Goal: Task Accomplishment & Management: Manage account settings

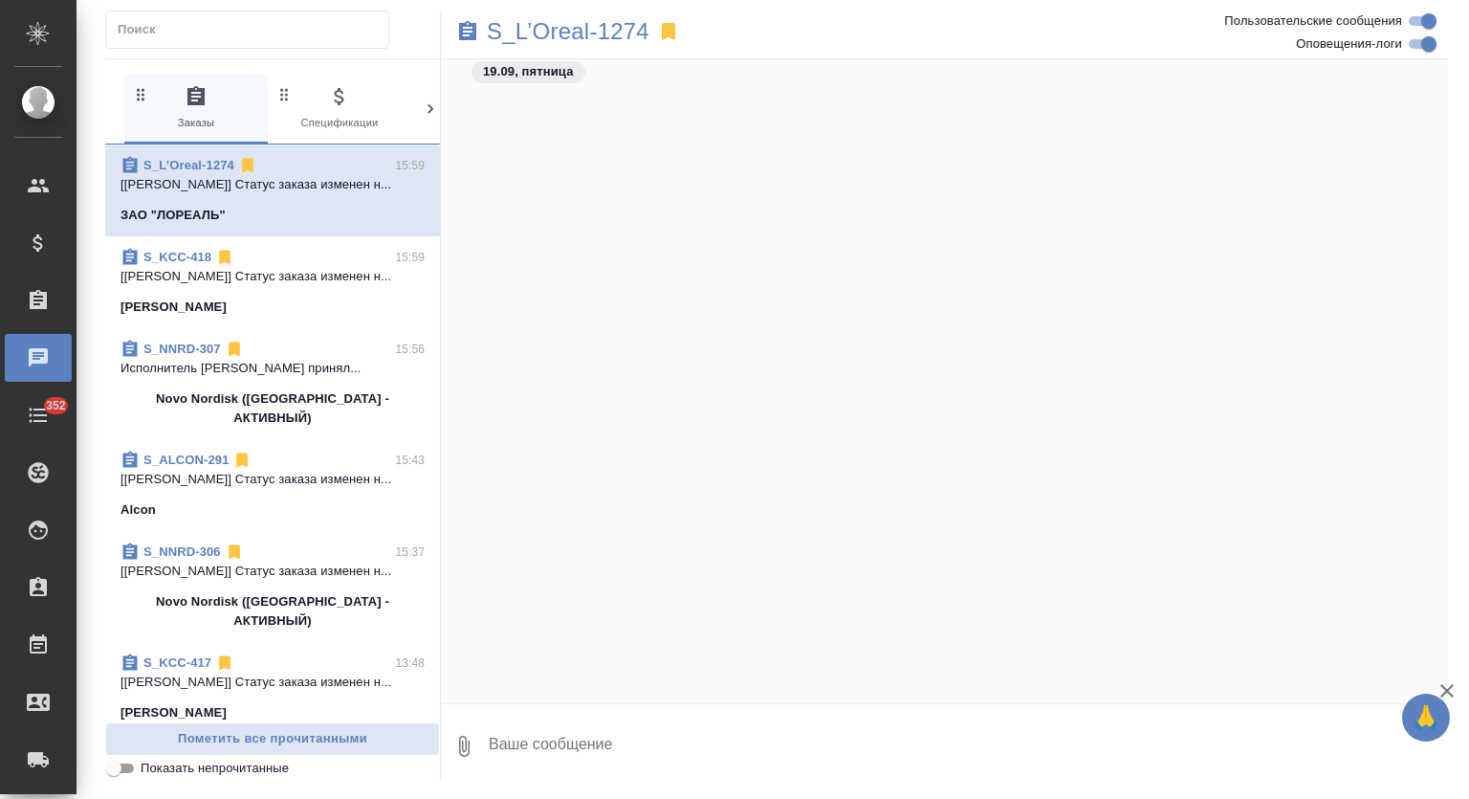
scroll to position [17607, 0]
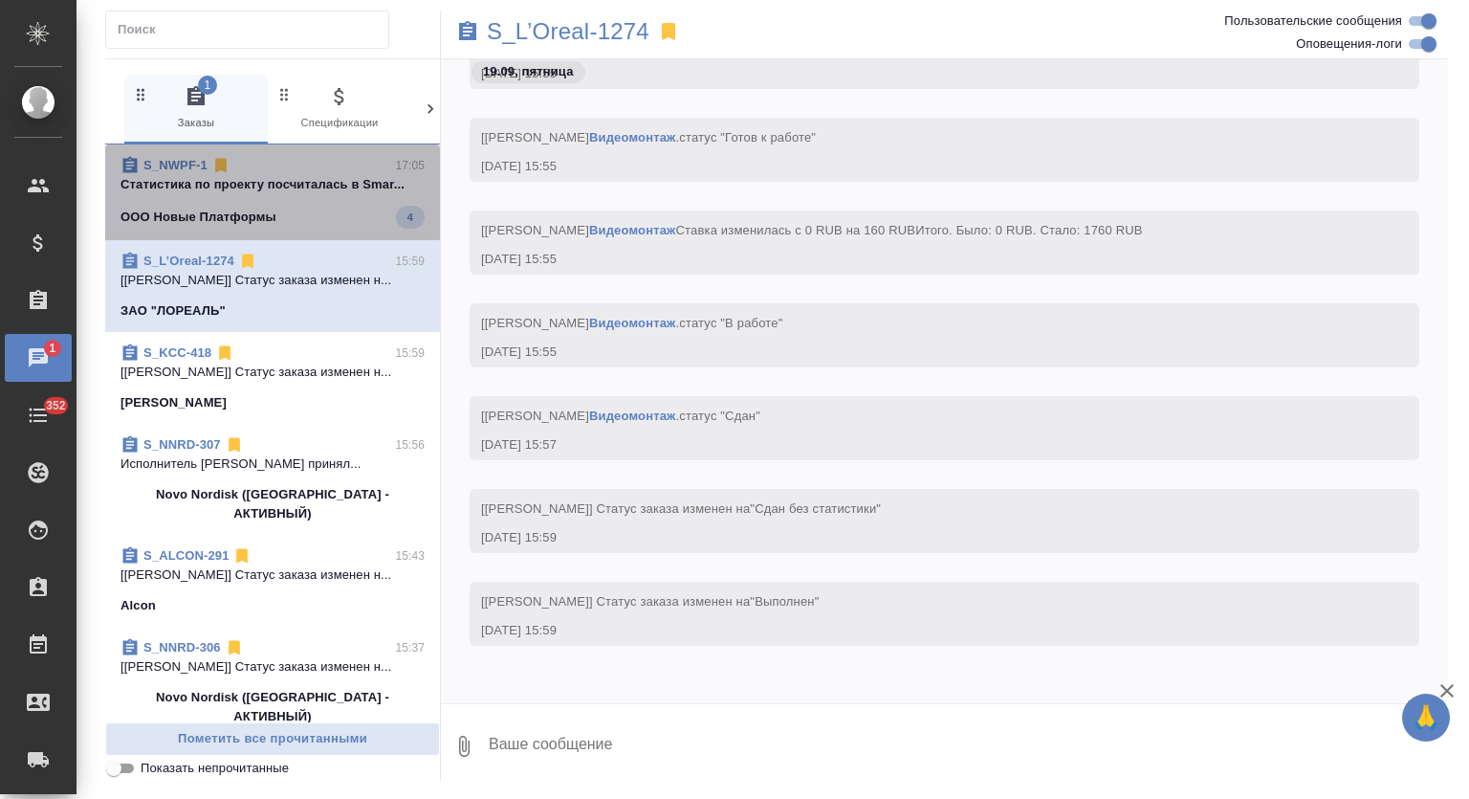
click at [272, 202] on span "S_NWPF-1 17:05 Cтатистика по проекту посчиталась в Smar... ООО Новые Платформы 4" at bounding box center [273, 192] width 304 height 73
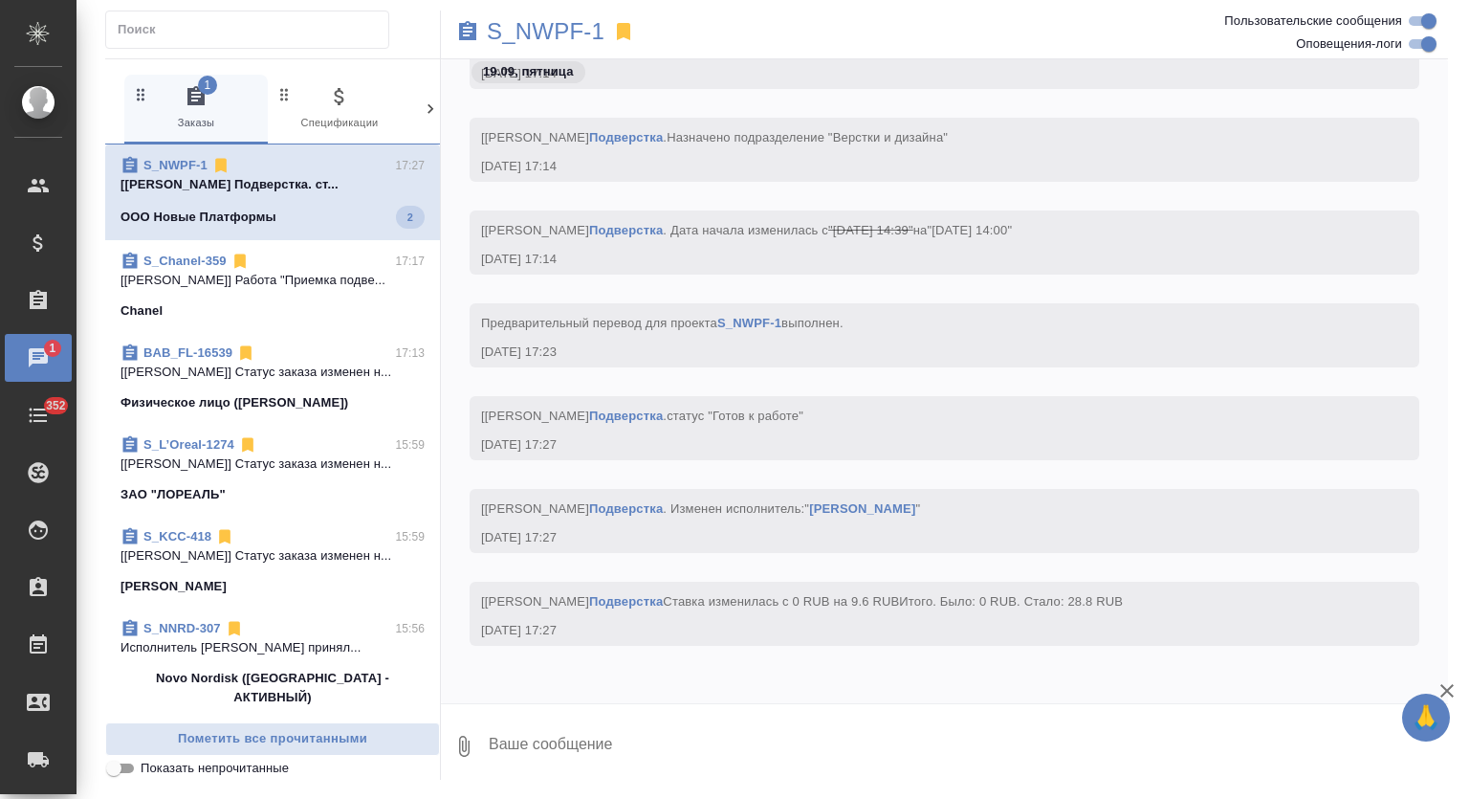
scroll to position [12395, 0]
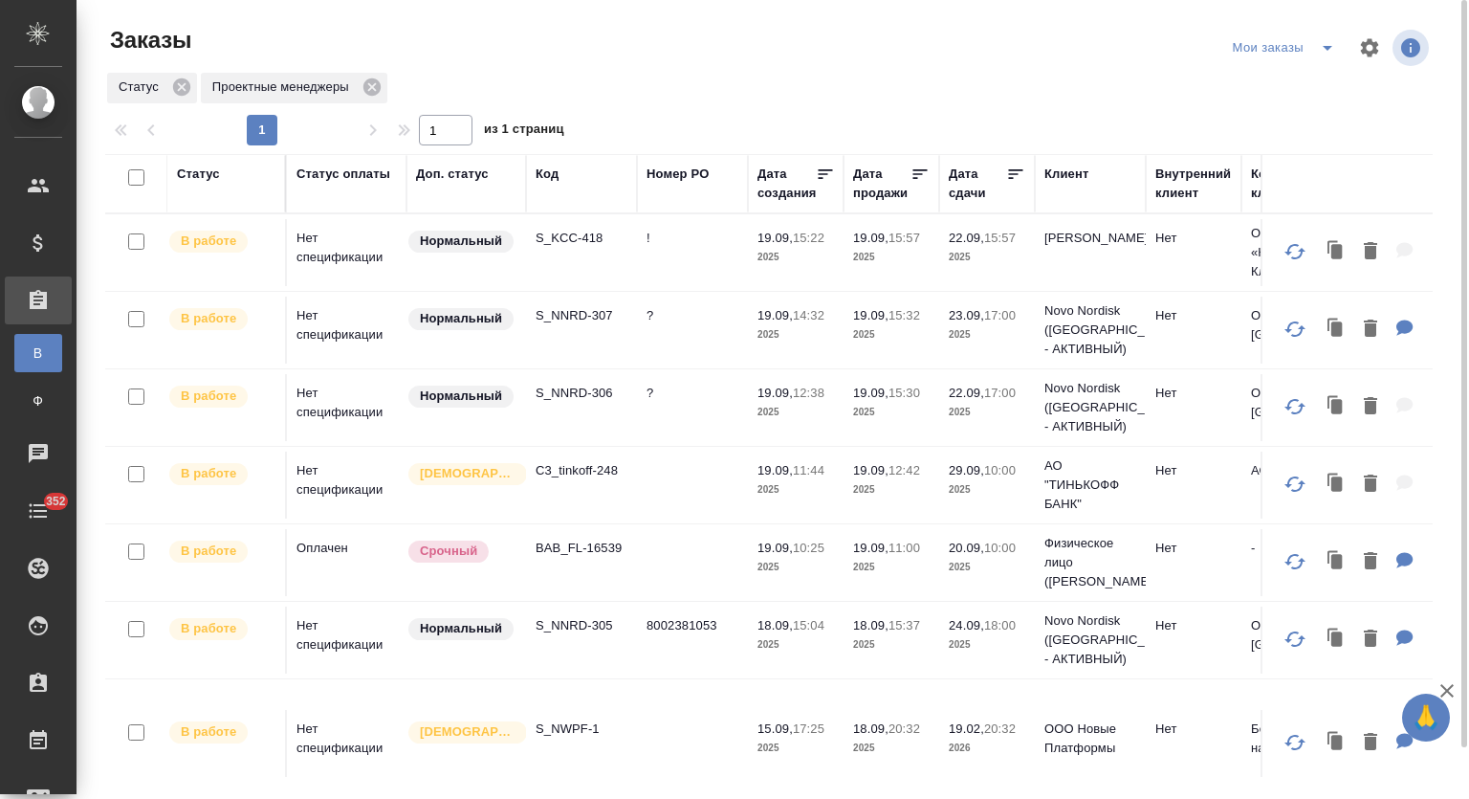
click at [583, 721] on p "S_NWPF-1" at bounding box center [582, 728] width 92 height 19
click at [568, 547] on p "BAB_FL-16539" at bounding box center [582, 548] width 92 height 19
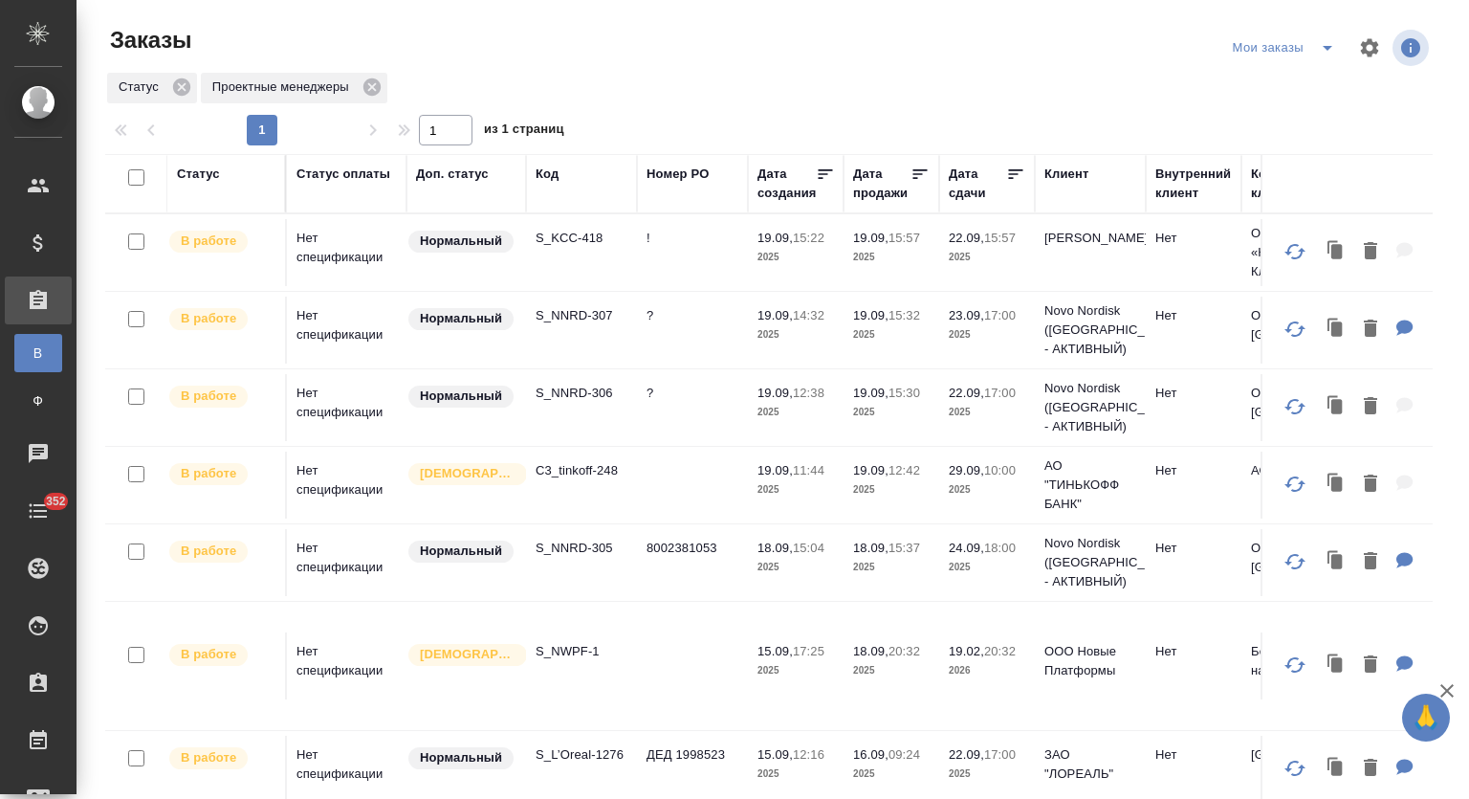
click at [1316, 36] on icon "split button" at bounding box center [1327, 47] width 23 height 23
click at [1323, 48] on icon "split button" at bounding box center [1328, 48] width 10 height 5
click at [950, 105] on div at bounding box center [776, 110] width 1343 height 10
click at [1323, 46] on icon "split button" at bounding box center [1328, 48] width 10 height 5
click at [1274, 85] on li "Заказы лок" at bounding box center [1271, 86] width 119 height 31
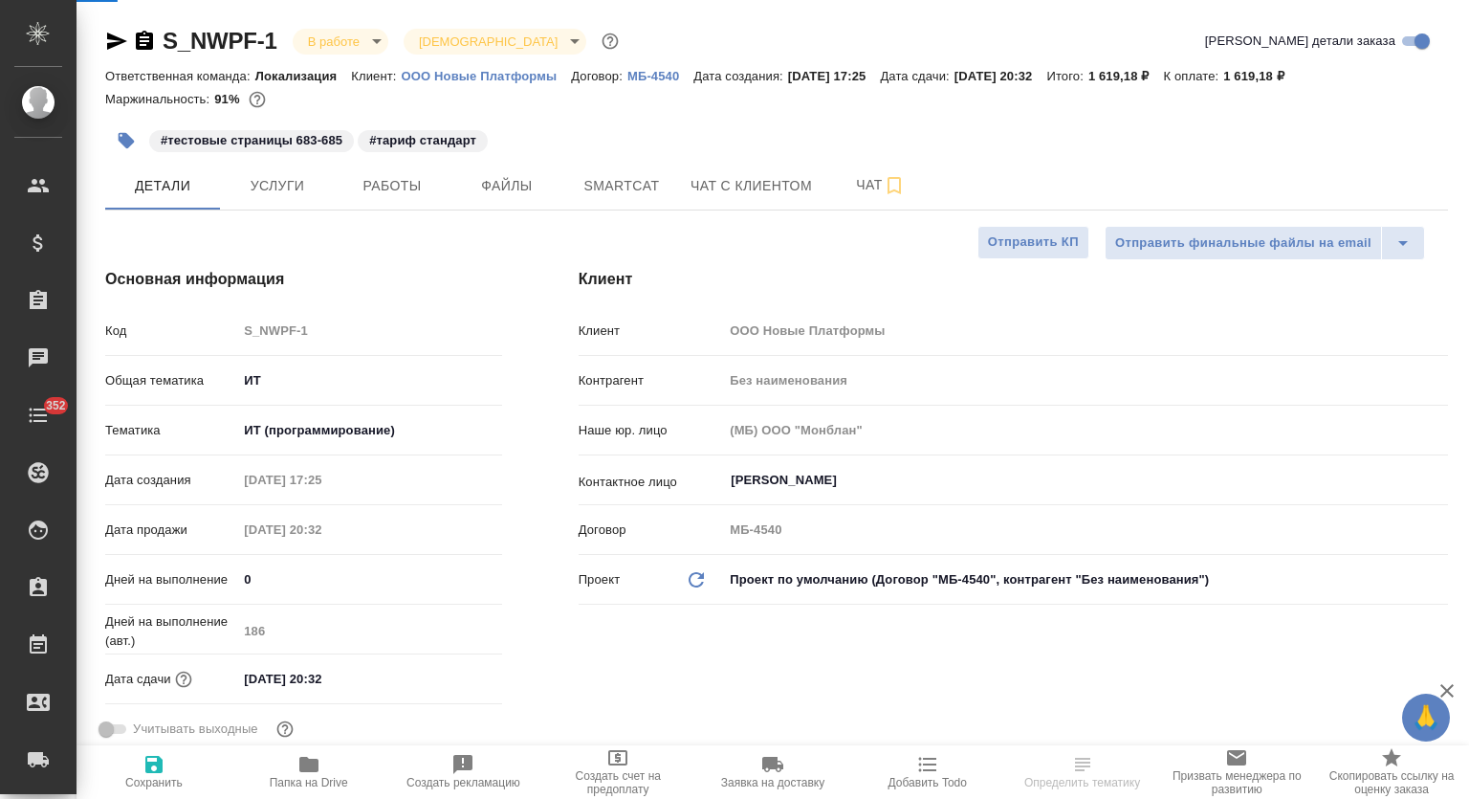
select select "RU"
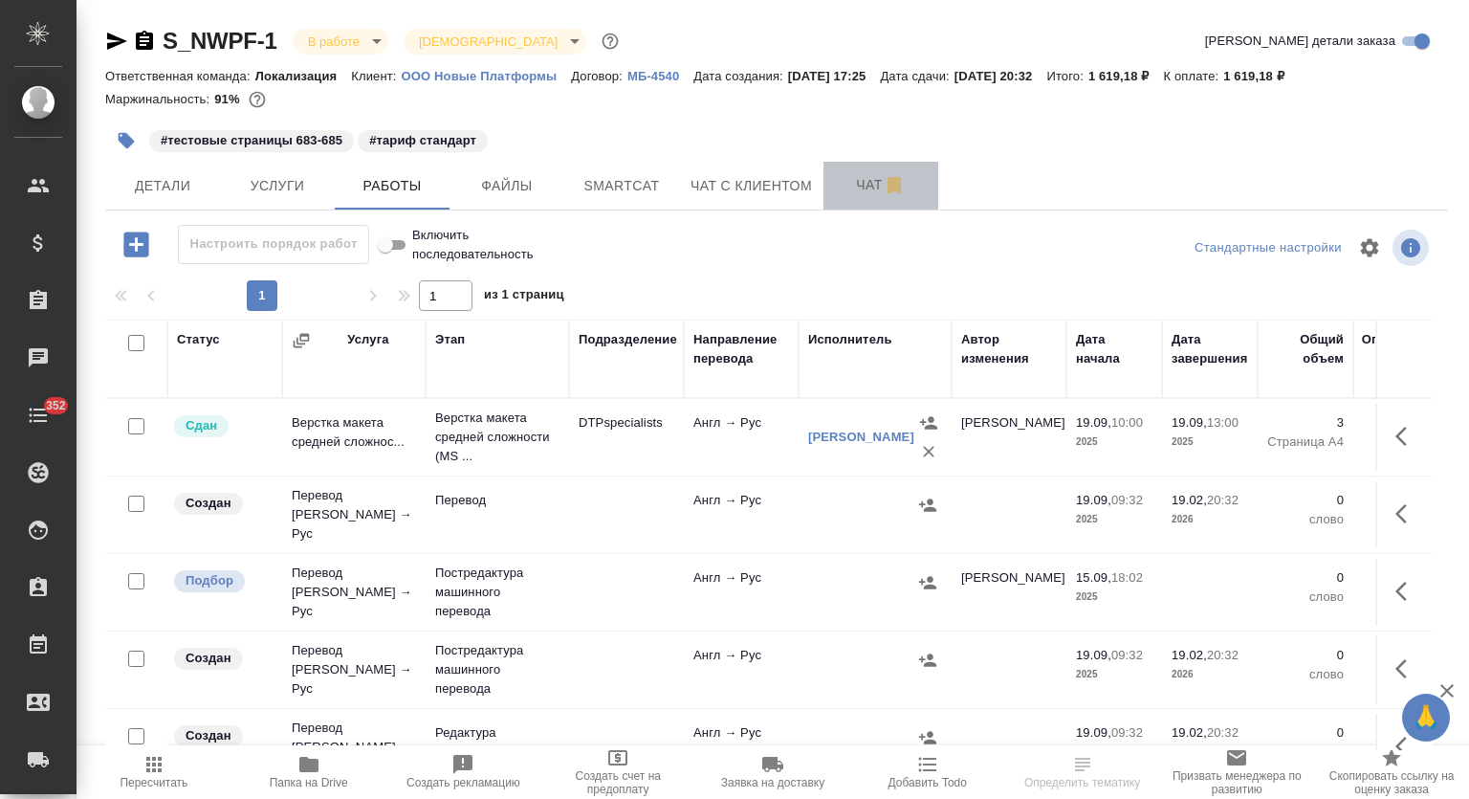
click at [842, 184] on span "Чат" at bounding box center [881, 185] width 92 height 24
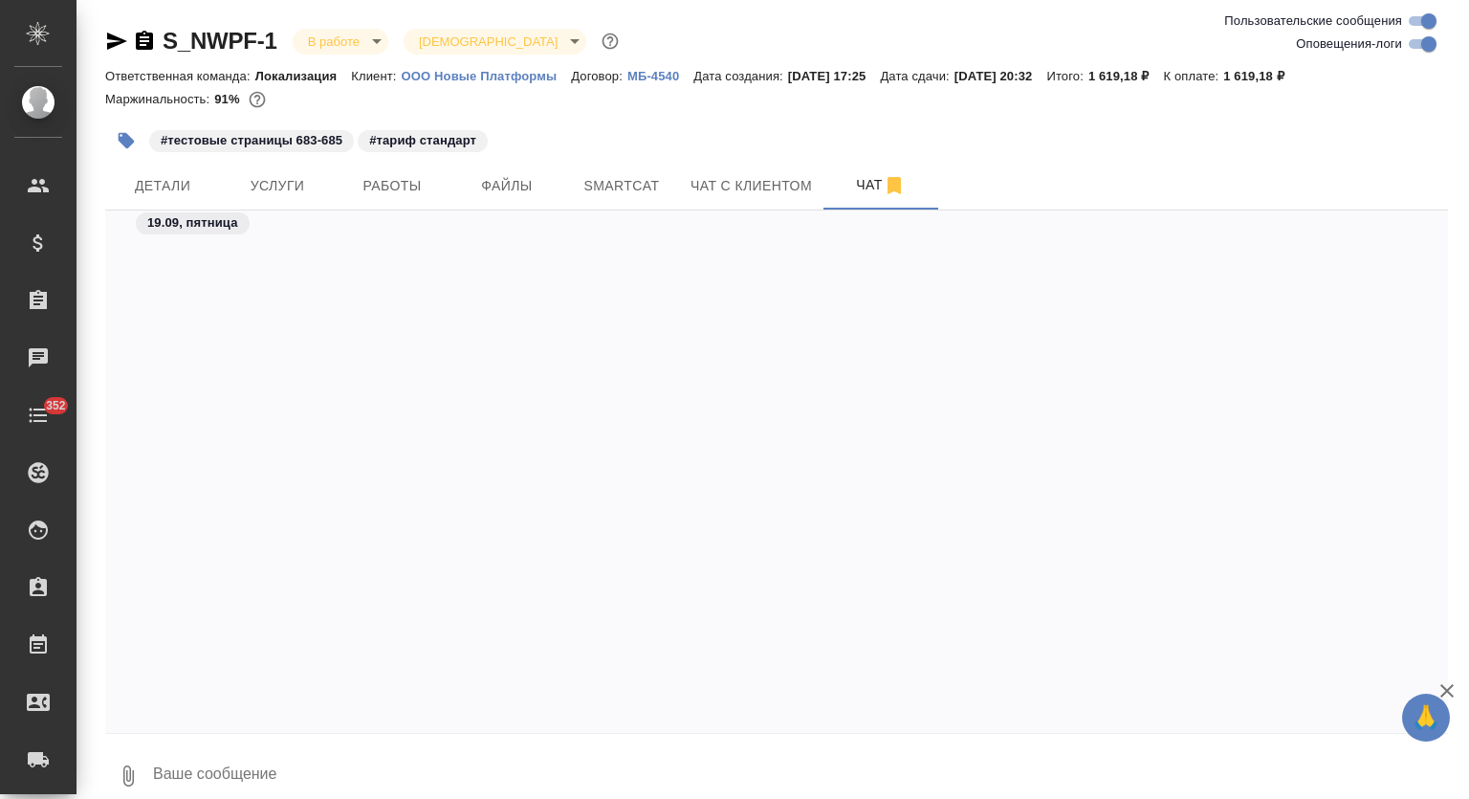
scroll to position [19772, 0]
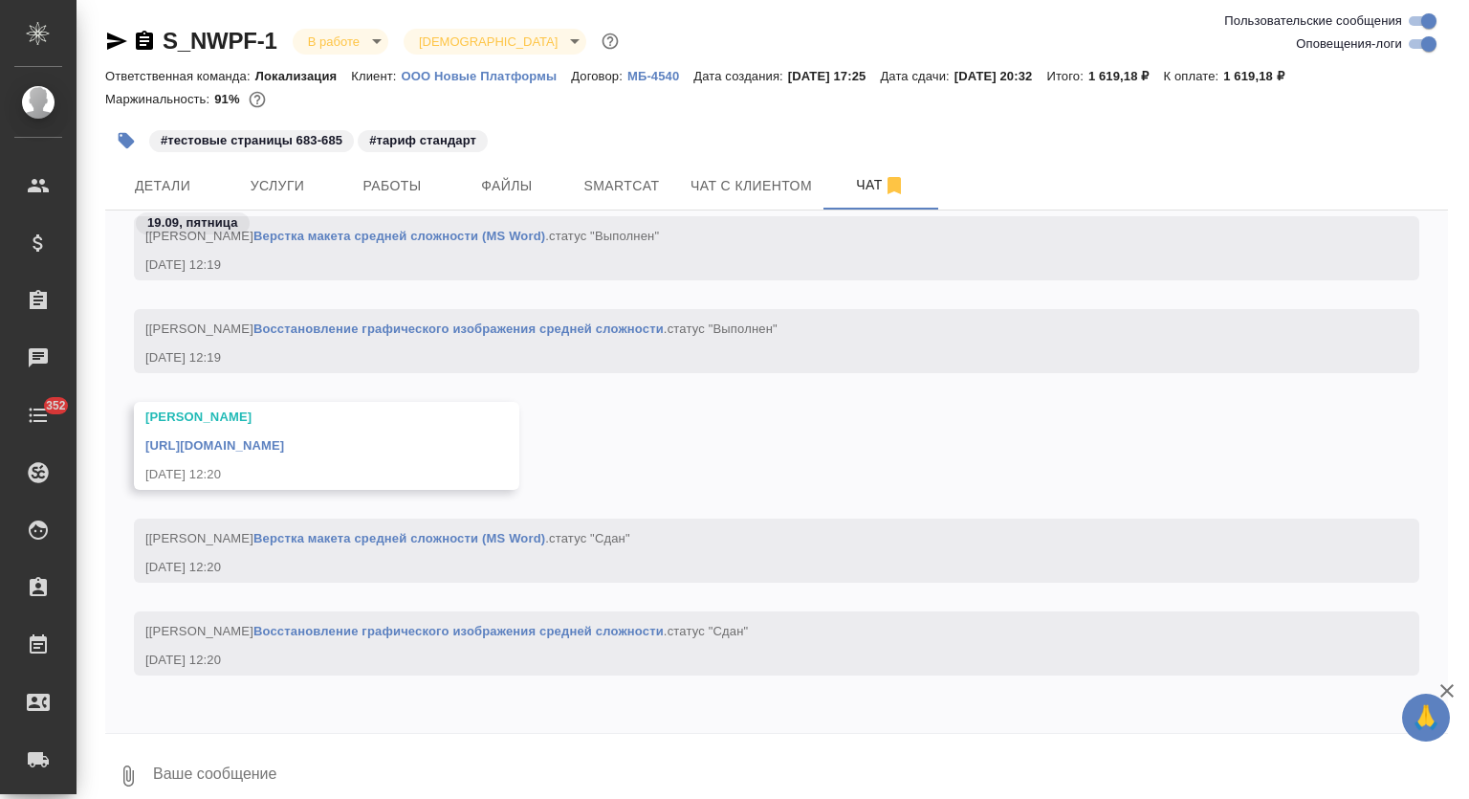
click at [284, 438] on link "https://drive.awatera.com/apps/files/files/10370227?dir=/Shares/%D0%9E%D0%9E%D0…" at bounding box center [214, 445] width 139 height 14
click at [645, 166] on button "Smartcat" at bounding box center [621, 186] width 115 height 48
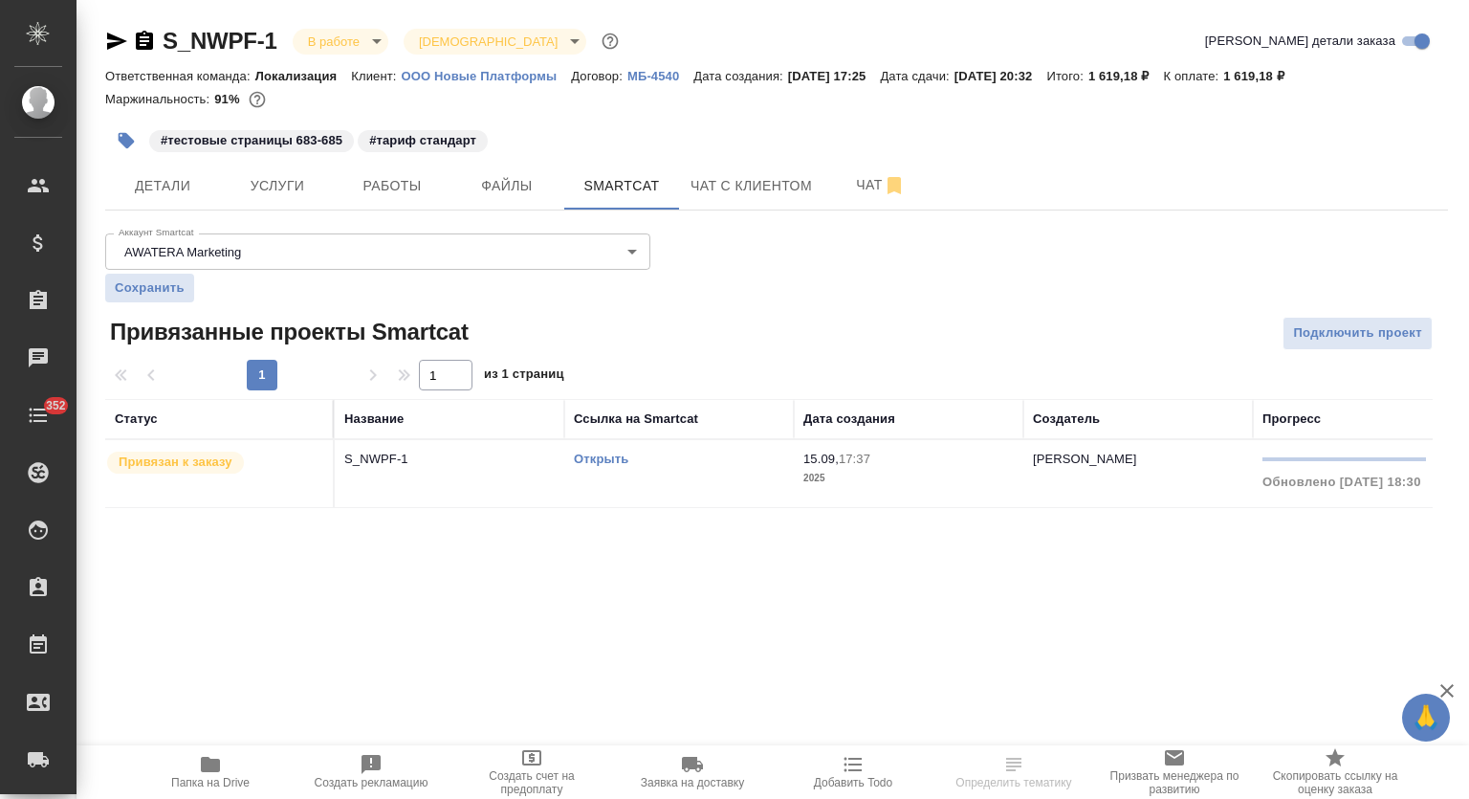
click at [606, 458] on link "Открыть" at bounding box center [601, 459] width 55 height 14
click at [383, 165] on button "Работы" at bounding box center [392, 186] width 115 height 48
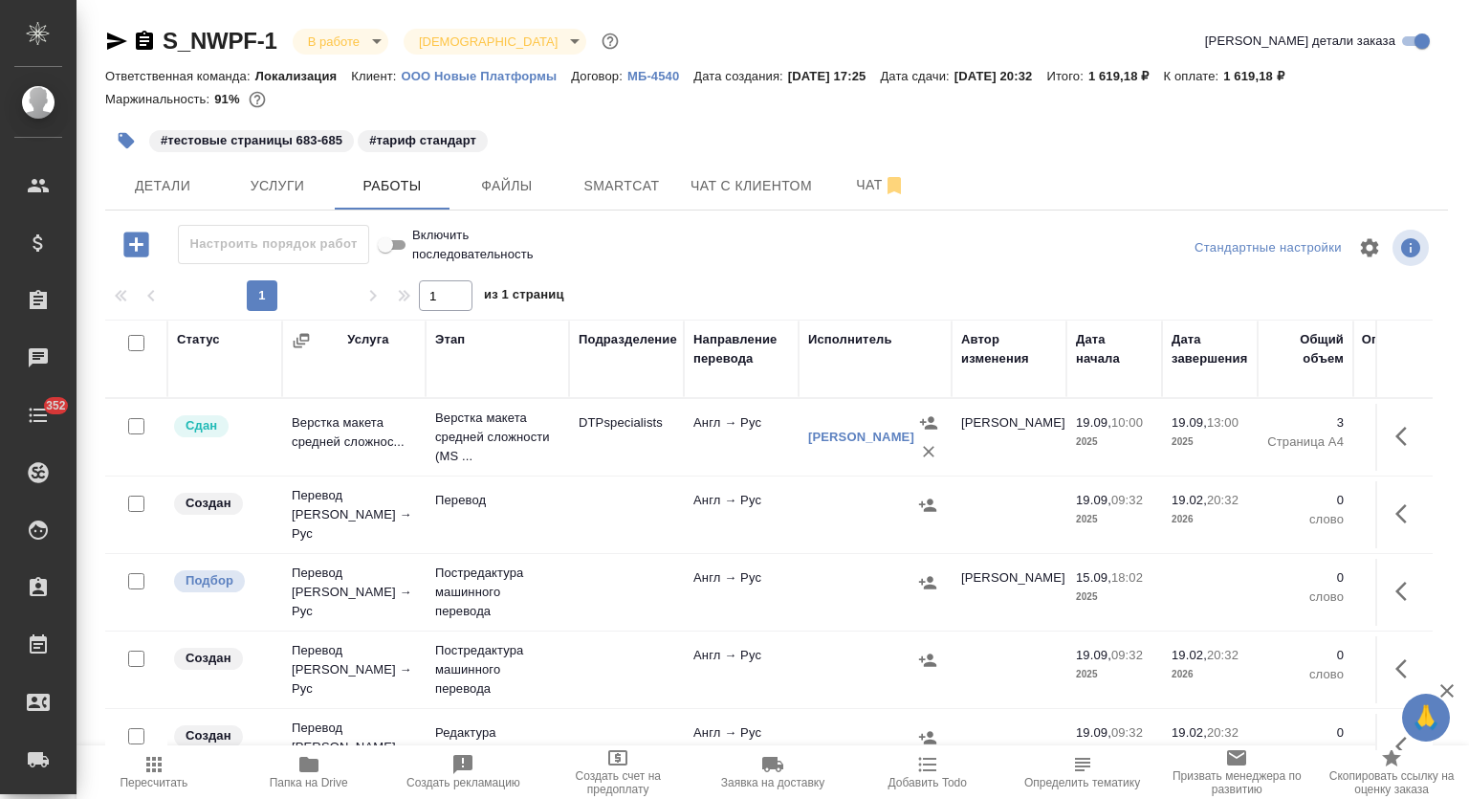
click at [134, 335] on input "checkbox" at bounding box center [136, 343] width 16 height 16
checkbox input "true"
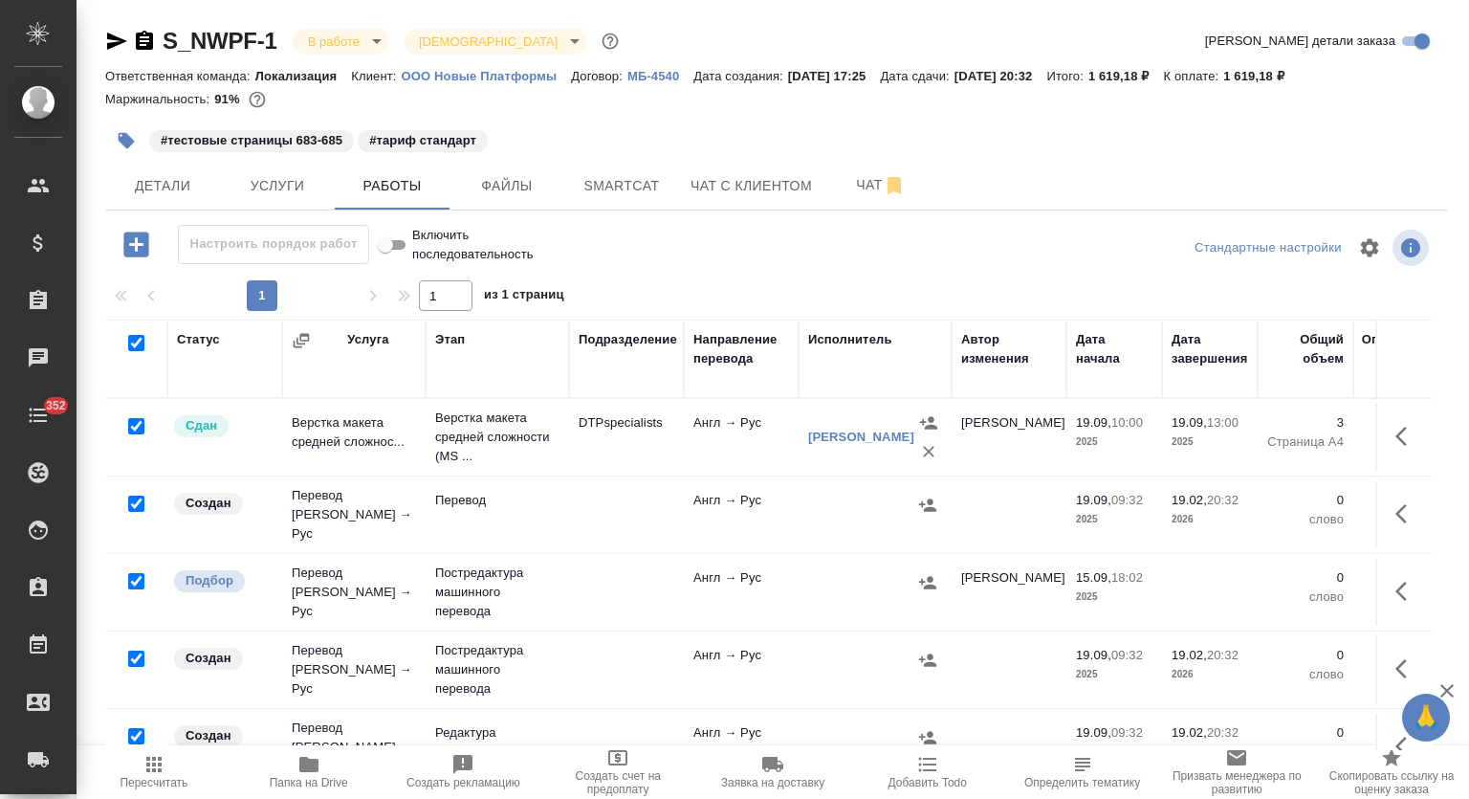
checkbox input "true"
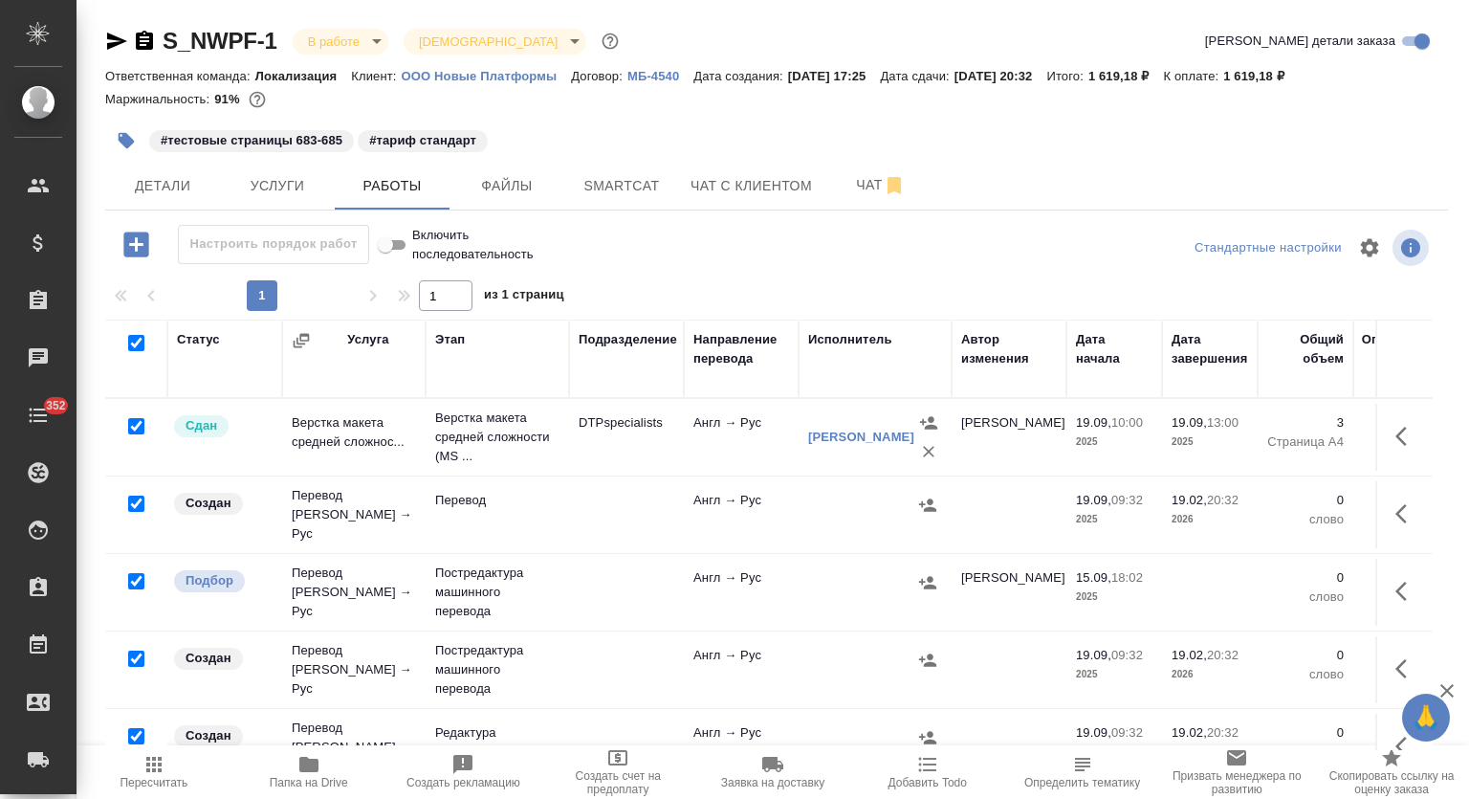
checkbox input "true"
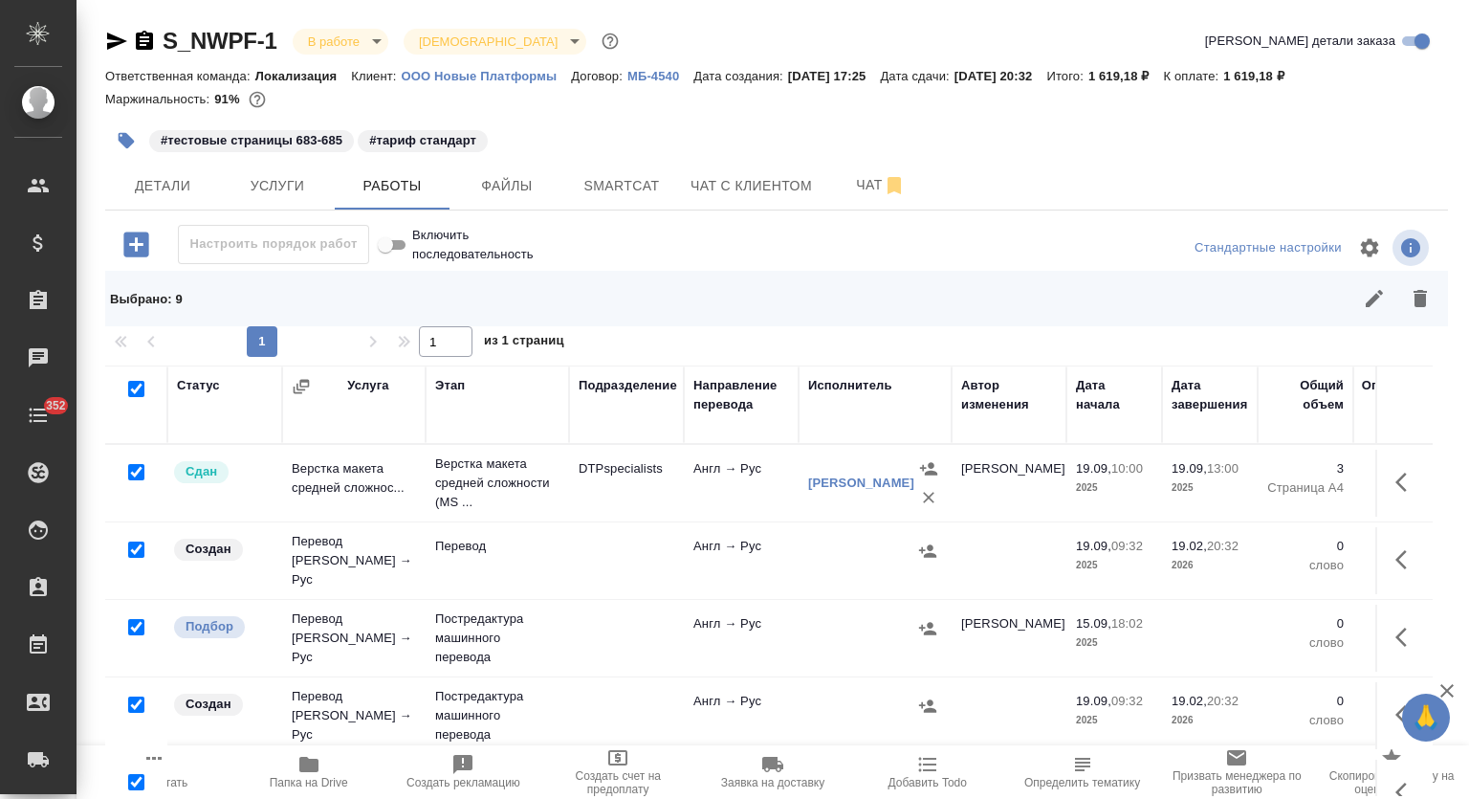
click at [133, 470] on input "checkbox" at bounding box center [136, 472] width 16 height 16
checkbox input "false"
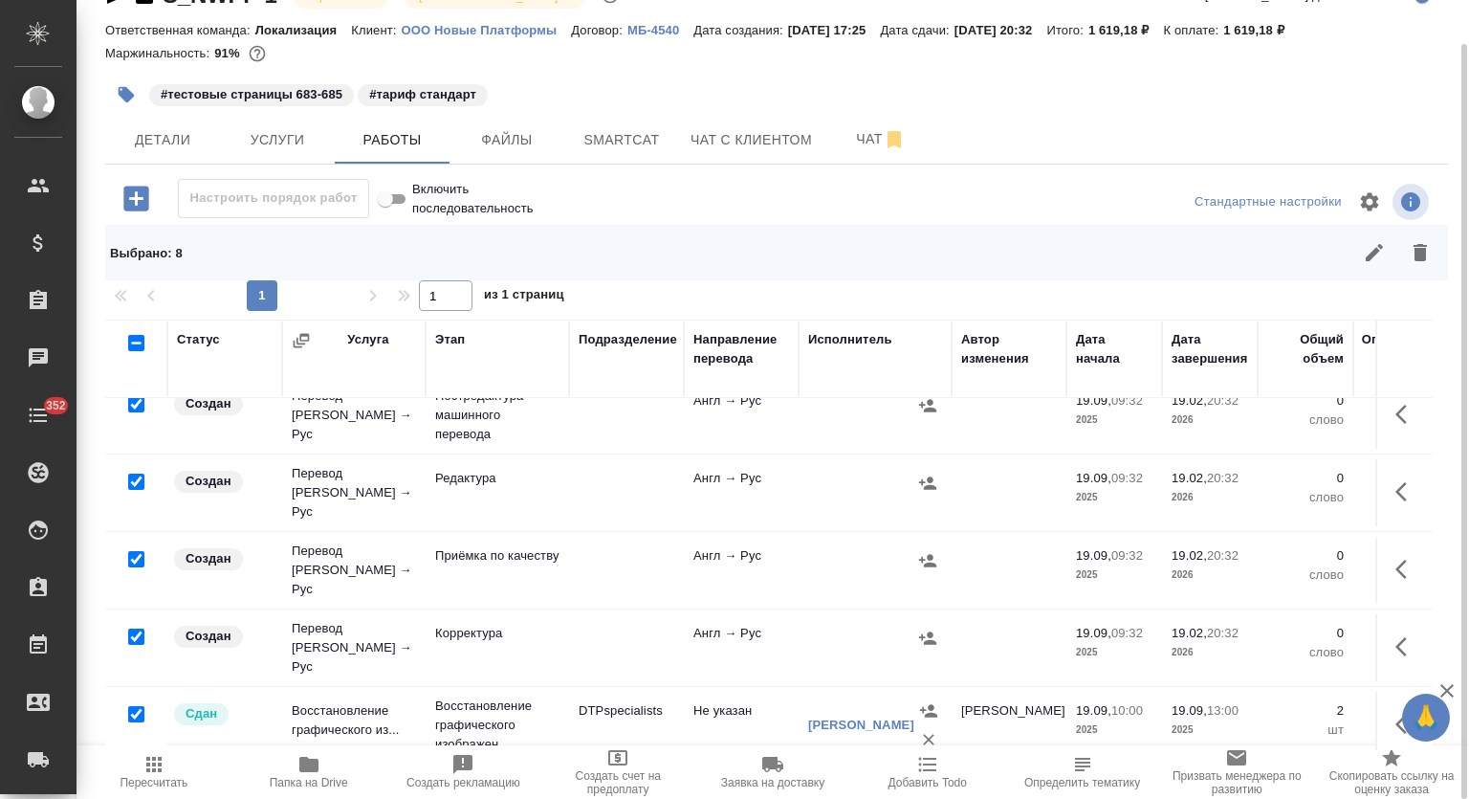
scroll to position [312, 0]
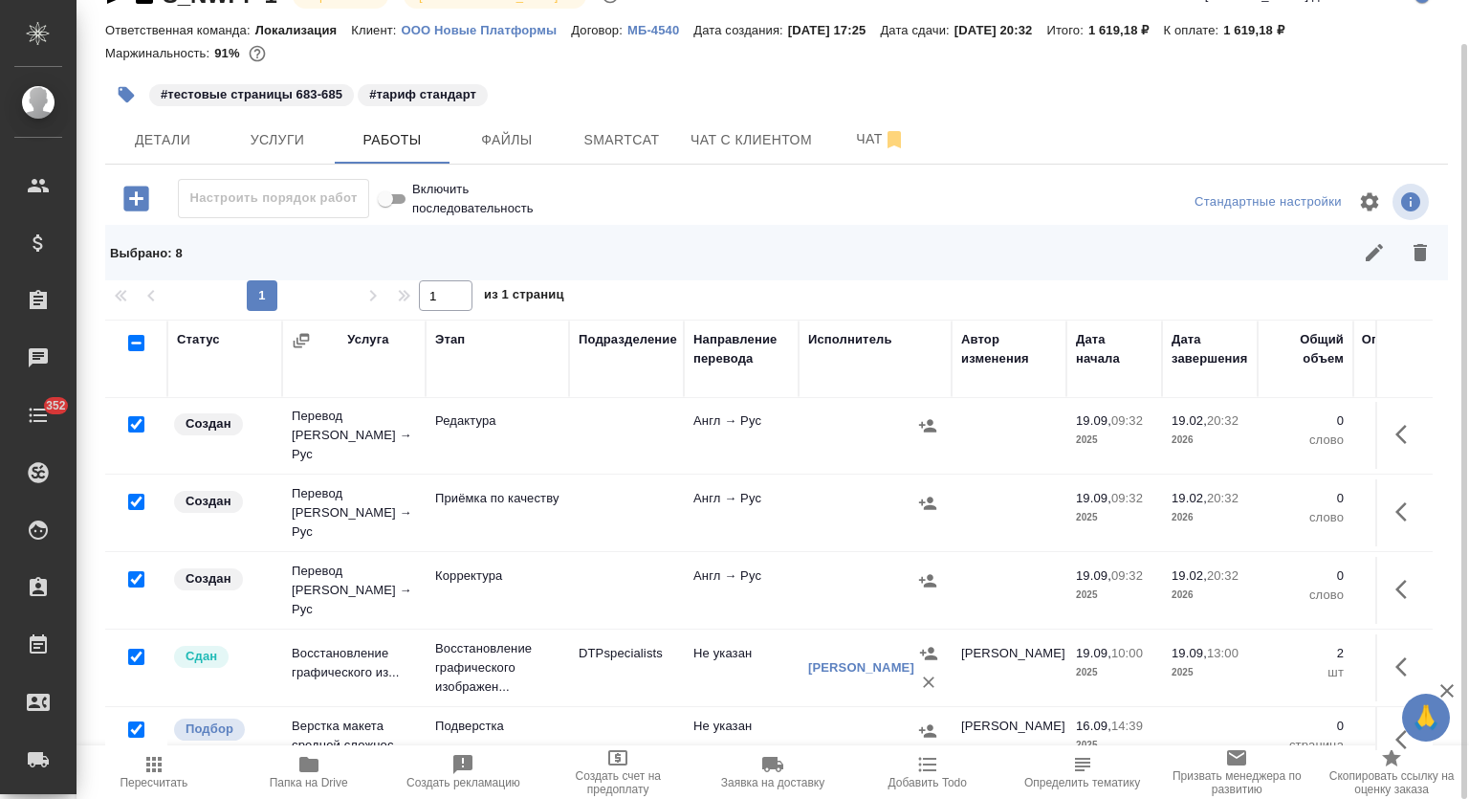
click at [139, 649] on input "checkbox" at bounding box center [136, 657] width 16 height 16
checkbox input "false"
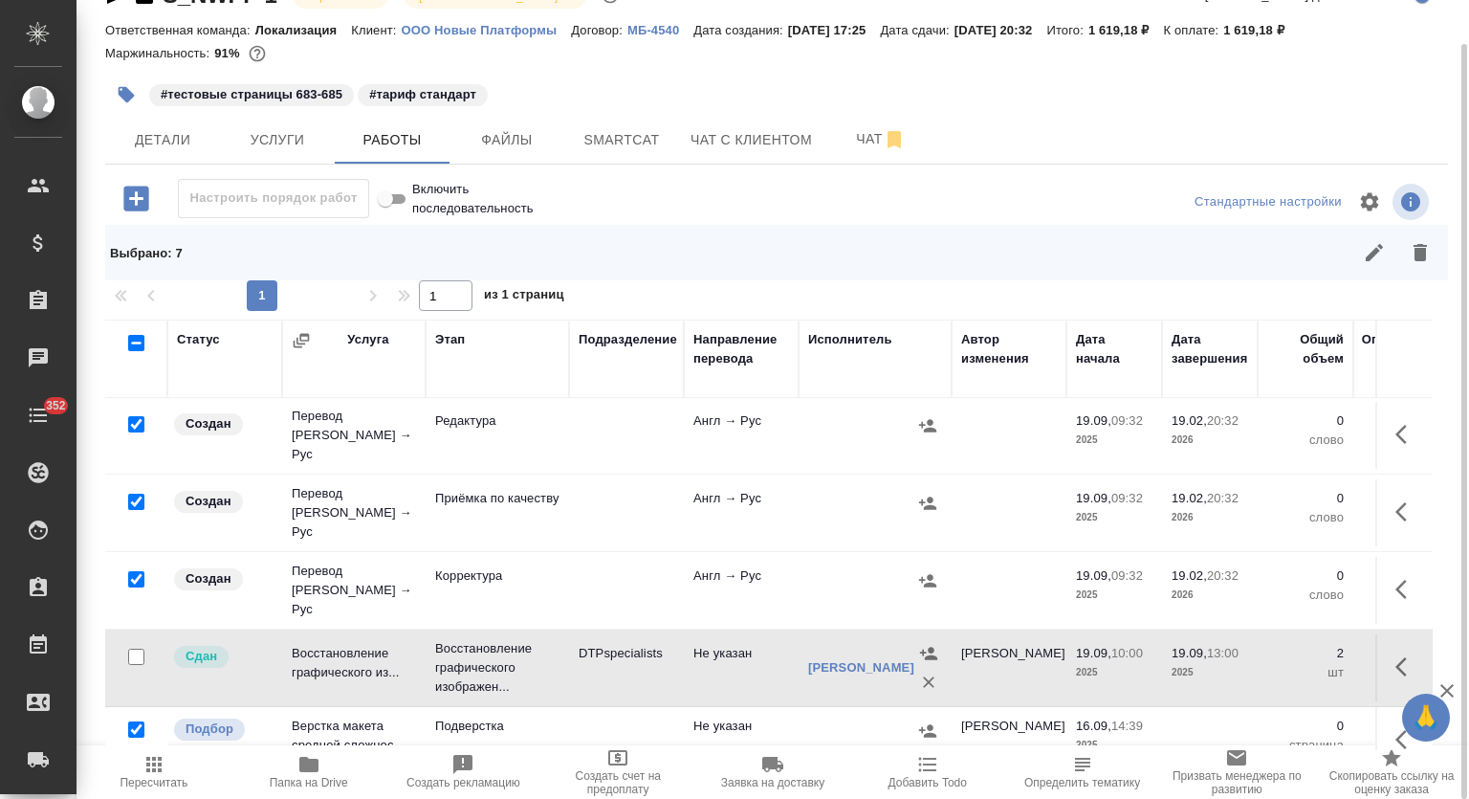
click at [132, 721] on input "checkbox" at bounding box center [136, 729] width 16 height 16
checkbox input "false"
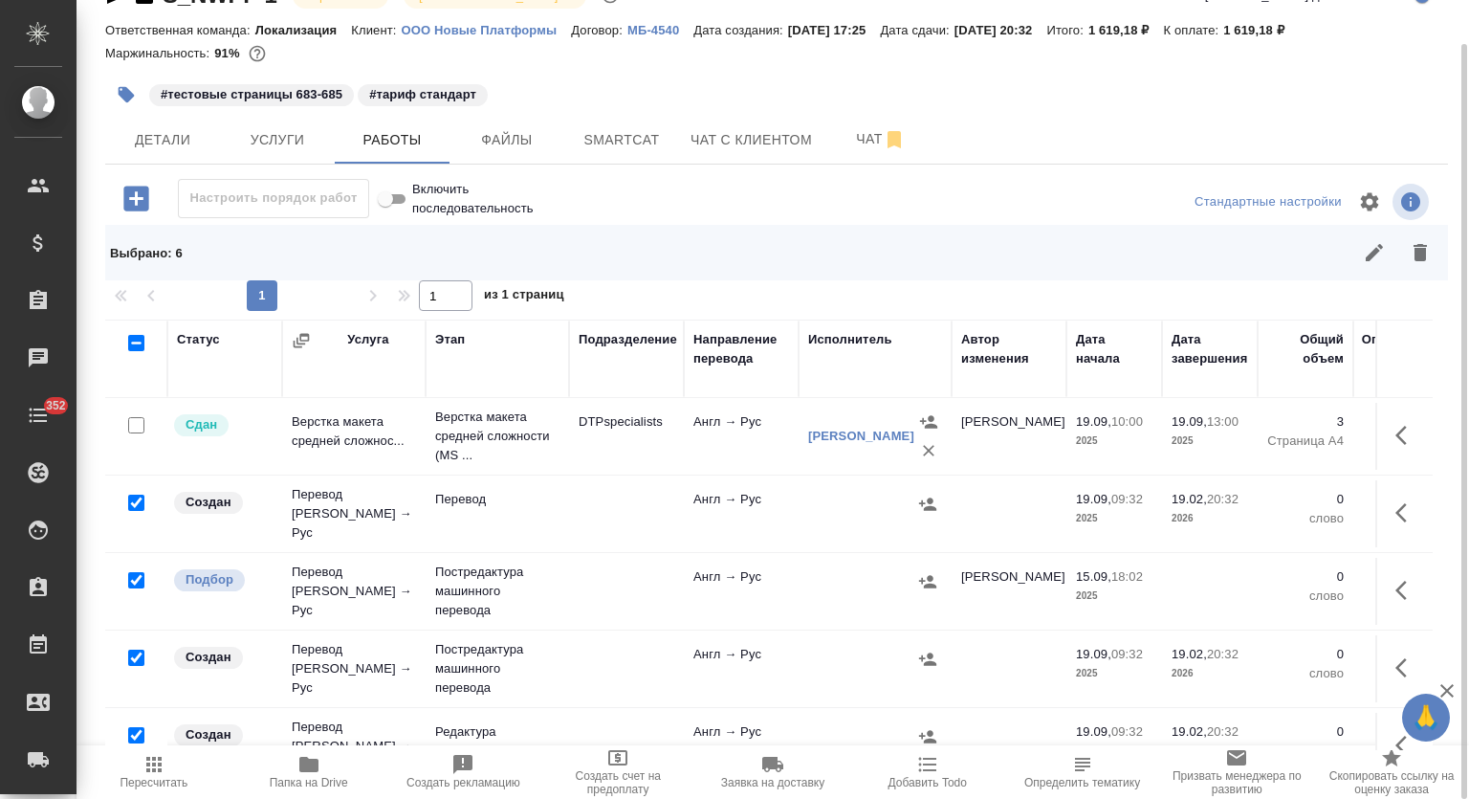
scroll to position [0, 0]
click at [136, 573] on input "checkbox" at bounding box center [136, 581] width 16 height 16
checkbox input "false"
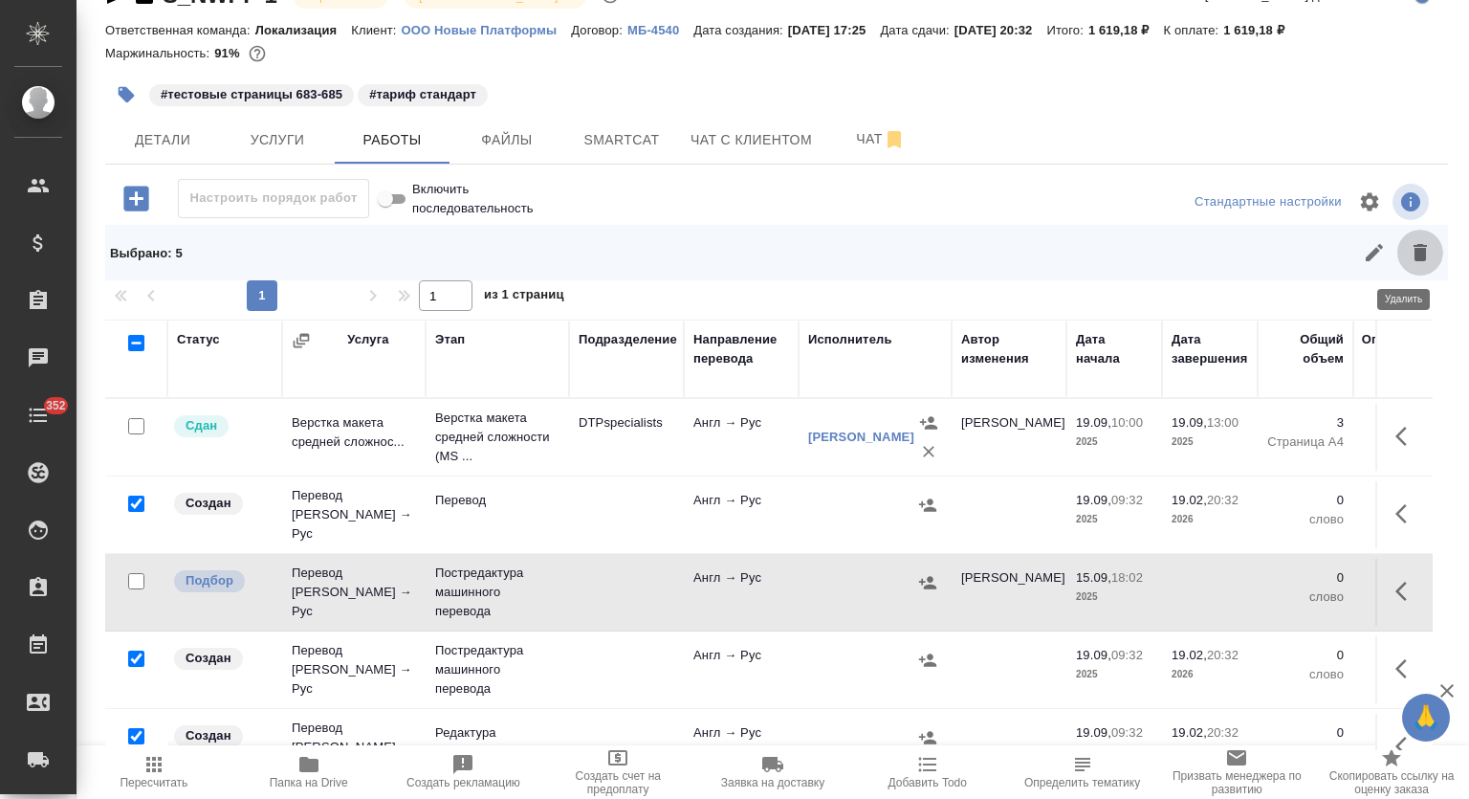
click at [1415, 255] on icon "button" at bounding box center [1420, 252] width 23 height 23
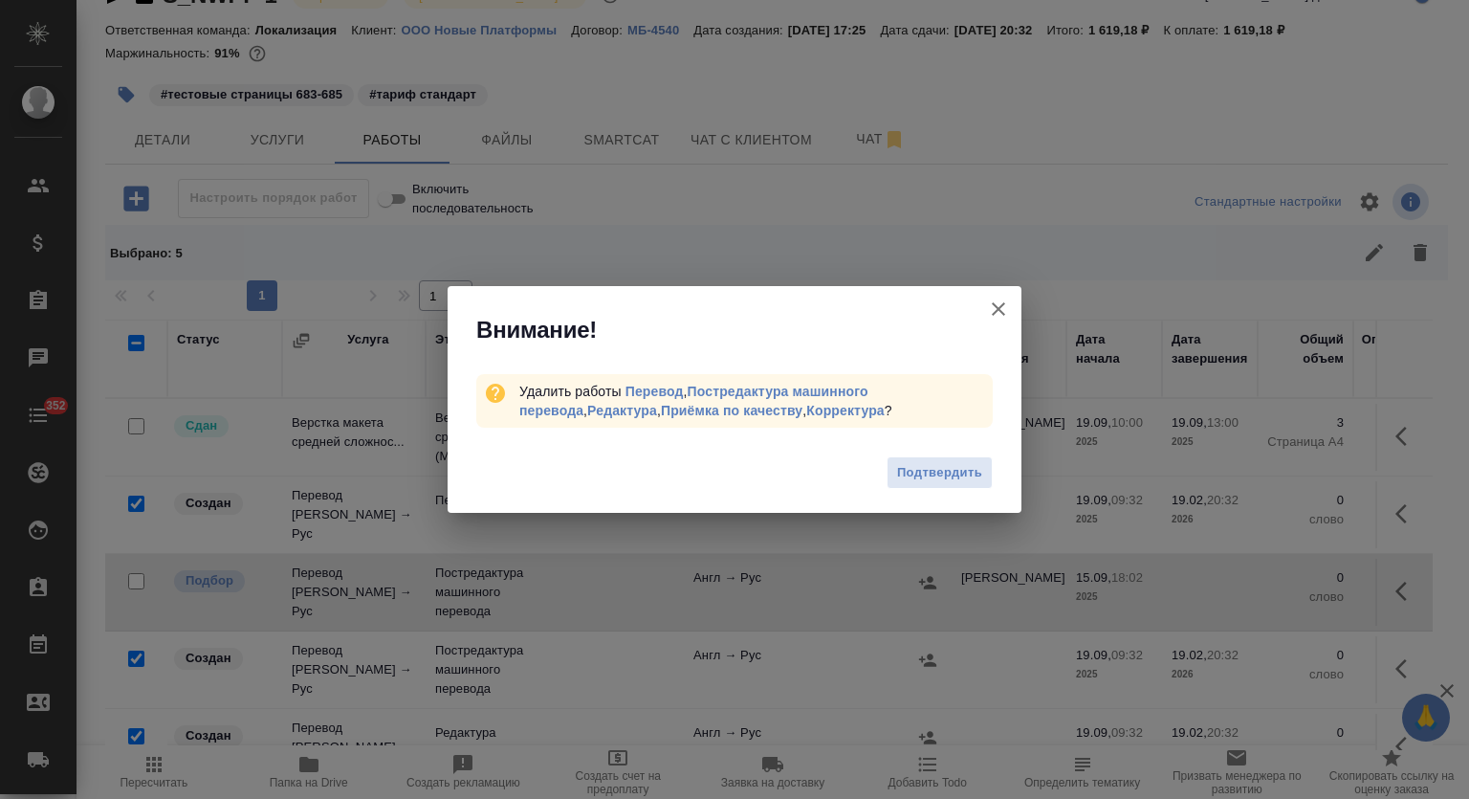
click at [923, 474] on span "Подтвердить" at bounding box center [939, 473] width 85 height 22
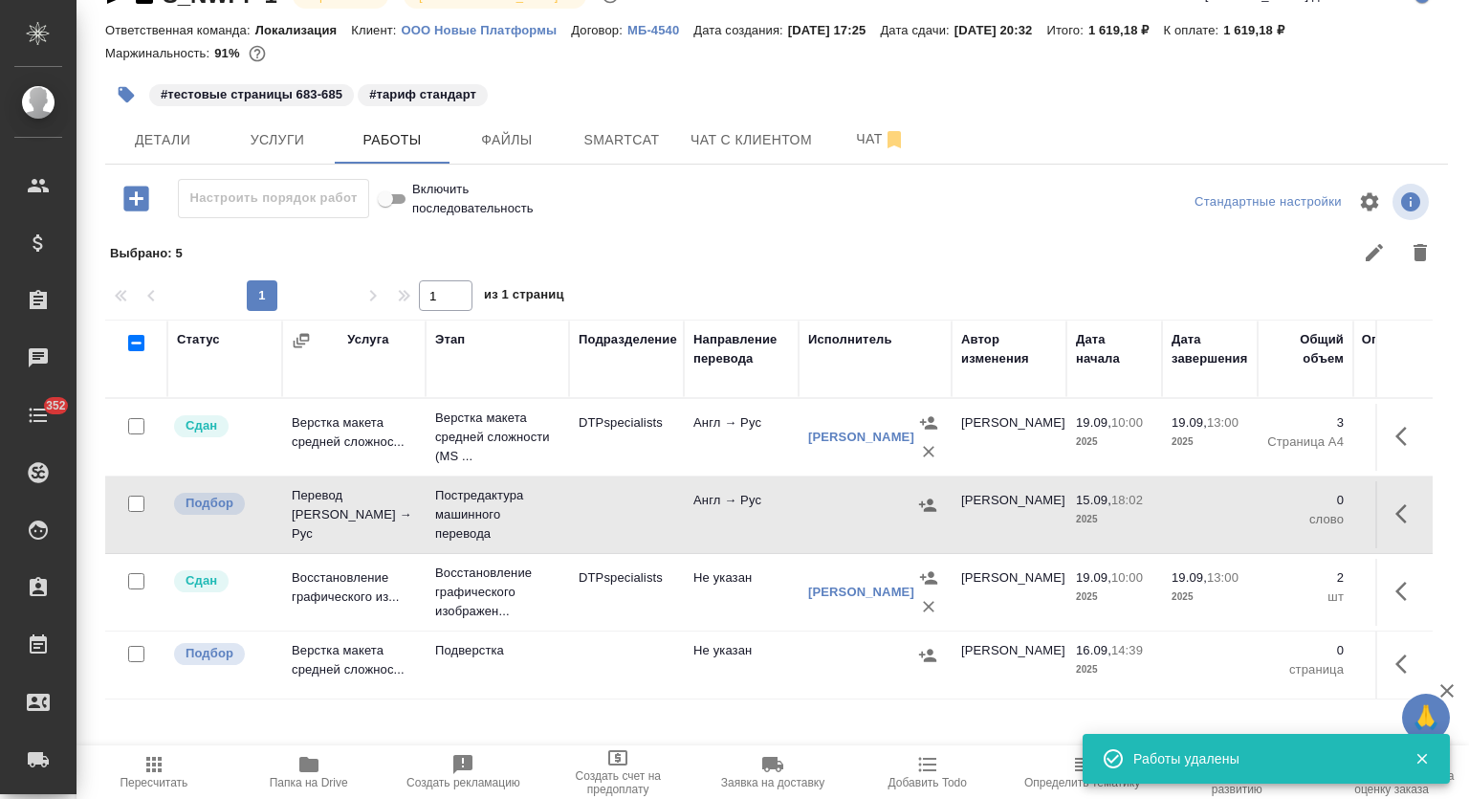
click at [1402, 519] on button "button" at bounding box center [1407, 514] width 46 height 46
click at [1255, 515] on icon "button" at bounding box center [1266, 513] width 23 height 23
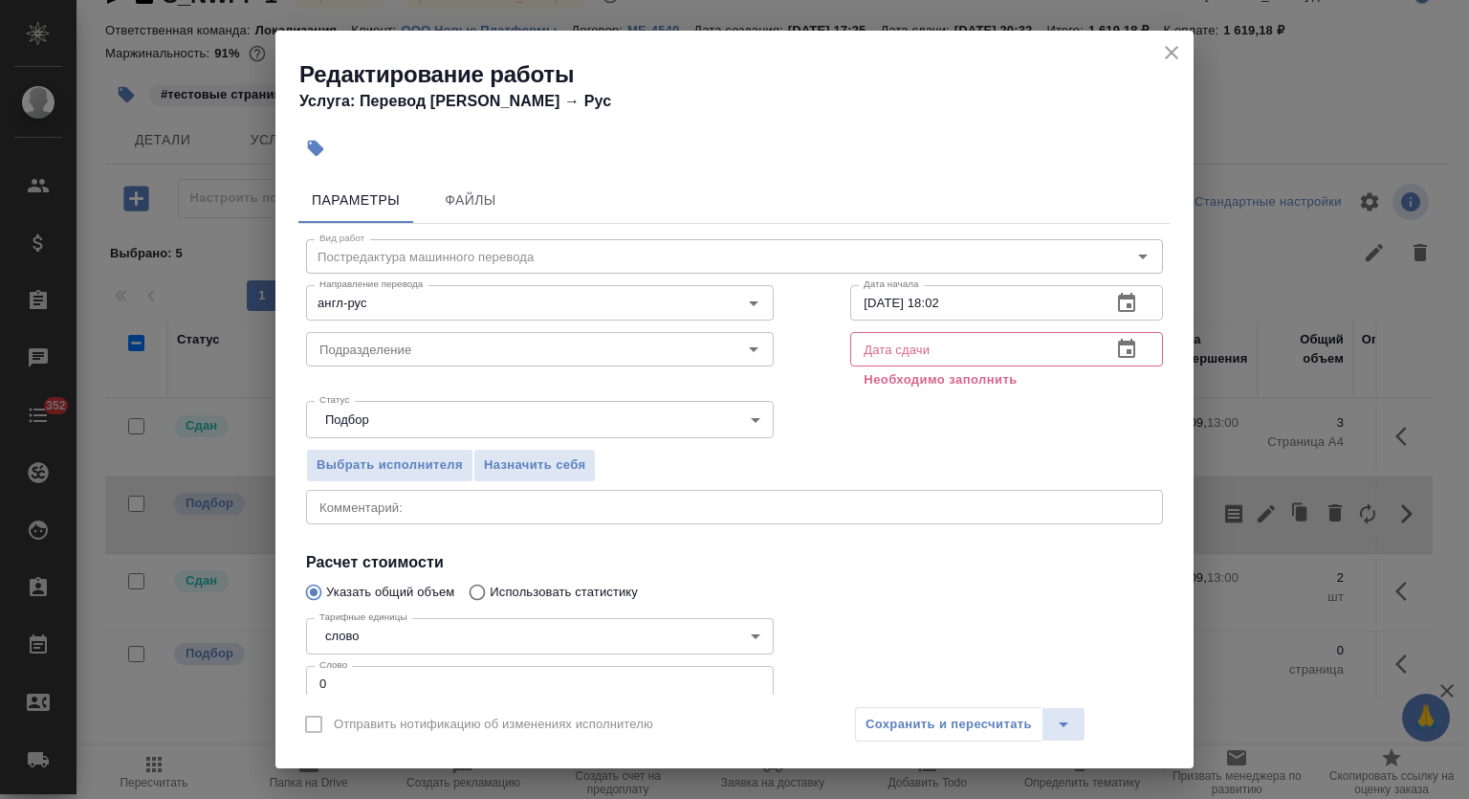
drag, startPoint x: 326, startPoint y: 674, endPoint x: 287, endPoint y: 662, distance: 41.1
click at [287, 662] on div "Параметры Файлы Вид работ Постредактура машинного перевода Вид работ Направлени…" at bounding box center [734, 431] width 918 height 525
type input "565"
click at [1118, 305] on icon "button" at bounding box center [1126, 302] width 17 height 19
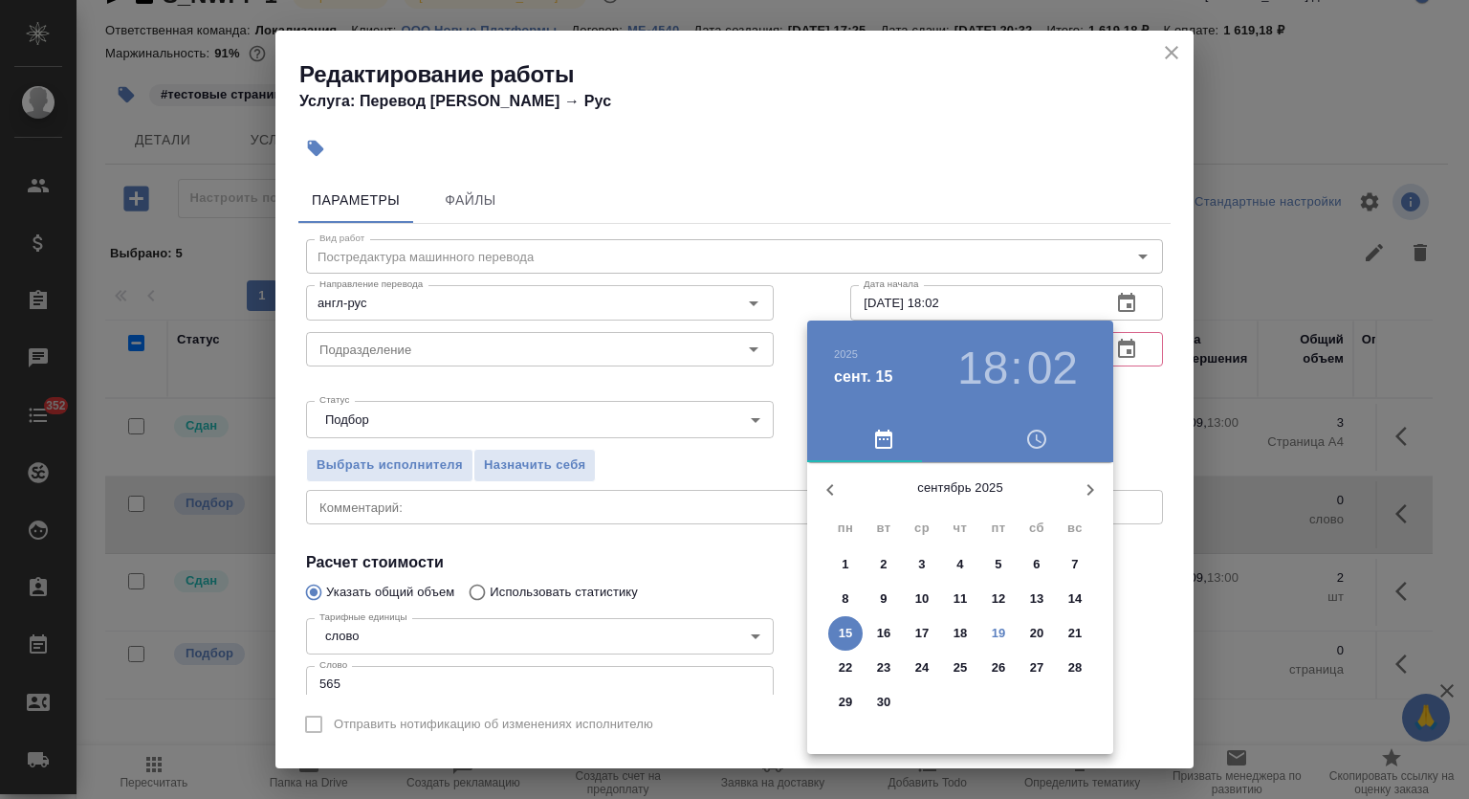
click at [992, 636] on p "19" at bounding box center [999, 633] width 14 height 19
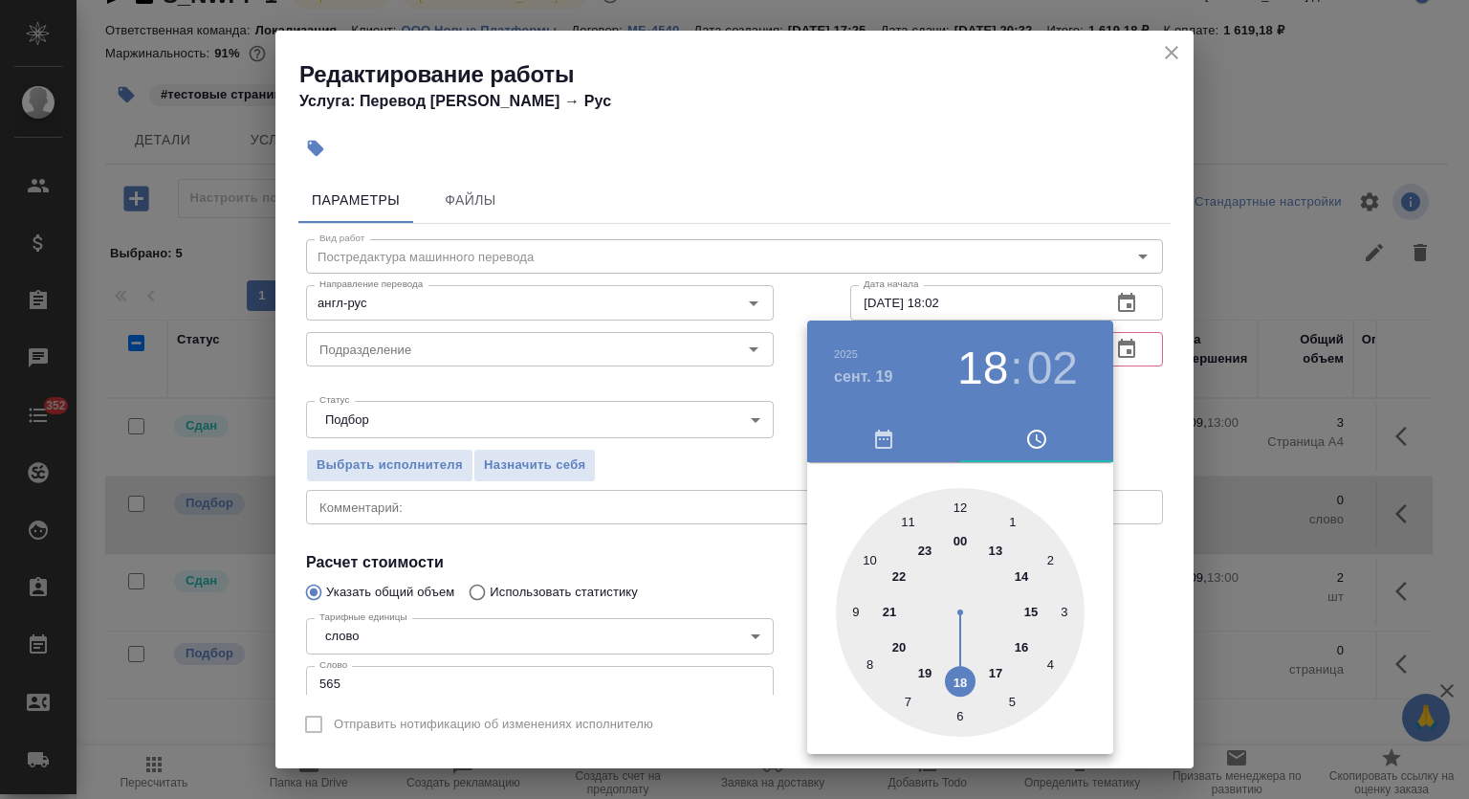
click at [994, 667] on div at bounding box center [960, 612] width 249 height 249
type input "19.09.2025 17:00"
click at [963, 503] on div at bounding box center [960, 612] width 249 height 249
click at [999, 208] on div at bounding box center [734, 399] width 1469 height 799
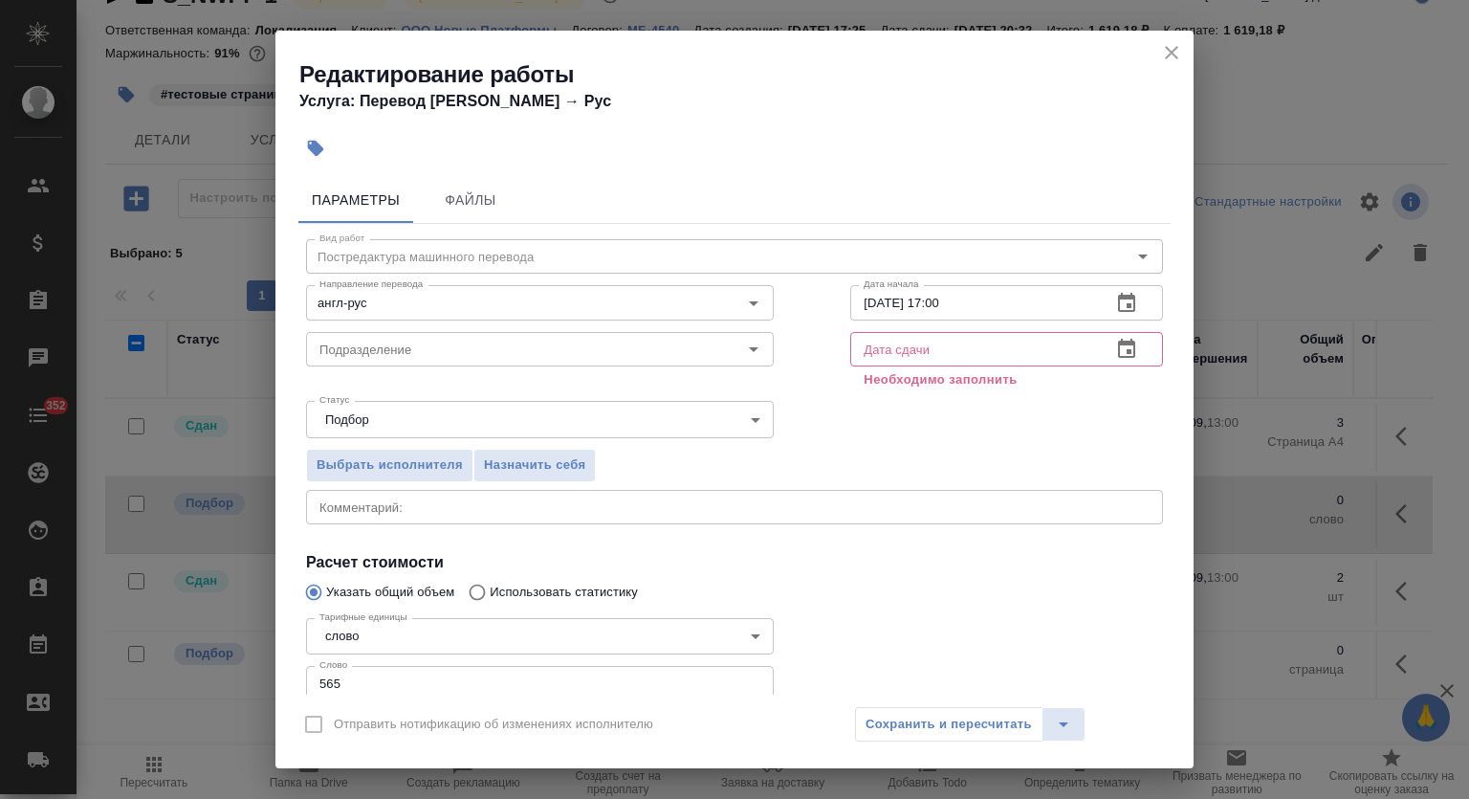
click at [1115, 351] on icon "button" at bounding box center [1126, 349] width 23 height 23
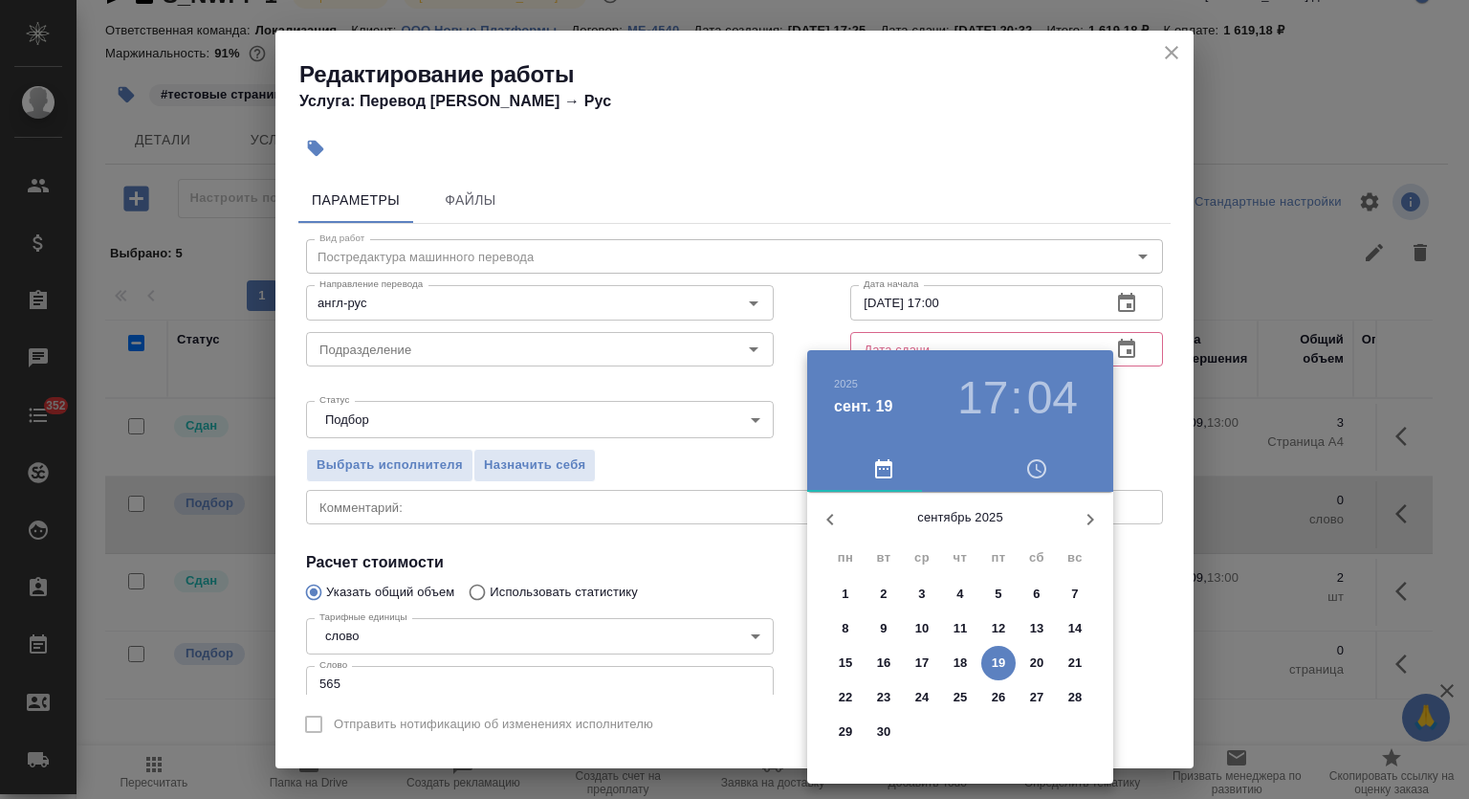
click at [846, 695] on p "22" at bounding box center [846, 697] width 14 height 19
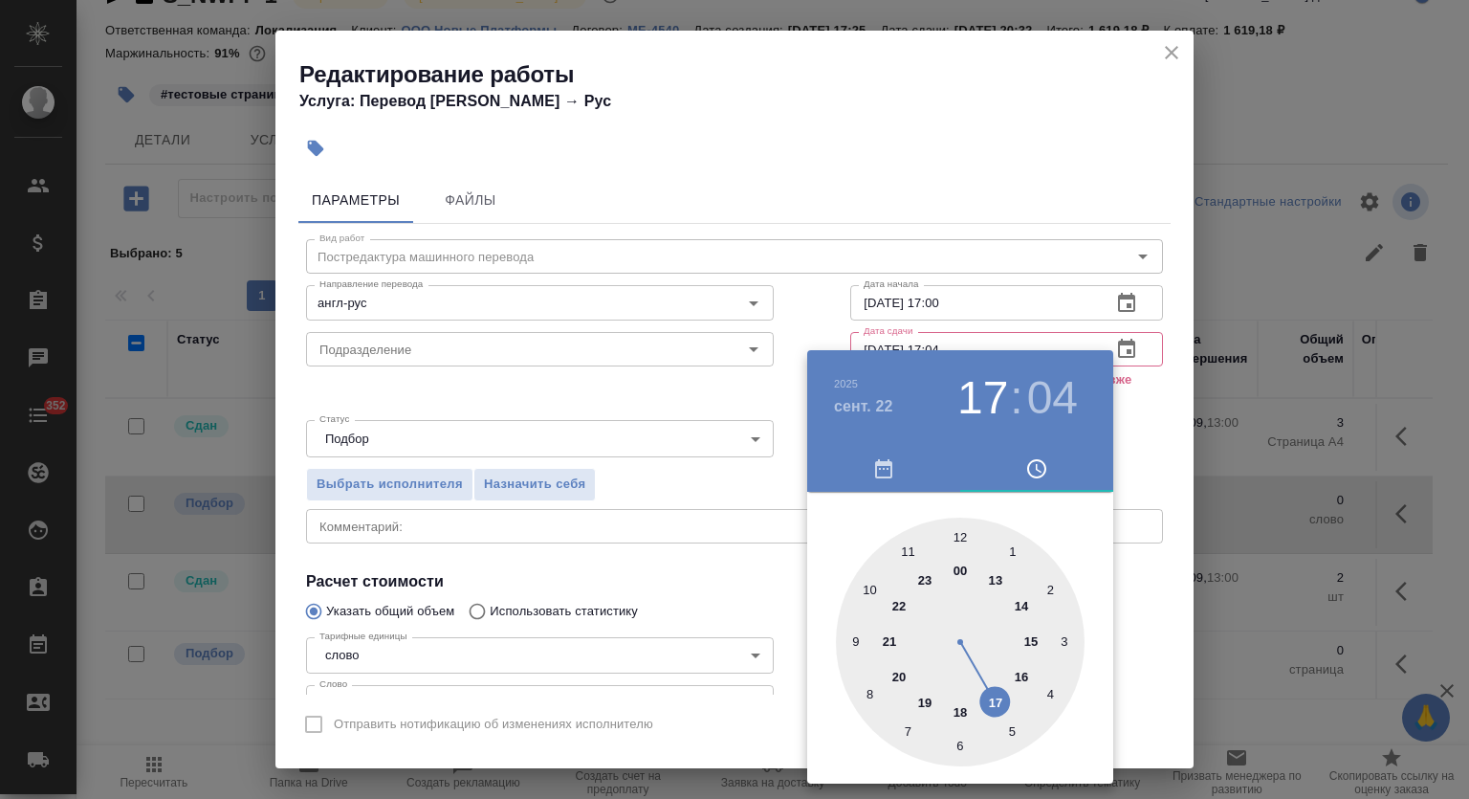
click at [852, 638] on div at bounding box center [960, 642] width 249 height 249
click at [960, 533] on div at bounding box center [960, 642] width 249 height 249
type input "[DATE] 09:00"
click at [1013, 121] on div at bounding box center [734, 399] width 1469 height 799
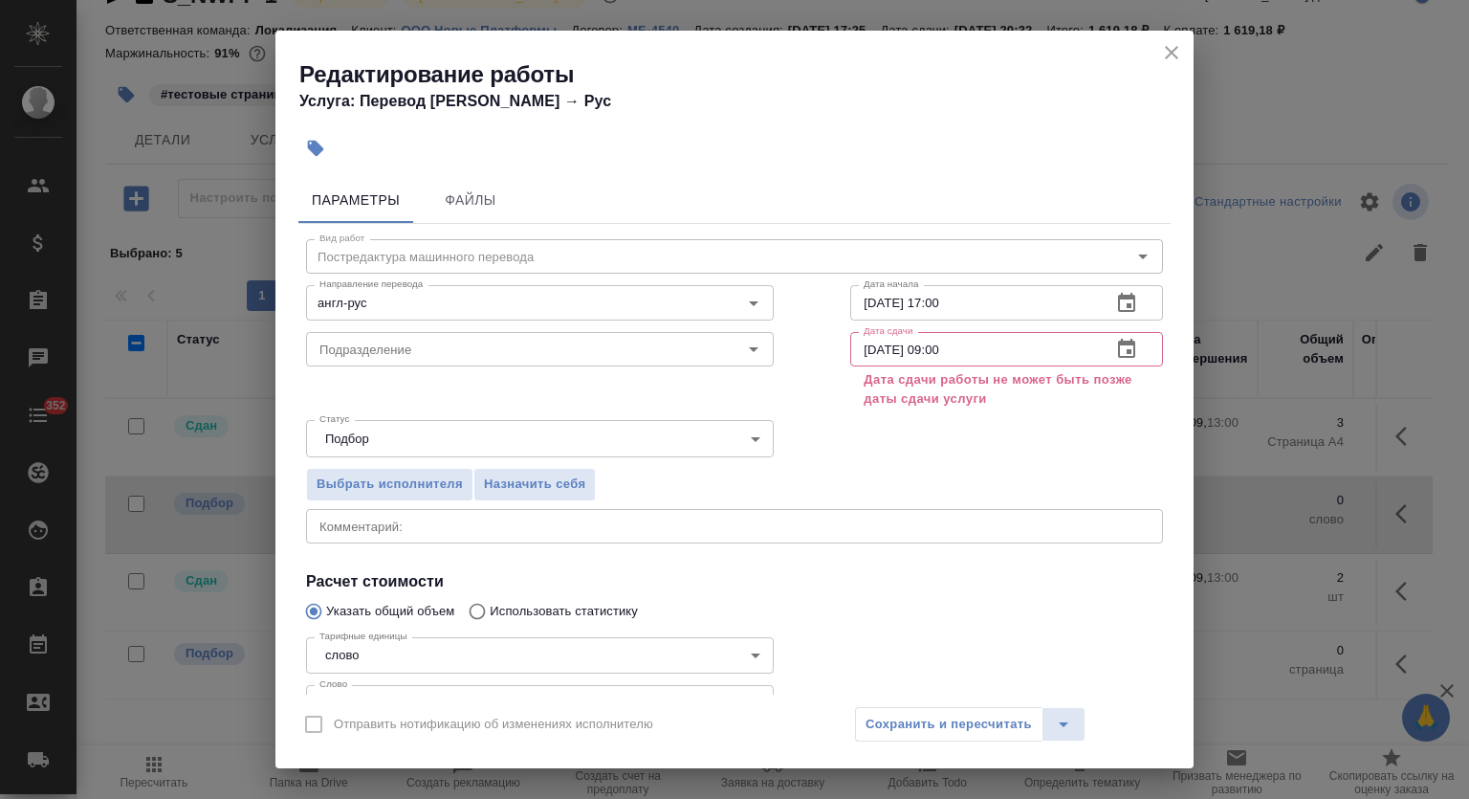
click at [1177, 60] on icon "close" at bounding box center [1171, 52] width 23 height 23
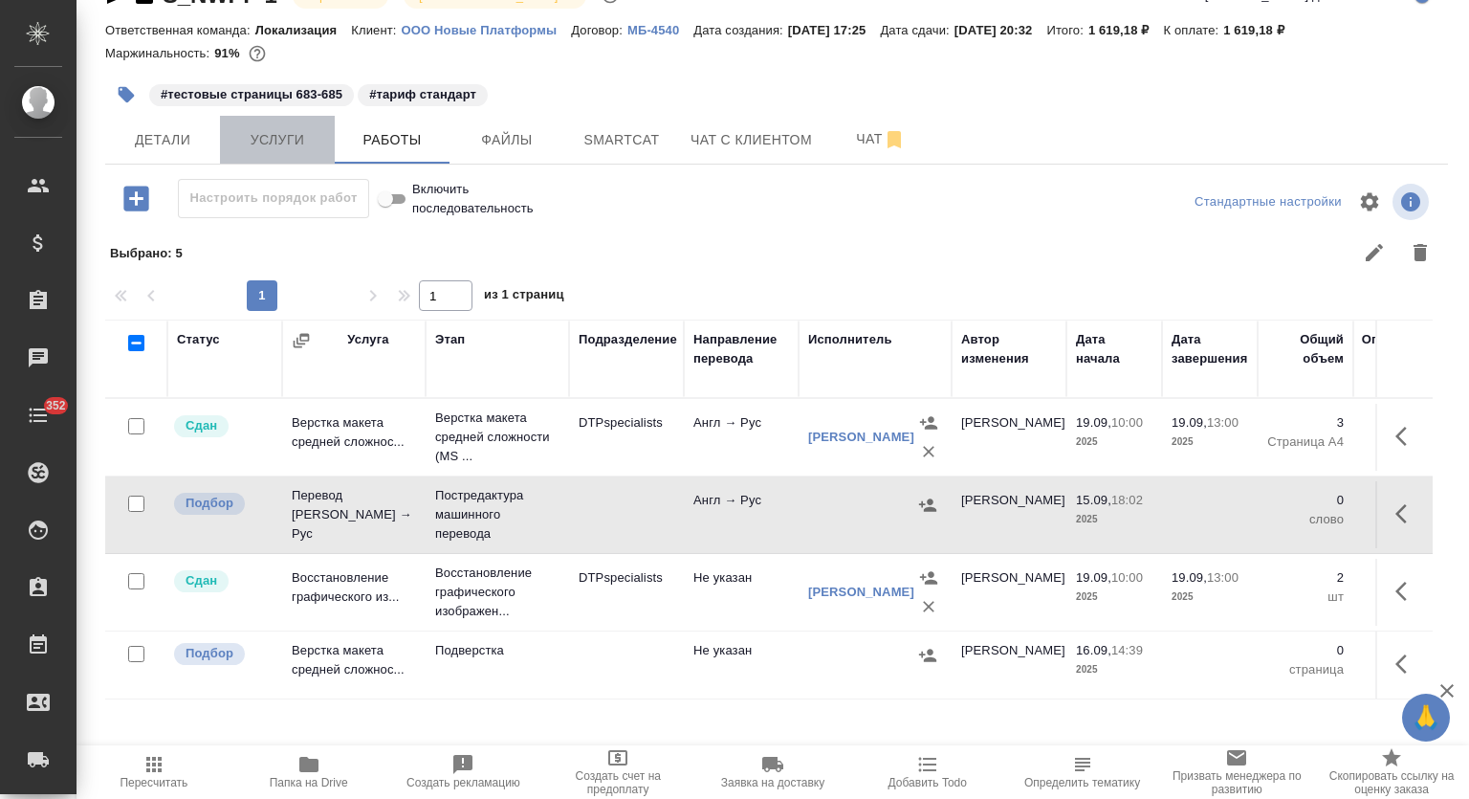
click at [290, 144] on span "Услуги" at bounding box center [277, 140] width 92 height 24
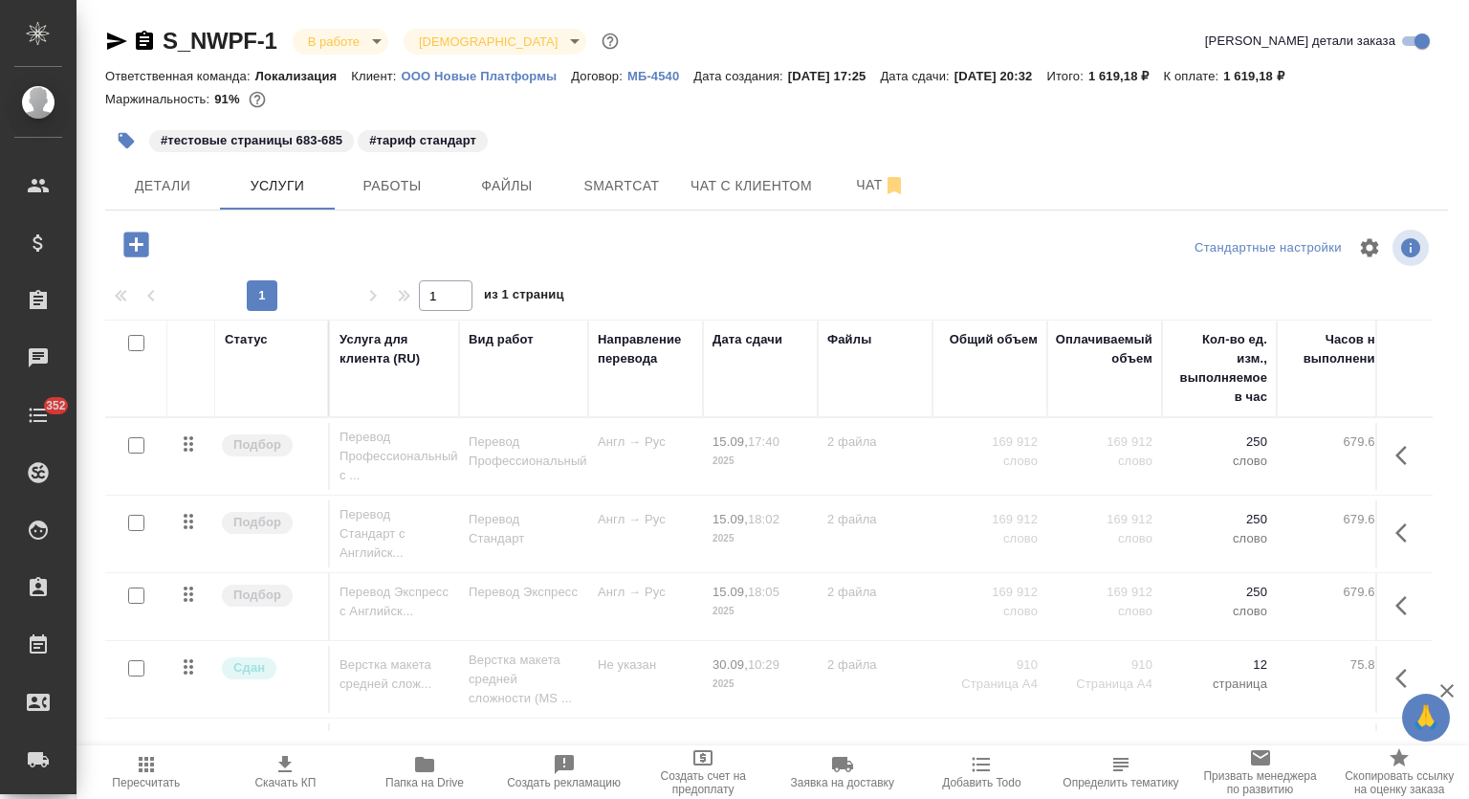
click at [136, 340] on input "checkbox" at bounding box center [136, 343] width 16 height 16
checkbox input "true"
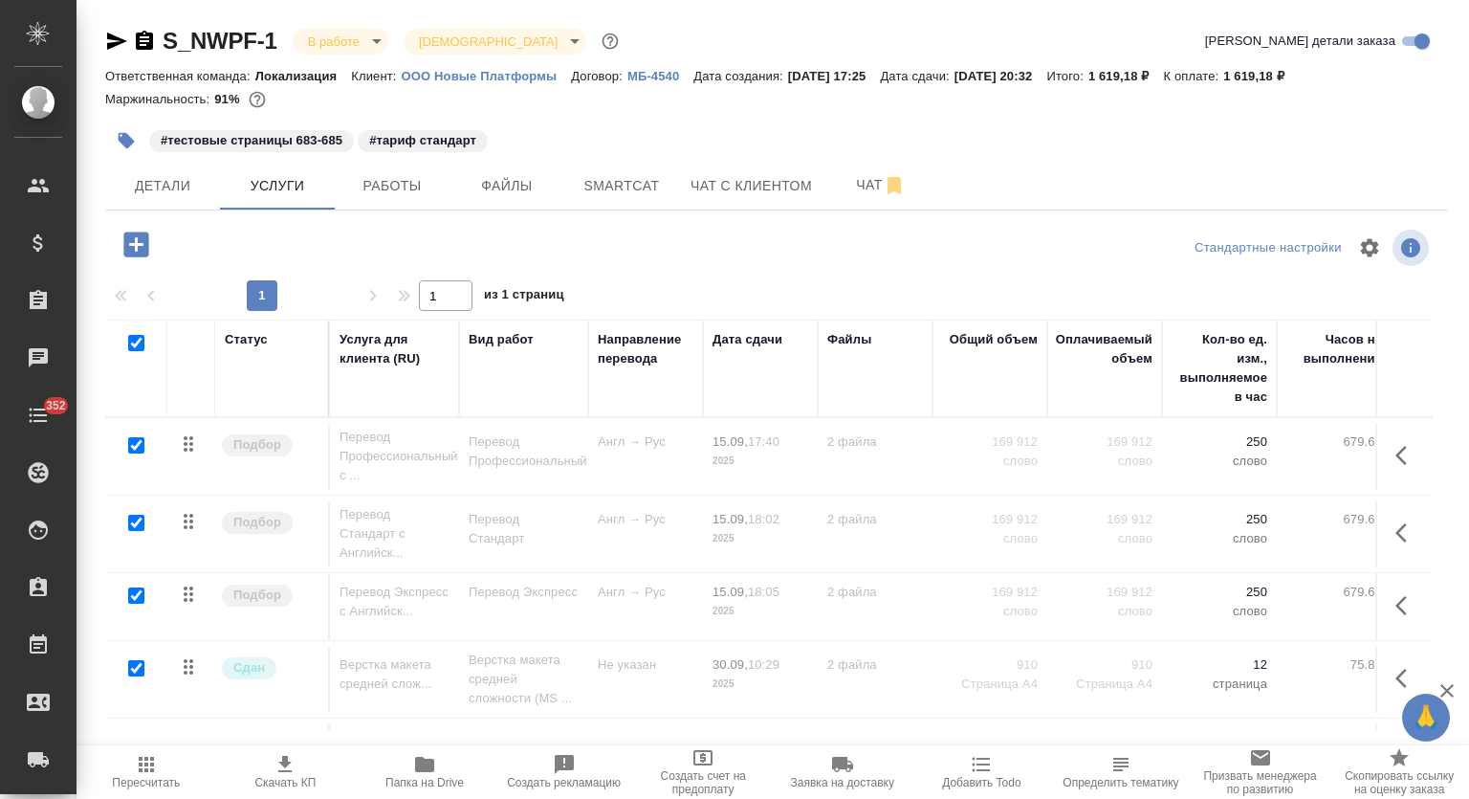
checkbox input "true"
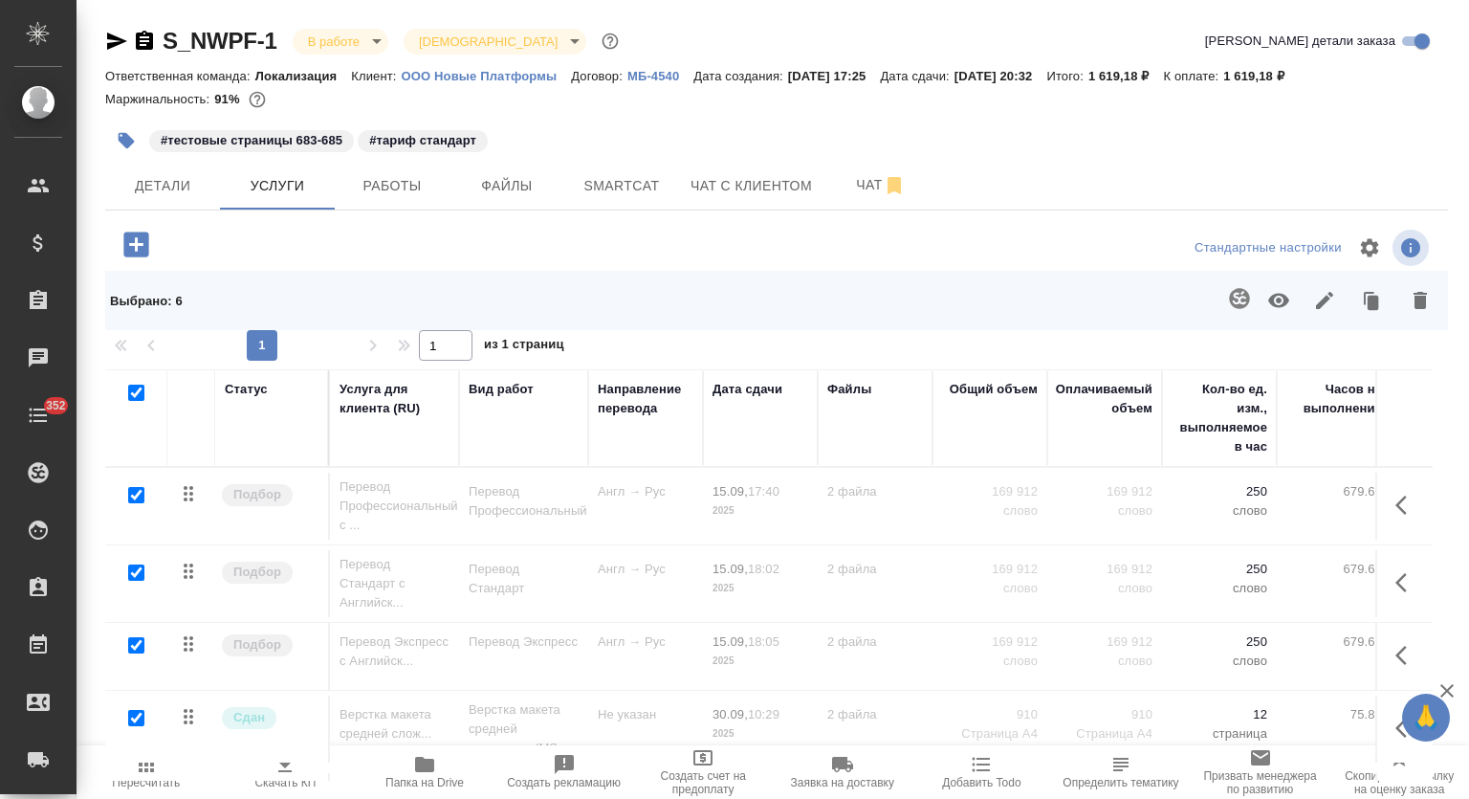
click at [1316, 297] on icon "button" at bounding box center [1324, 300] width 17 height 17
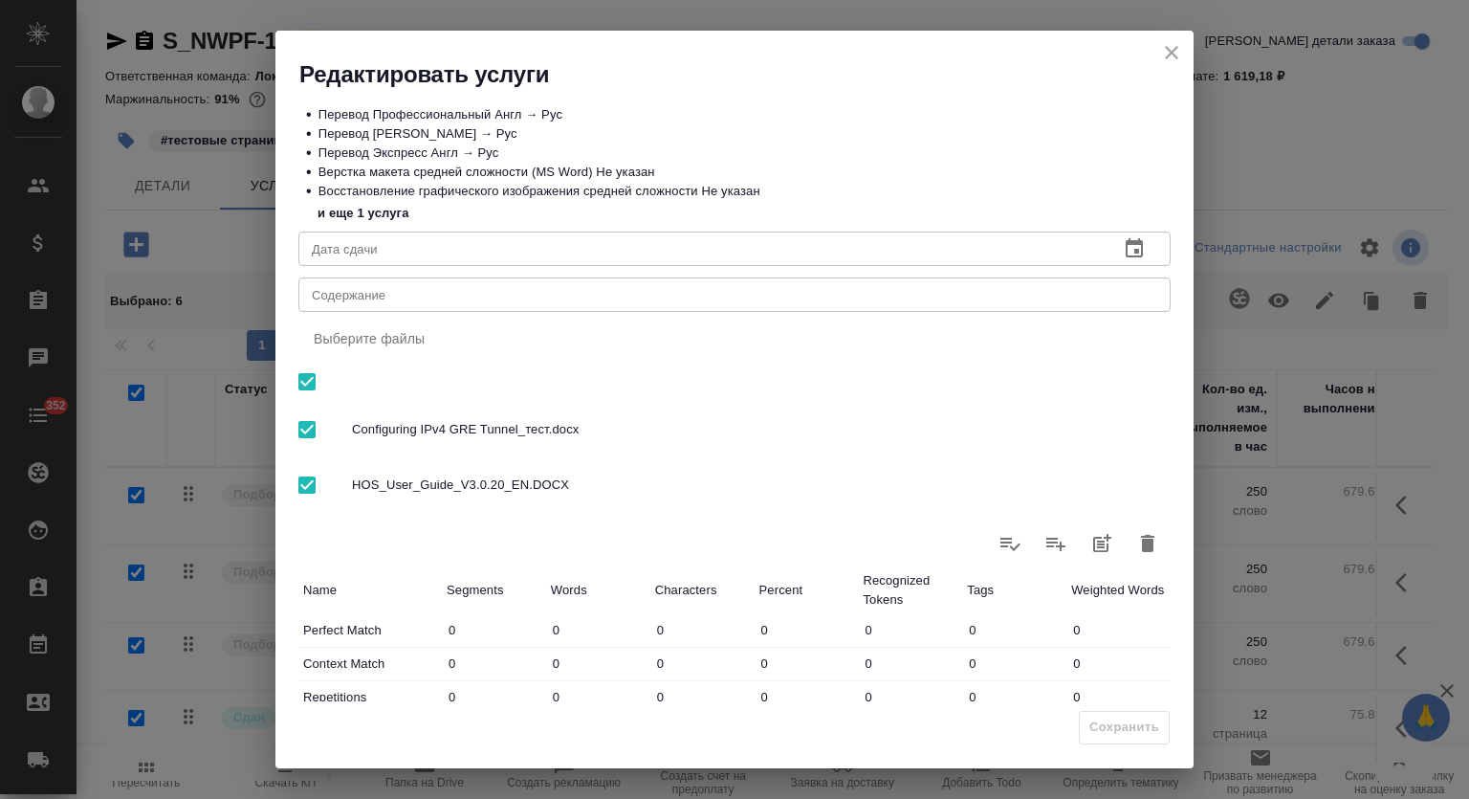
click at [1123, 248] on icon "button" at bounding box center [1134, 248] width 23 height 23
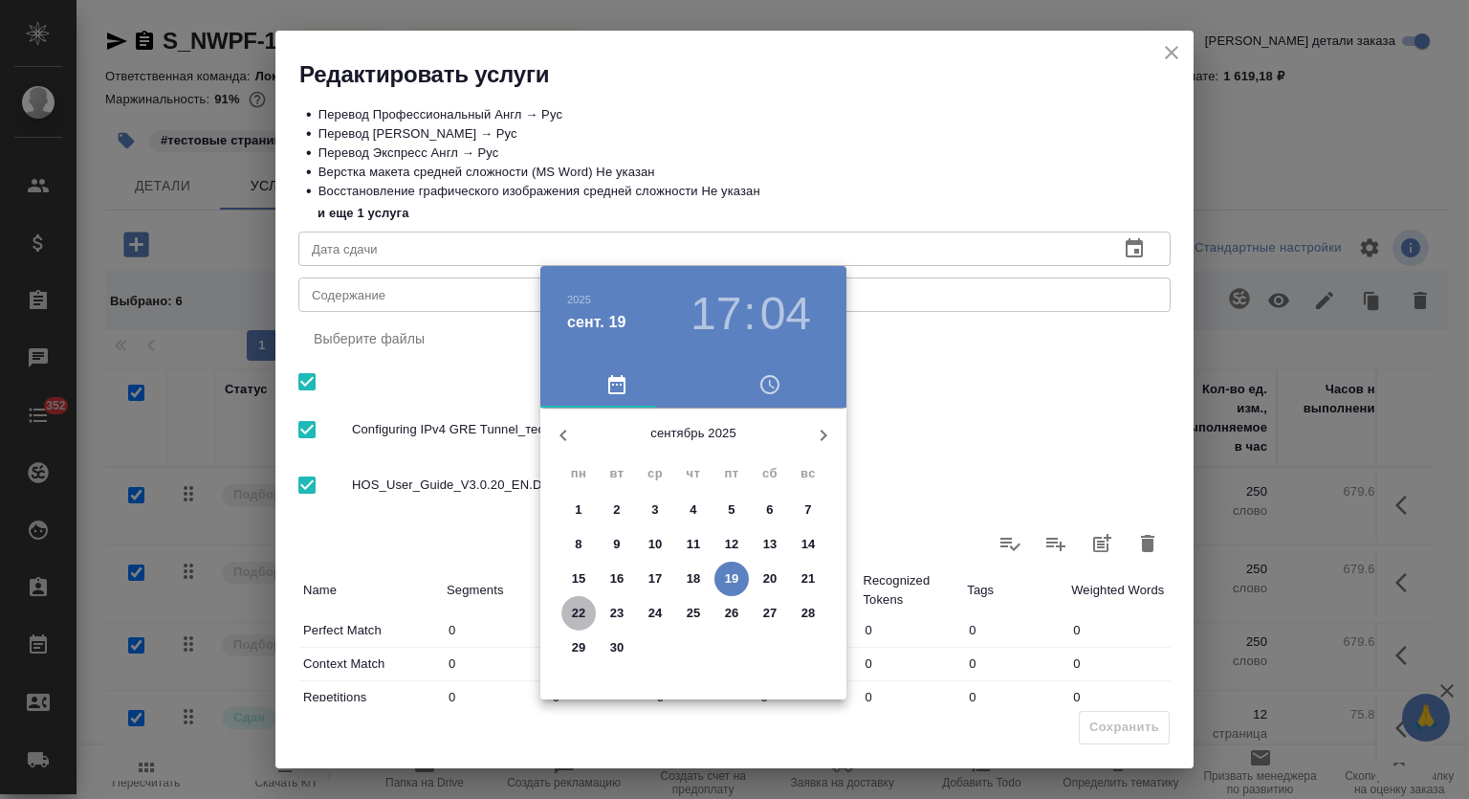
click at [576, 614] on p "22" at bounding box center [579, 613] width 14 height 19
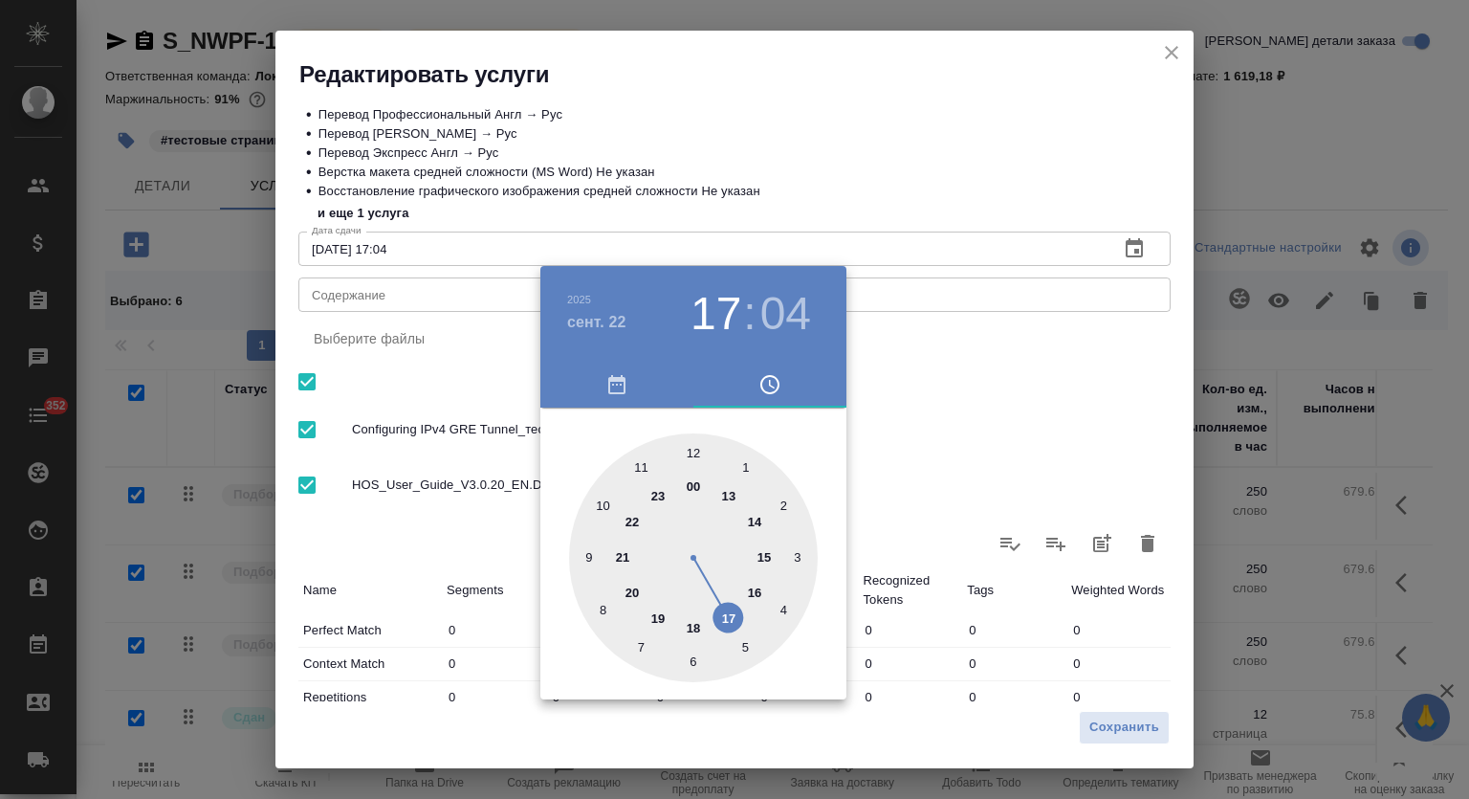
click at [732, 611] on div at bounding box center [693, 557] width 249 height 249
click at [694, 447] on div at bounding box center [693, 557] width 249 height 249
type input "22.09.2025 17:00"
click at [959, 144] on div at bounding box center [734, 399] width 1469 height 799
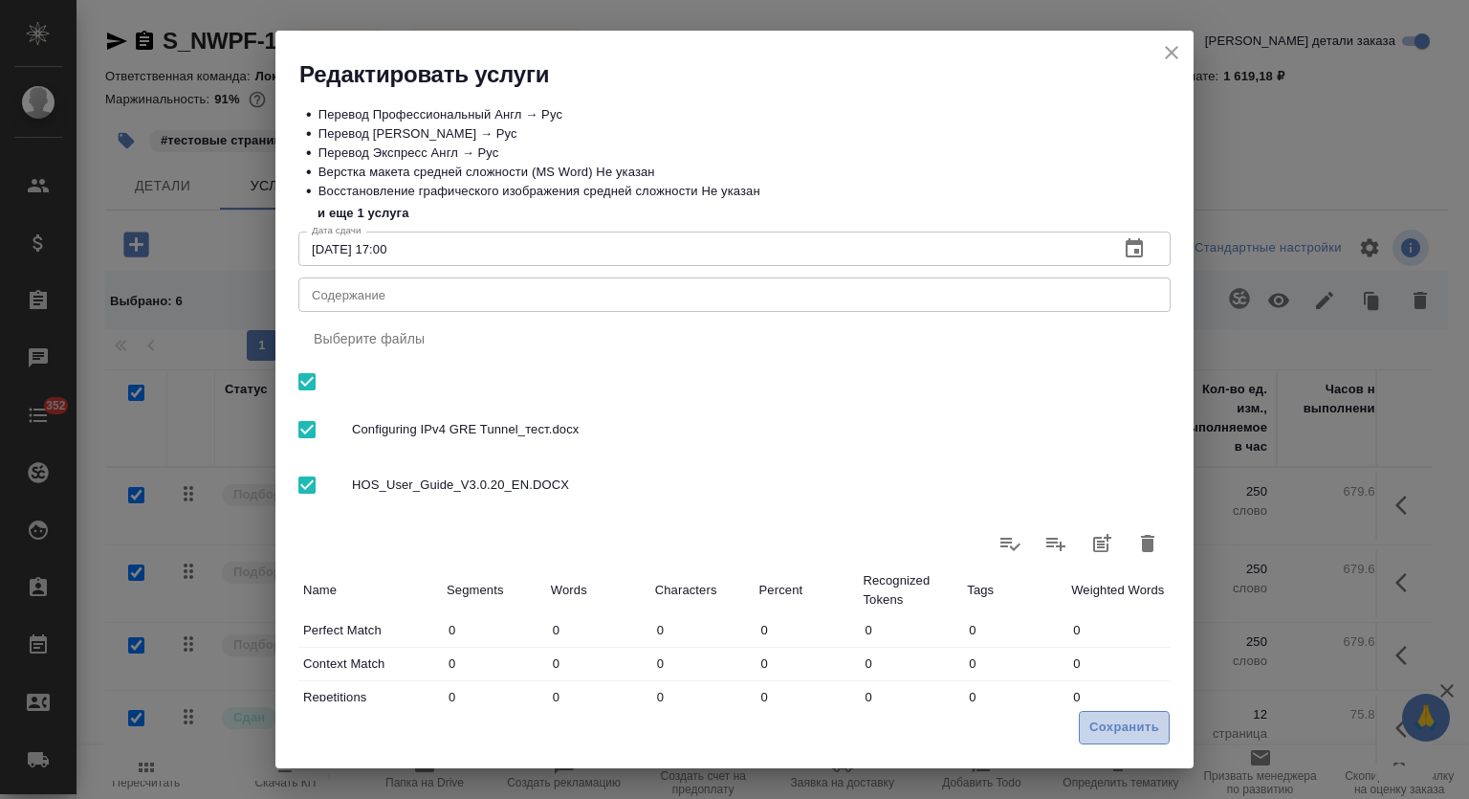
click at [1120, 723] on span "Сохранить" at bounding box center [1125, 727] width 70 height 22
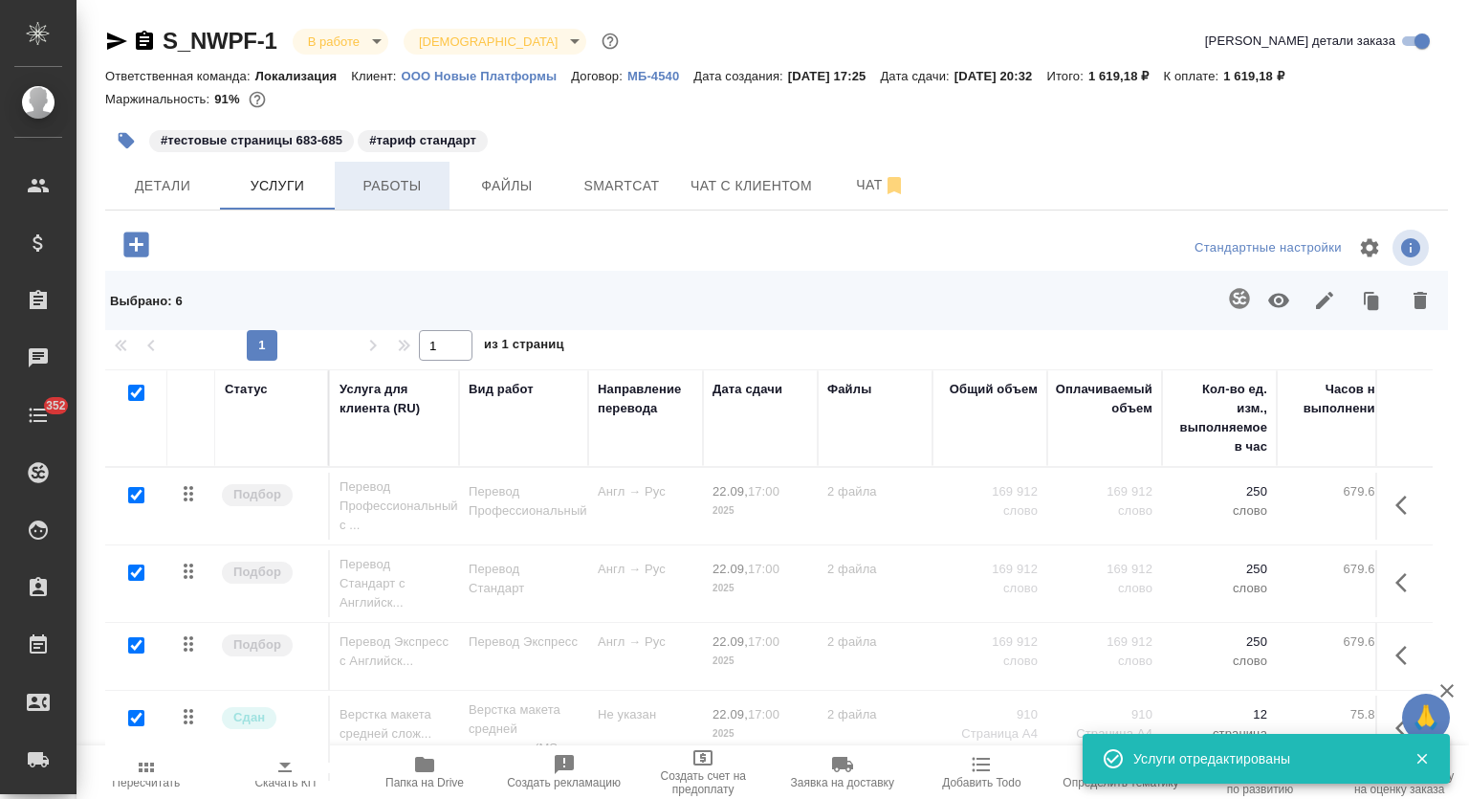
click at [402, 190] on span "Работы" at bounding box center [392, 186] width 92 height 24
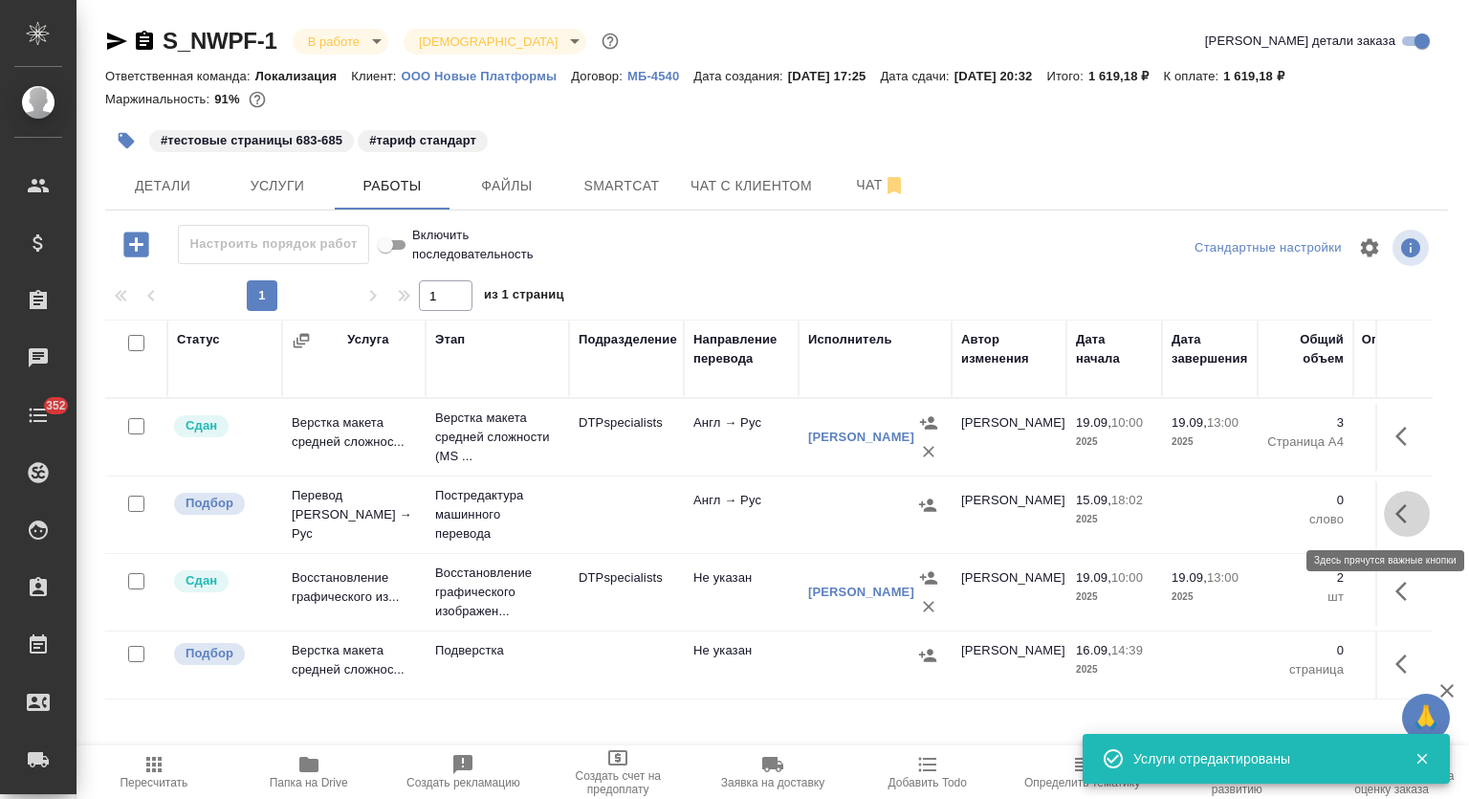
click at [1409, 516] on icon "button" at bounding box center [1407, 513] width 23 height 23
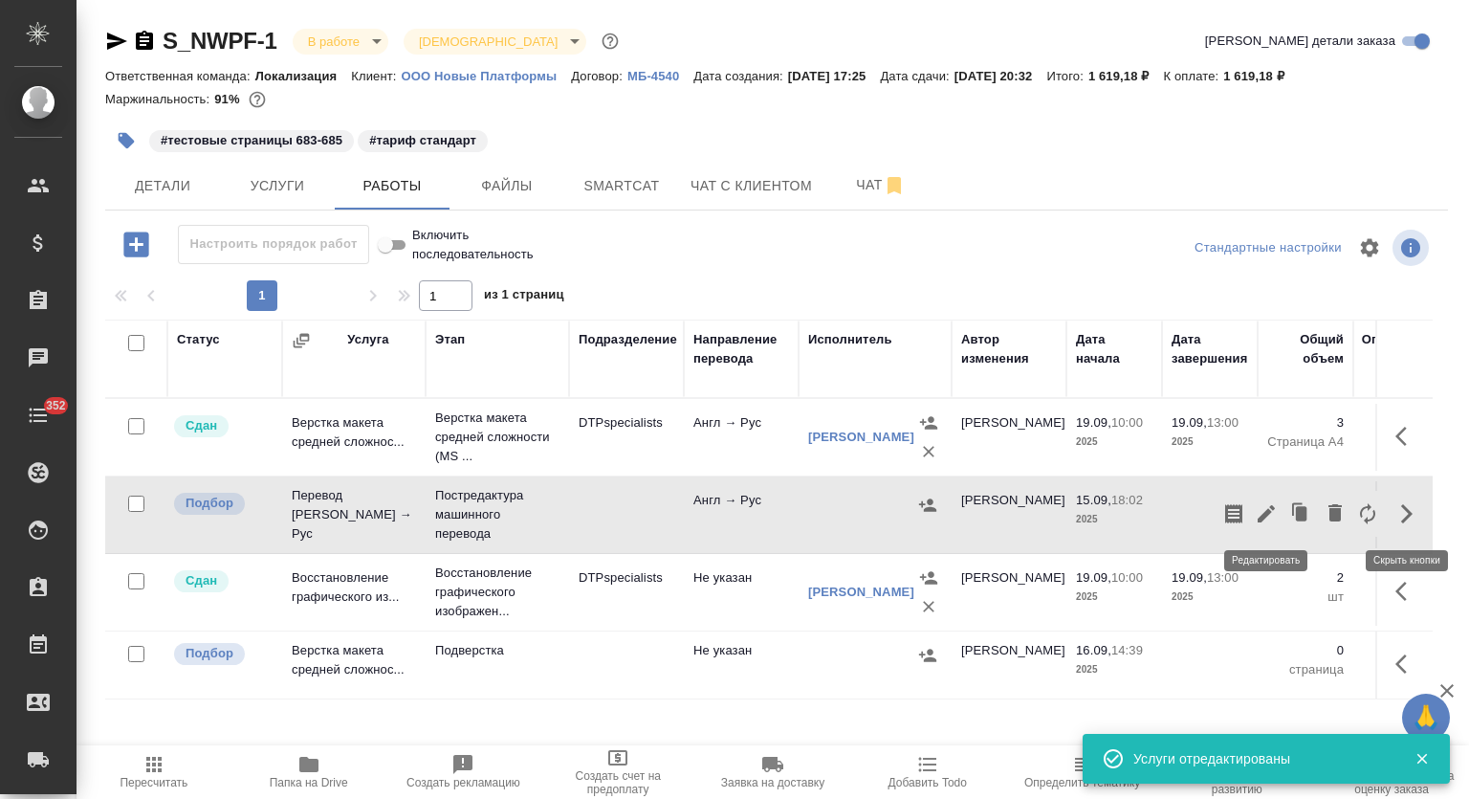
click at [1263, 511] on icon "button" at bounding box center [1266, 513] width 23 height 23
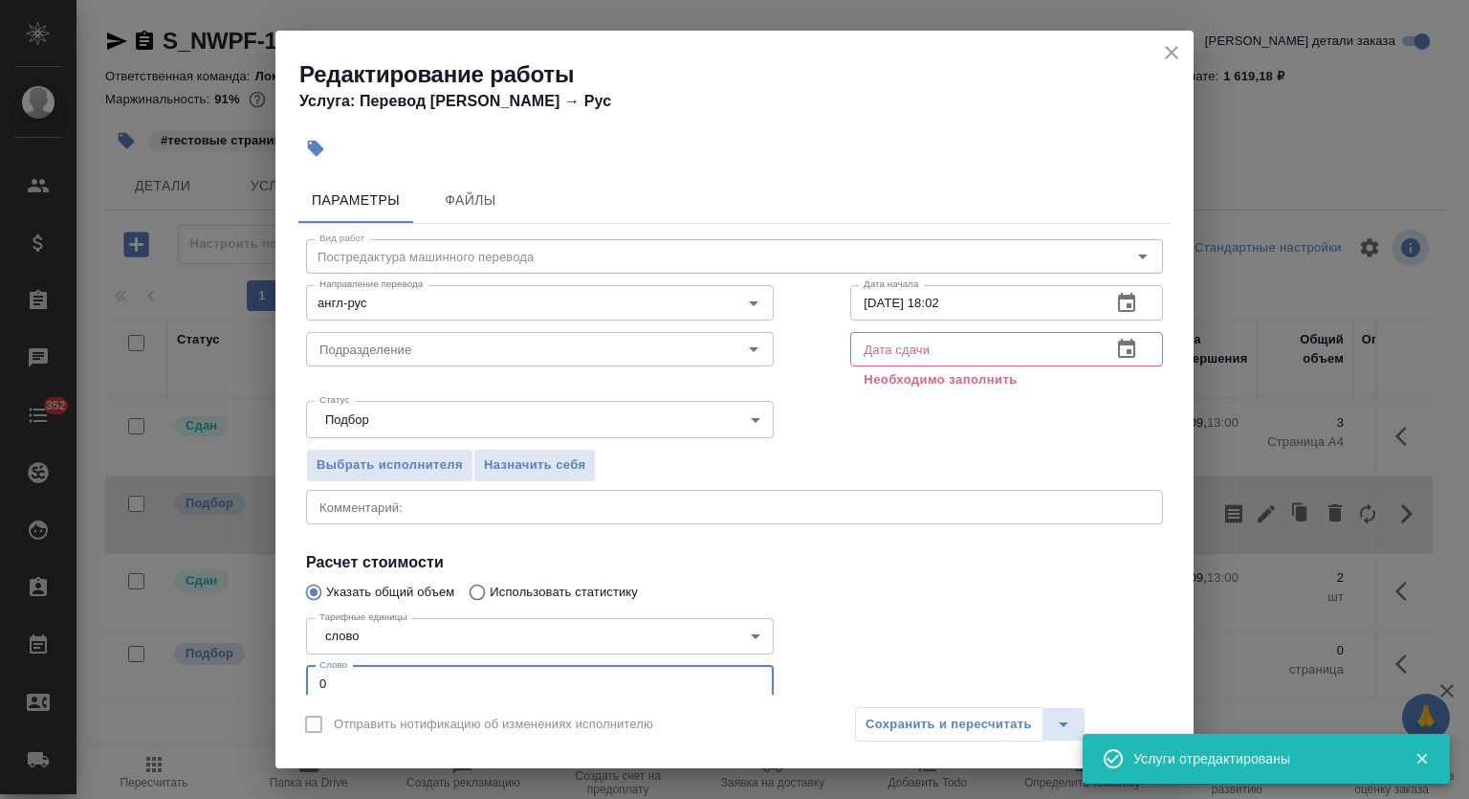
scroll to position [19, 0]
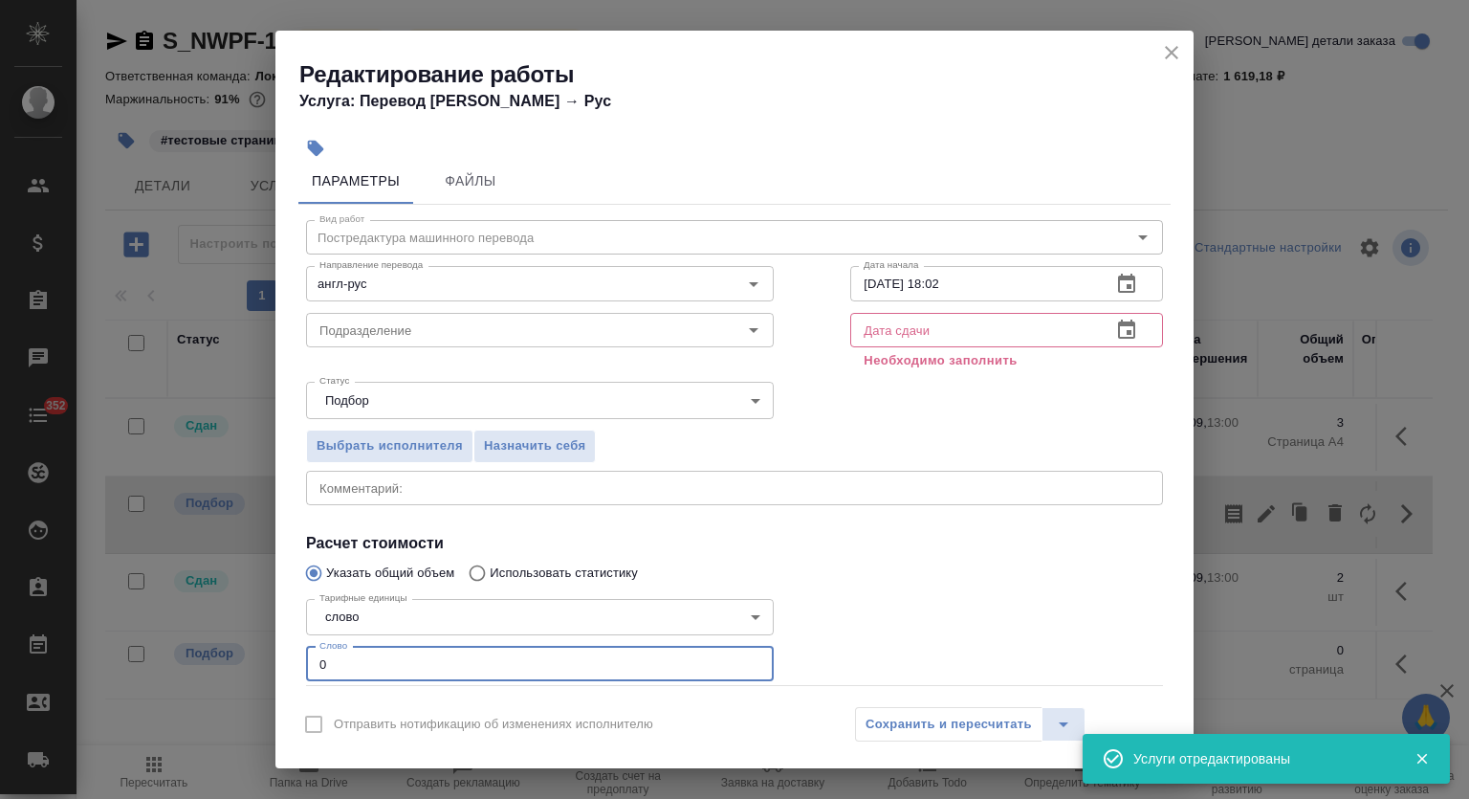
drag, startPoint x: 325, startPoint y: 688, endPoint x: 292, endPoint y: 672, distance: 37.2
click at [295, 672] on div "Параметры Файлы Вид работ Постредактура машинного перевода Вид работ Направлени…" at bounding box center [734, 431] width 918 height 525
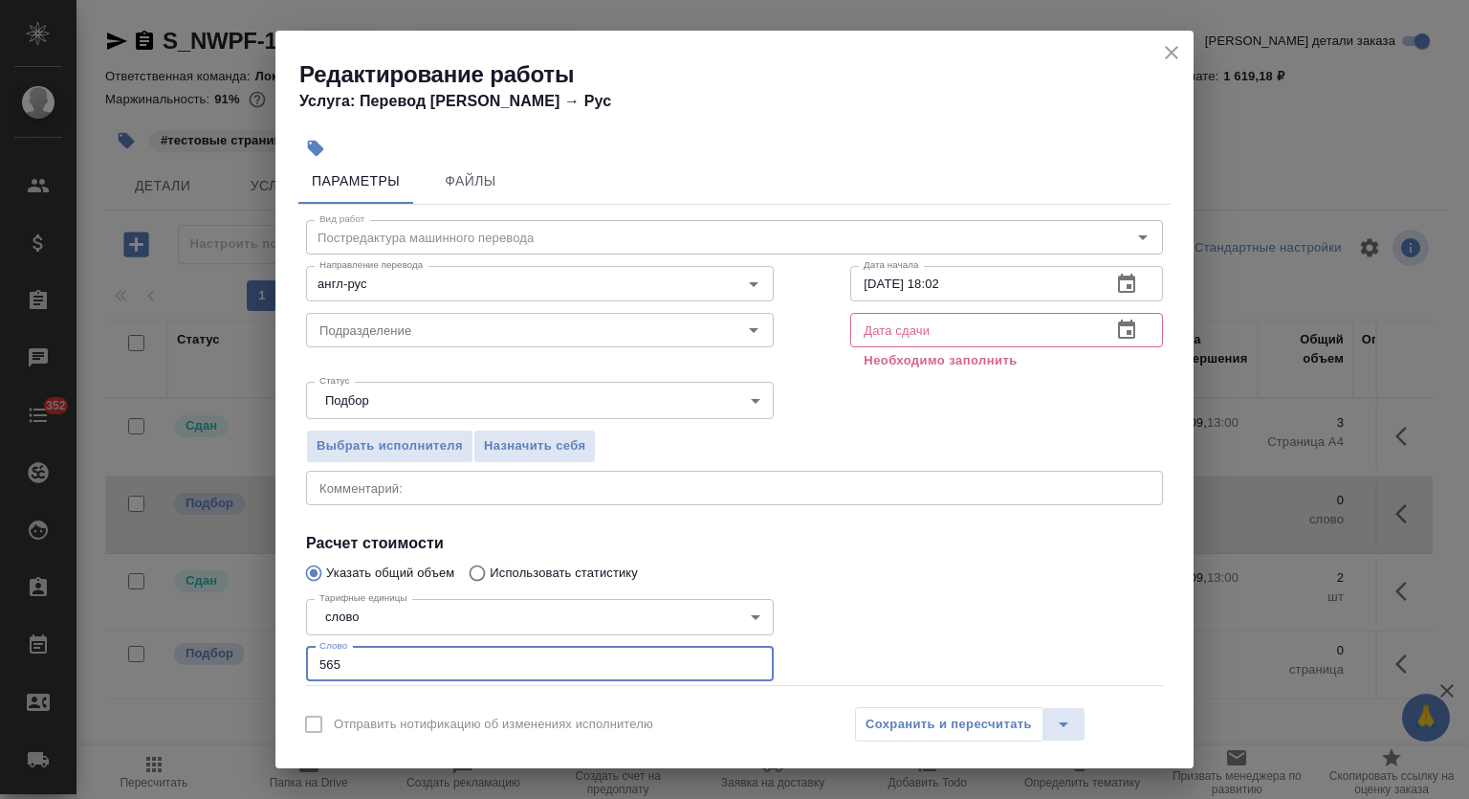
type input "565"
click at [1129, 282] on button "button" at bounding box center [1127, 284] width 46 height 46
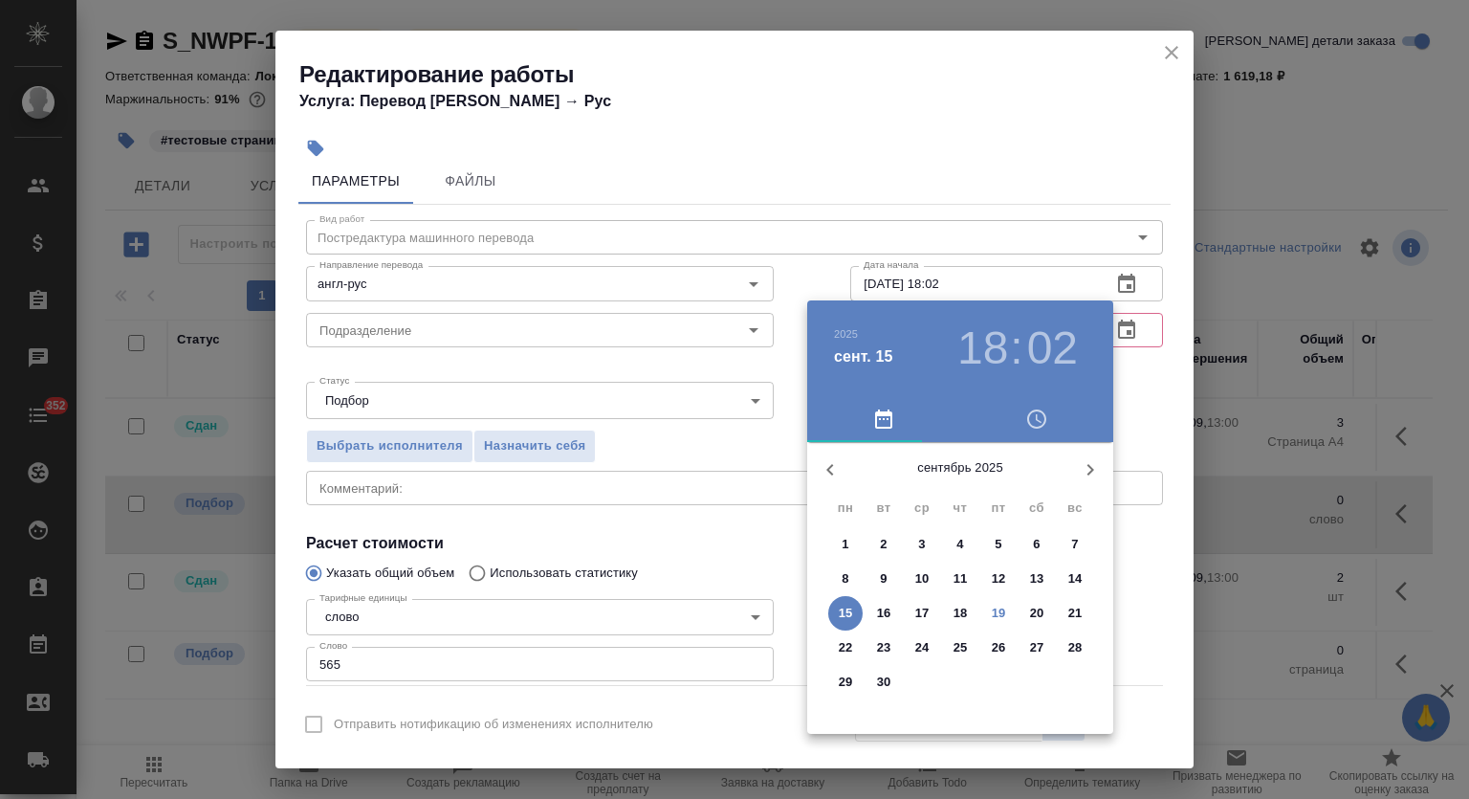
click at [995, 606] on p "19" at bounding box center [999, 613] width 14 height 19
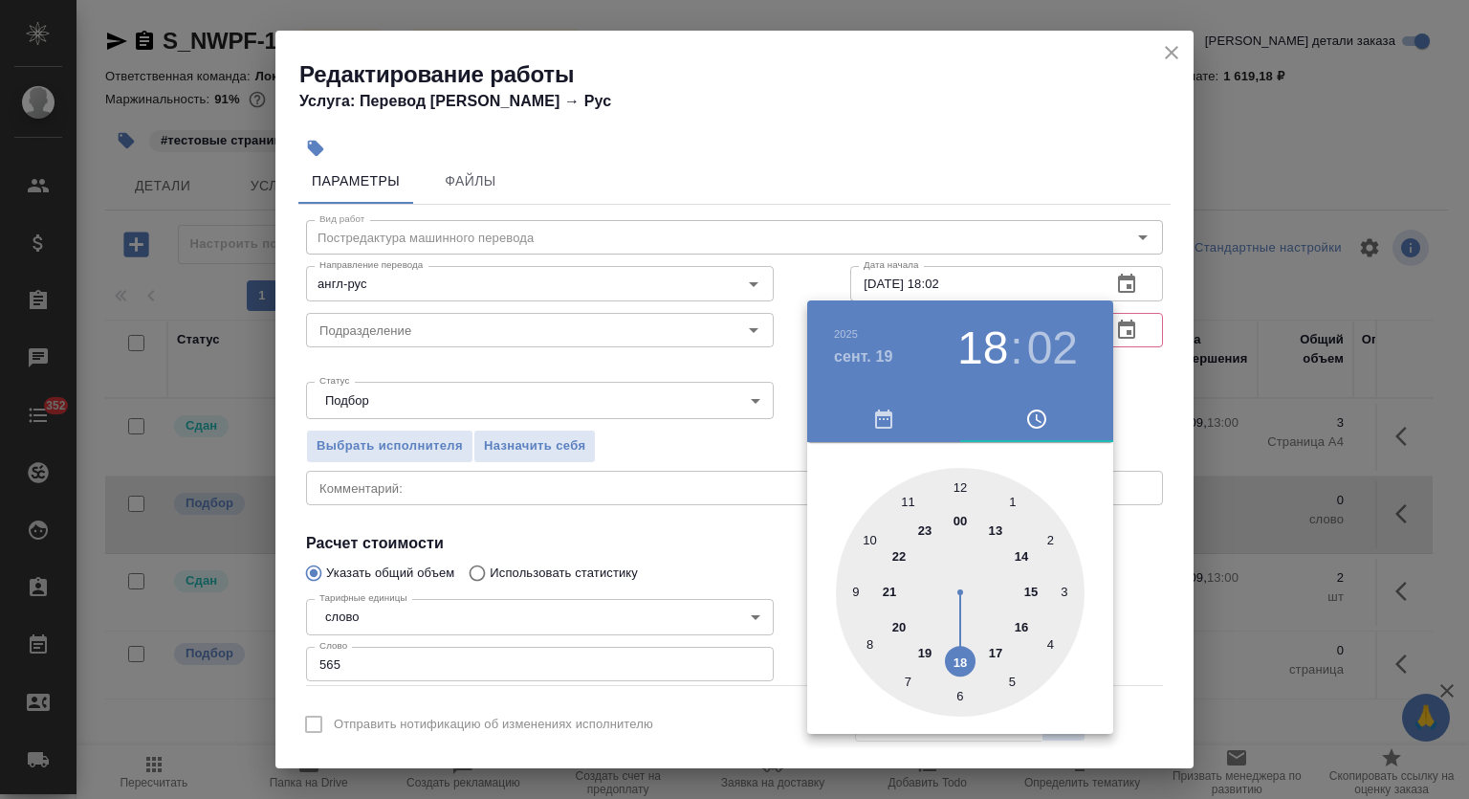
click at [993, 647] on div at bounding box center [960, 592] width 249 height 249
click at [959, 477] on div at bounding box center [960, 592] width 249 height 249
type input "19.09.2025 17:00"
click at [1024, 145] on div at bounding box center [734, 399] width 1469 height 799
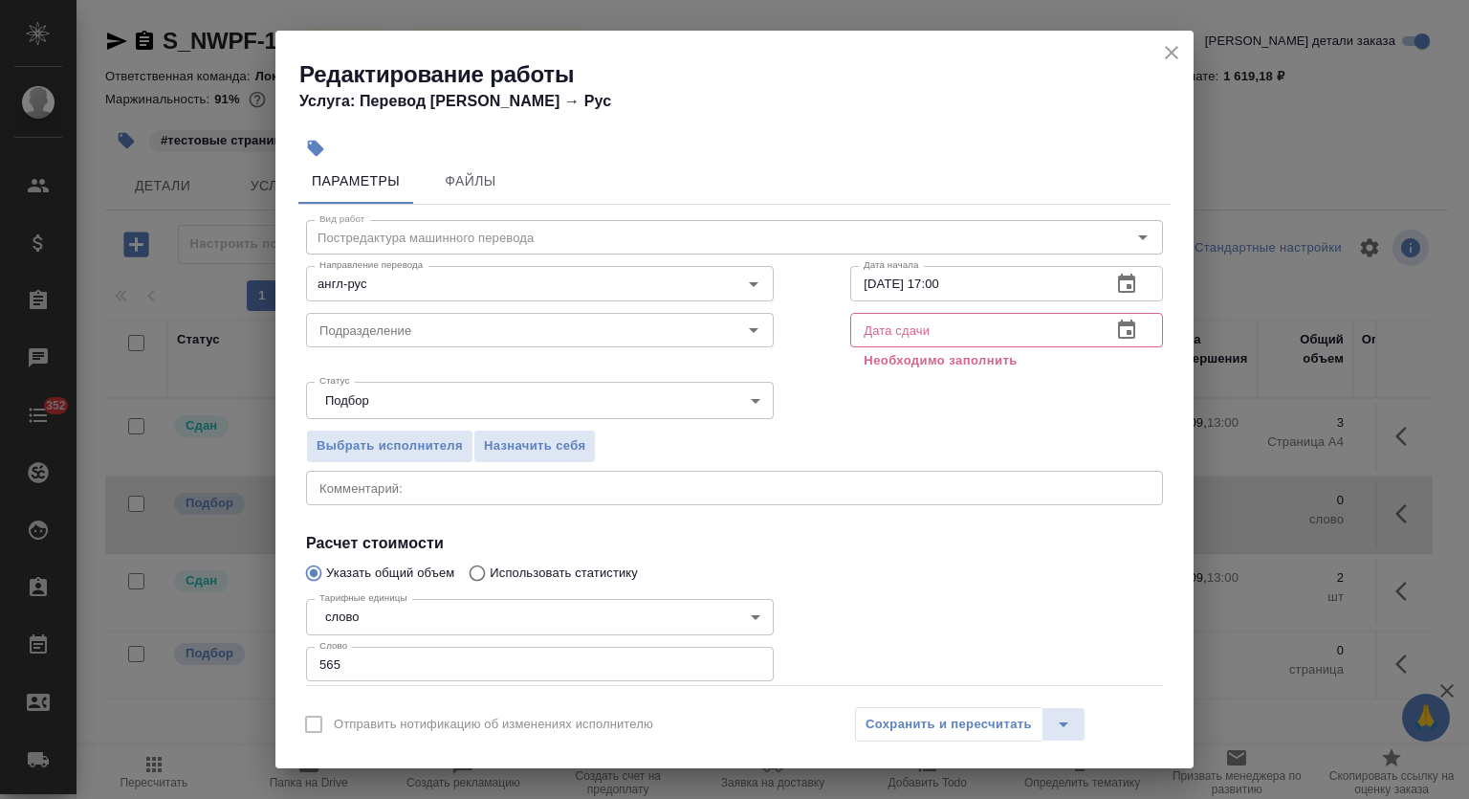
click at [1115, 340] on icon "button" at bounding box center [1126, 330] width 23 height 23
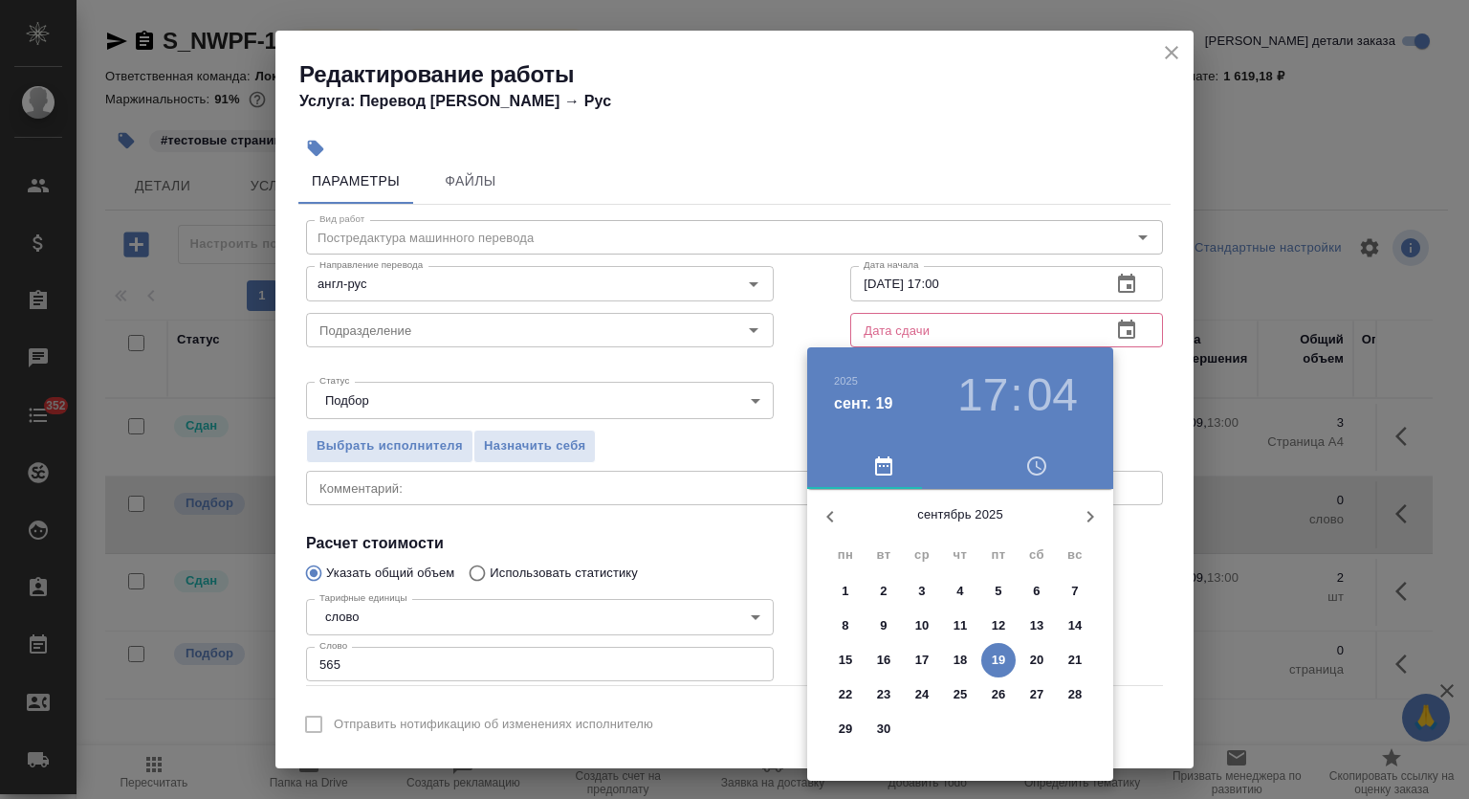
click at [841, 693] on p "22" at bounding box center [846, 694] width 14 height 19
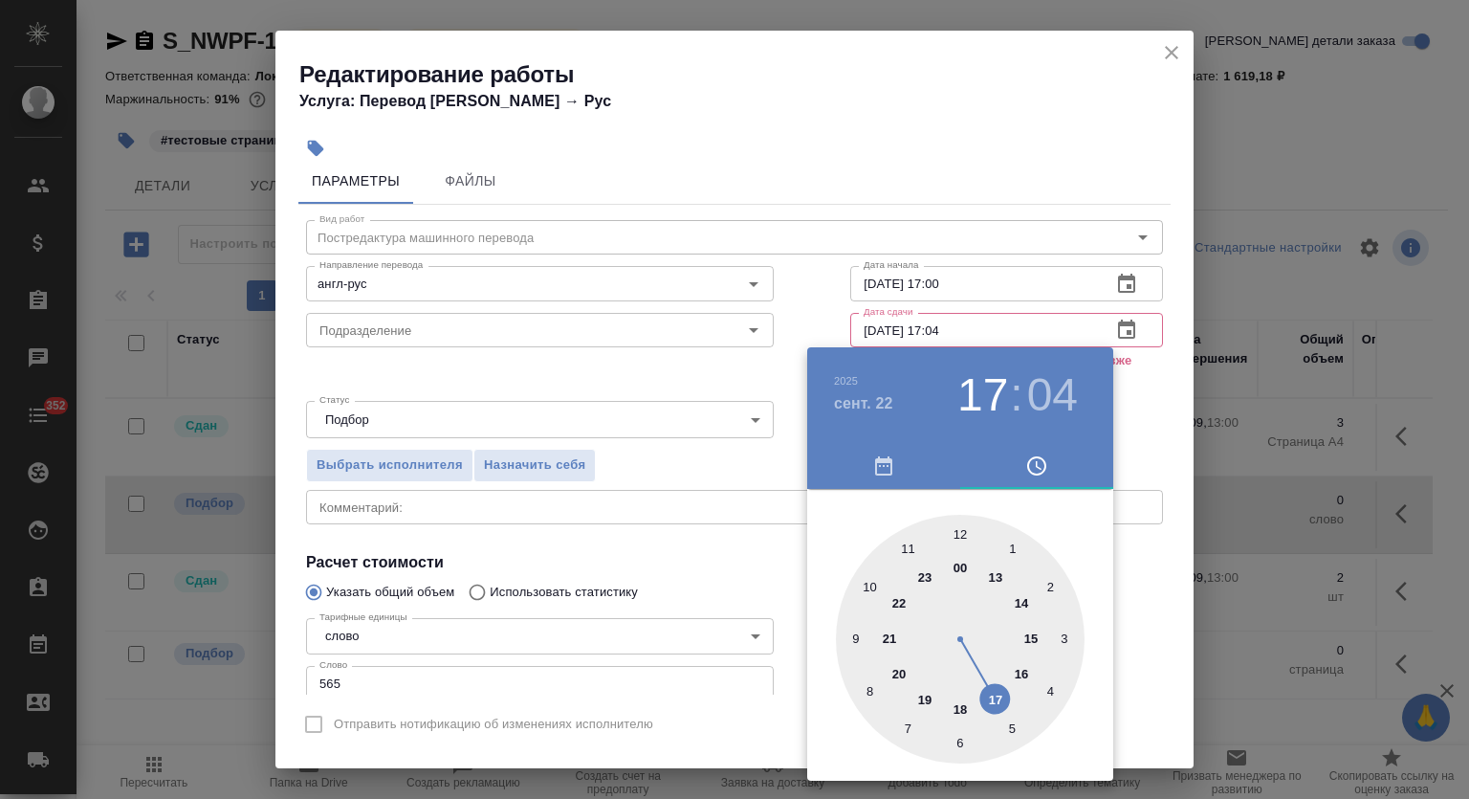
click at [855, 636] on div at bounding box center [960, 639] width 249 height 249
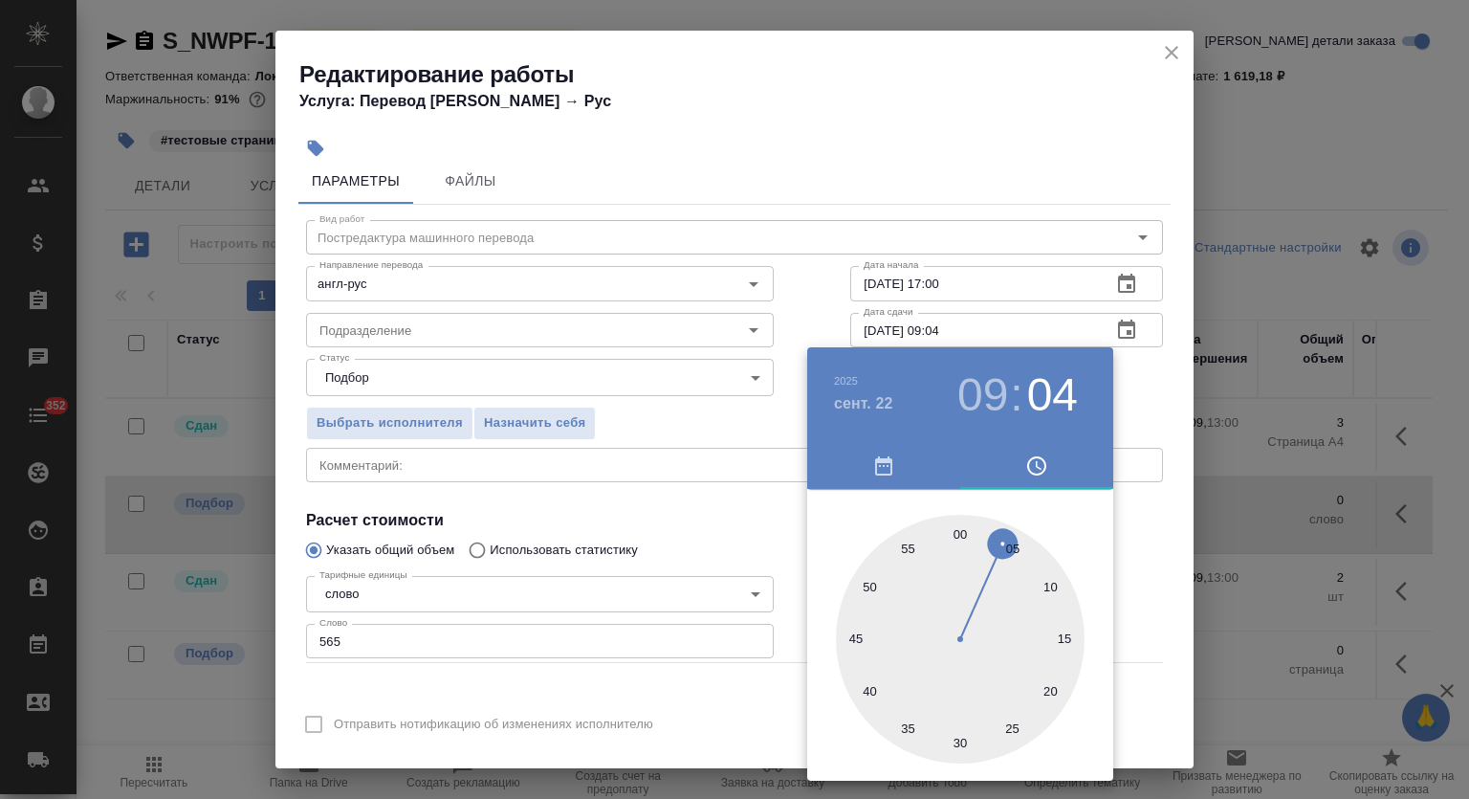
click at [960, 530] on div at bounding box center [960, 639] width 249 height 249
type input "22.09.2025 09:00"
click at [1025, 139] on div at bounding box center [734, 399] width 1469 height 799
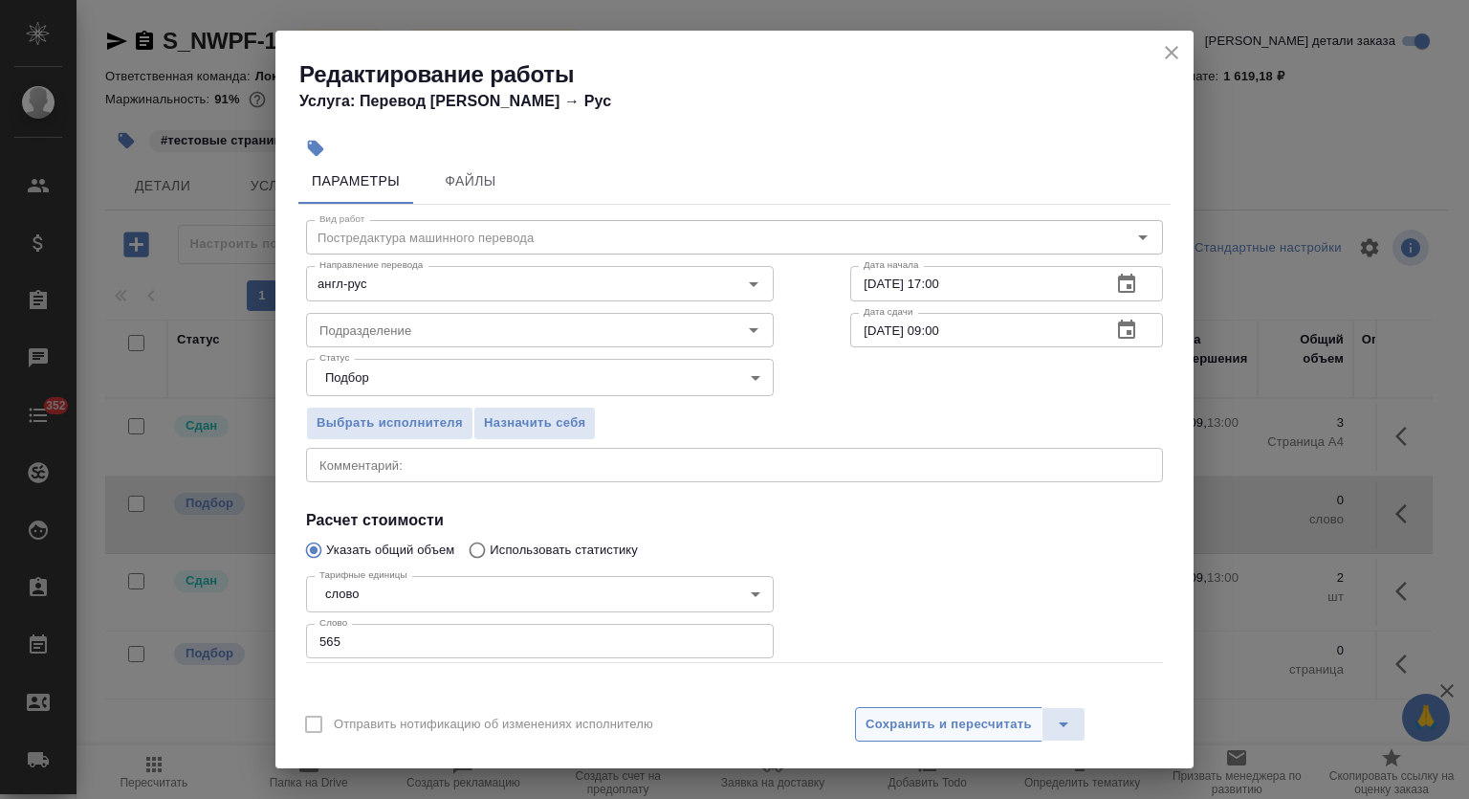
drag, startPoint x: 963, startPoint y: 715, endPoint x: 1062, endPoint y: 625, distance: 133.4
click at [963, 715] on span "Сохранить и пересчитать" at bounding box center [949, 725] width 166 height 22
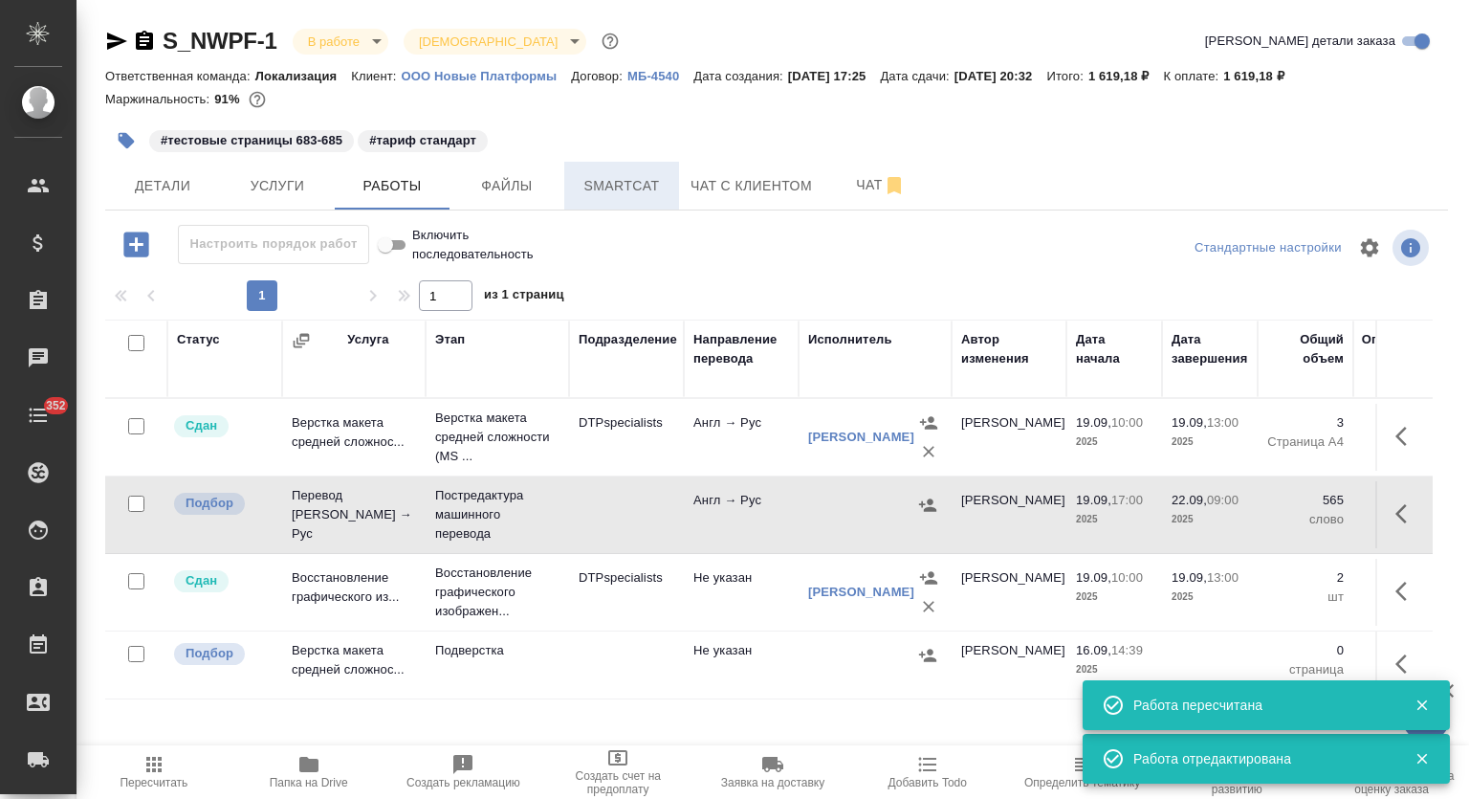
drag, startPoint x: 601, startPoint y: 190, endPoint x: 663, endPoint y: 187, distance: 62.3
click at [601, 189] on span "Smartcat" at bounding box center [622, 186] width 92 height 24
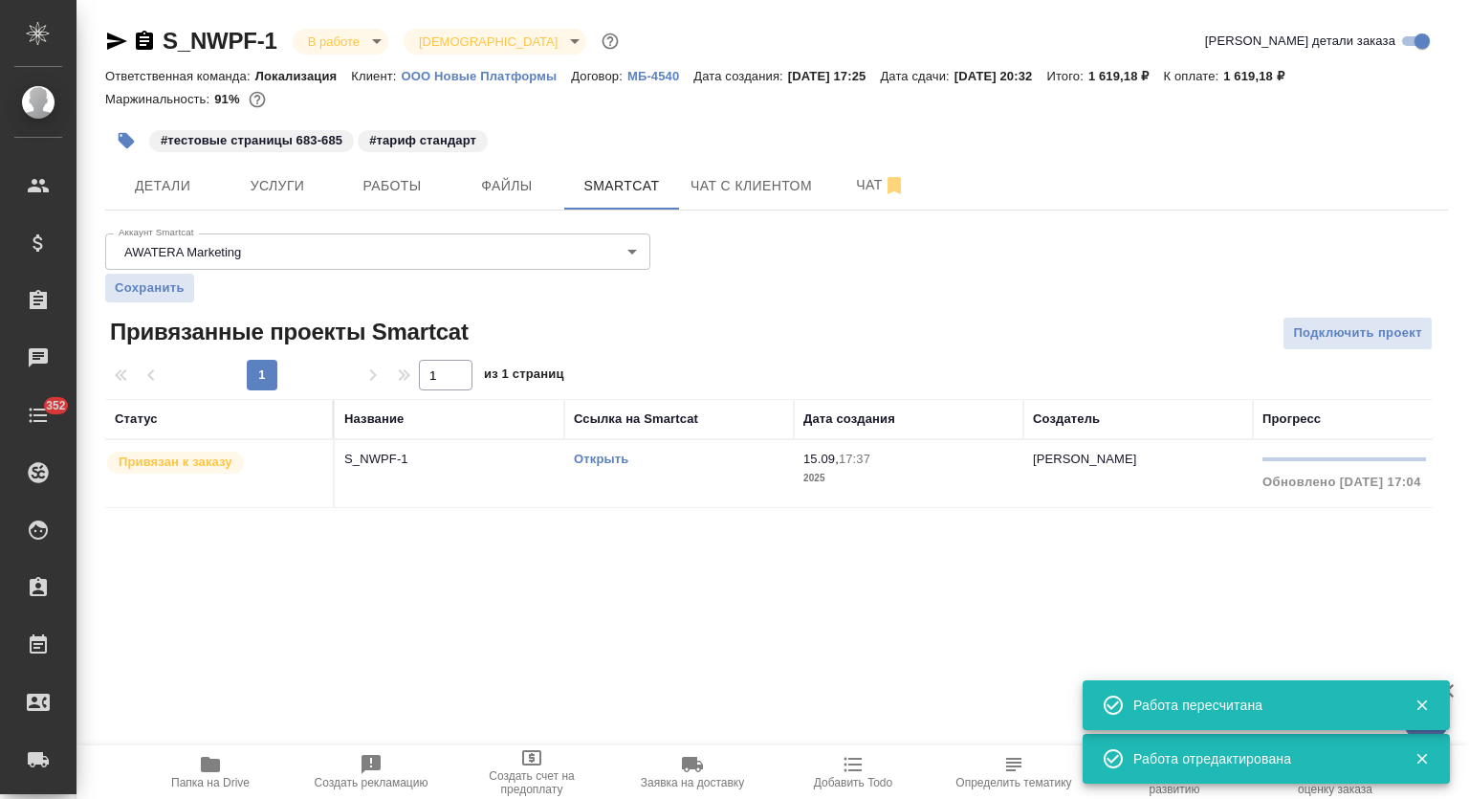
click at [417, 462] on p "S_NWPF-1" at bounding box center [449, 459] width 210 height 19
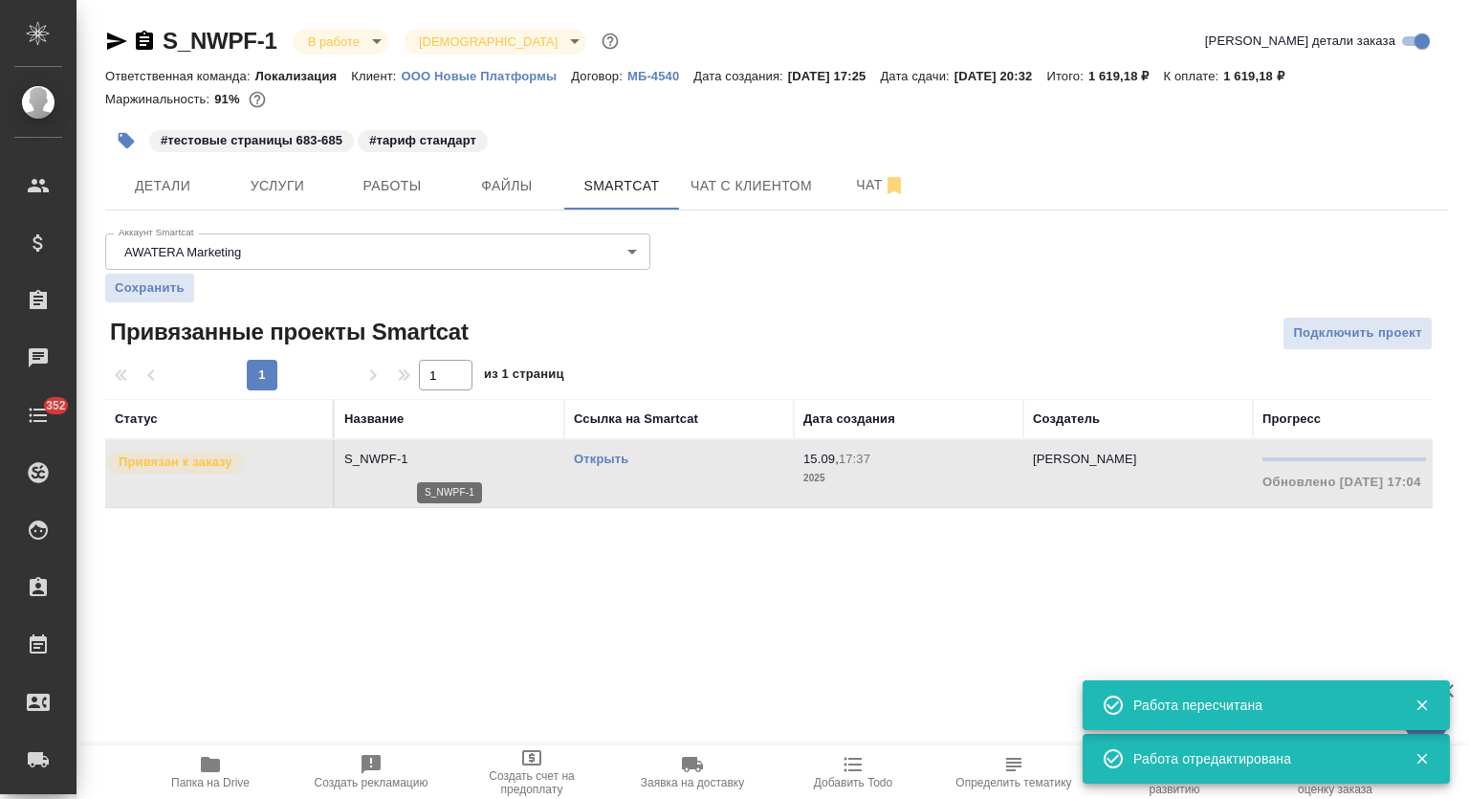
click at [417, 462] on p "S_NWPF-1" at bounding box center [449, 459] width 210 height 19
click at [377, 196] on span "Работы" at bounding box center [392, 186] width 92 height 24
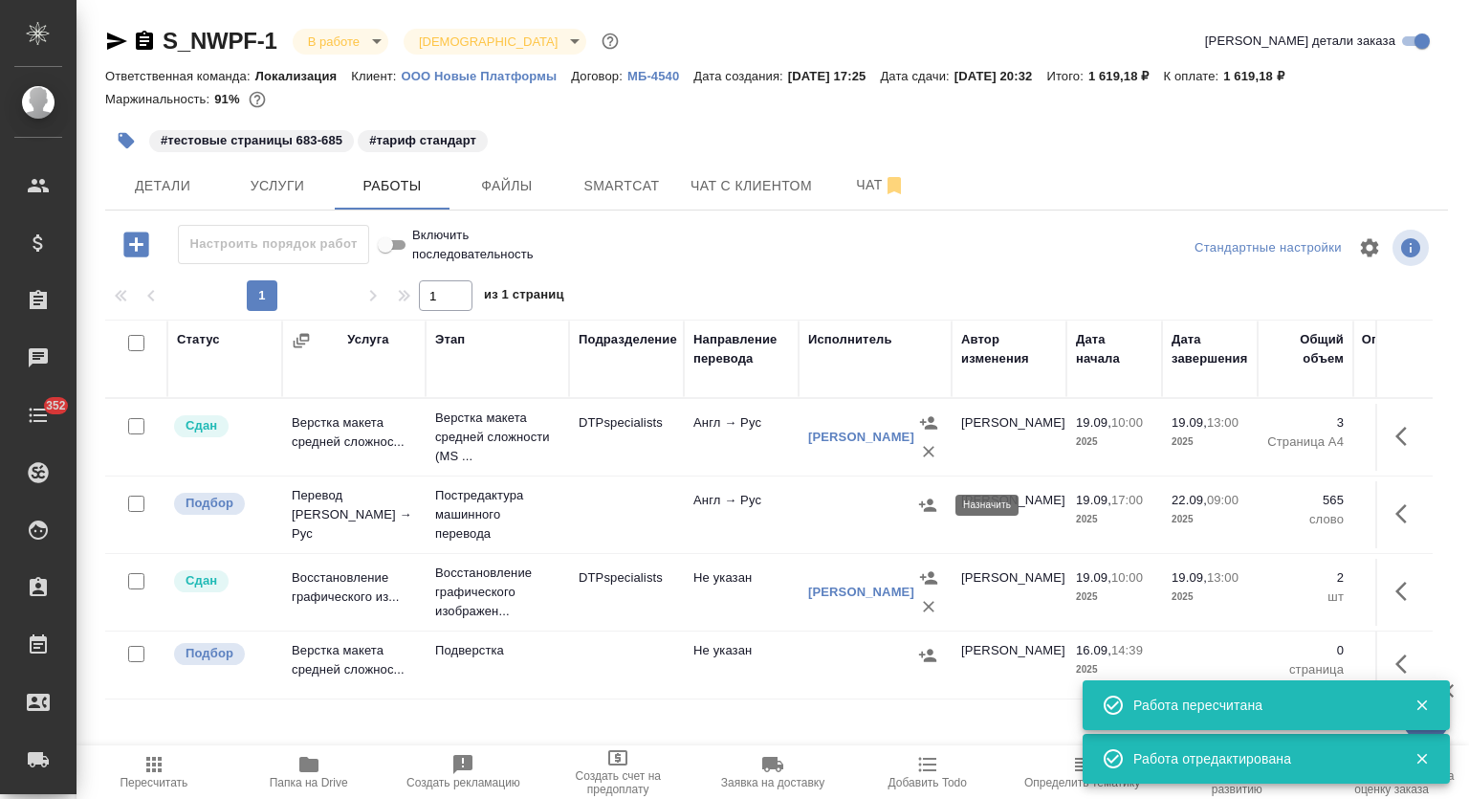
click at [925, 505] on icon "button" at bounding box center [927, 505] width 19 height 19
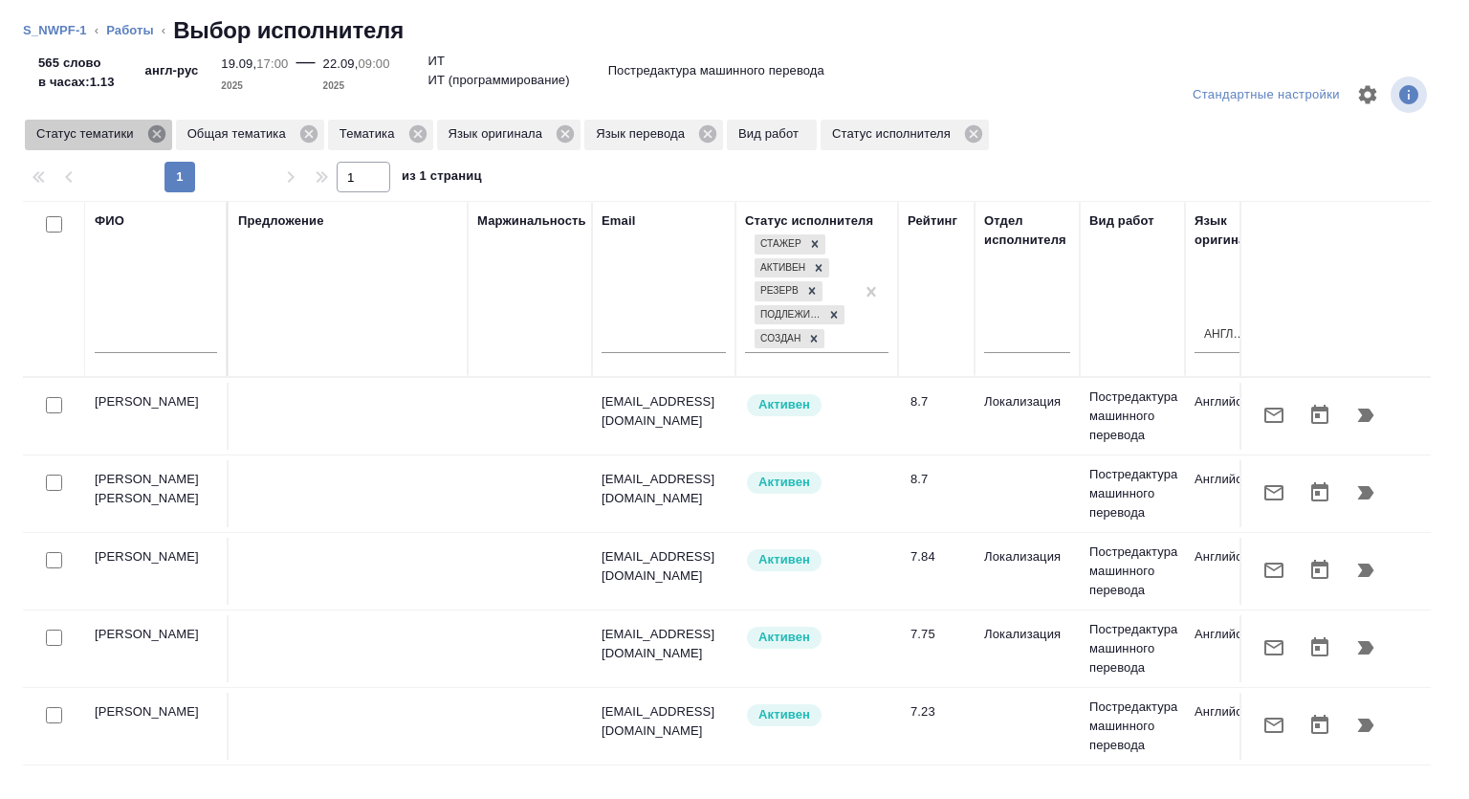
click at [154, 136] on icon at bounding box center [156, 133] width 21 height 21
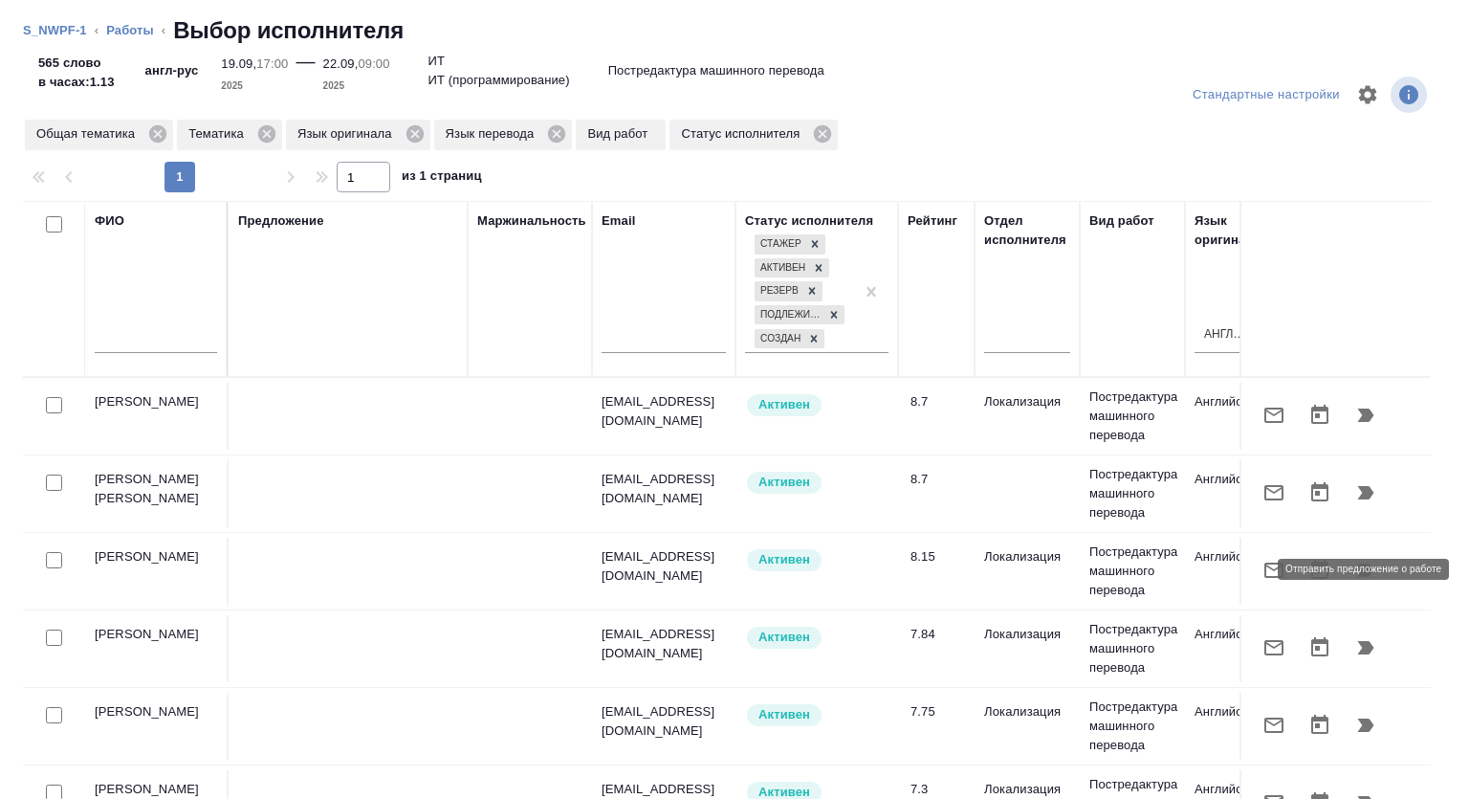
click at [1263, 569] on icon "button" at bounding box center [1274, 570] width 23 height 23
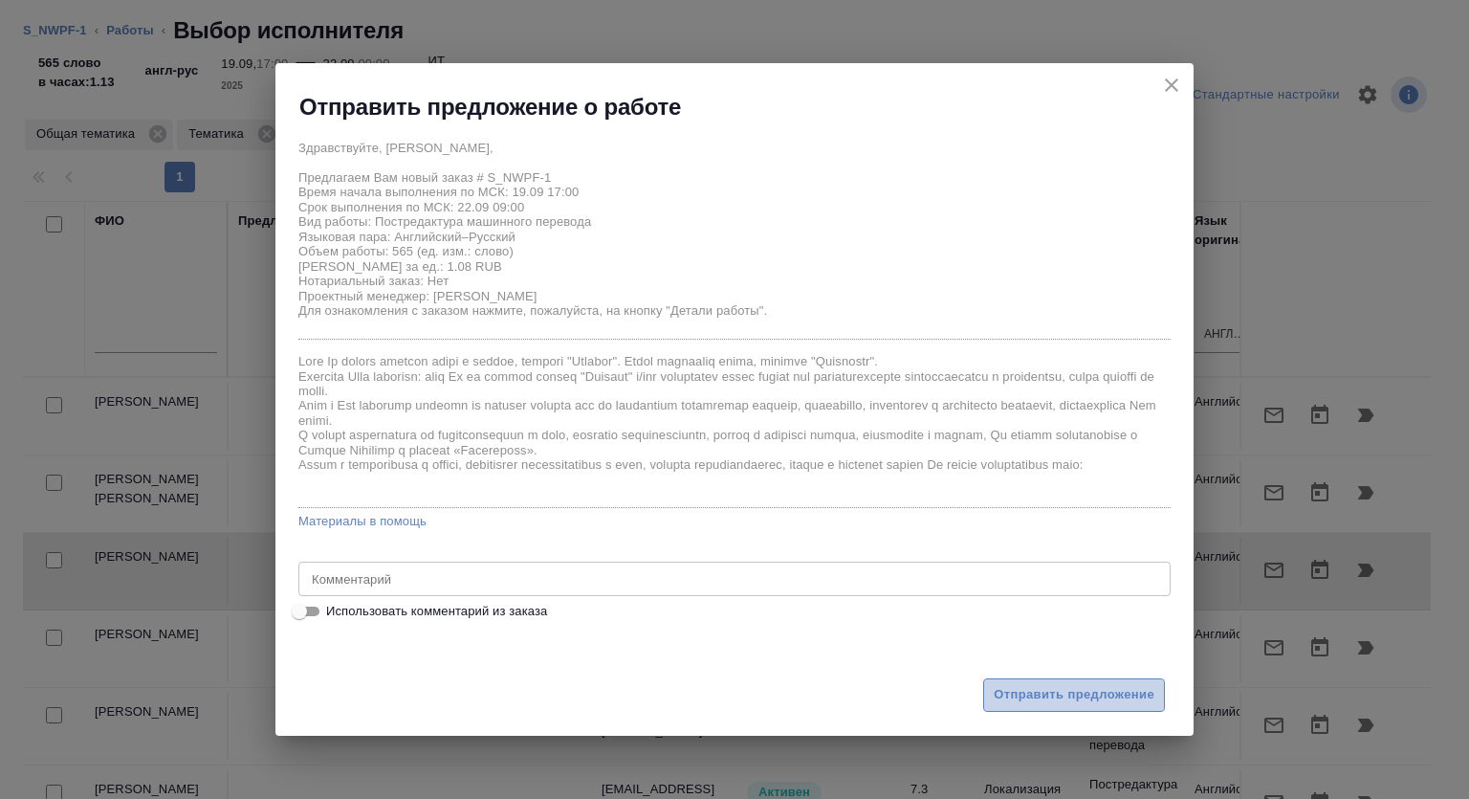
click at [1050, 695] on span "Отправить предложение" at bounding box center [1074, 695] width 161 height 22
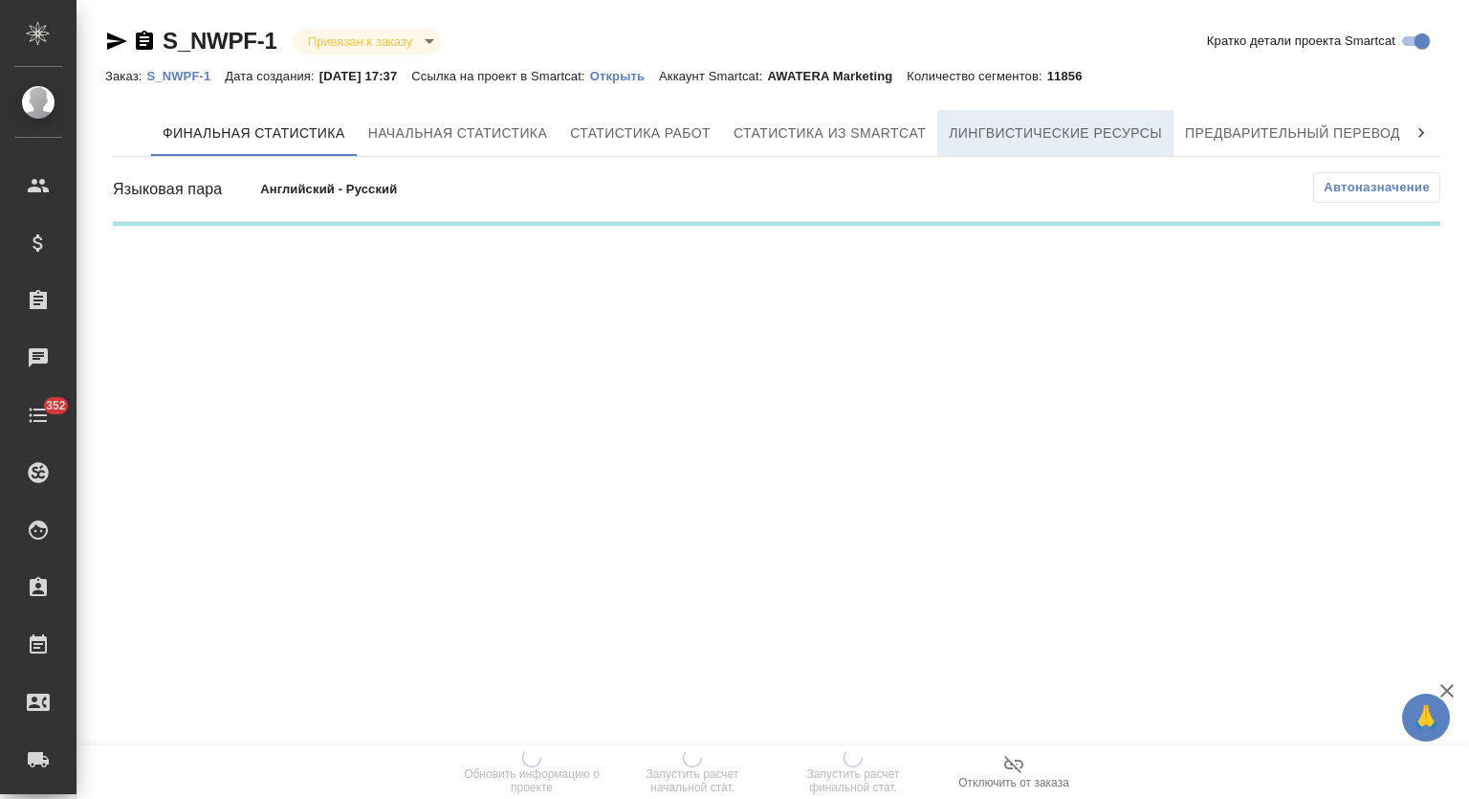
click at [1060, 142] on span "Лингвистические ресурсы" at bounding box center [1055, 133] width 213 height 24
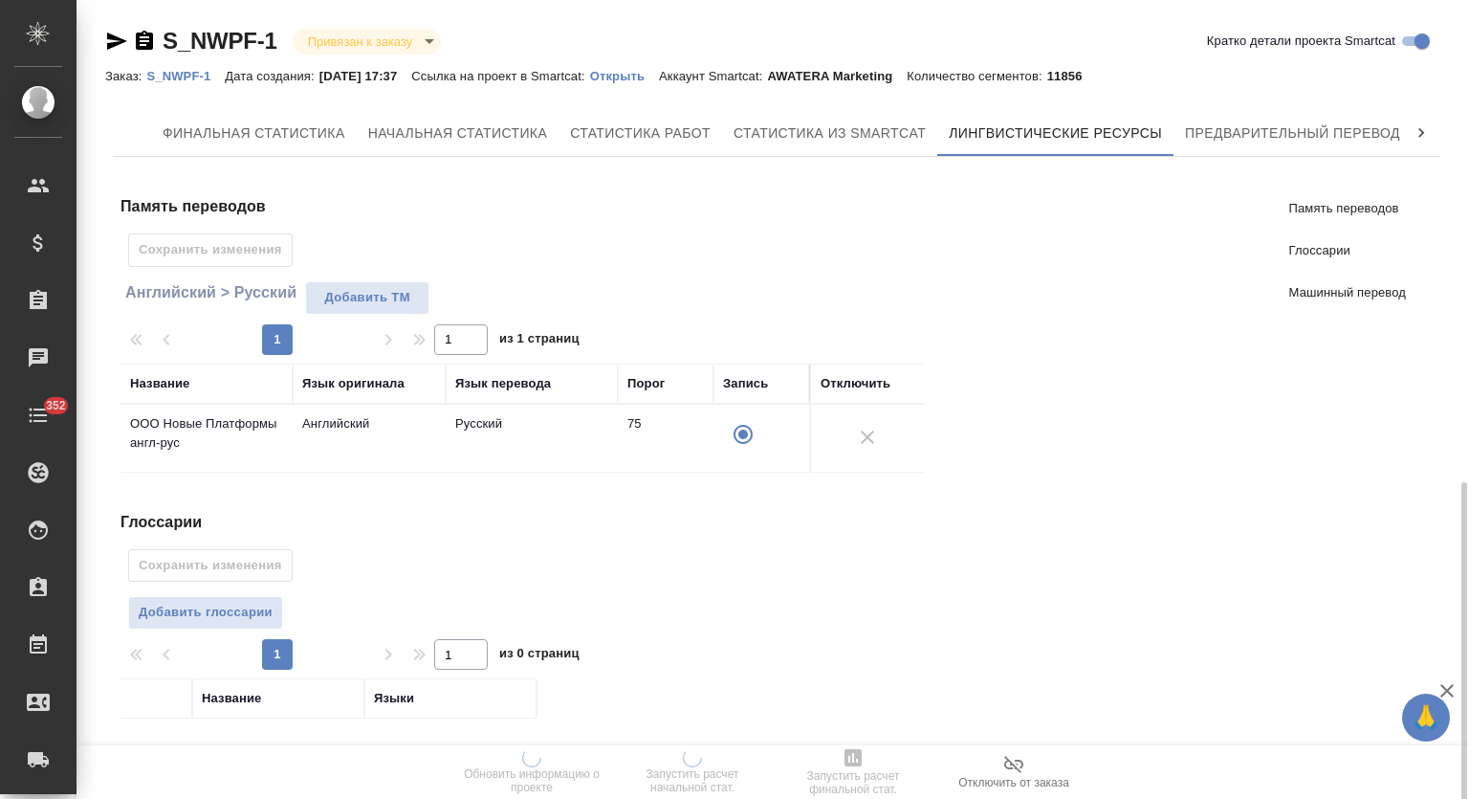
scroll to position [276, 0]
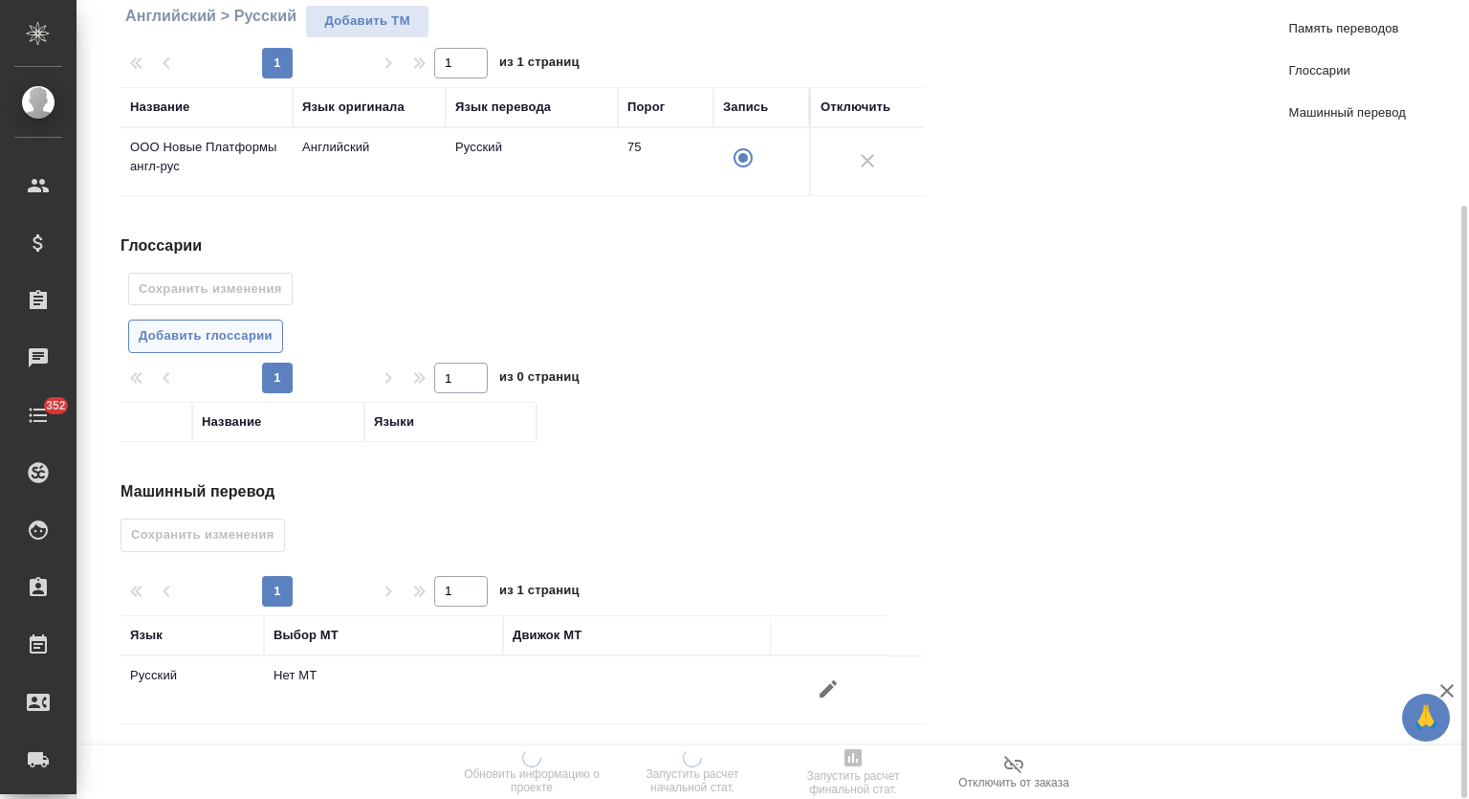
click at [233, 325] on span "Добавить глоссарии" at bounding box center [206, 336] width 134 height 22
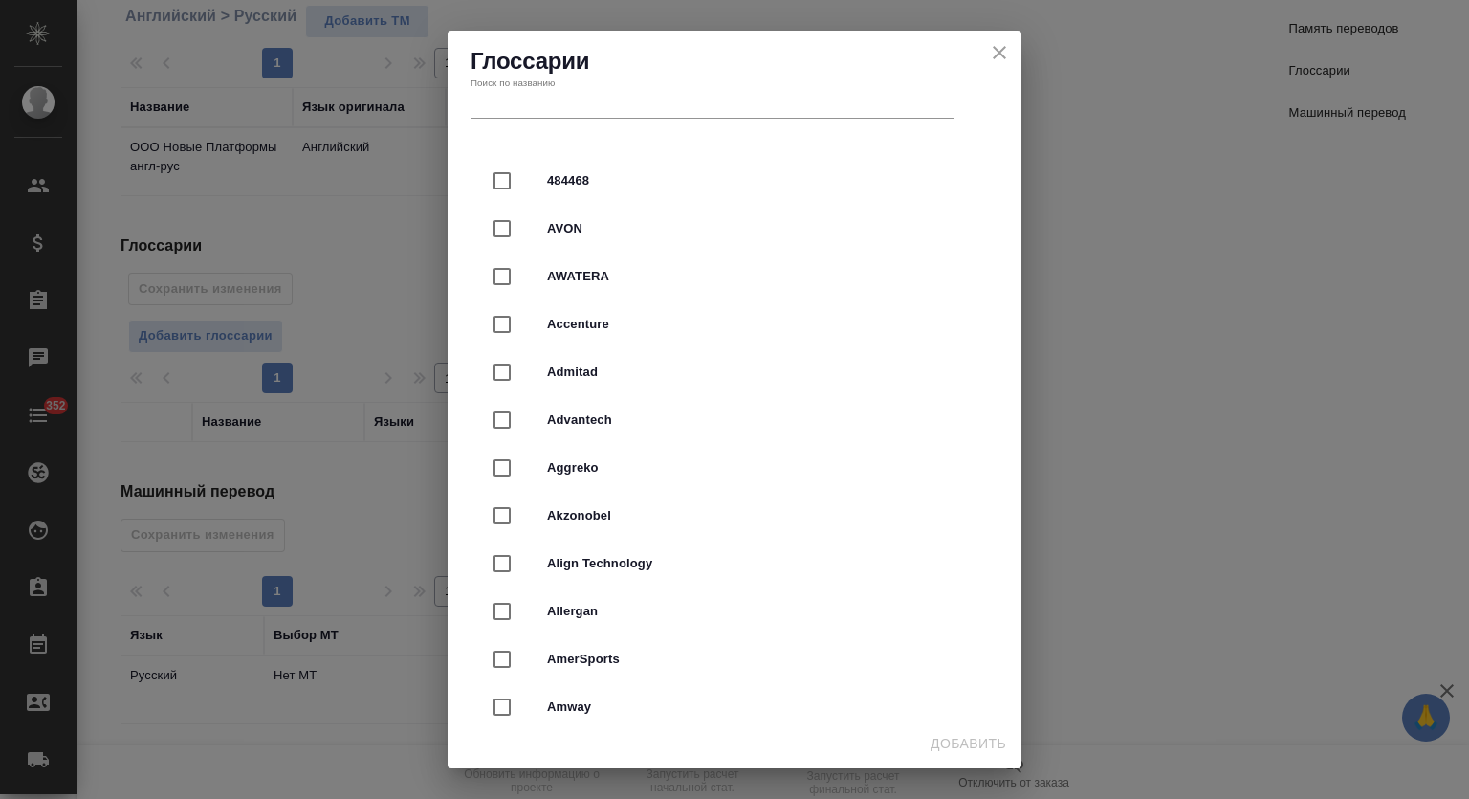
click at [998, 49] on icon "close" at bounding box center [999, 52] width 23 height 23
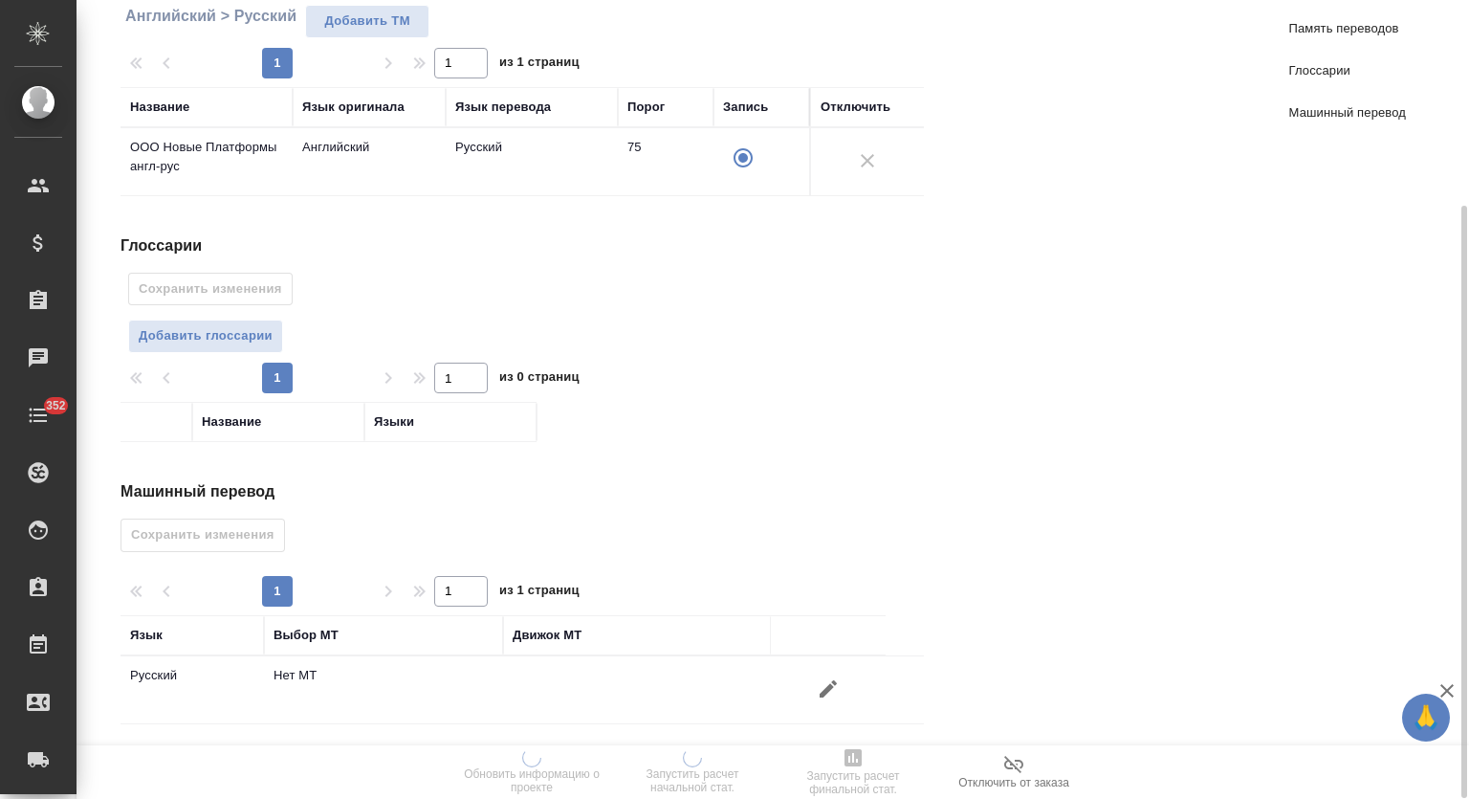
click at [838, 677] on icon "button" at bounding box center [828, 688] width 23 height 23
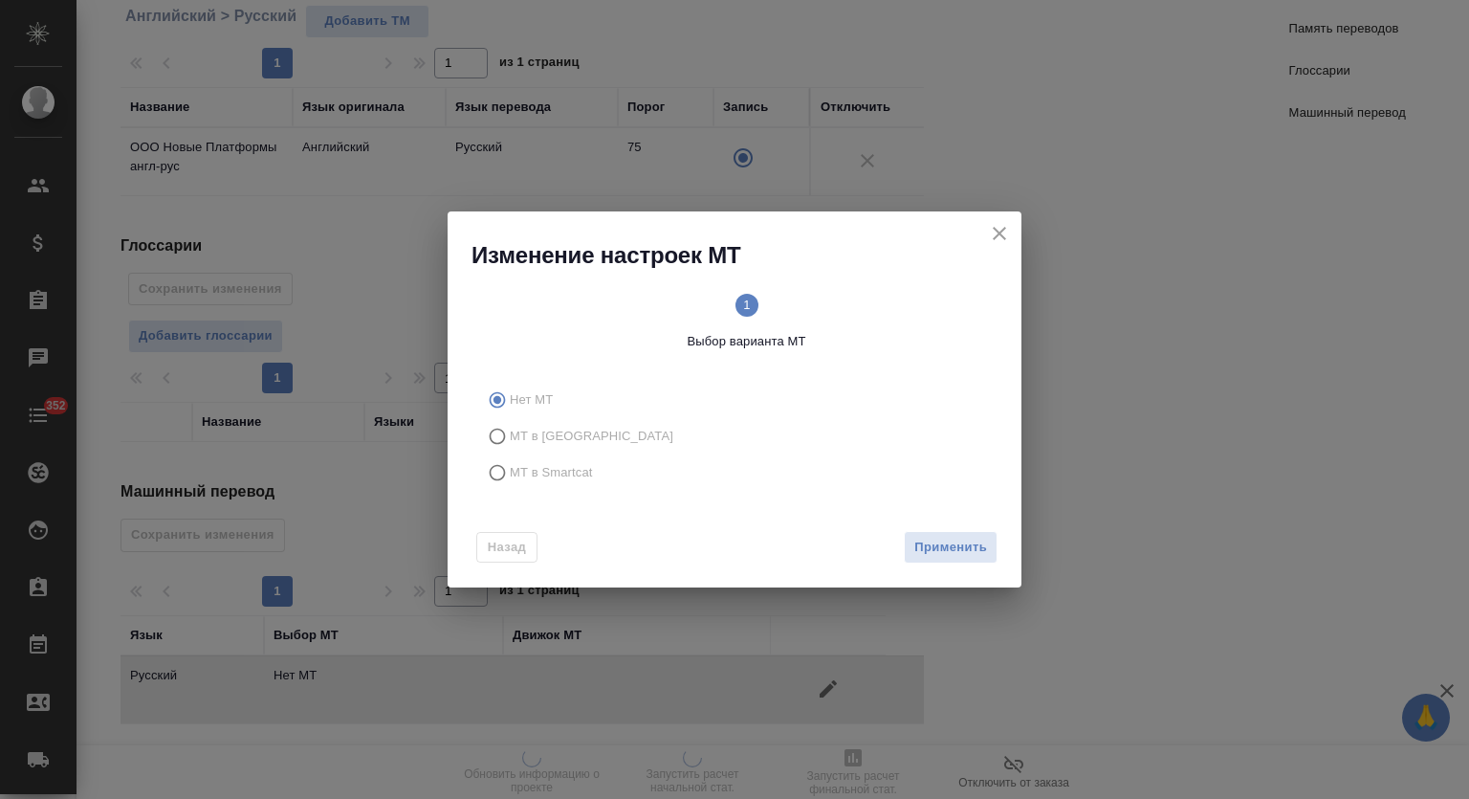
click at [556, 472] on span "МТ в Smartcat" at bounding box center [551, 472] width 83 height 19
click at [510, 472] on input "МТ в Smartcat" at bounding box center [494, 472] width 31 height 36
radio input "true"
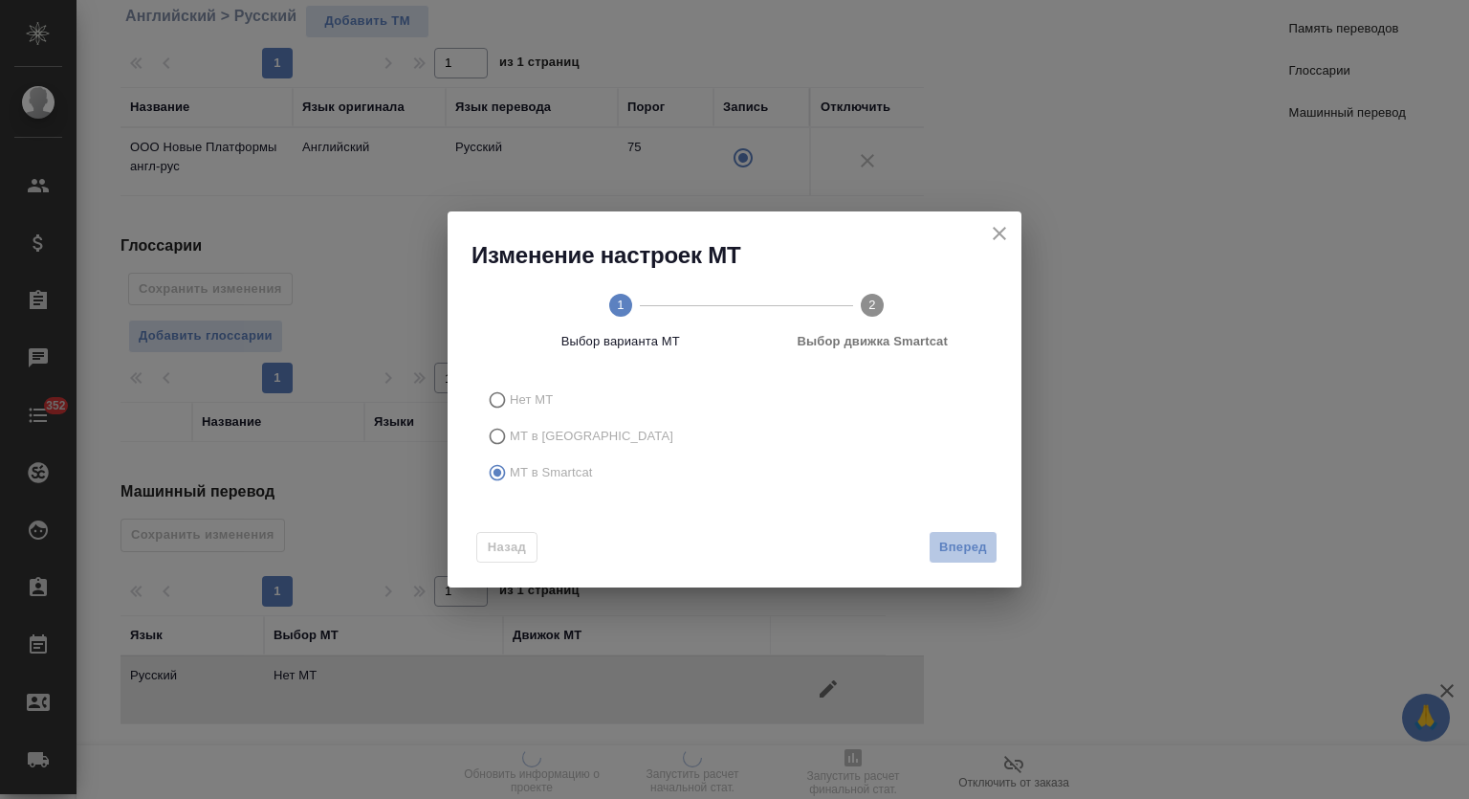
click at [972, 562] on button "Вперед" at bounding box center [963, 547] width 69 height 33
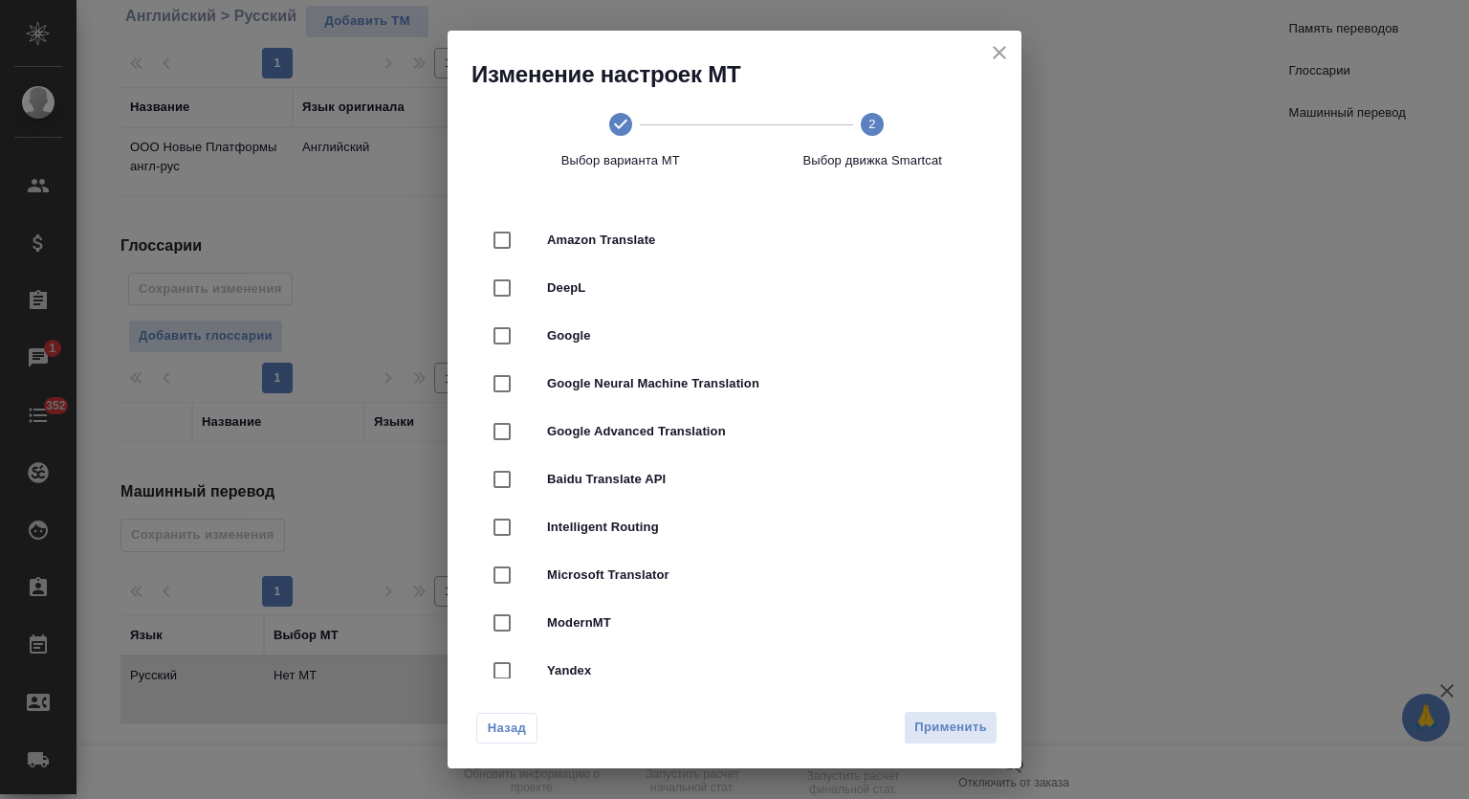
click at [627, 292] on span "DeepL" at bounding box center [761, 287] width 429 height 19
checkbox input "true"
click at [960, 722] on span "Применить" at bounding box center [951, 727] width 73 height 22
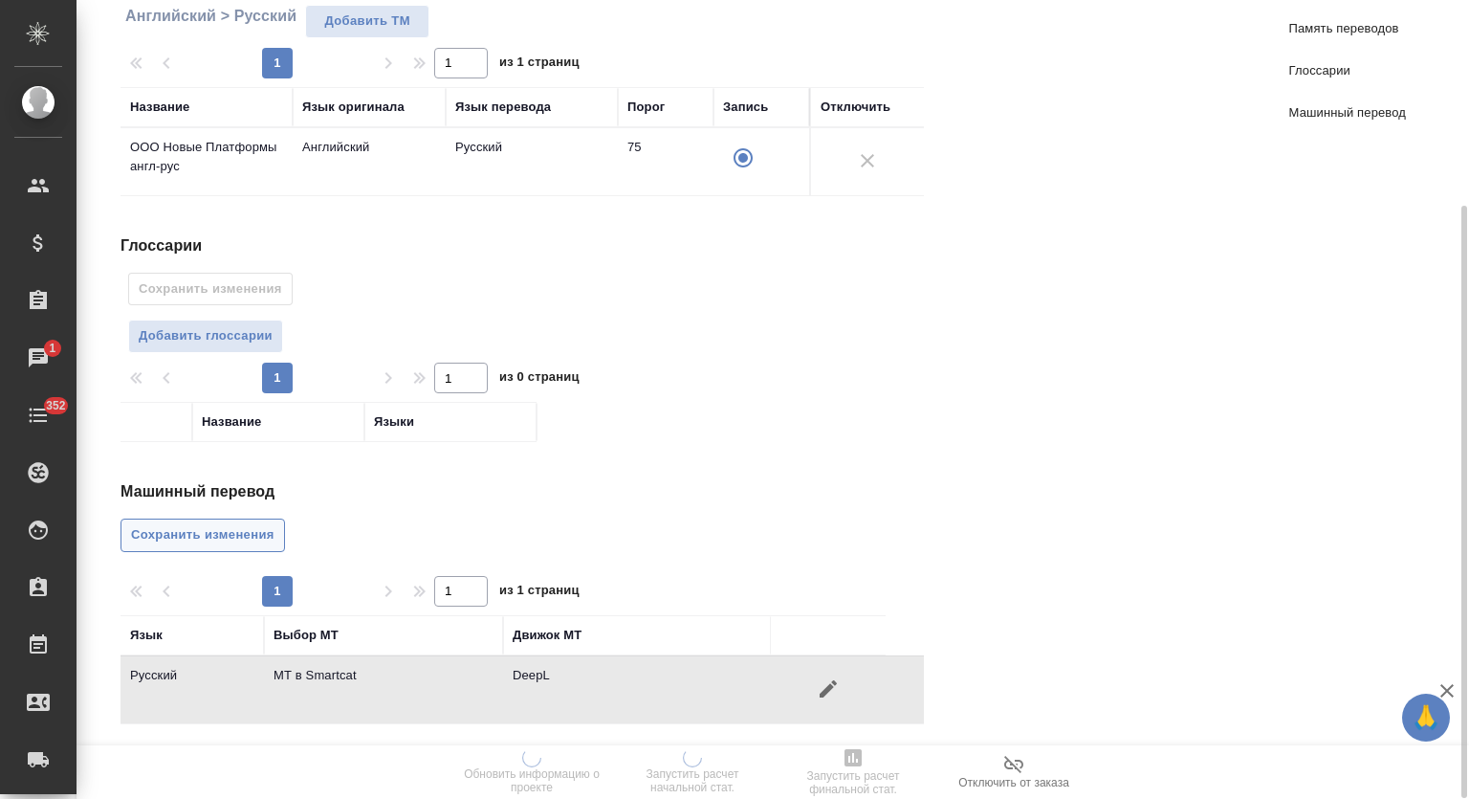
click at [234, 518] on button "Сохранить изменения" at bounding box center [203, 534] width 165 height 33
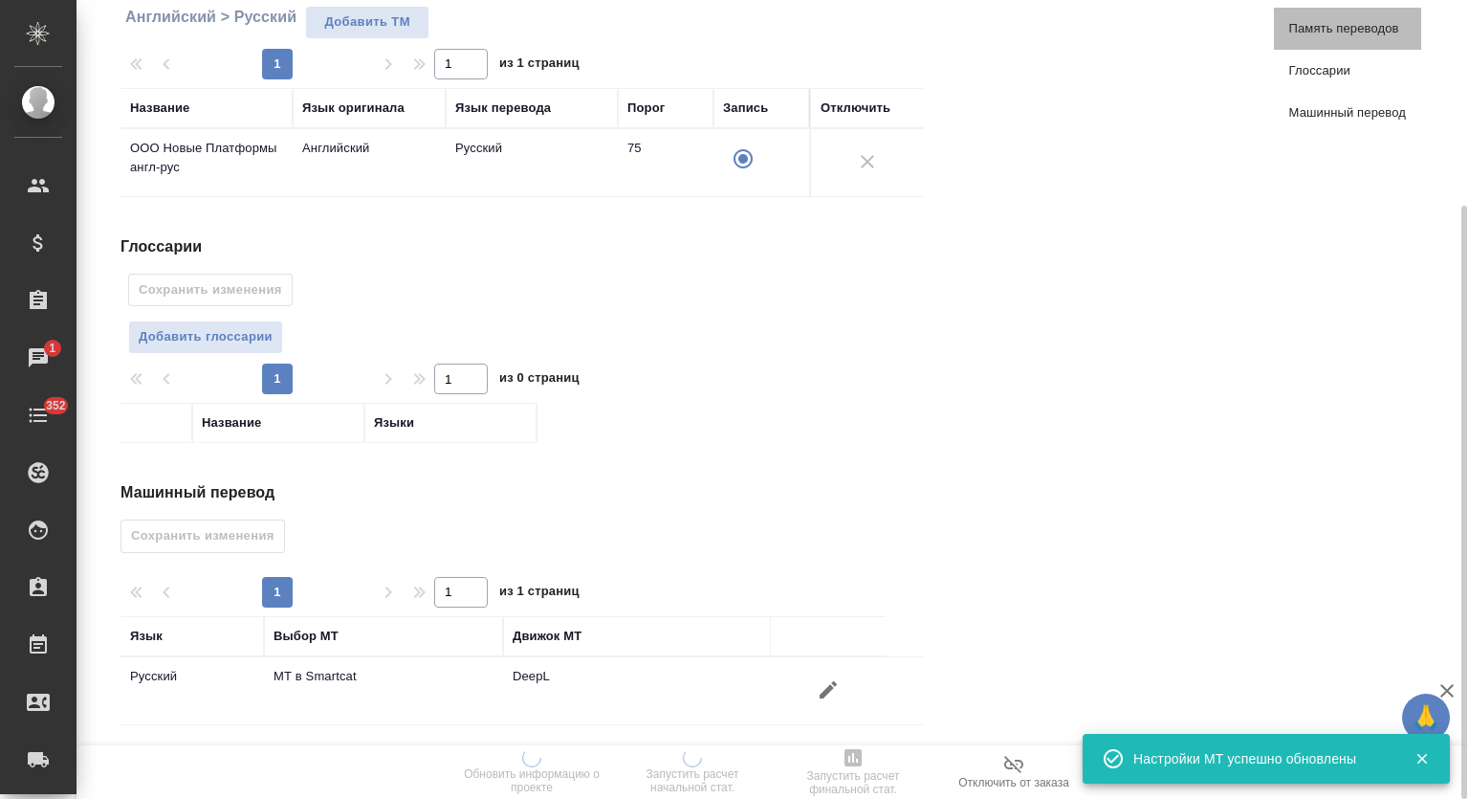
click at [1347, 21] on span "Память переводов" at bounding box center [1347, 28] width 117 height 19
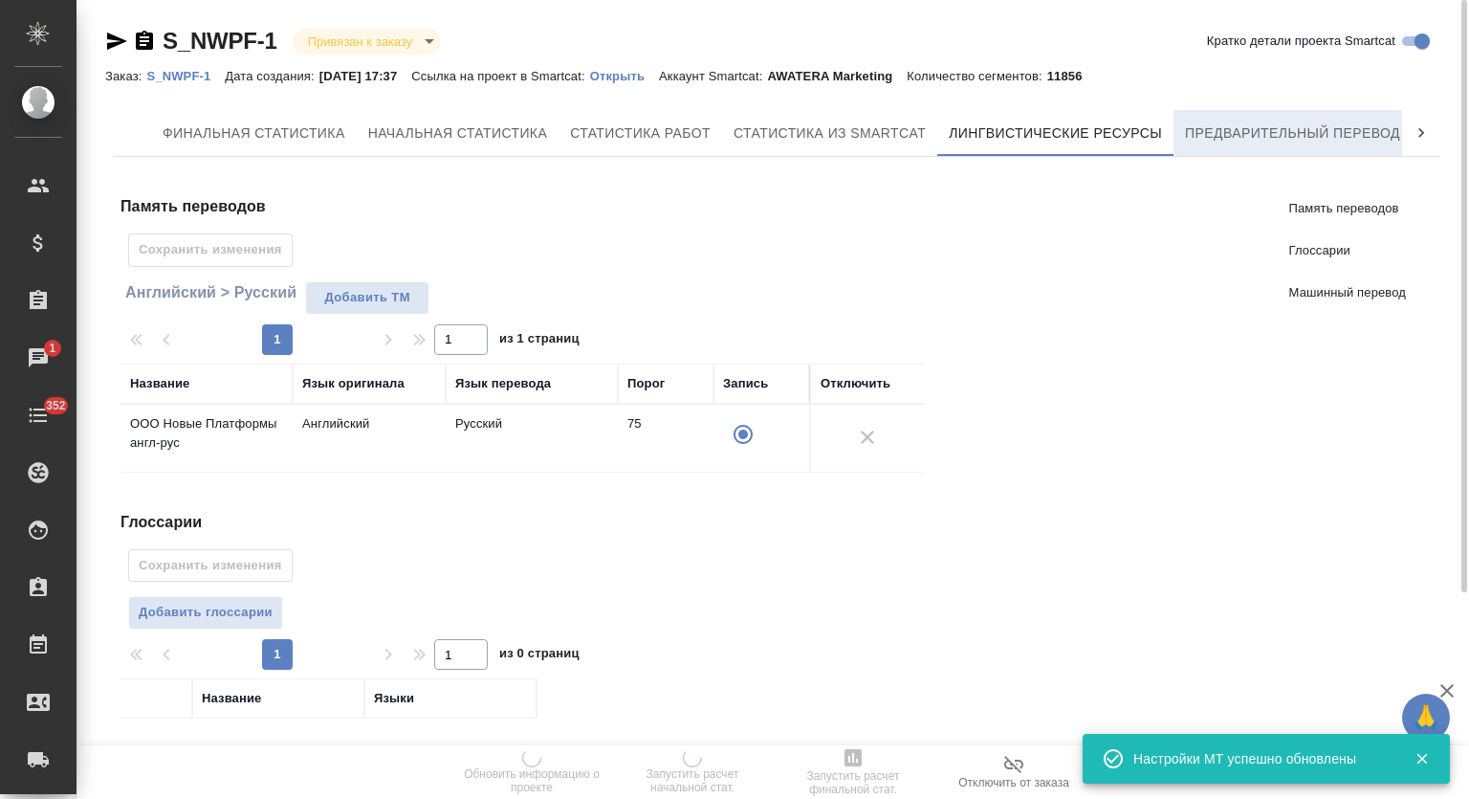
click at [1293, 139] on span "Предварительный перевод" at bounding box center [1292, 133] width 215 height 24
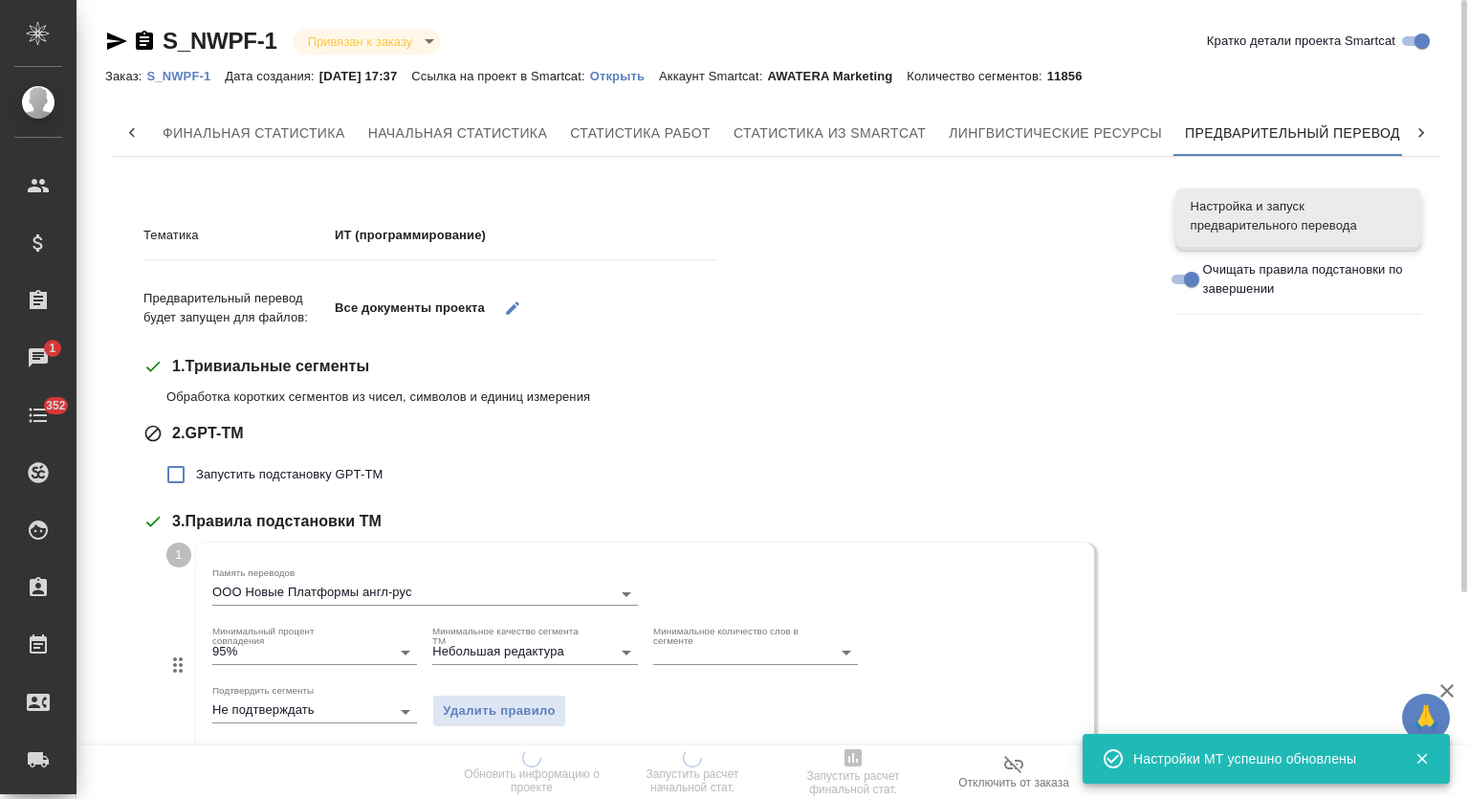
scroll to position [0, 9]
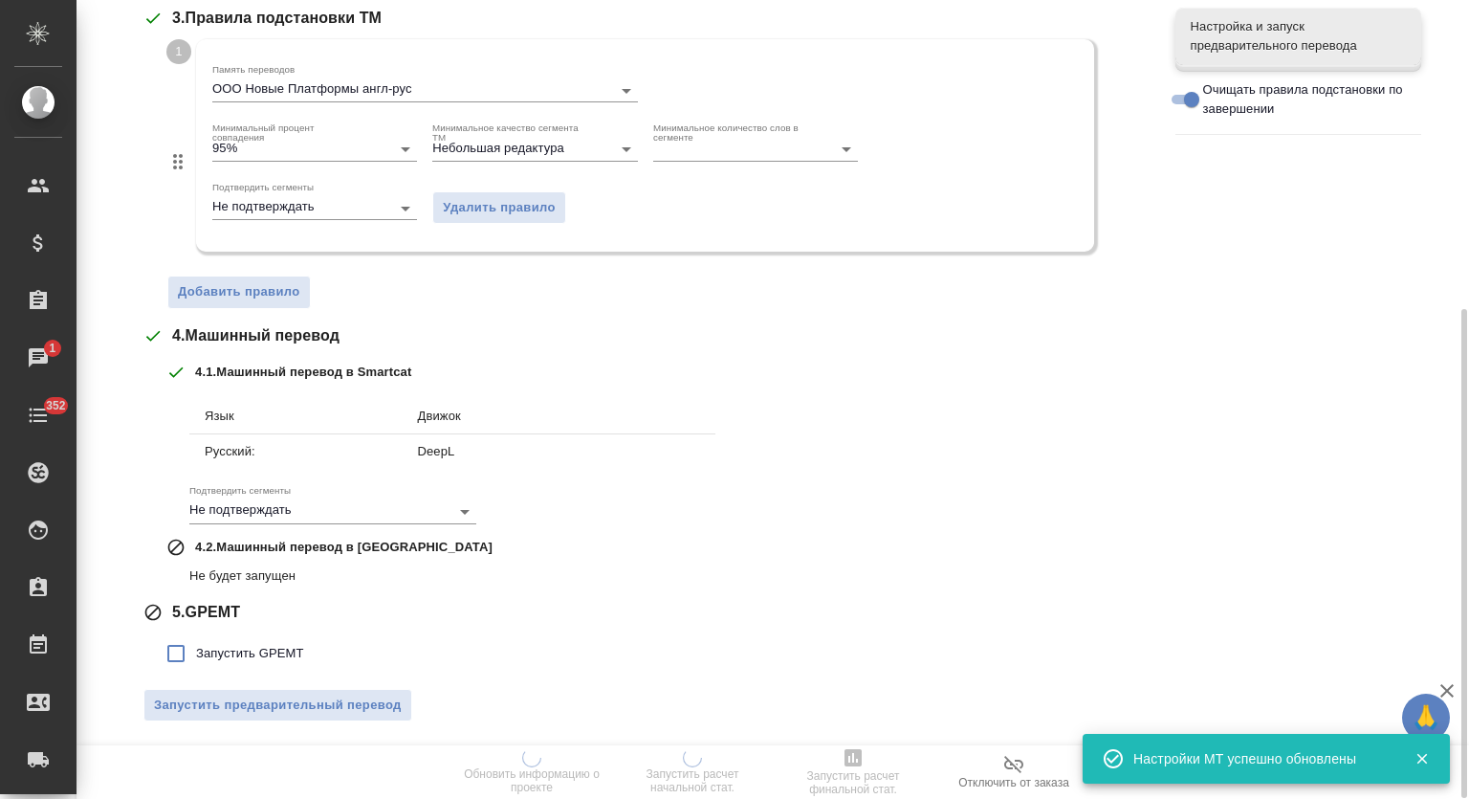
click at [239, 639] on label "Запустить GPEMT" at bounding box center [230, 653] width 148 height 40
click at [196, 639] on input "Запустить GPEMT" at bounding box center [176, 653] width 40 height 40
checkbox input "true"
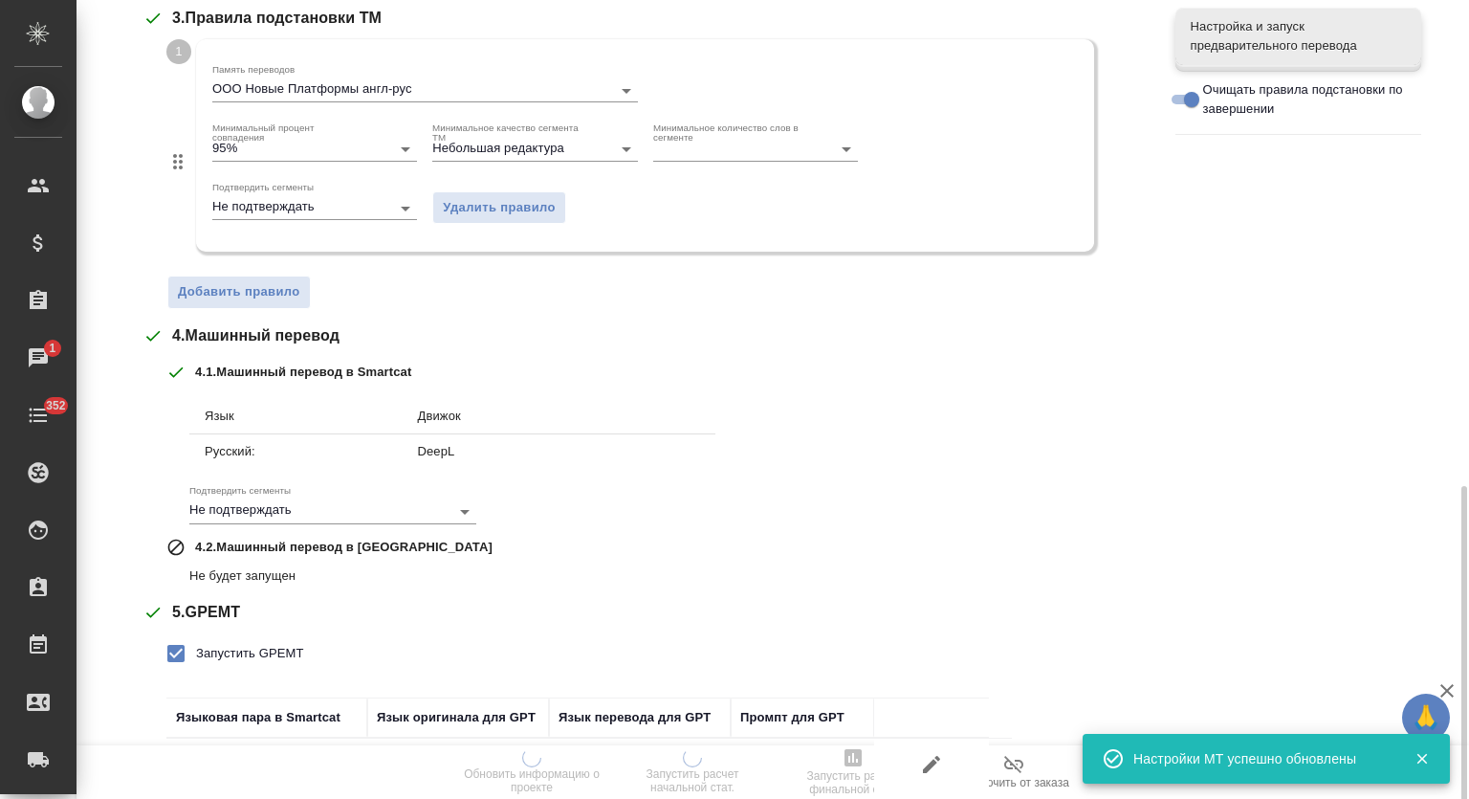
scroll to position [635, 0]
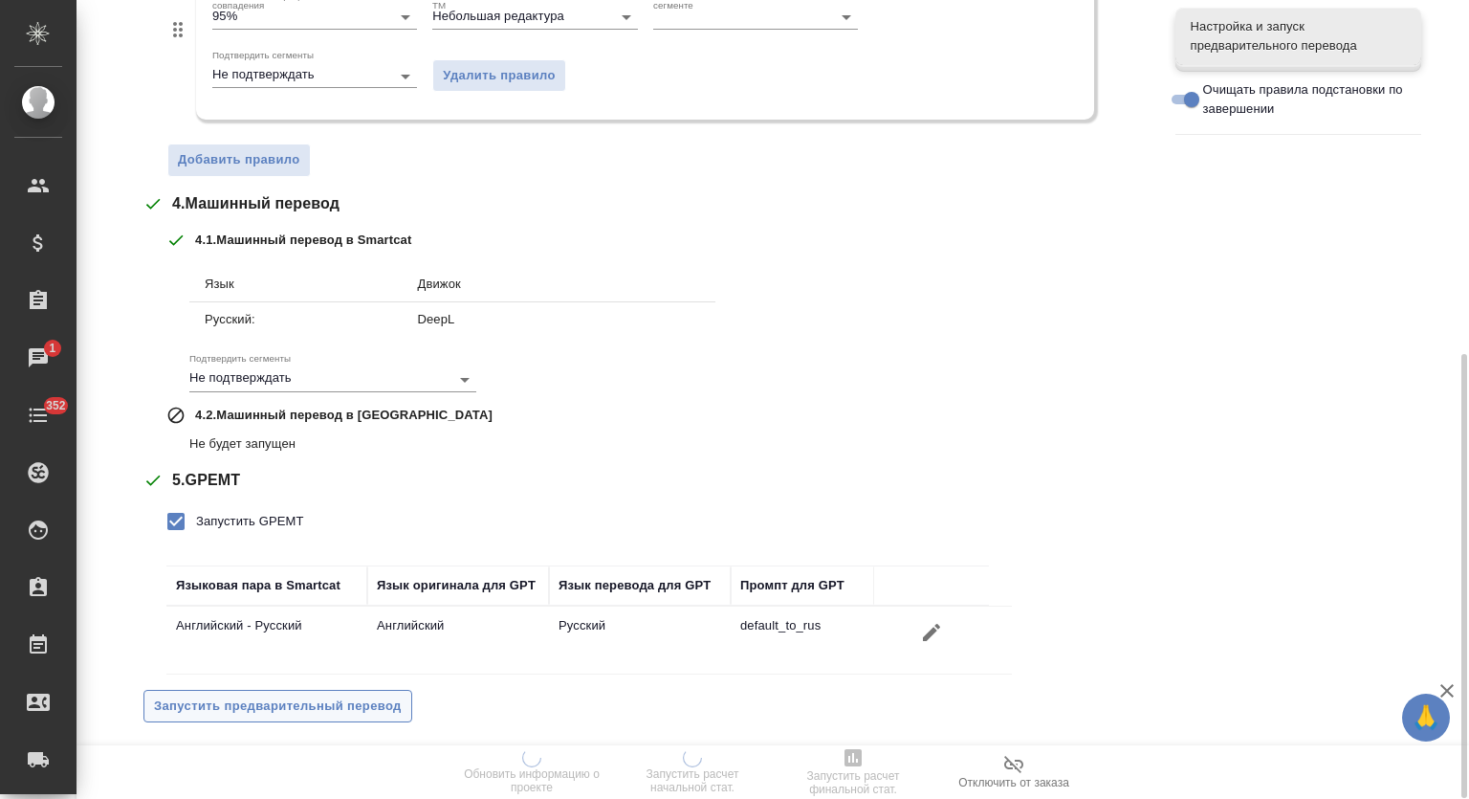
click at [275, 695] on span "Запустить предварительный перевод" at bounding box center [278, 706] width 248 height 22
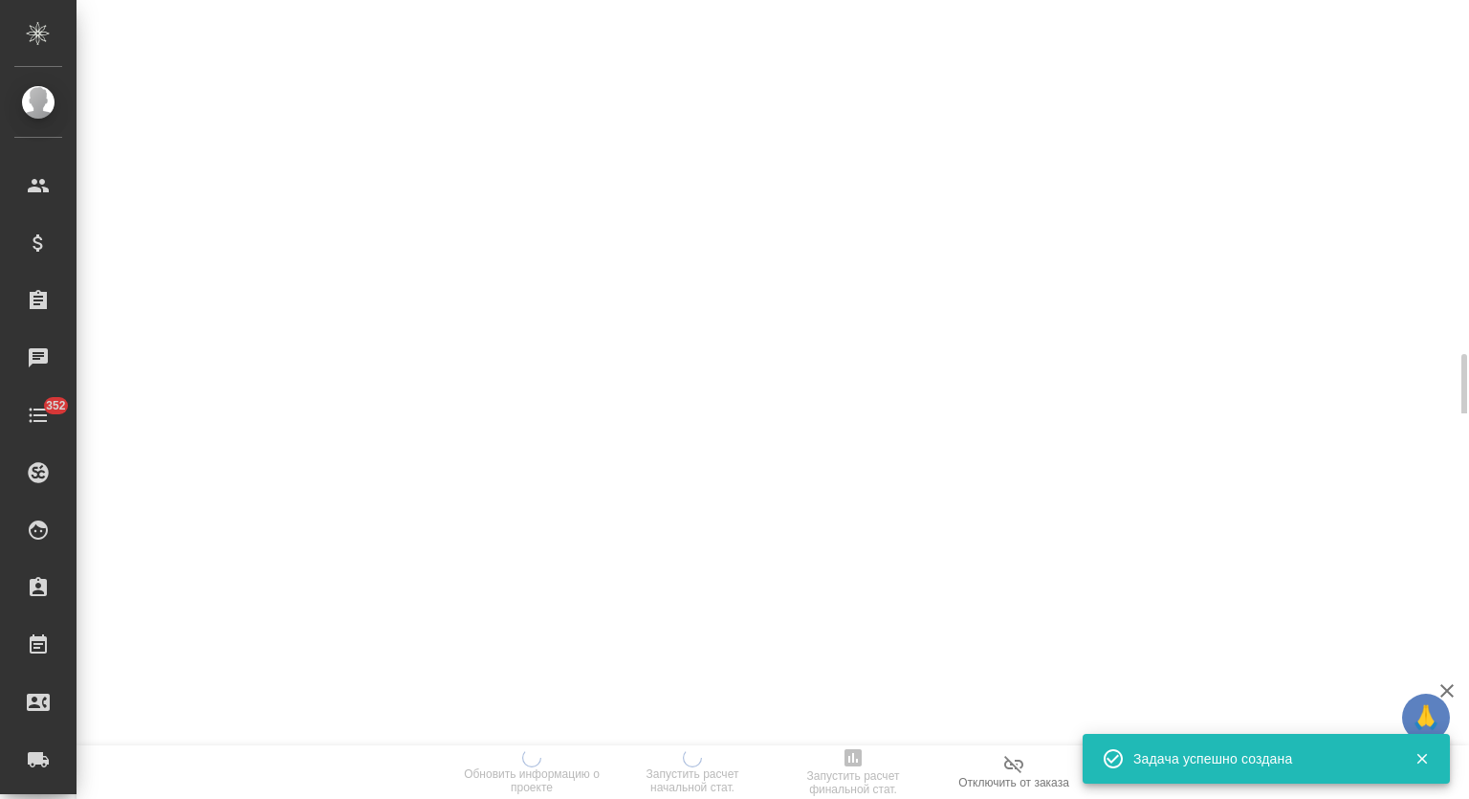
scroll to position [0, 0]
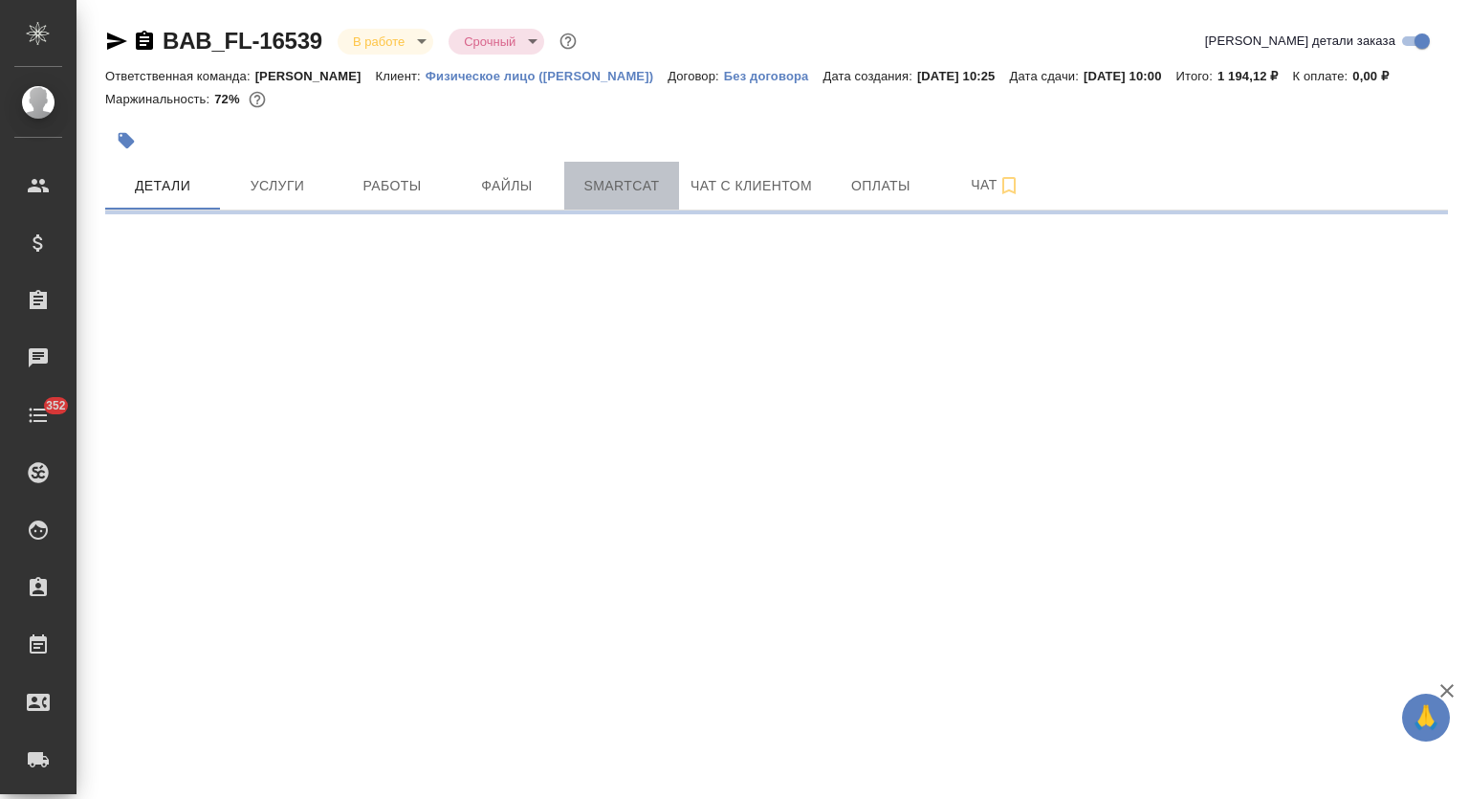
click at [630, 185] on span "Smartcat" at bounding box center [622, 186] width 92 height 24
click at [628, 187] on span "Smartcat" at bounding box center [622, 186] width 92 height 24
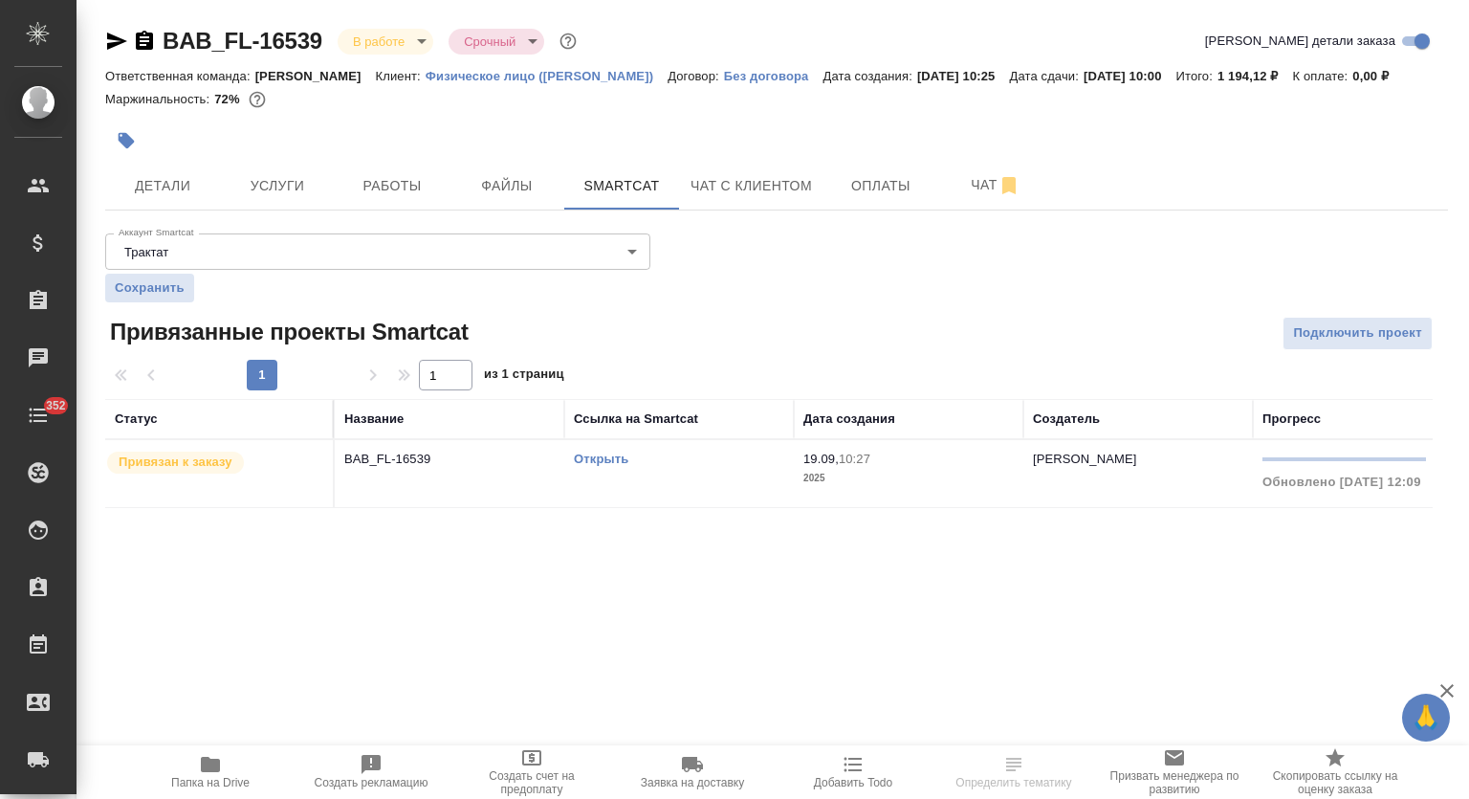
click at [603, 454] on link "Открыть" at bounding box center [601, 459] width 55 height 14
click at [404, 184] on span "Работы" at bounding box center [392, 186] width 92 height 24
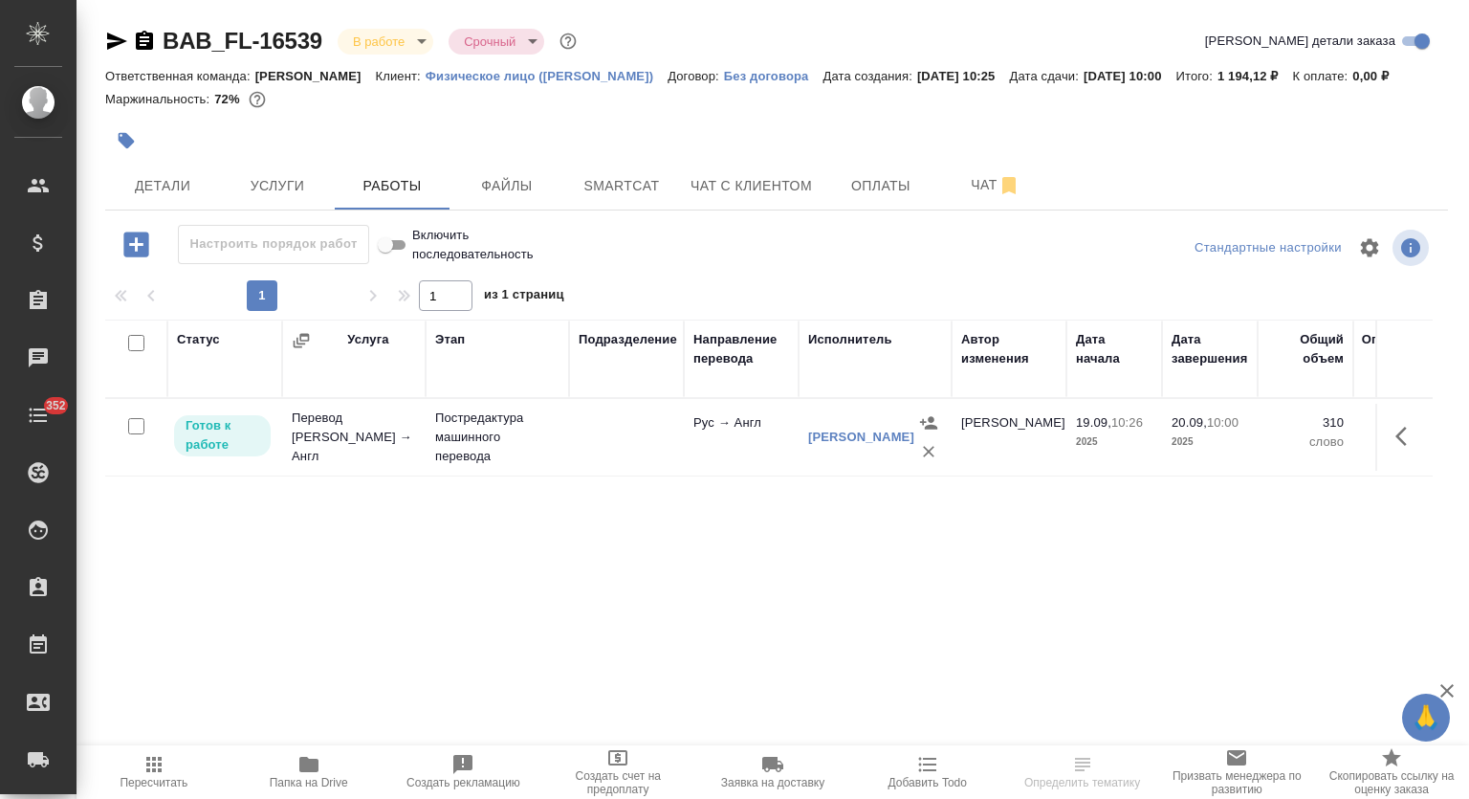
click at [330, 765] on span "Папка на Drive" at bounding box center [309, 771] width 132 height 36
click at [1405, 434] on icon "button" at bounding box center [1407, 436] width 23 height 23
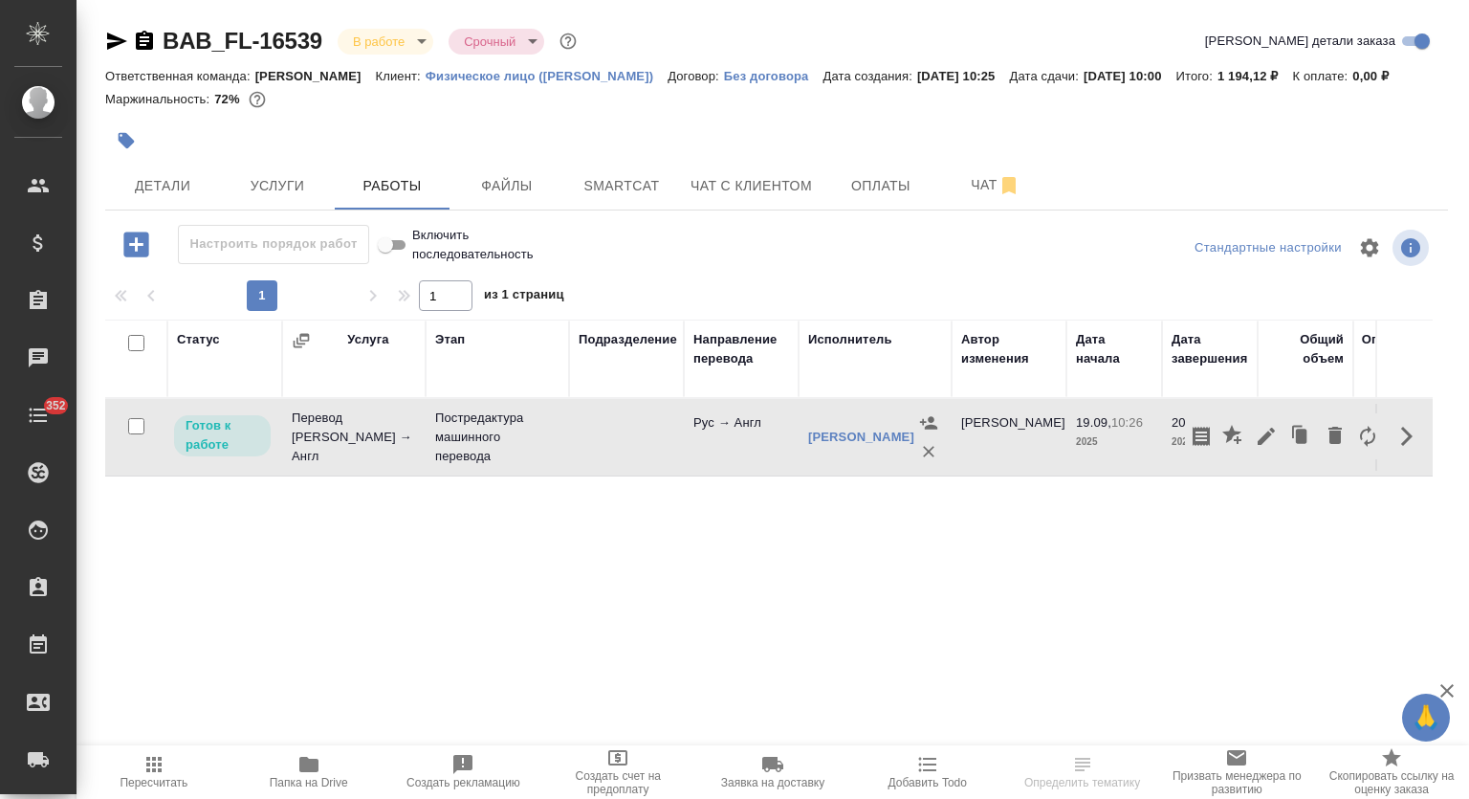
click at [1267, 431] on icon "button" at bounding box center [1266, 436] width 23 height 23
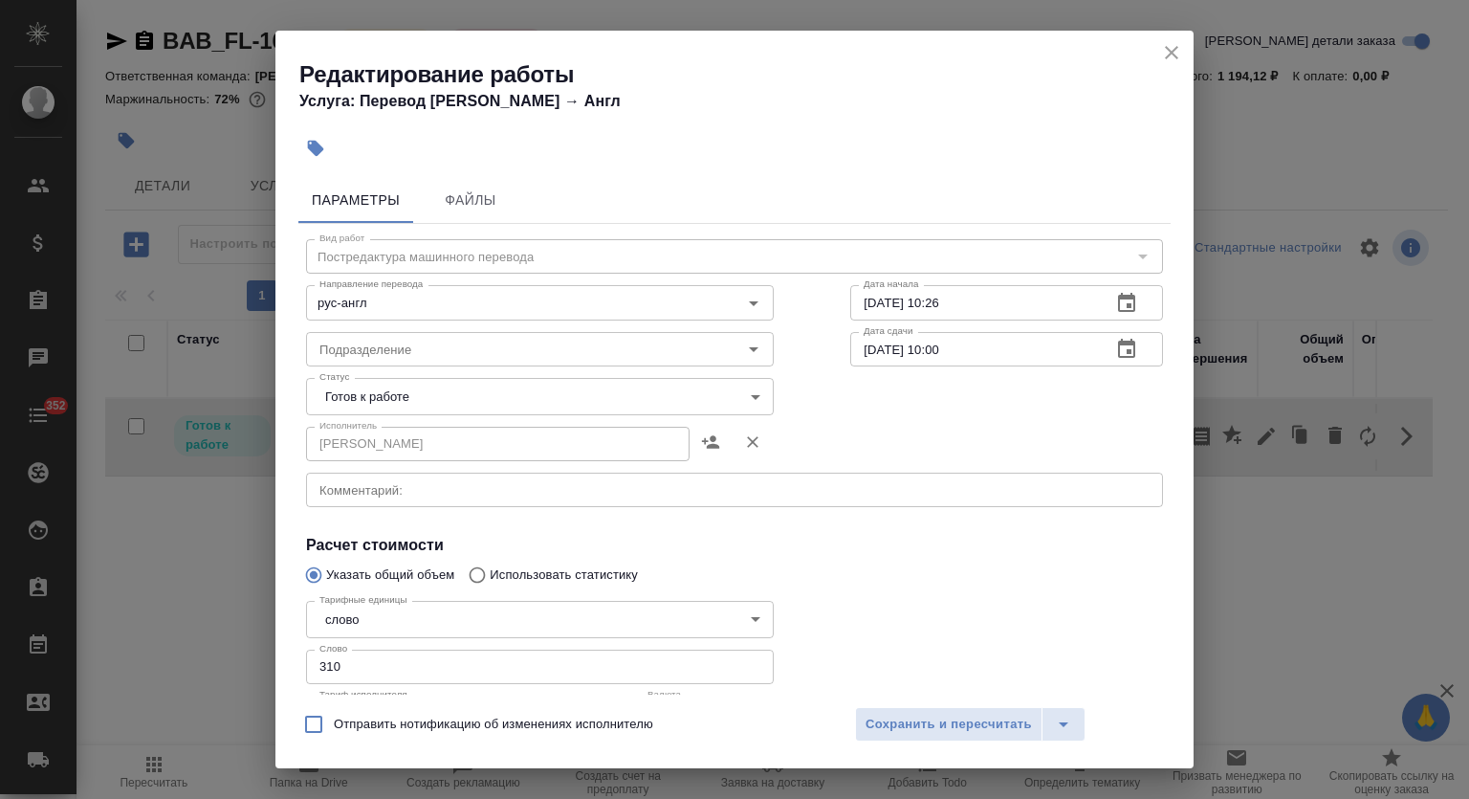
click at [397, 401] on body "🙏 .cls-1 fill:#fff; AWATERA Mutalimov Mark Клиенты Спецификации Заказы 0 Чаты 3…" at bounding box center [734, 399] width 1469 height 799
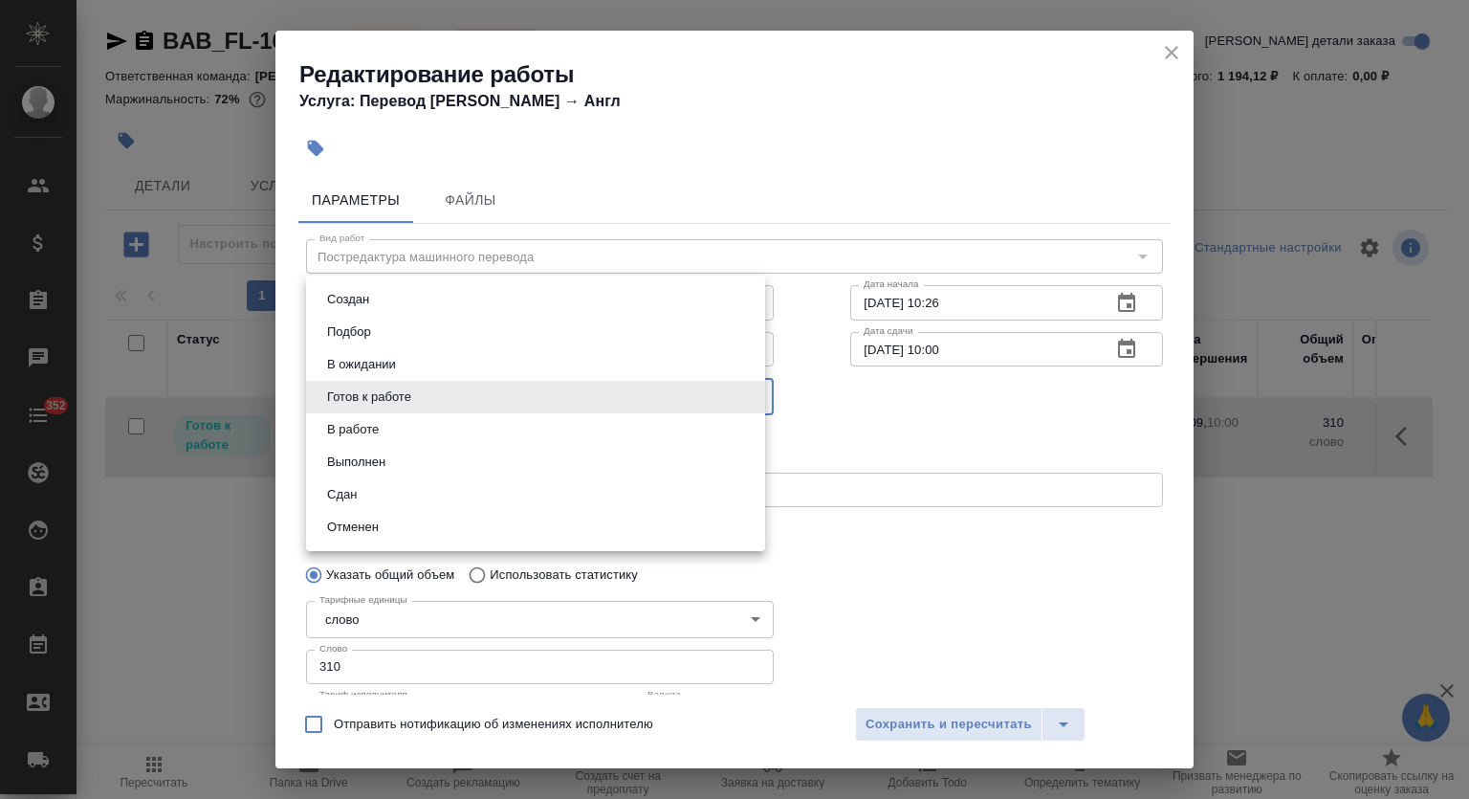
click at [389, 456] on button "Выполнен" at bounding box center [356, 462] width 70 height 21
type input "completed"
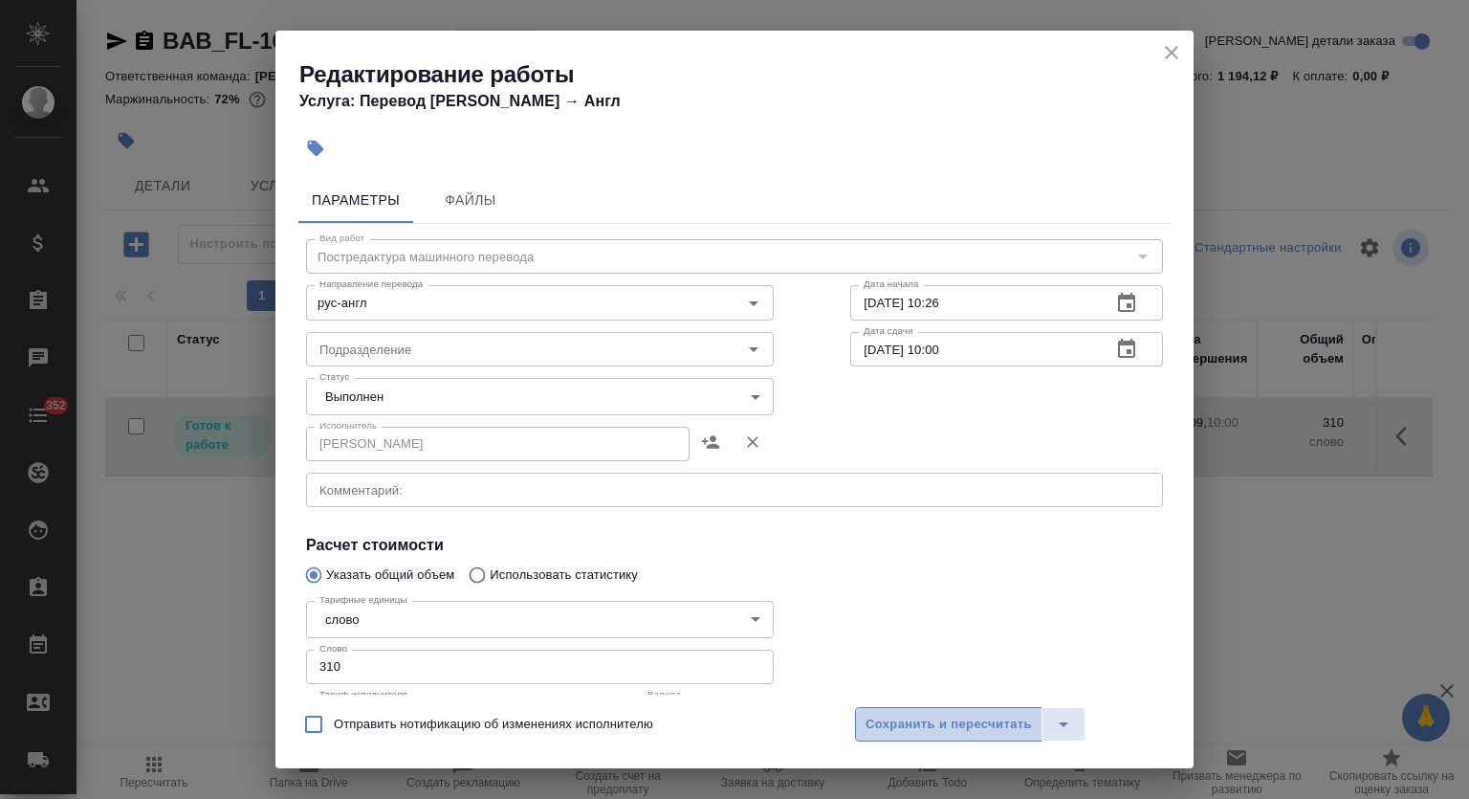
click at [900, 716] on span "Сохранить и пересчитать" at bounding box center [949, 725] width 166 height 22
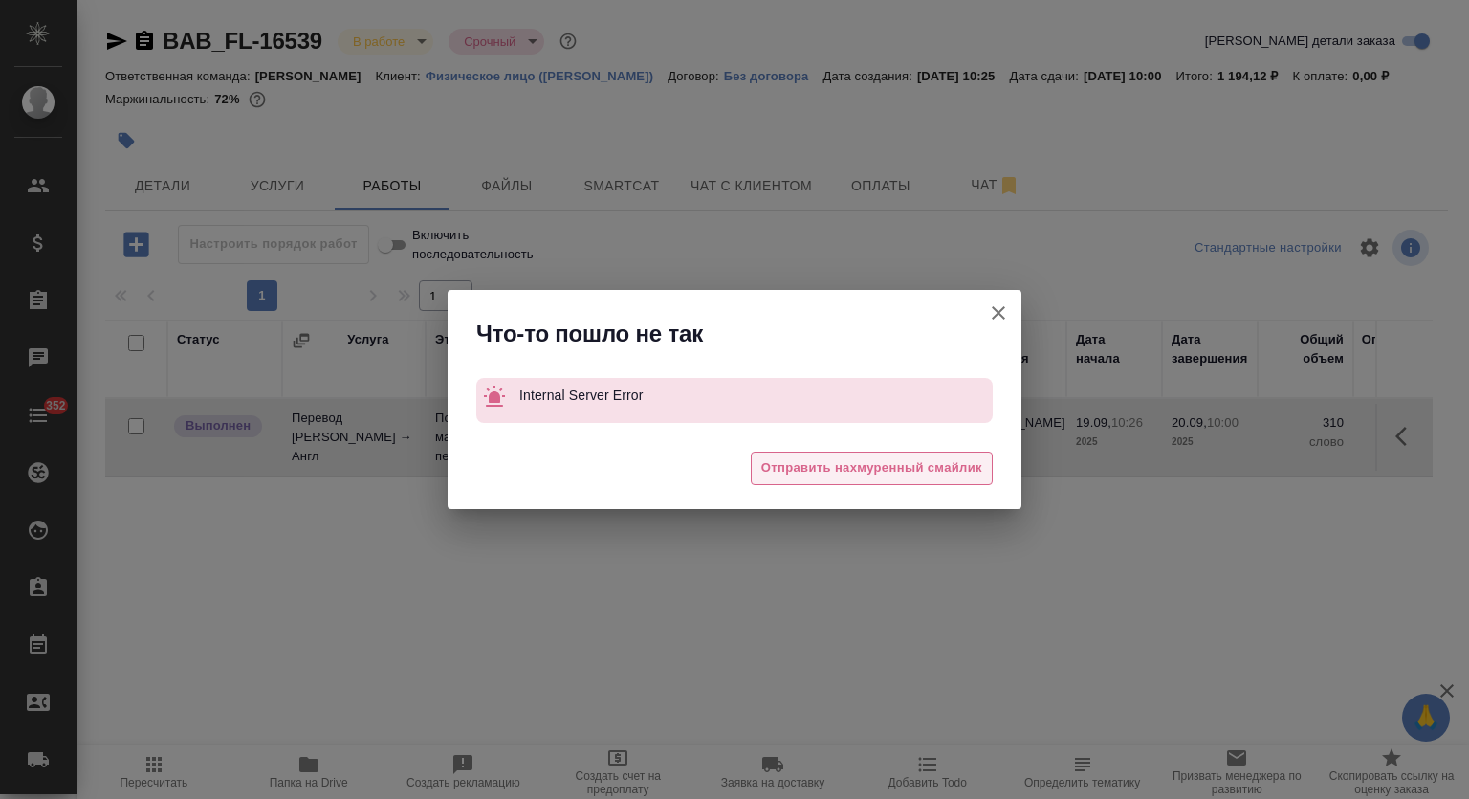
drag, startPoint x: 806, startPoint y: 447, endPoint x: 811, endPoint y: 474, distance: 28.2
click at [805, 447] on div "😓 Отправить нахмуренный смайлик" at bounding box center [735, 470] width 574 height 77
click at [811, 475] on span "Отправить нахмуренный смайлик" at bounding box center [871, 468] width 221 height 22
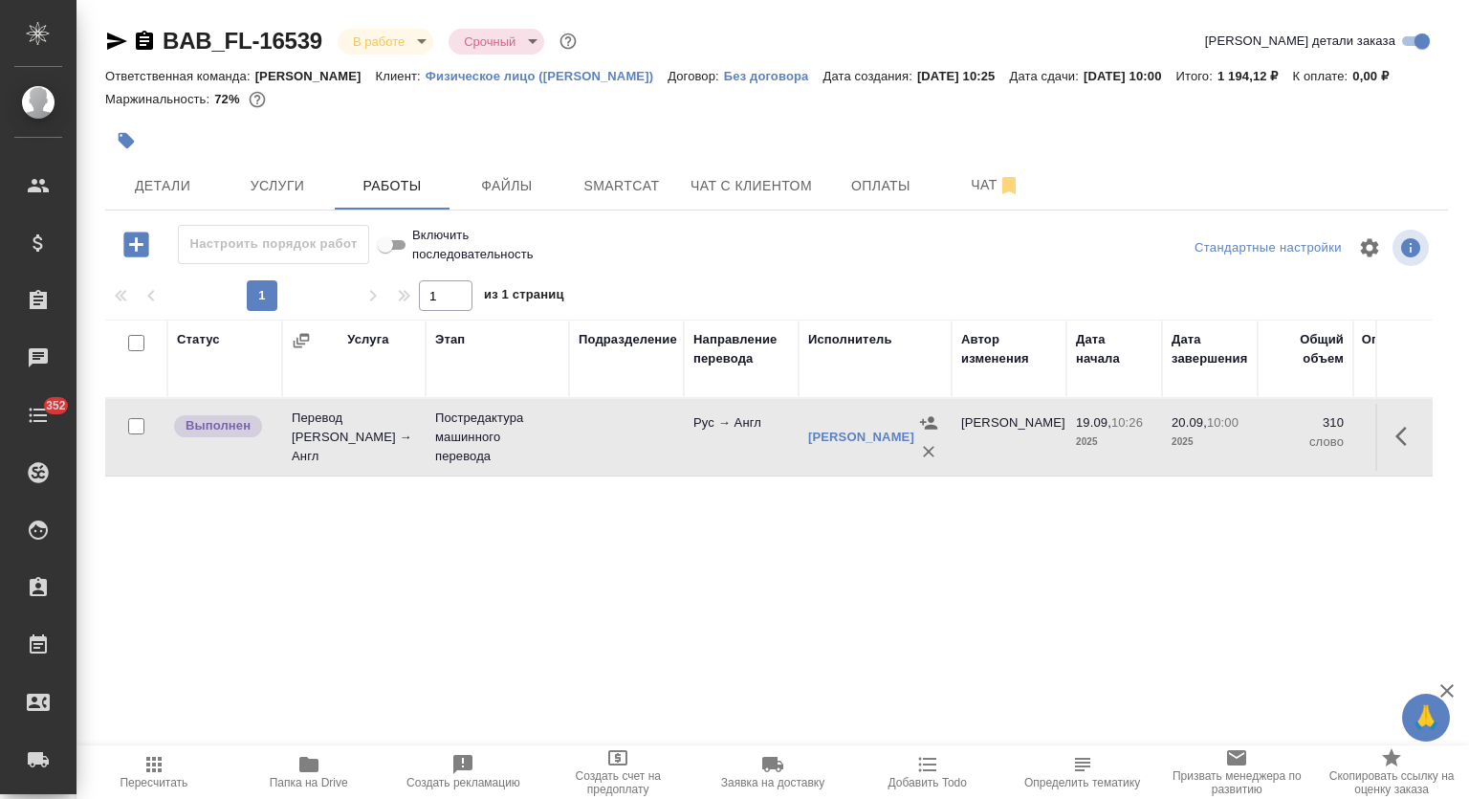
click at [407, 33] on body "🙏 .cls-1 fill:#fff; AWATERA Mutalimov Mark Клиенты Спецификации Заказы 0 Чаты 3…" at bounding box center [734, 399] width 1469 height 799
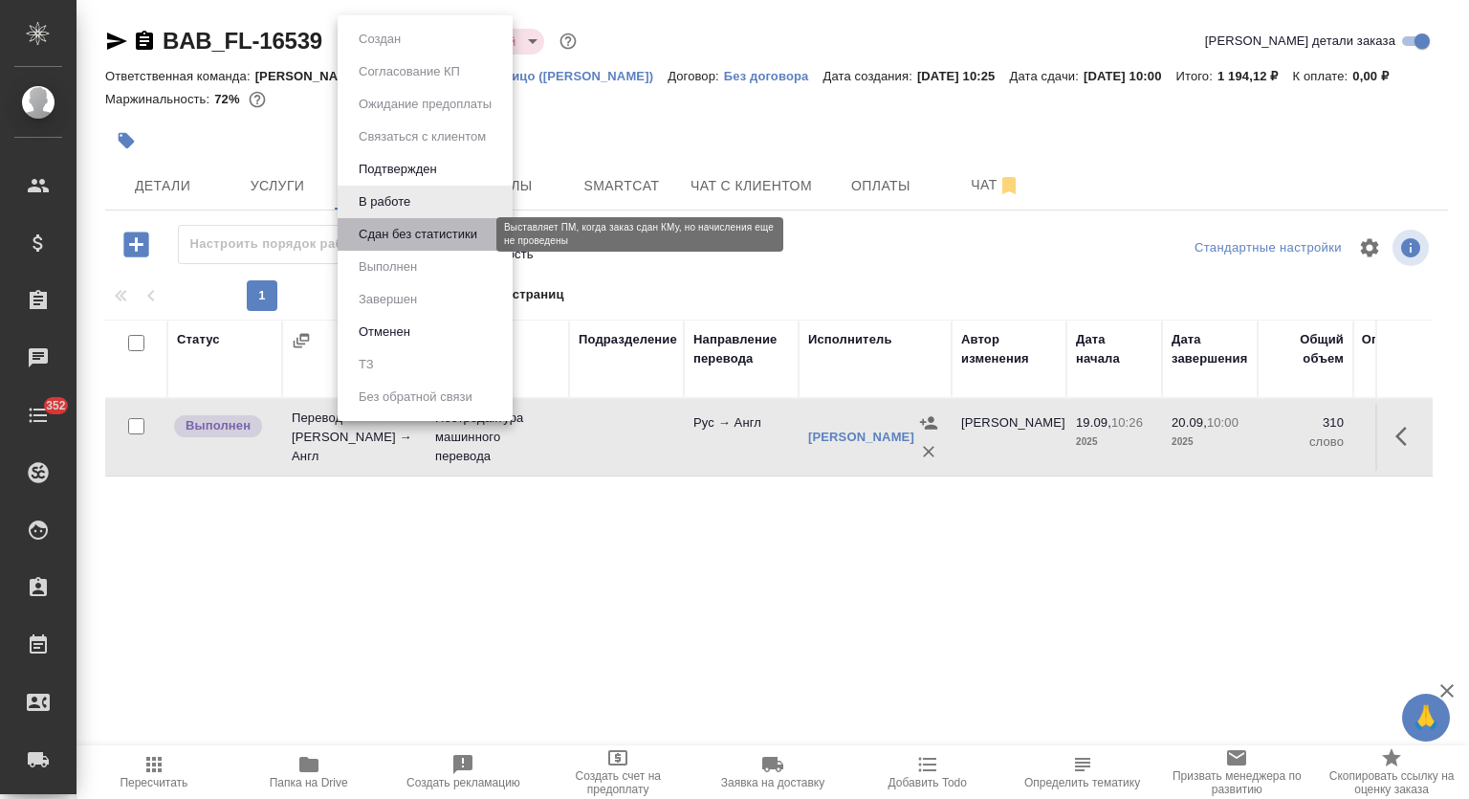
click at [436, 236] on button "Сдан без статистики" at bounding box center [418, 234] width 130 height 21
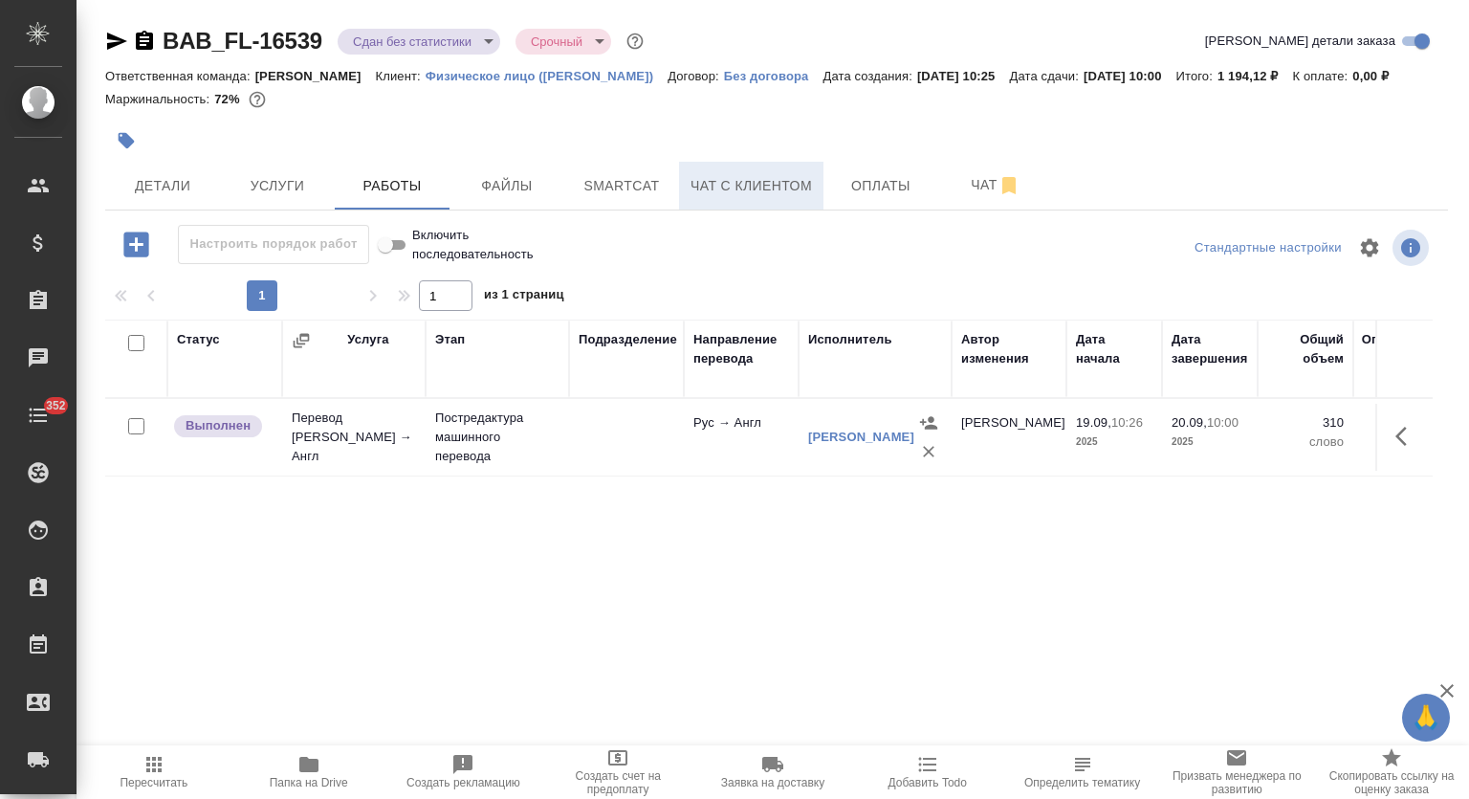
drag, startPoint x: 617, startPoint y: 190, endPoint x: 704, endPoint y: 163, distance: 91.4
click at [619, 189] on span "Smartcat" at bounding box center [622, 186] width 92 height 24
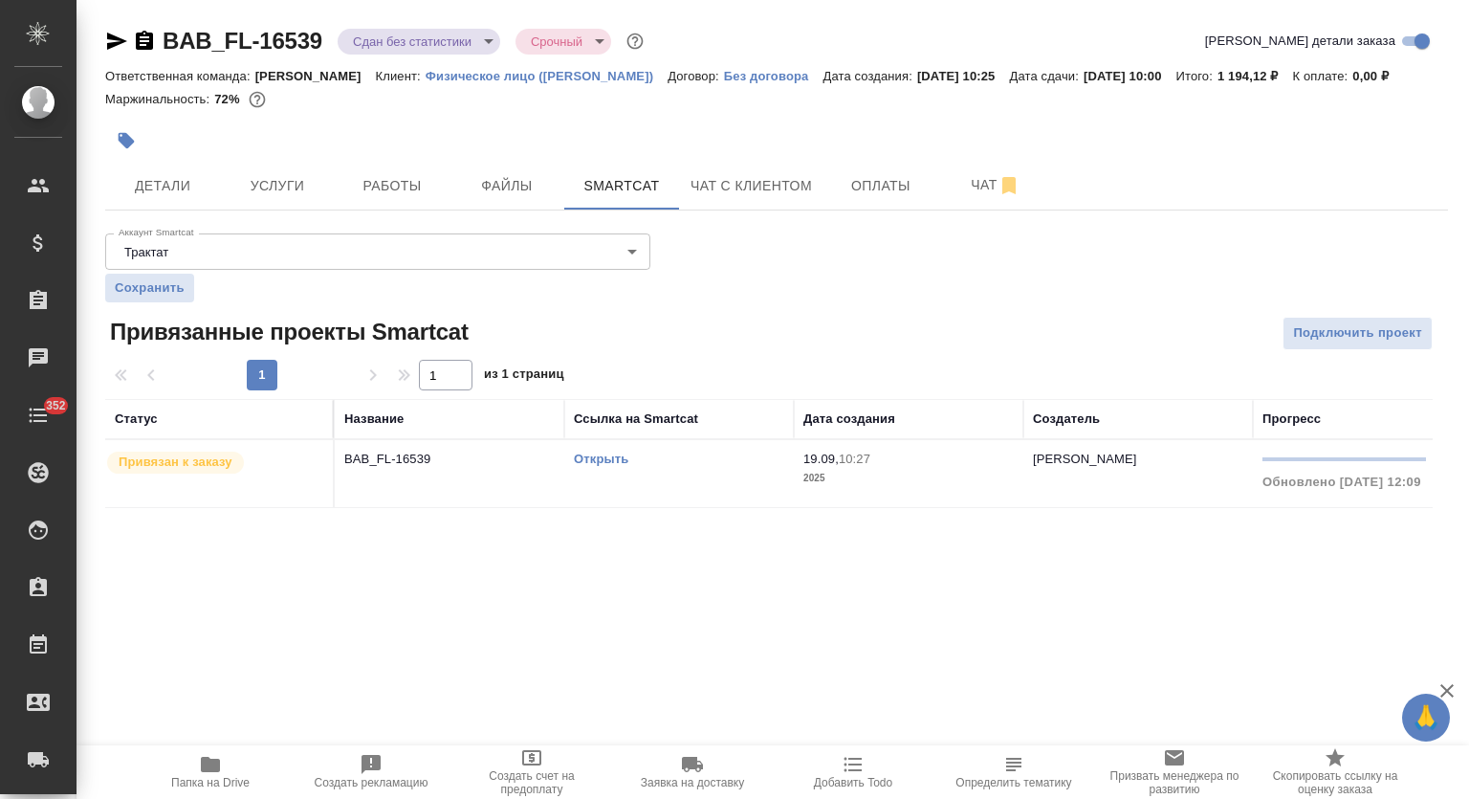
click at [374, 497] on td "BAB_FL-16539" at bounding box center [450, 473] width 230 height 67
click at [375, 497] on td "BAB_FL-16539" at bounding box center [450, 473] width 230 height 67
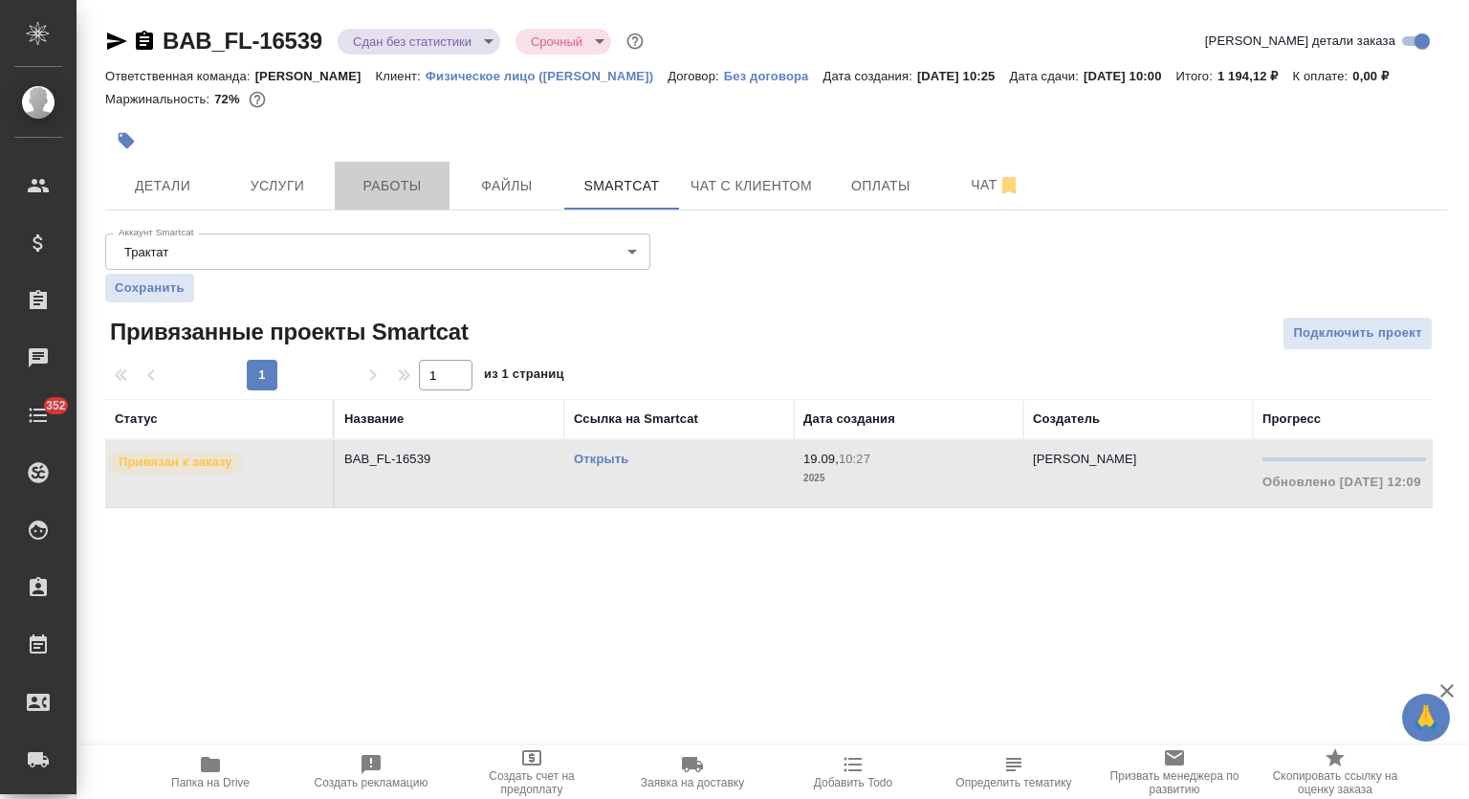
drag, startPoint x: 393, startPoint y: 179, endPoint x: 606, endPoint y: 131, distance: 217.7
click at [394, 179] on span "Работы" at bounding box center [392, 186] width 92 height 24
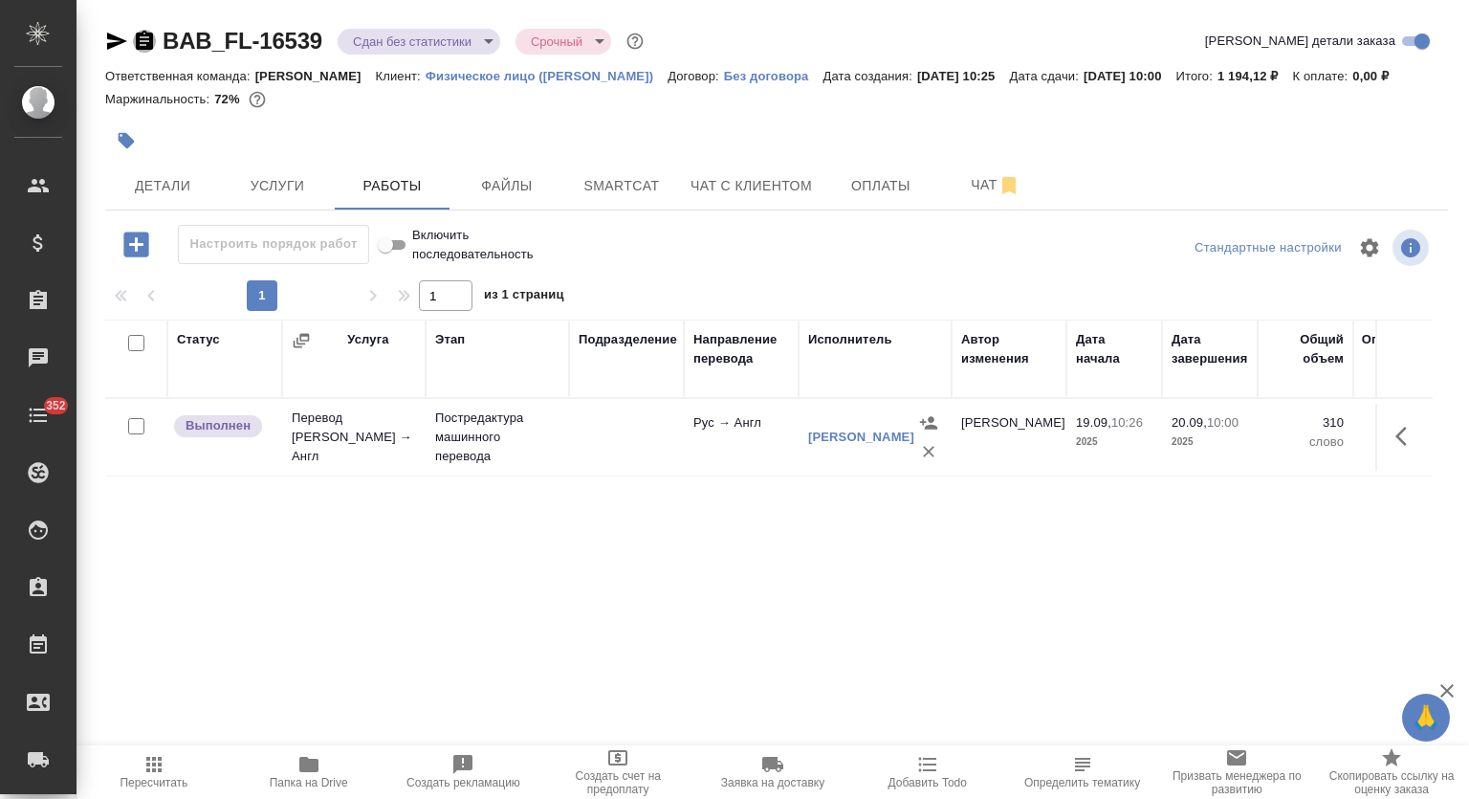
click at [144, 34] on icon "button" at bounding box center [144, 40] width 17 height 19
click at [115, 41] on icon "button" at bounding box center [116, 41] width 23 height 23
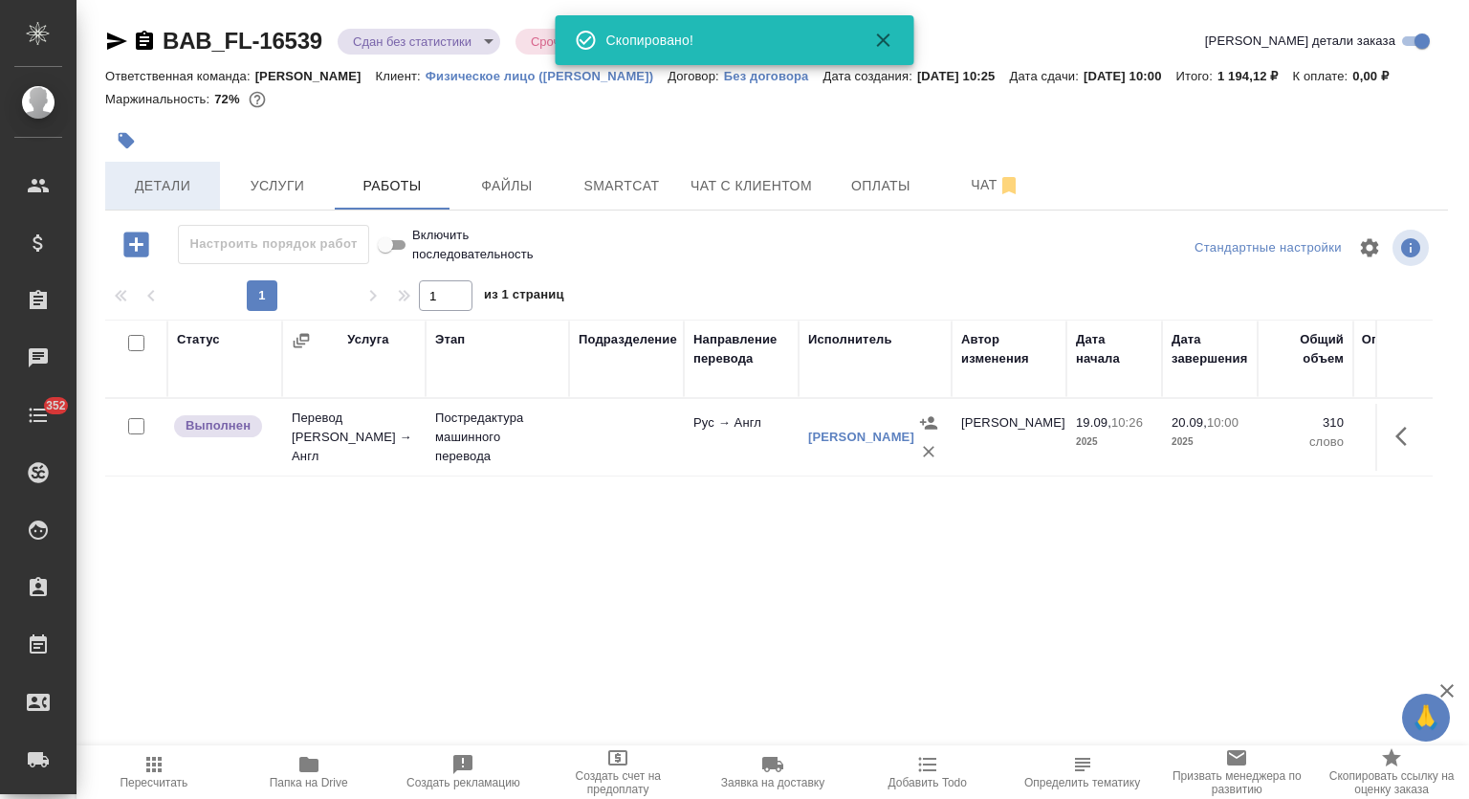
click at [172, 187] on span "Детали" at bounding box center [163, 186] width 92 height 24
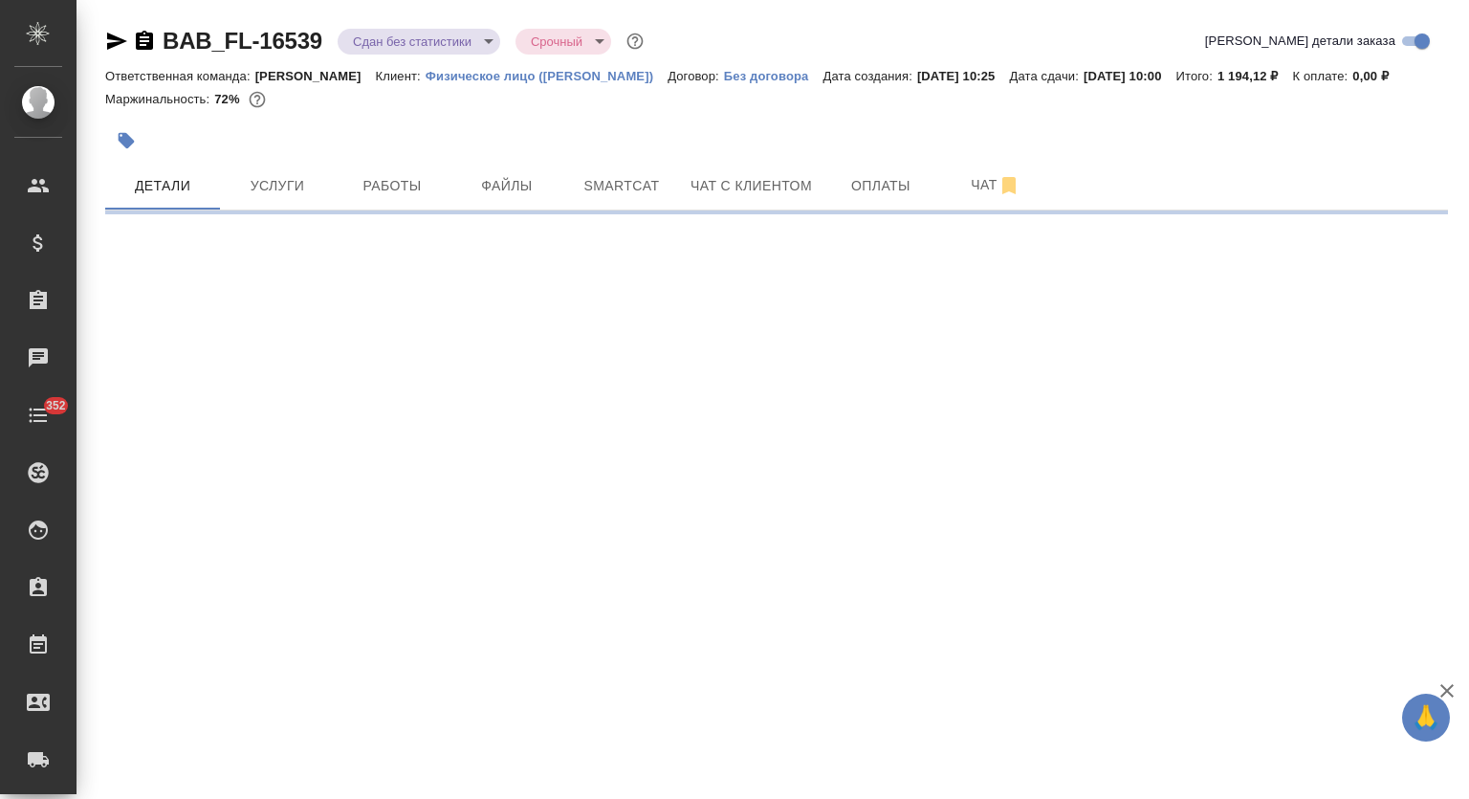
select select "RU"
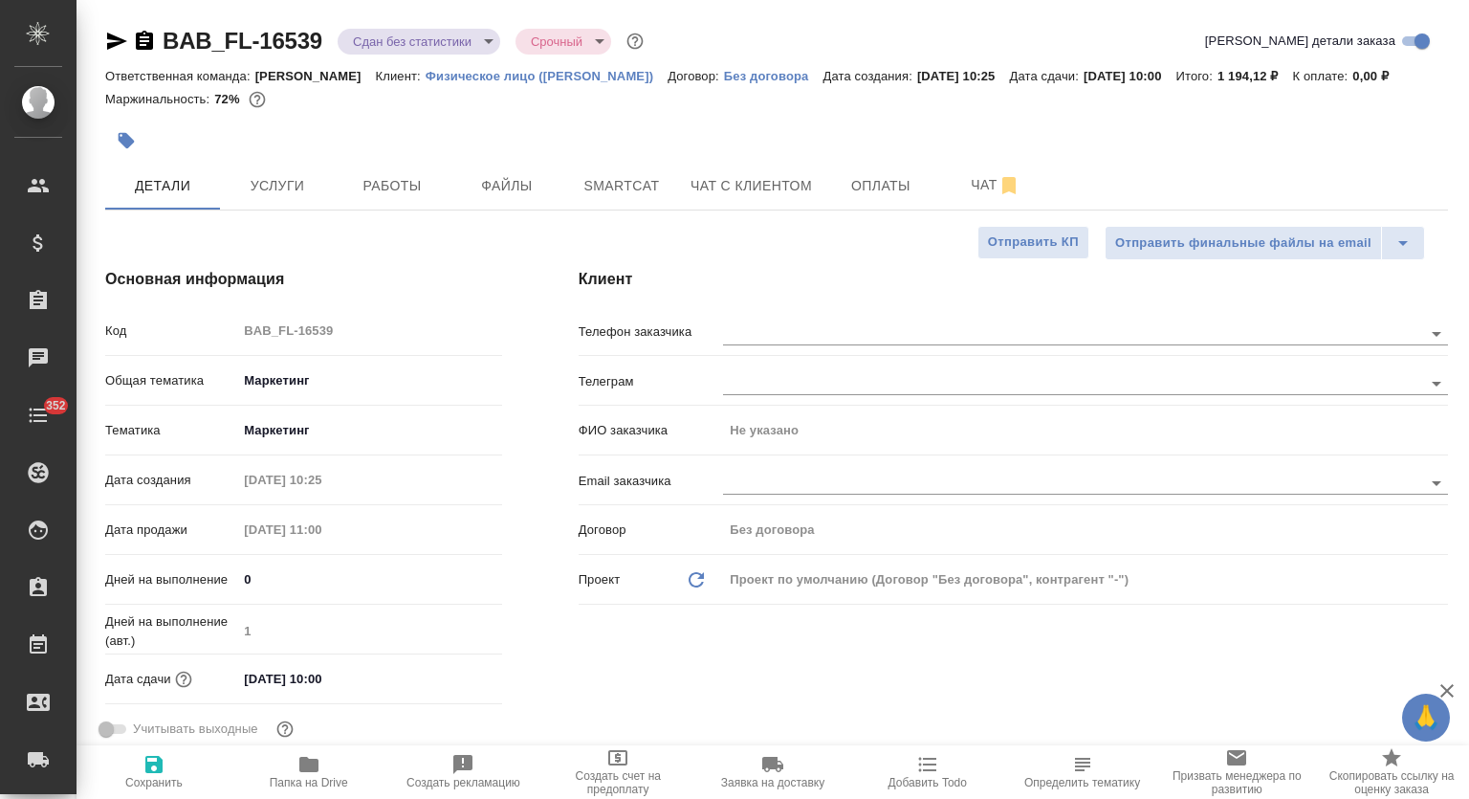
type textarea "x"
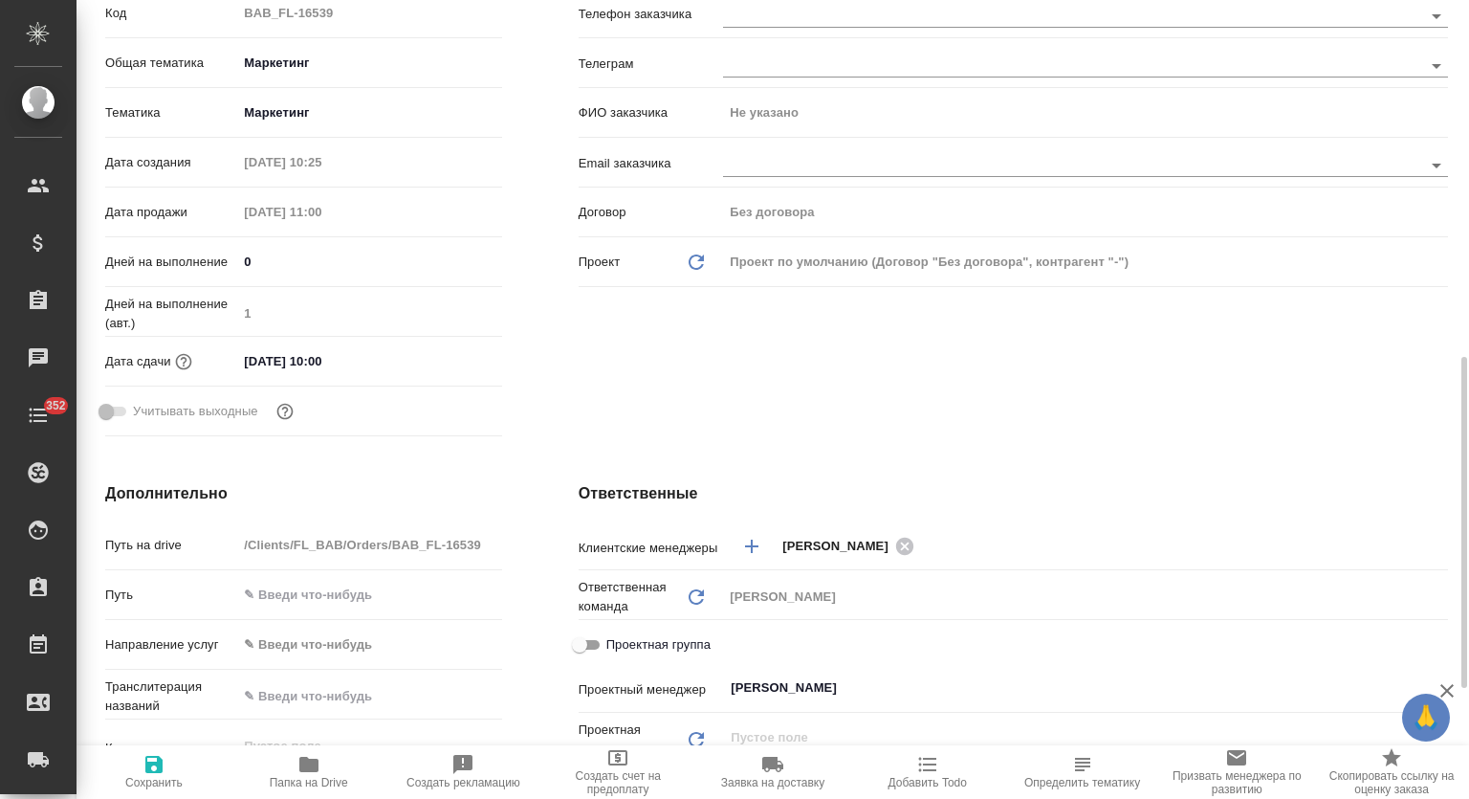
scroll to position [477, 0]
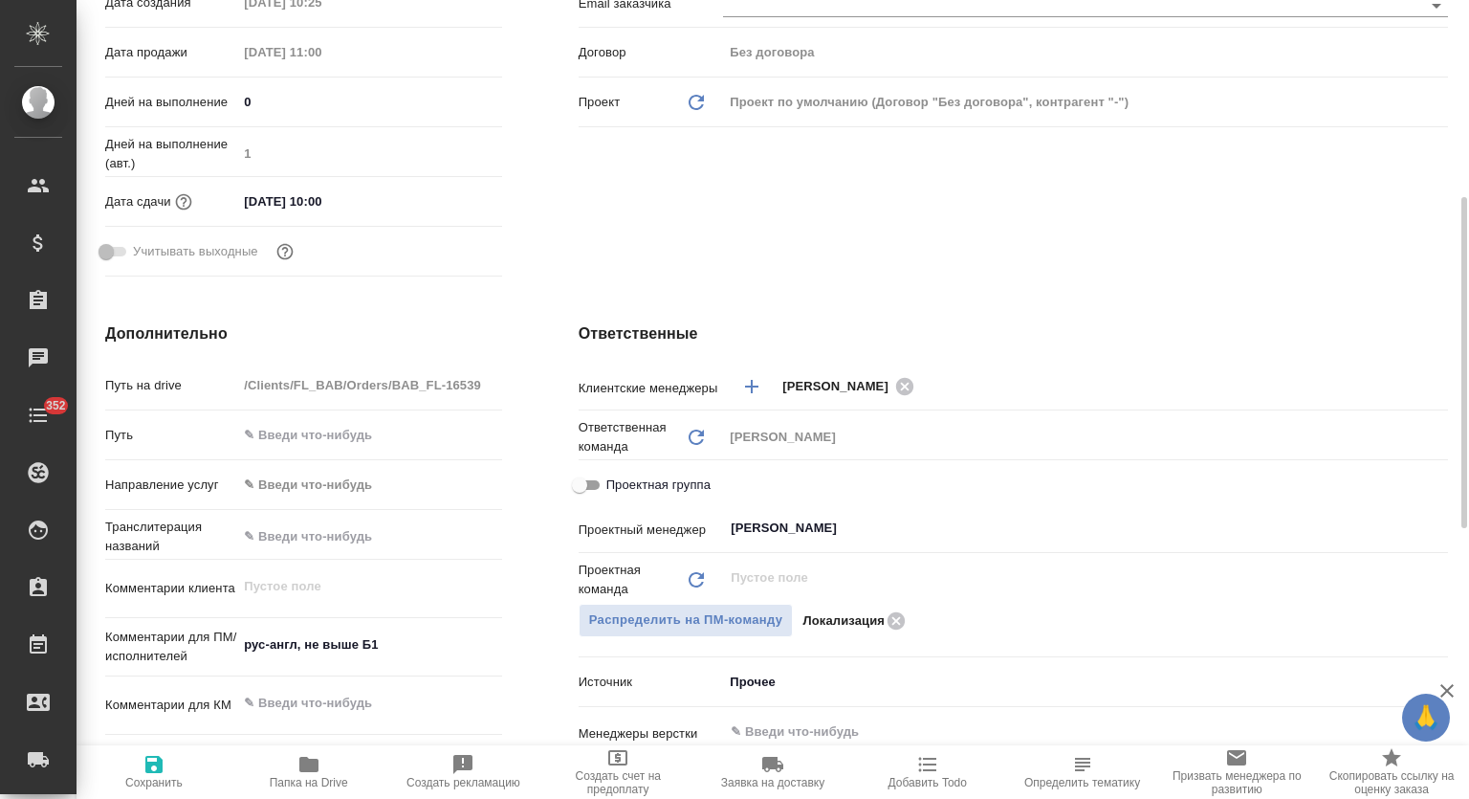
type textarea "x"
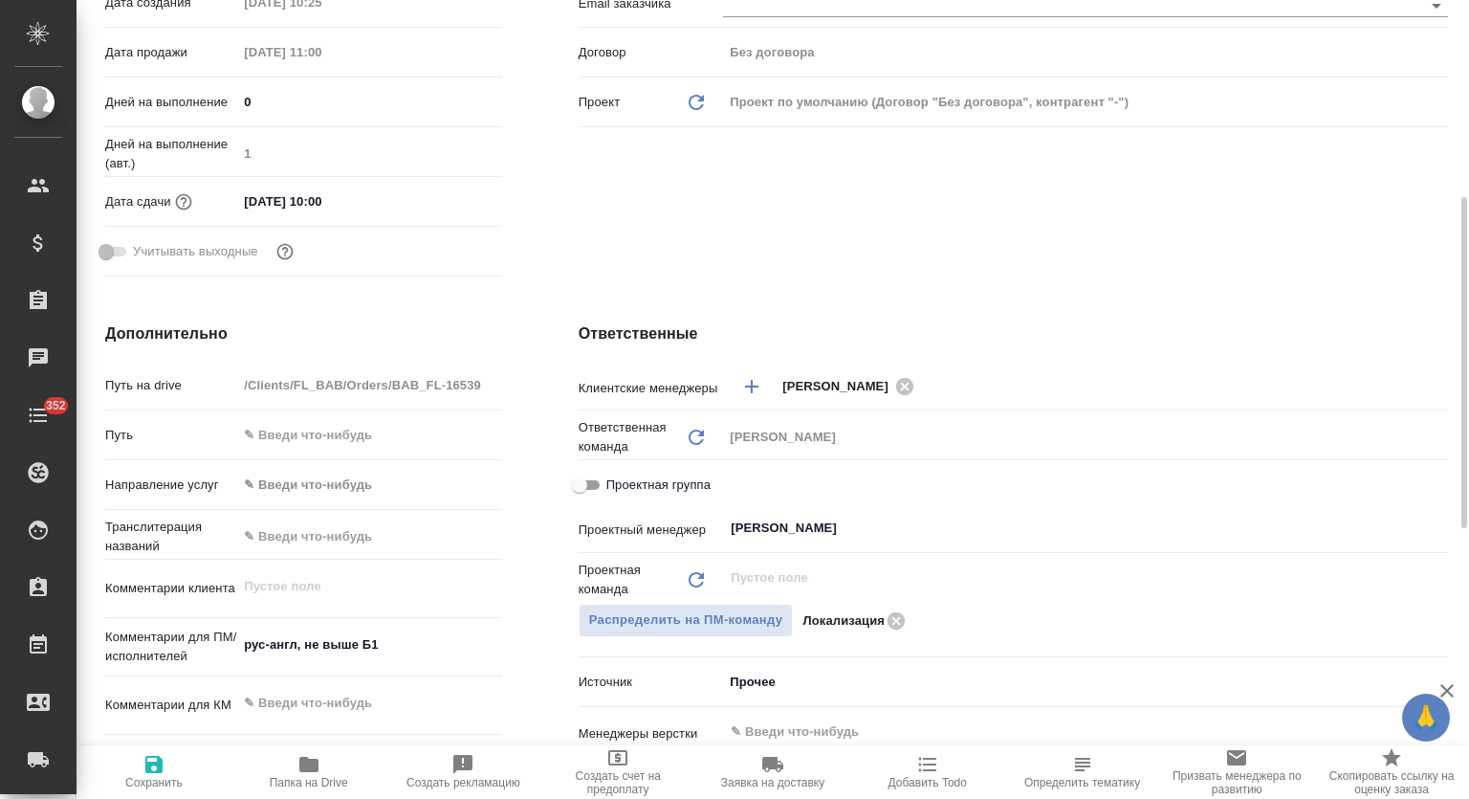
type textarea "x"
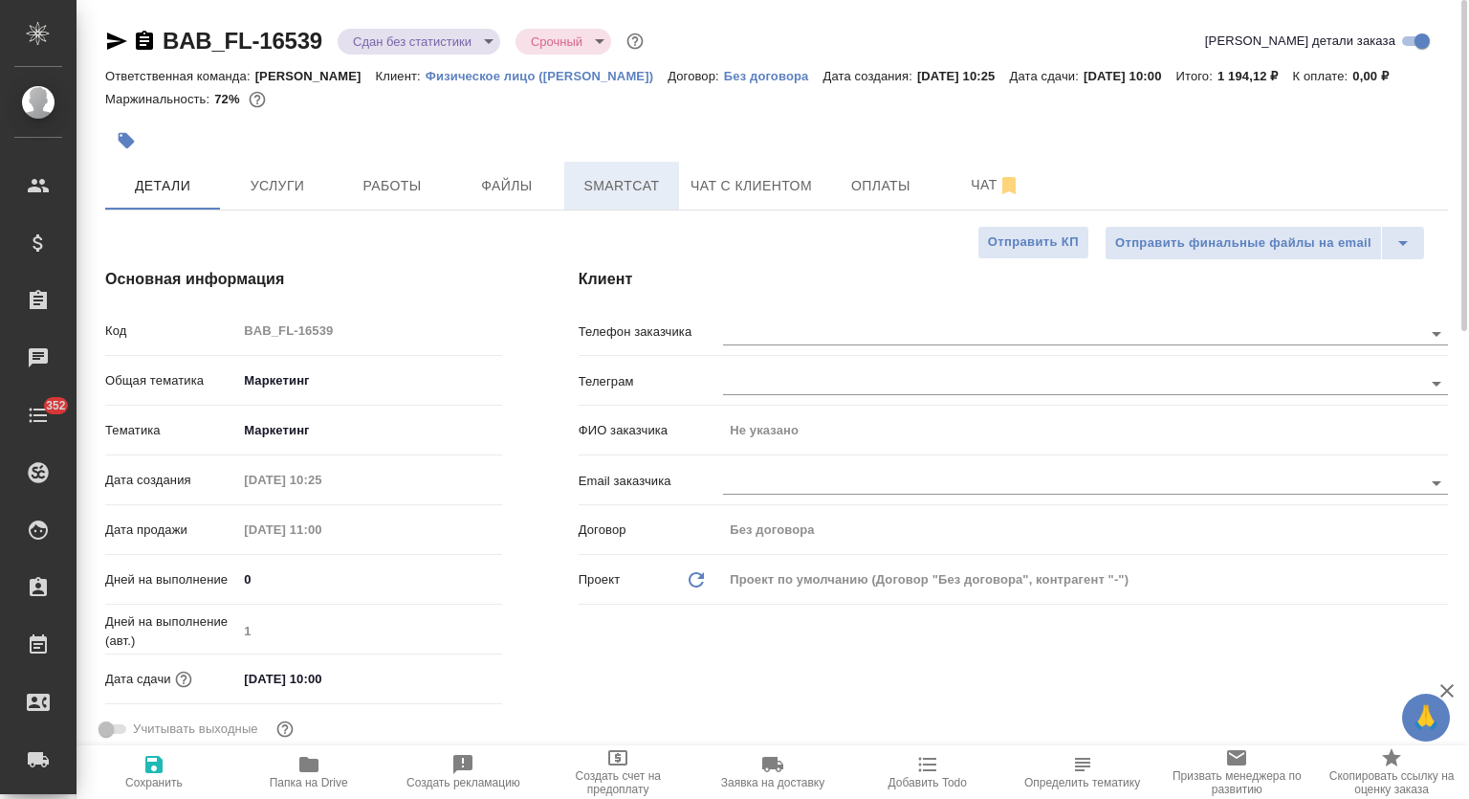
drag, startPoint x: 618, startPoint y: 186, endPoint x: 640, endPoint y: 183, distance: 22.2
click at [618, 185] on span "Smartcat" at bounding box center [622, 186] width 92 height 24
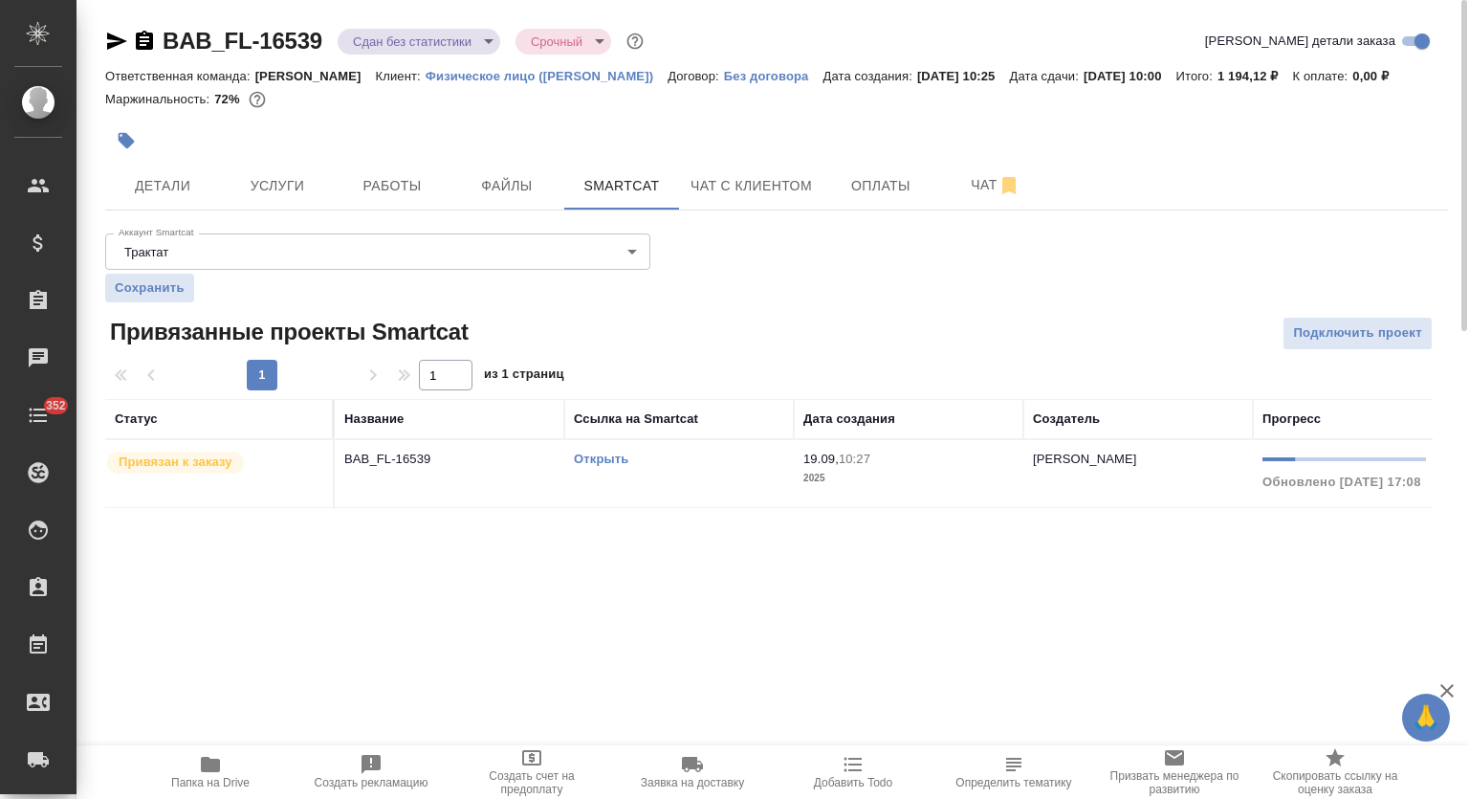
click at [386, 465] on p "BAB_FL-16539" at bounding box center [449, 459] width 210 height 19
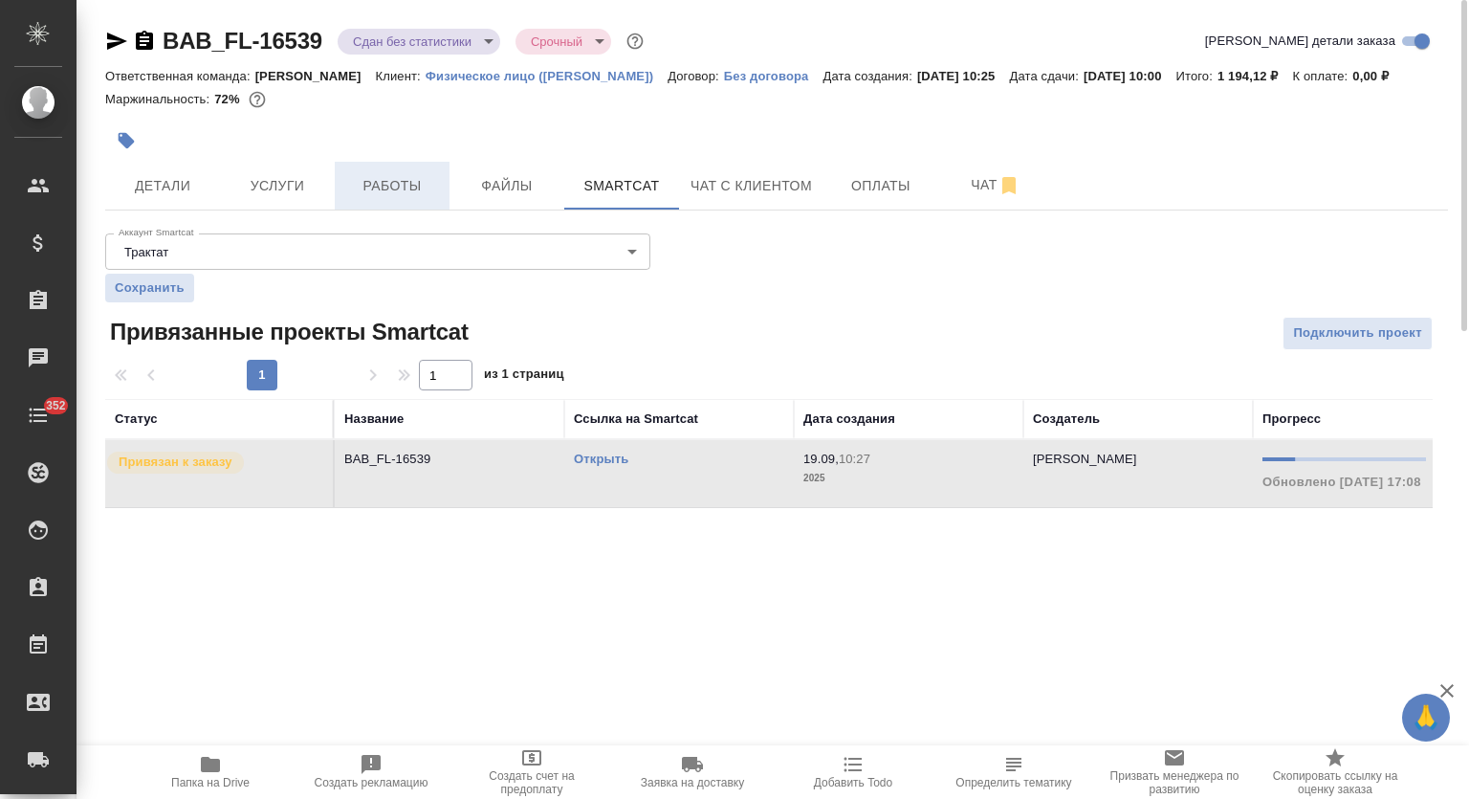
drag, startPoint x: 395, startPoint y: 183, endPoint x: 414, endPoint y: 171, distance: 22.3
click at [394, 183] on span "Работы" at bounding box center [392, 186] width 92 height 24
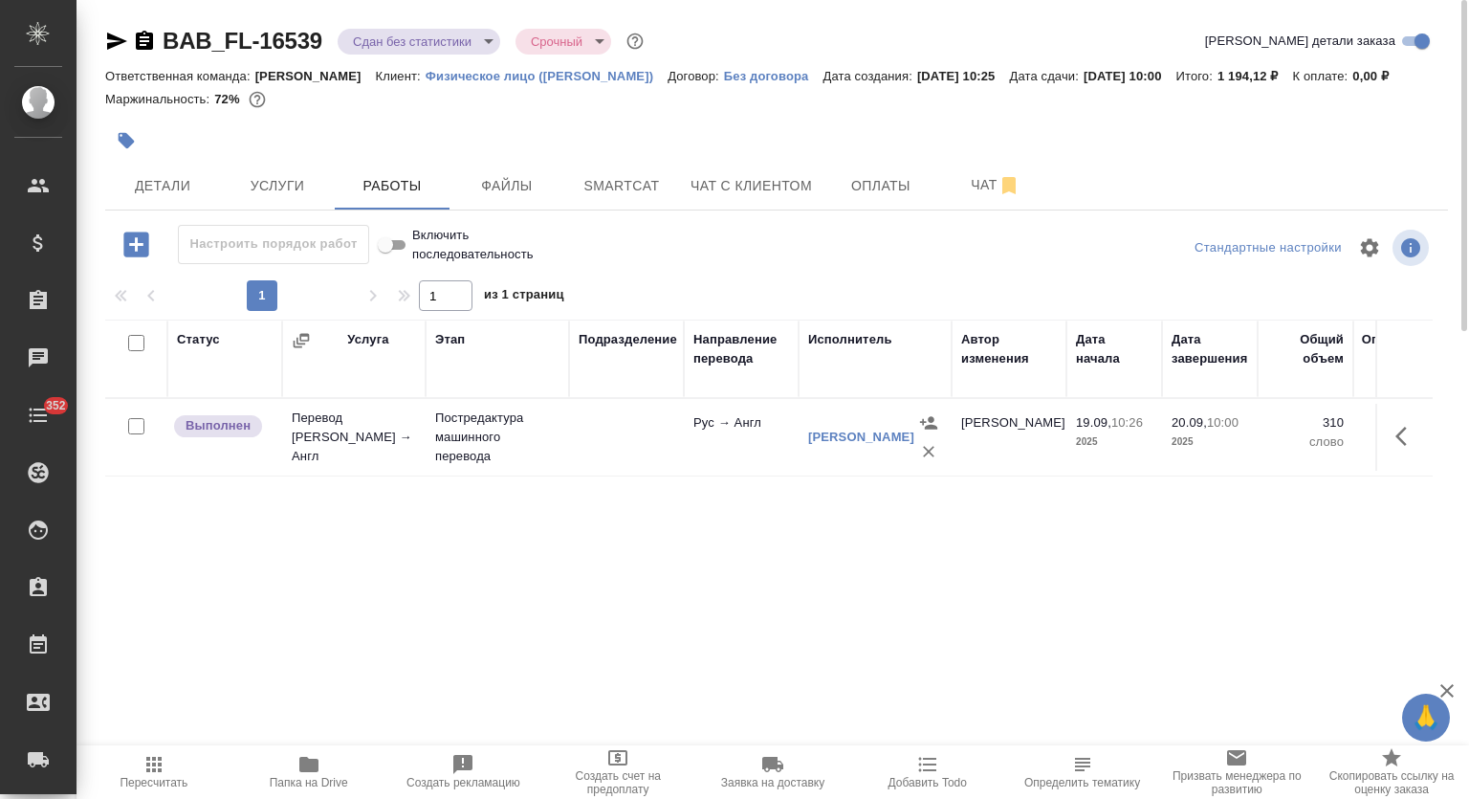
click at [155, 773] on icon "button" at bounding box center [154, 764] width 23 height 23
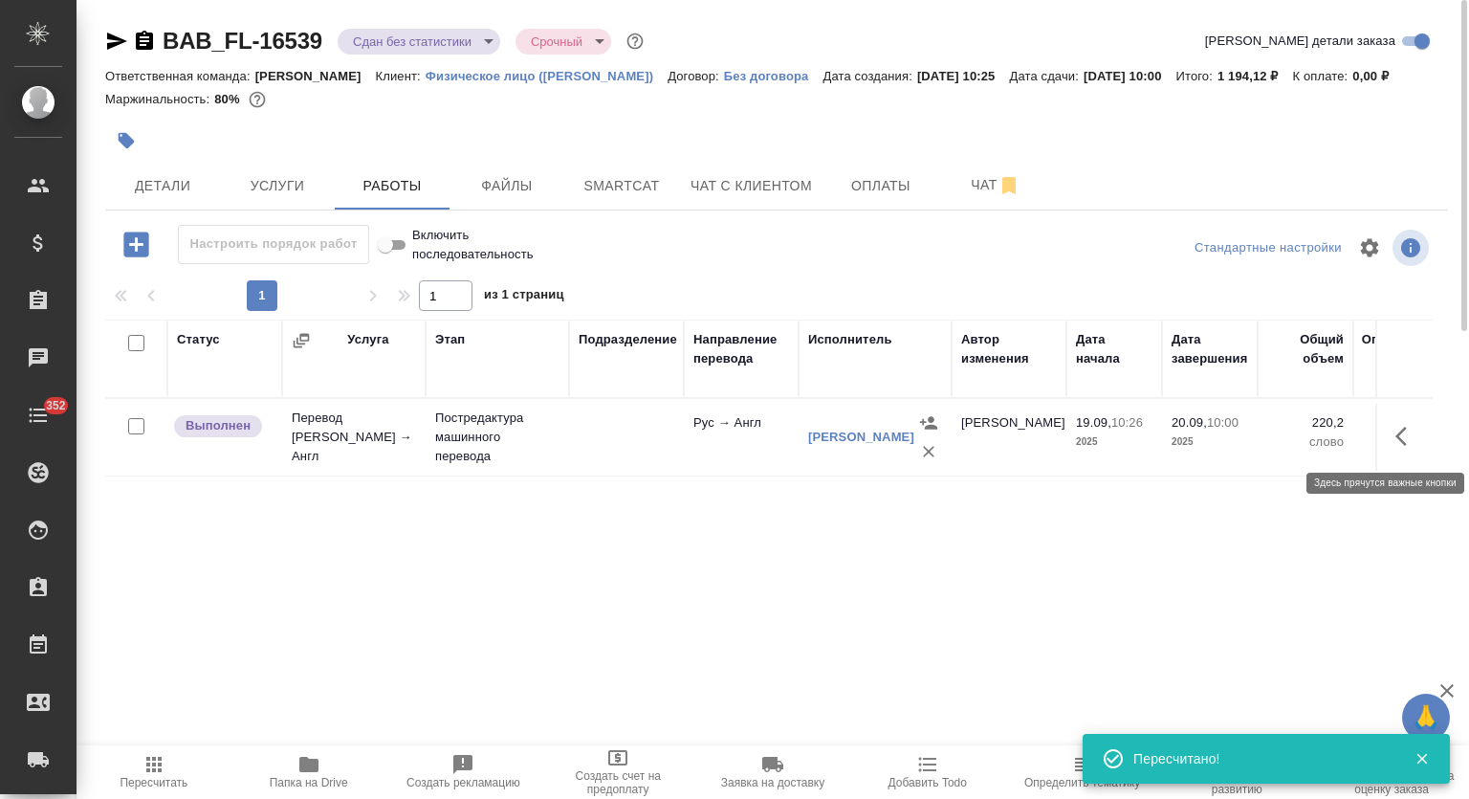
click at [1408, 443] on icon "button" at bounding box center [1407, 436] width 23 height 23
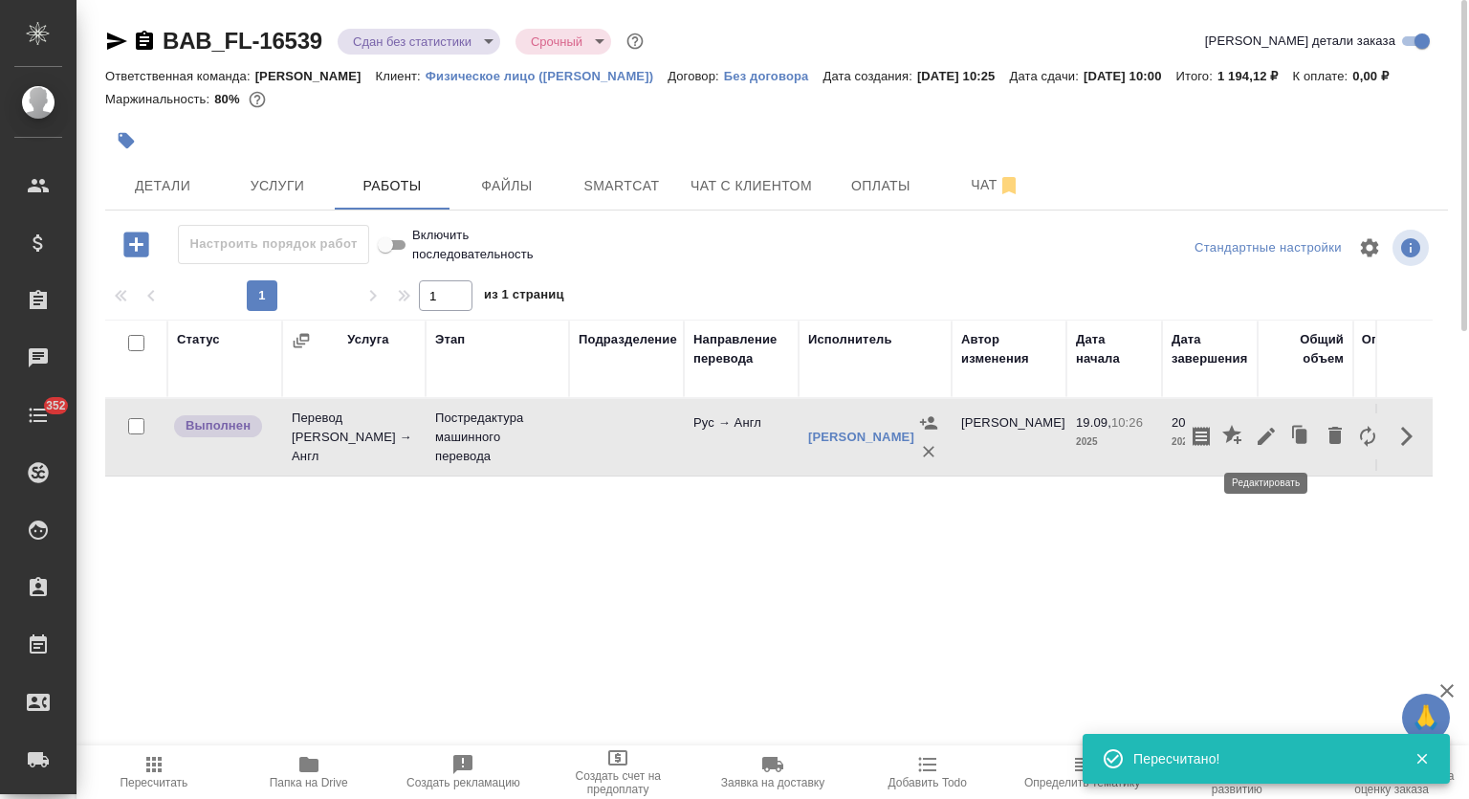
click at [1265, 433] on icon "button" at bounding box center [1266, 436] width 23 height 23
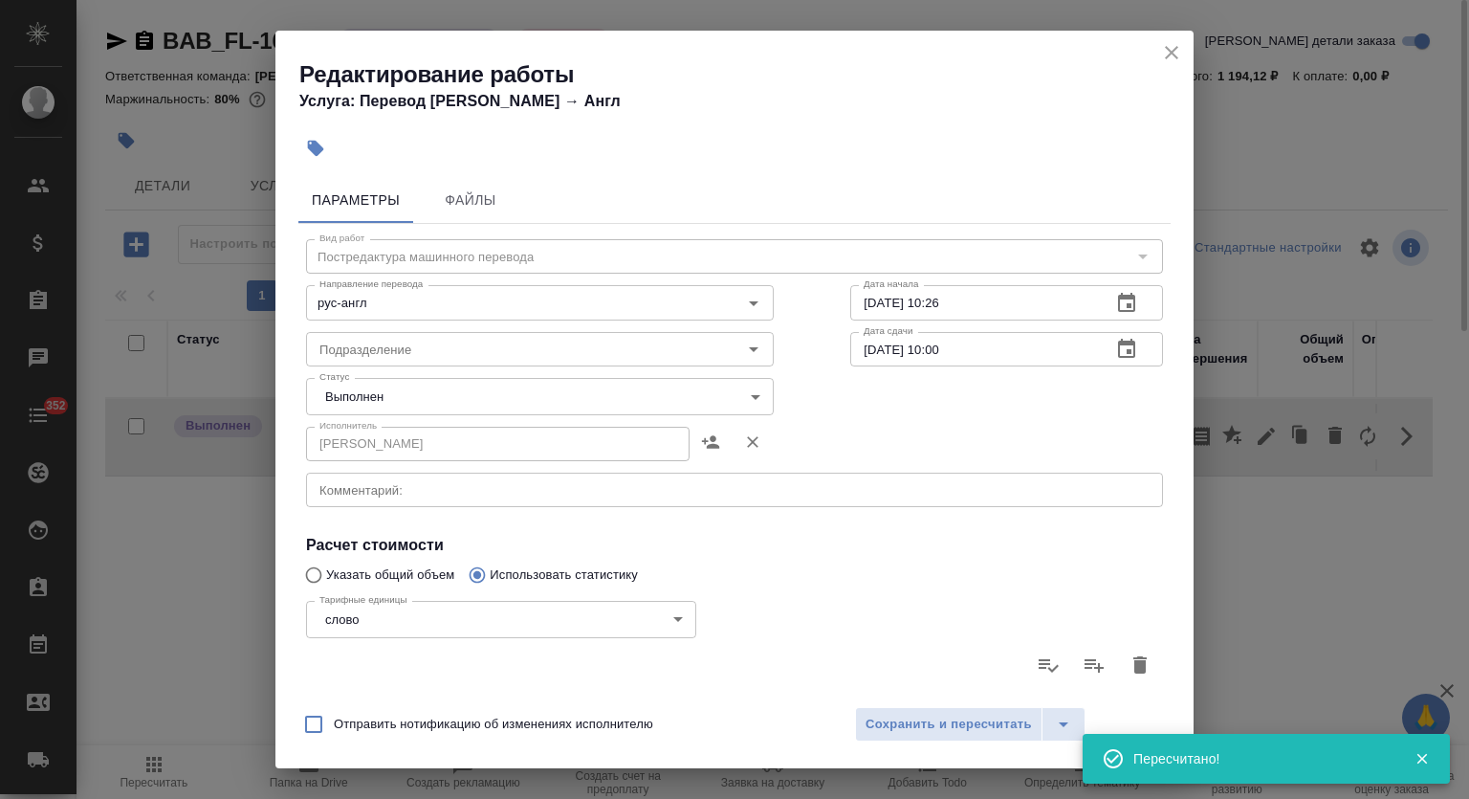
click at [377, 404] on body "🙏 .cls-1 fill:#fff; AWATERA Mutalimov Mark Клиенты Спецификации Заказы 0 Чаты 3…" at bounding box center [734, 399] width 1469 height 799
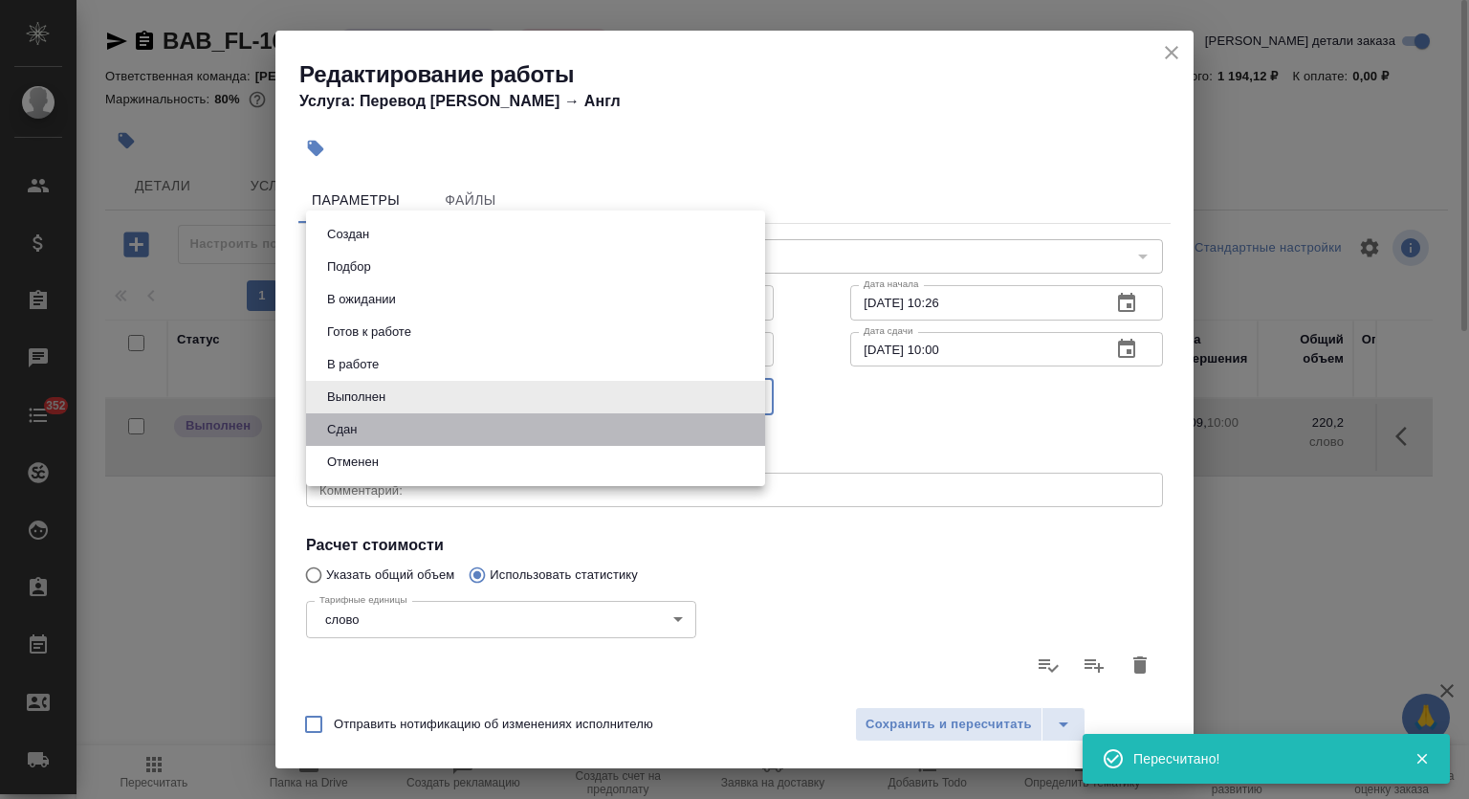
click at [369, 439] on li "Сдан" at bounding box center [535, 429] width 459 height 33
type input "closed"
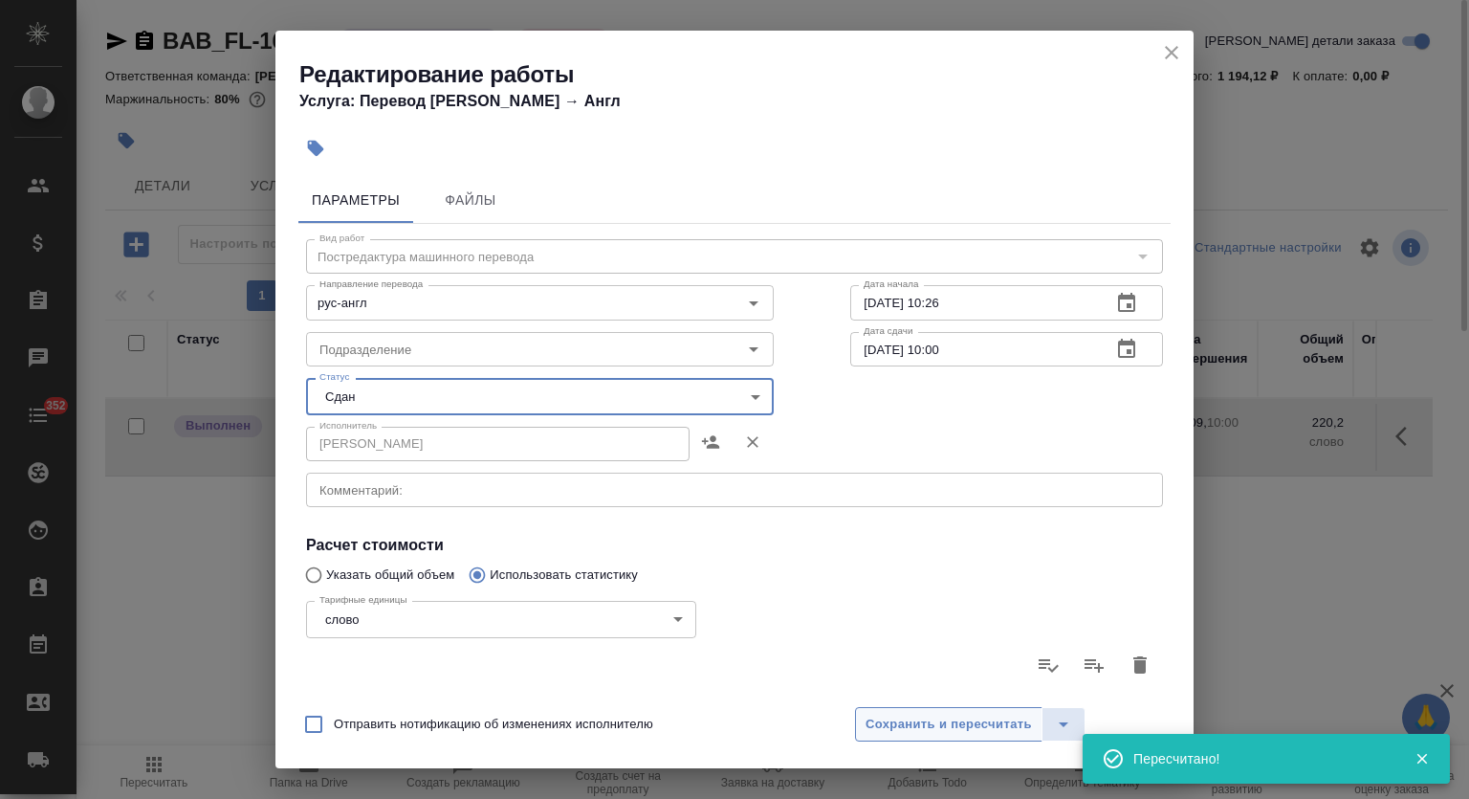
click at [903, 717] on span "Сохранить и пересчитать" at bounding box center [949, 725] width 166 height 22
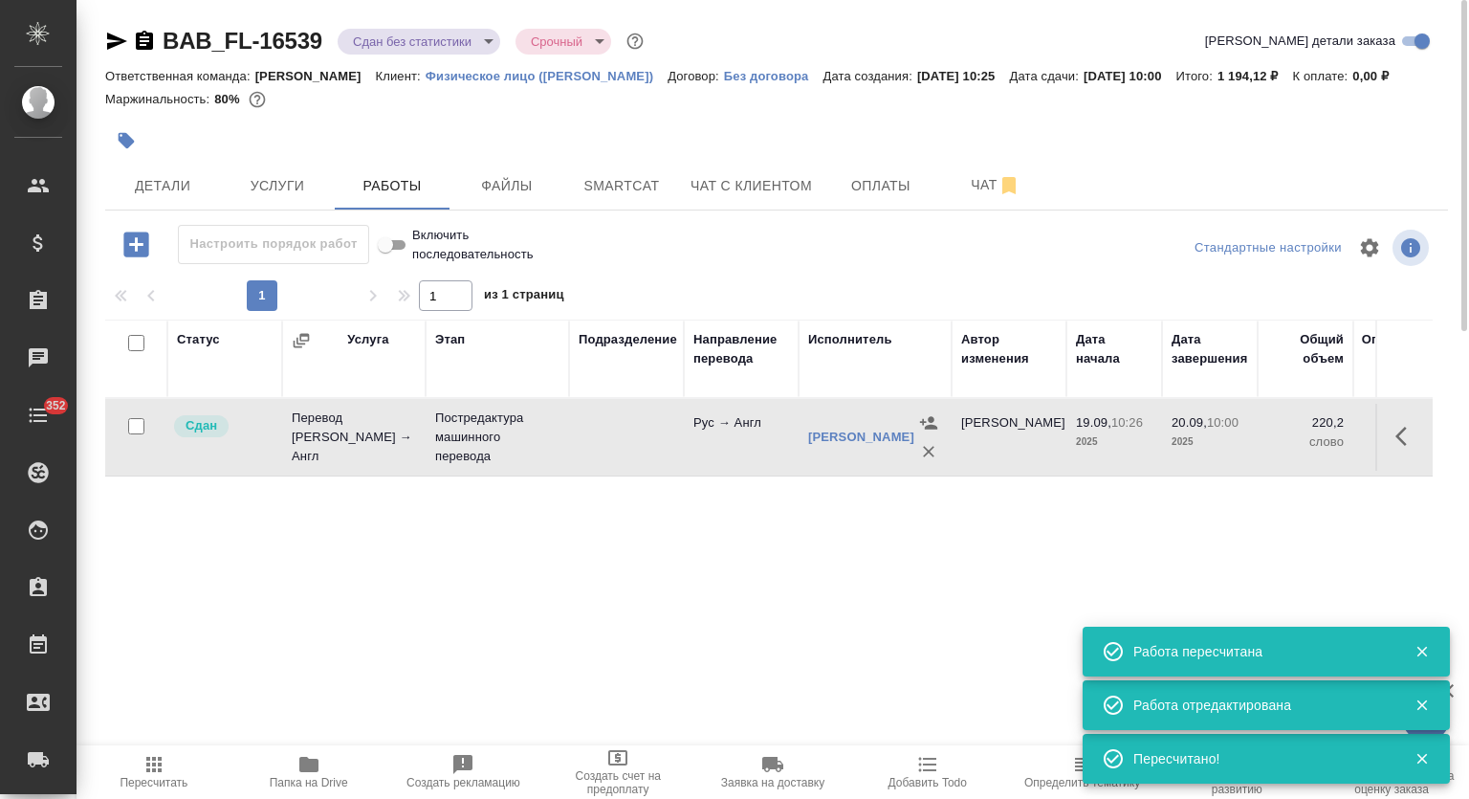
click at [455, 43] on body "🙏 .cls-1 fill:#fff; AWATERA Mutalimov Mark Клиенты Спецификации Заказы 0 Чаты 3…" at bounding box center [734, 399] width 1469 height 799
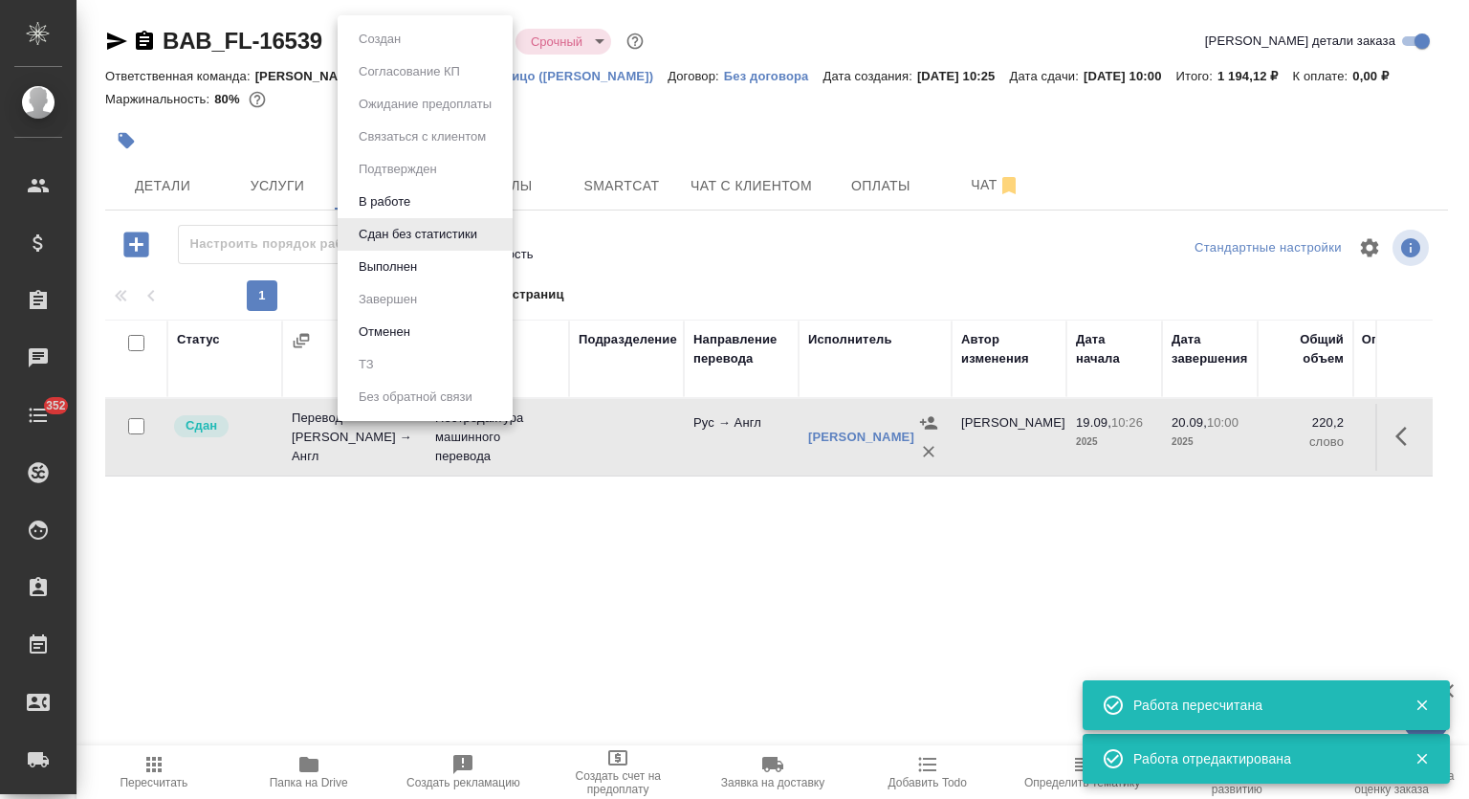
click at [445, 258] on li "Выполнен" at bounding box center [425, 267] width 175 height 33
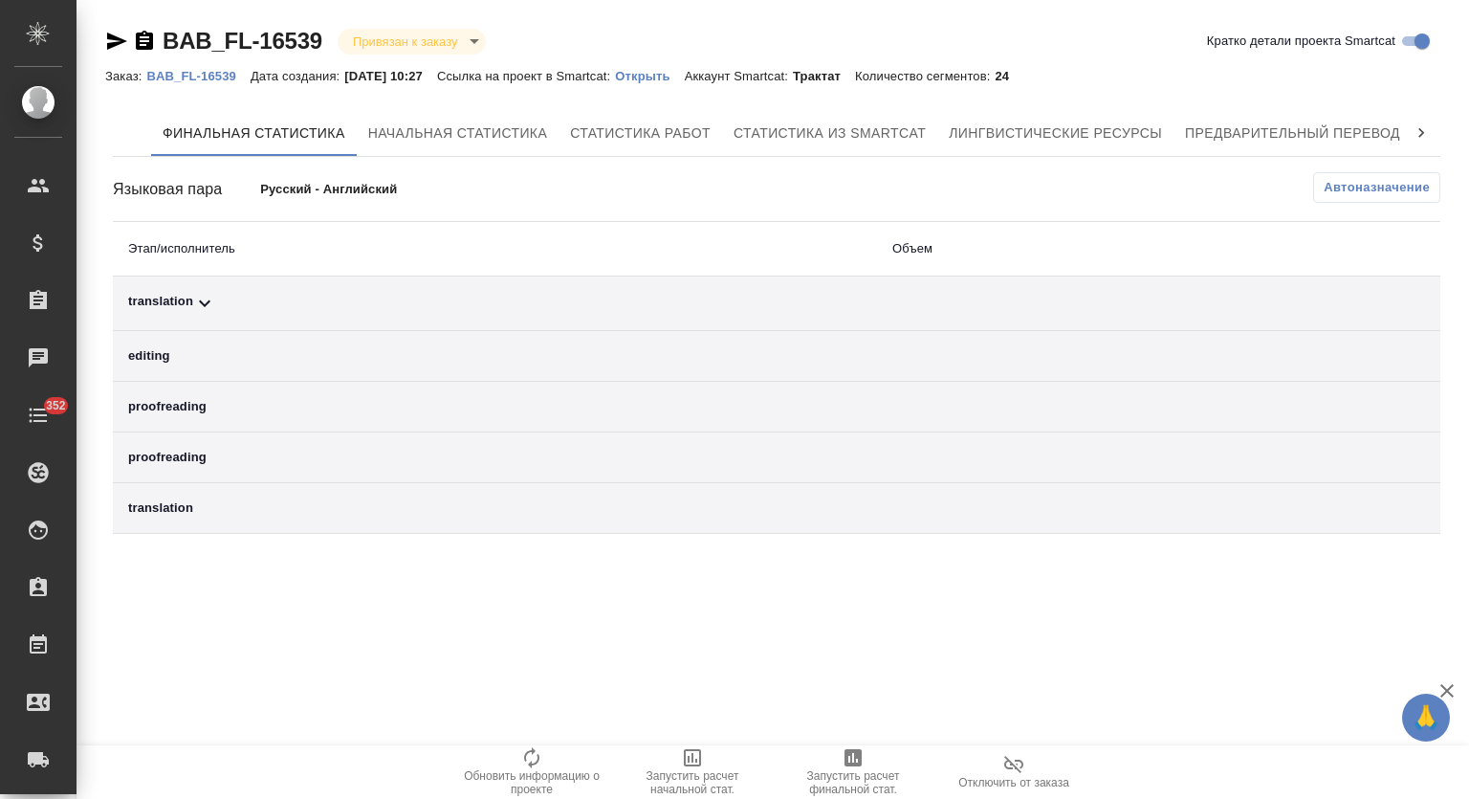
drag, startPoint x: 389, startPoint y: 298, endPoint x: 410, endPoint y: 302, distance: 21.4
click at [394, 298] on div "translation" at bounding box center [495, 303] width 734 height 23
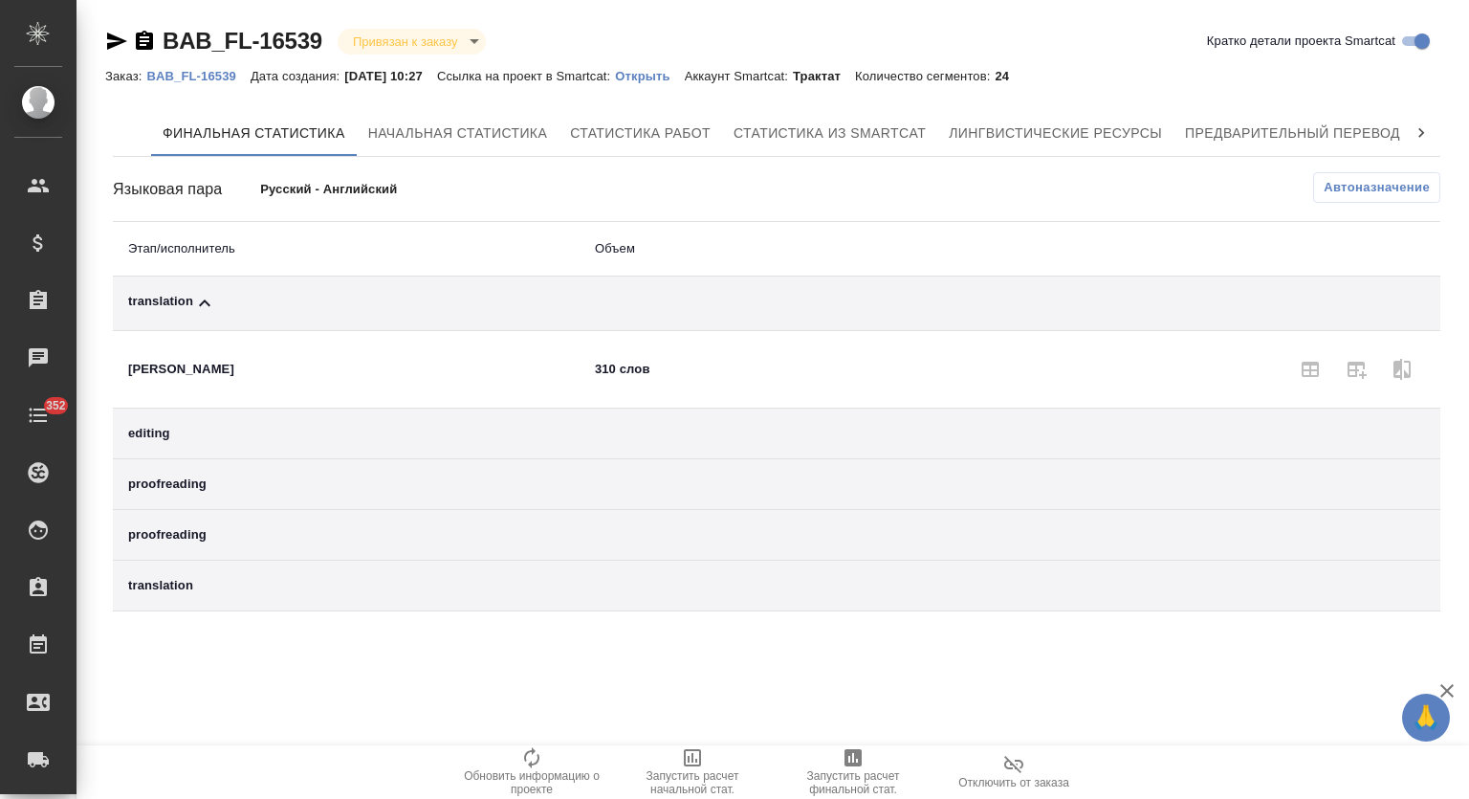
click at [1330, 186] on span "Автоназначение" at bounding box center [1377, 187] width 106 height 19
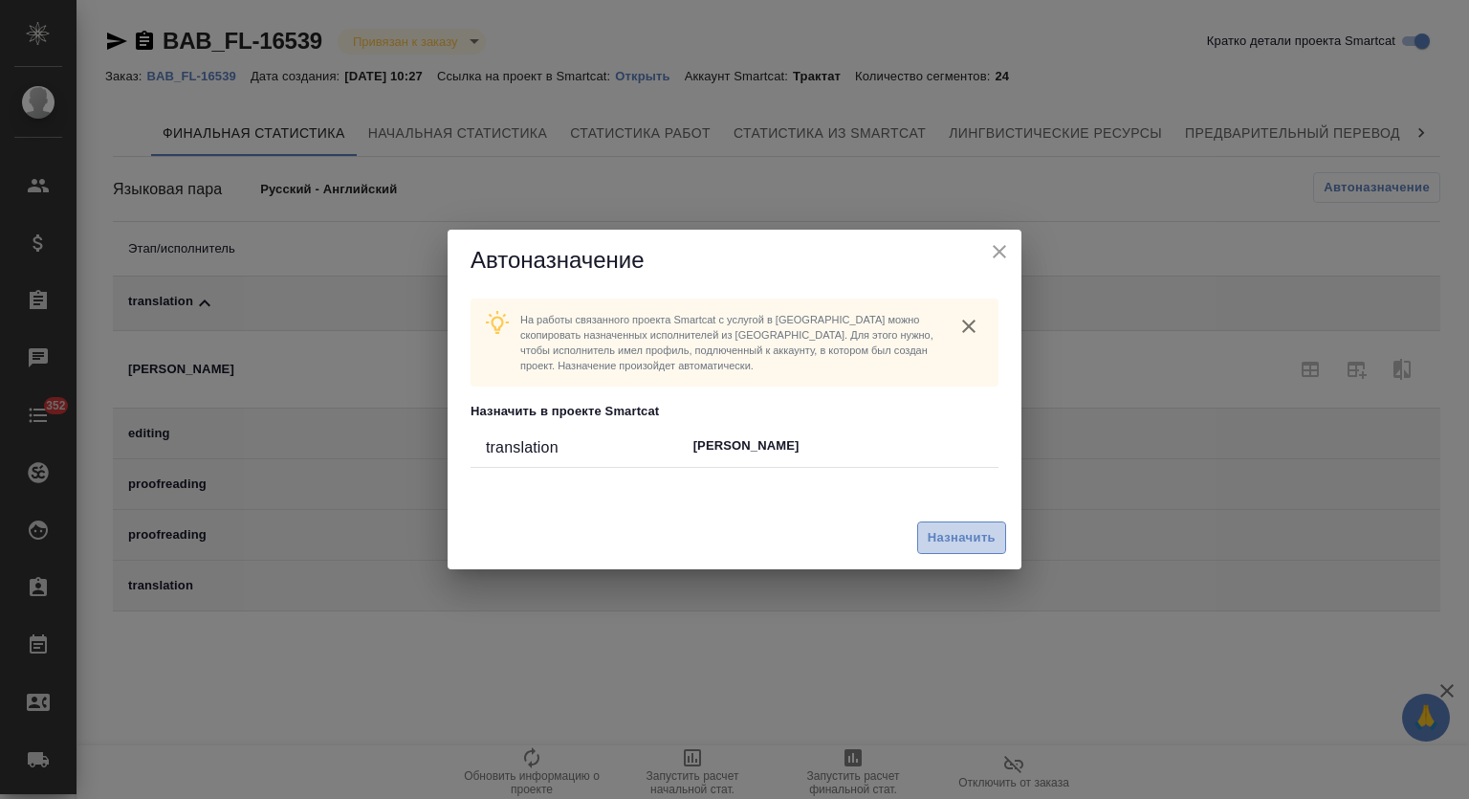
drag, startPoint x: 968, startPoint y: 538, endPoint x: 1083, endPoint y: 420, distance: 164.4
click at [968, 537] on span "Назначить" at bounding box center [962, 538] width 68 height 22
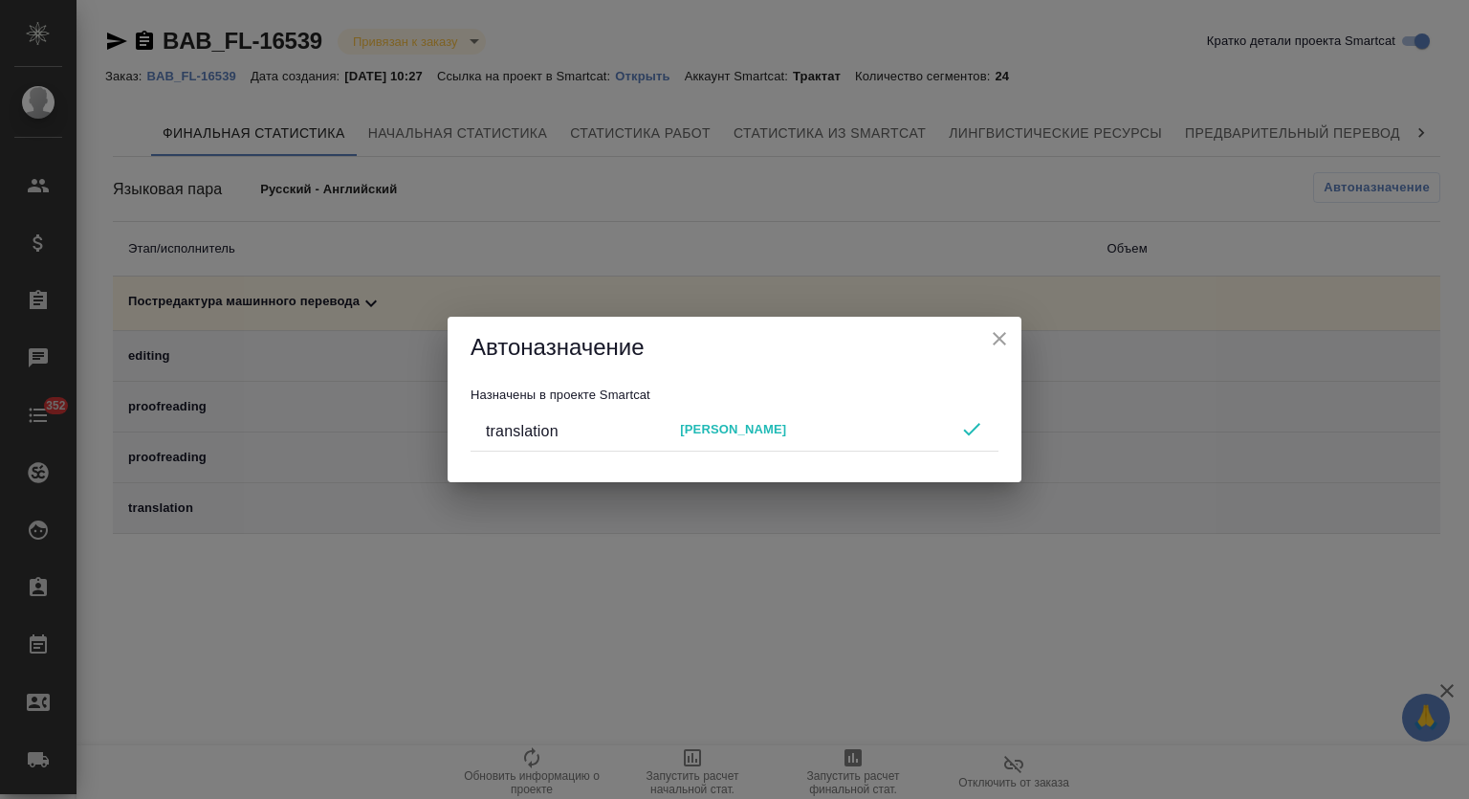
click at [997, 339] on icon "close" at bounding box center [999, 338] width 23 height 23
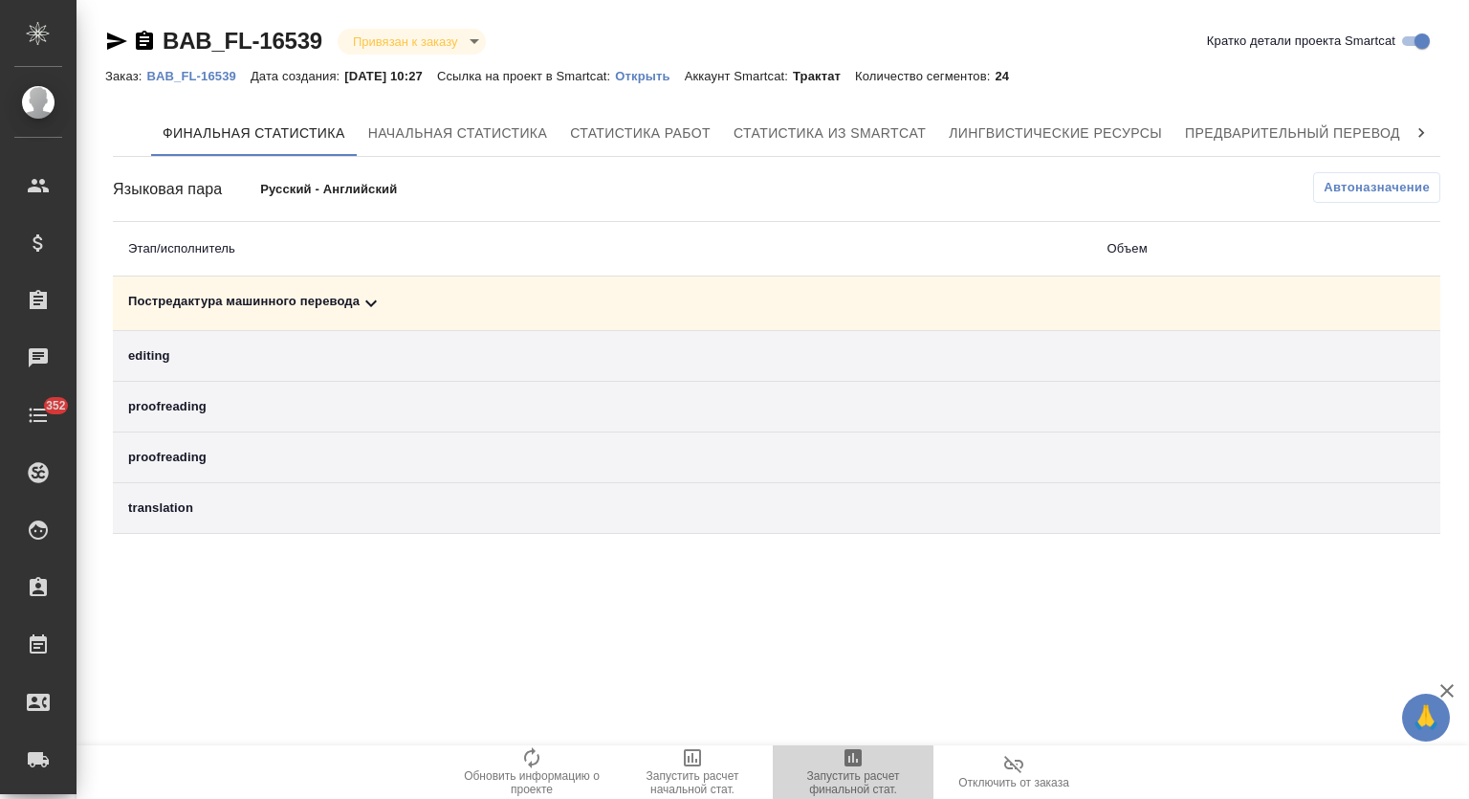
click at [863, 765] on icon "button" at bounding box center [853, 757] width 23 height 23
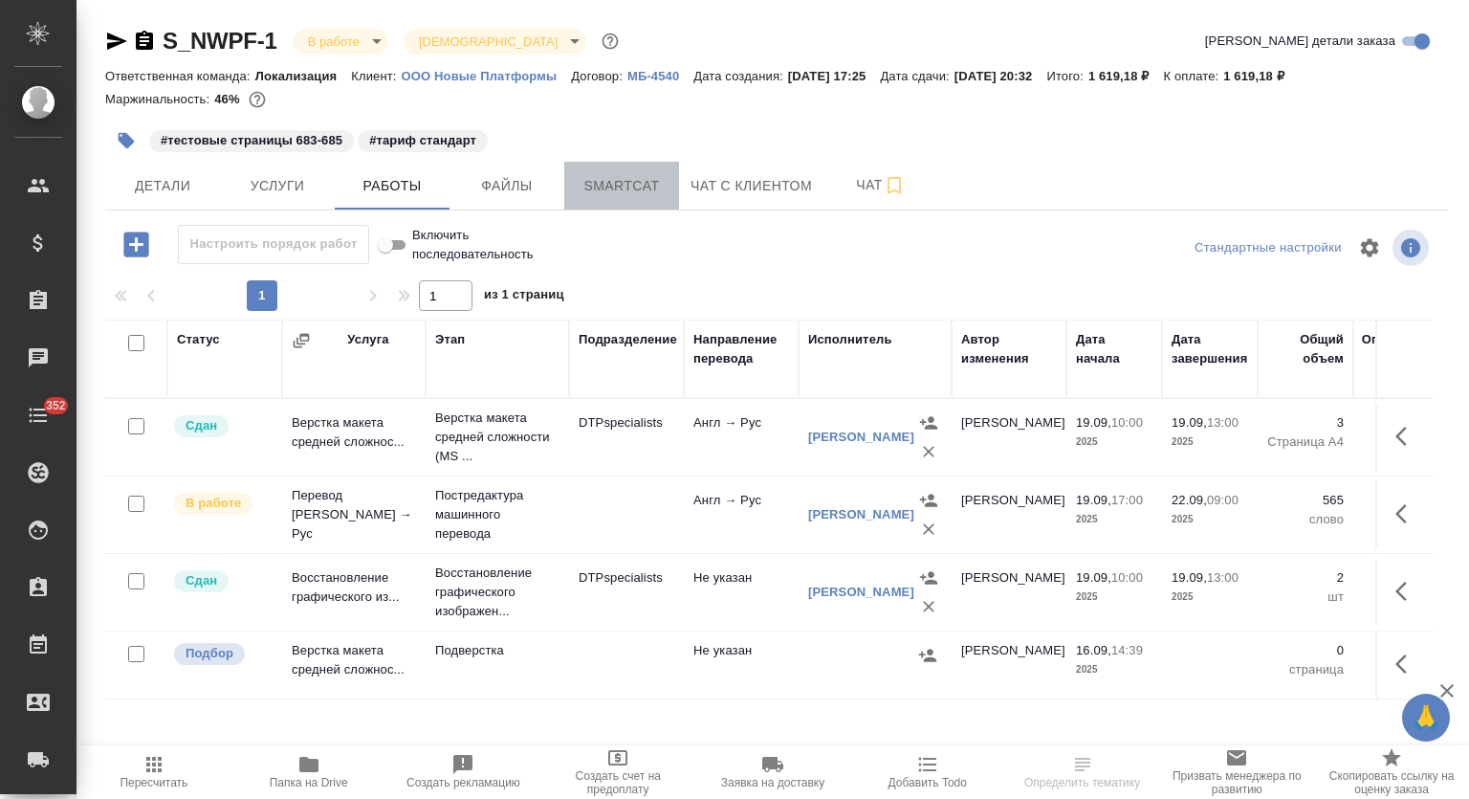
click at [625, 185] on span "Smartcat" at bounding box center [622, 186] width 92 height 24
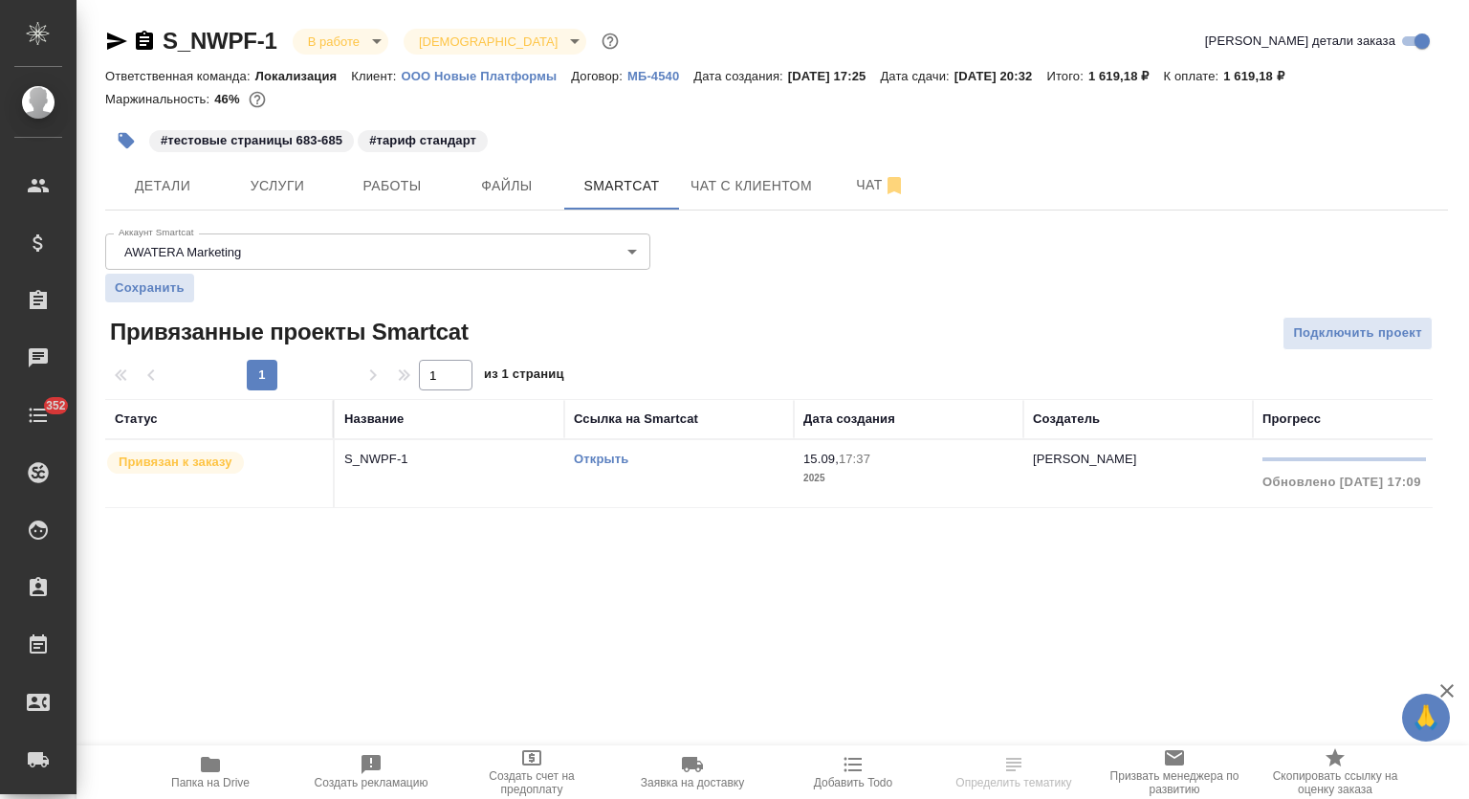
click at [592, 458] on link "Открыть" at bounding box center [601, 459] width 55 height 14
click at [139, 45] on icon "button" at bounding box center [144, 40] width 17 height 19
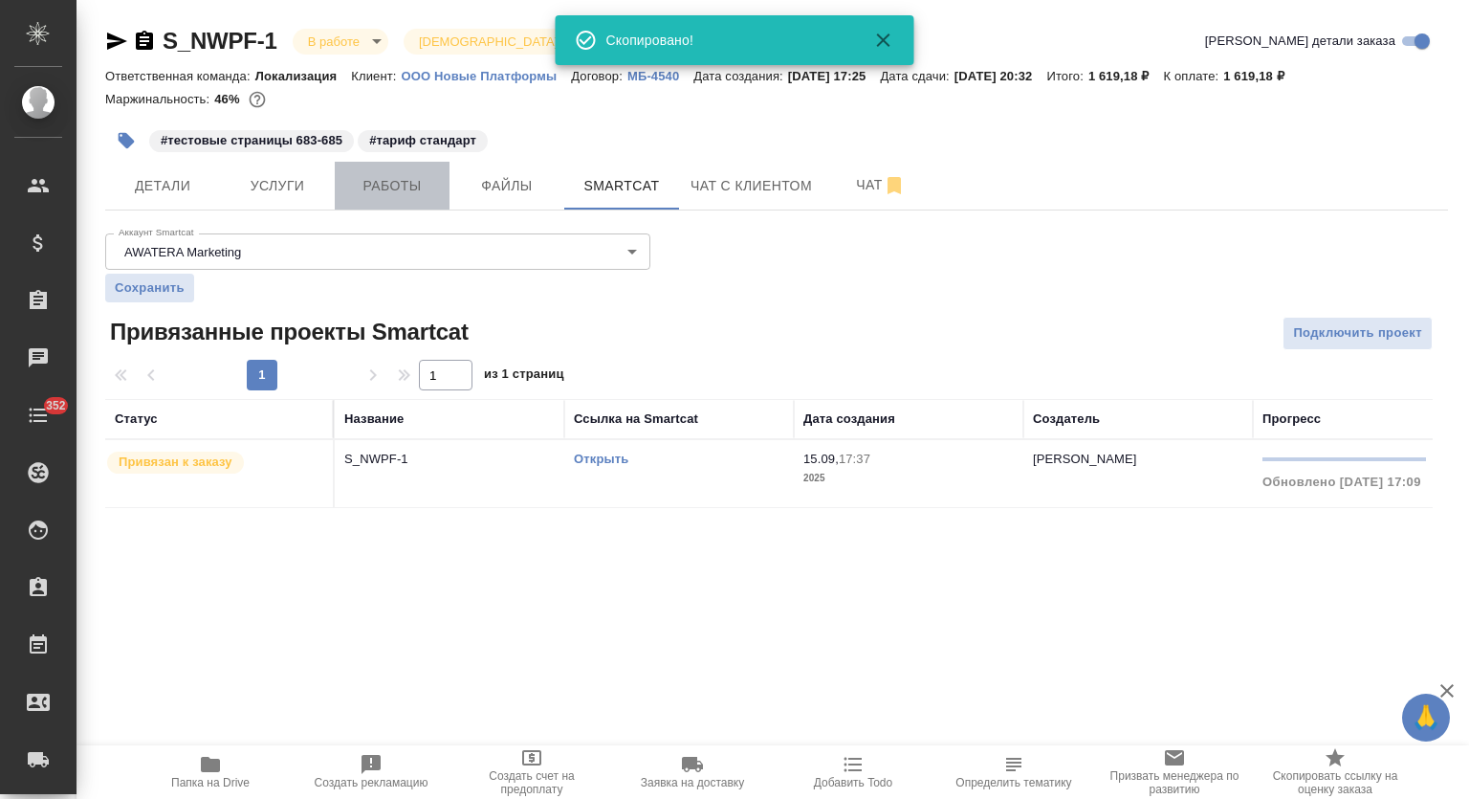
click at [440, 189] on button "Работы" at bounding box center [392, 186] width 115 height 48
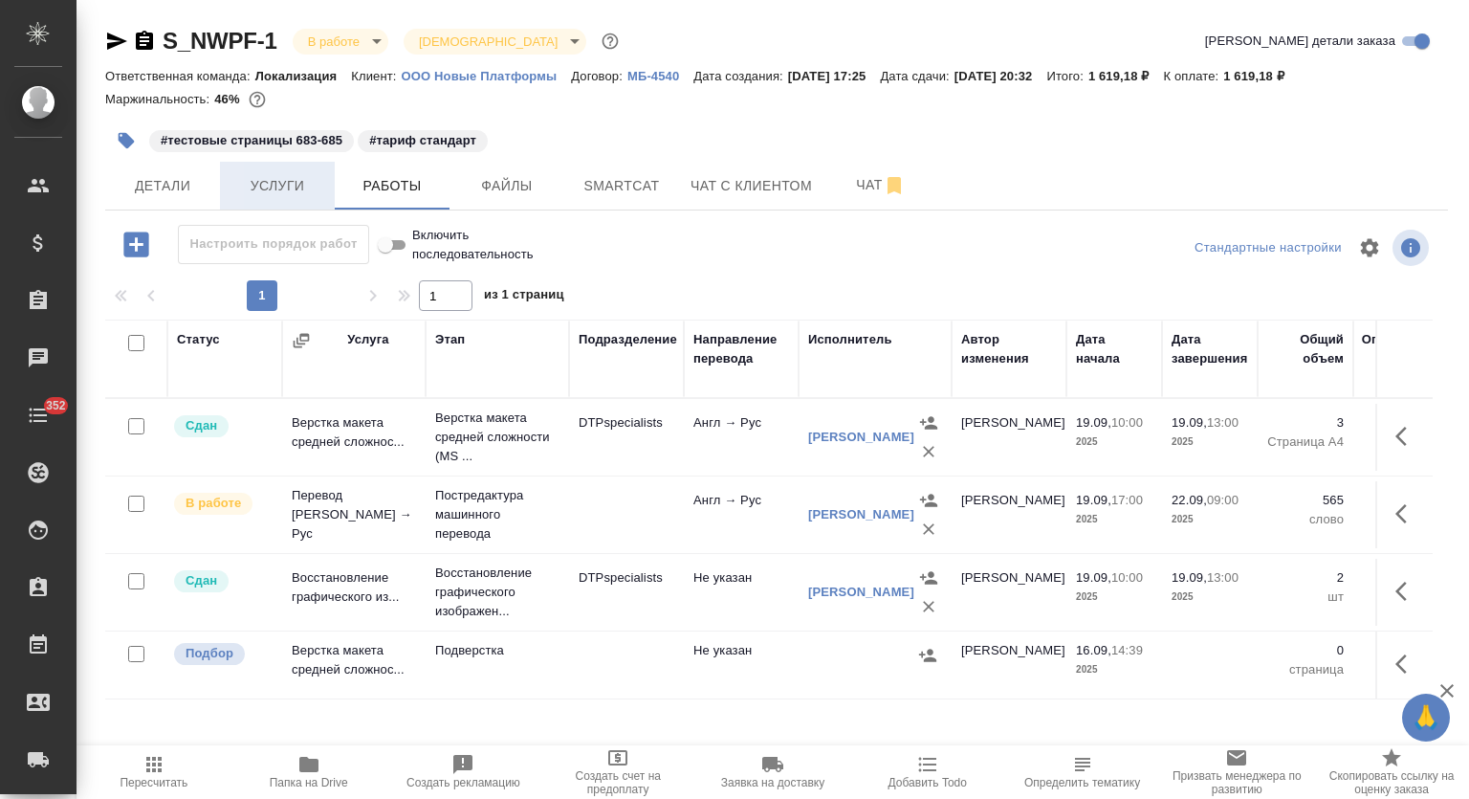
click at [283, 194] on span "Услуги" at bounding box center [277, 186] width 92 height 24
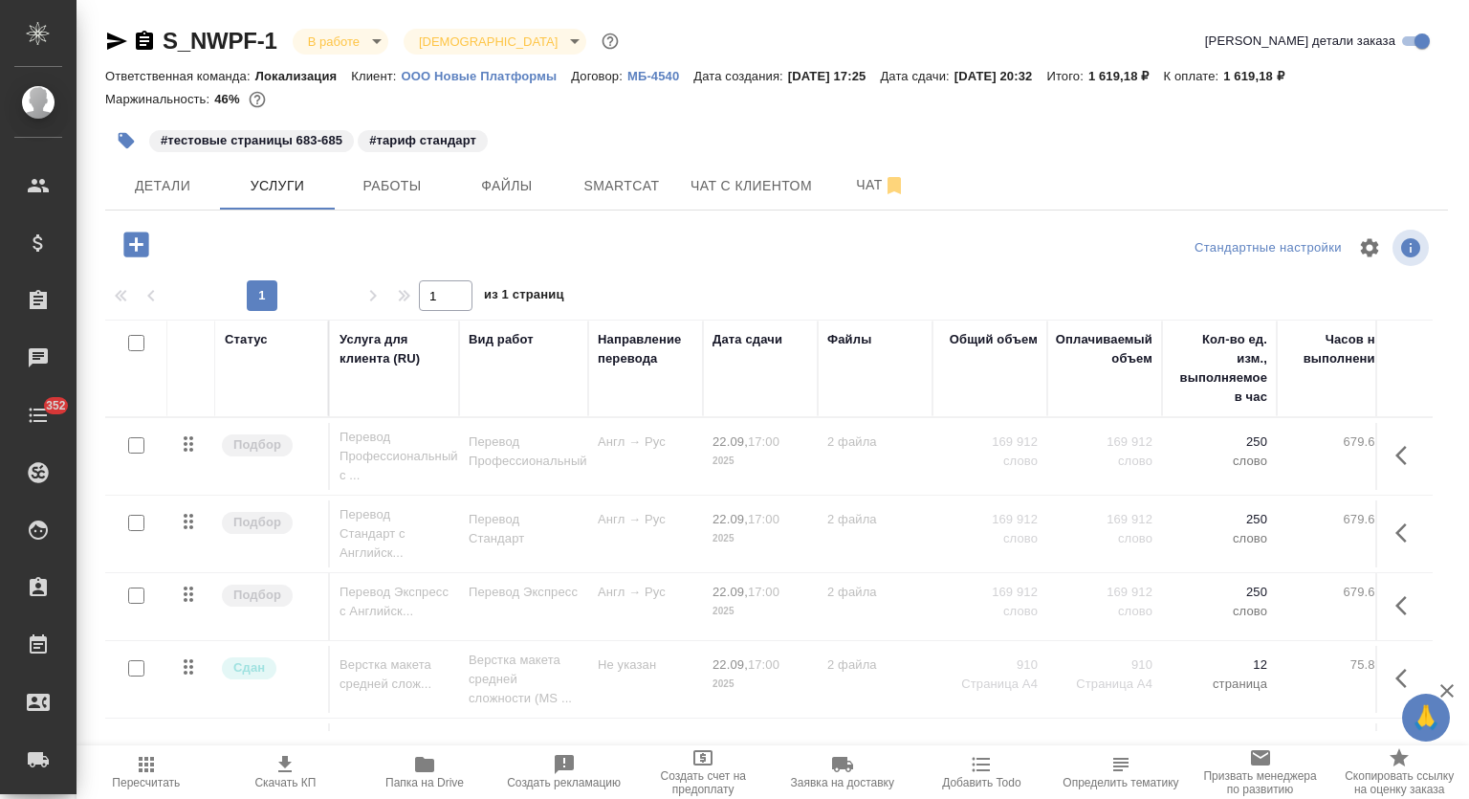
click at [133, 244] on icon "button" at bounding box center [136, 244] width 33 height 33
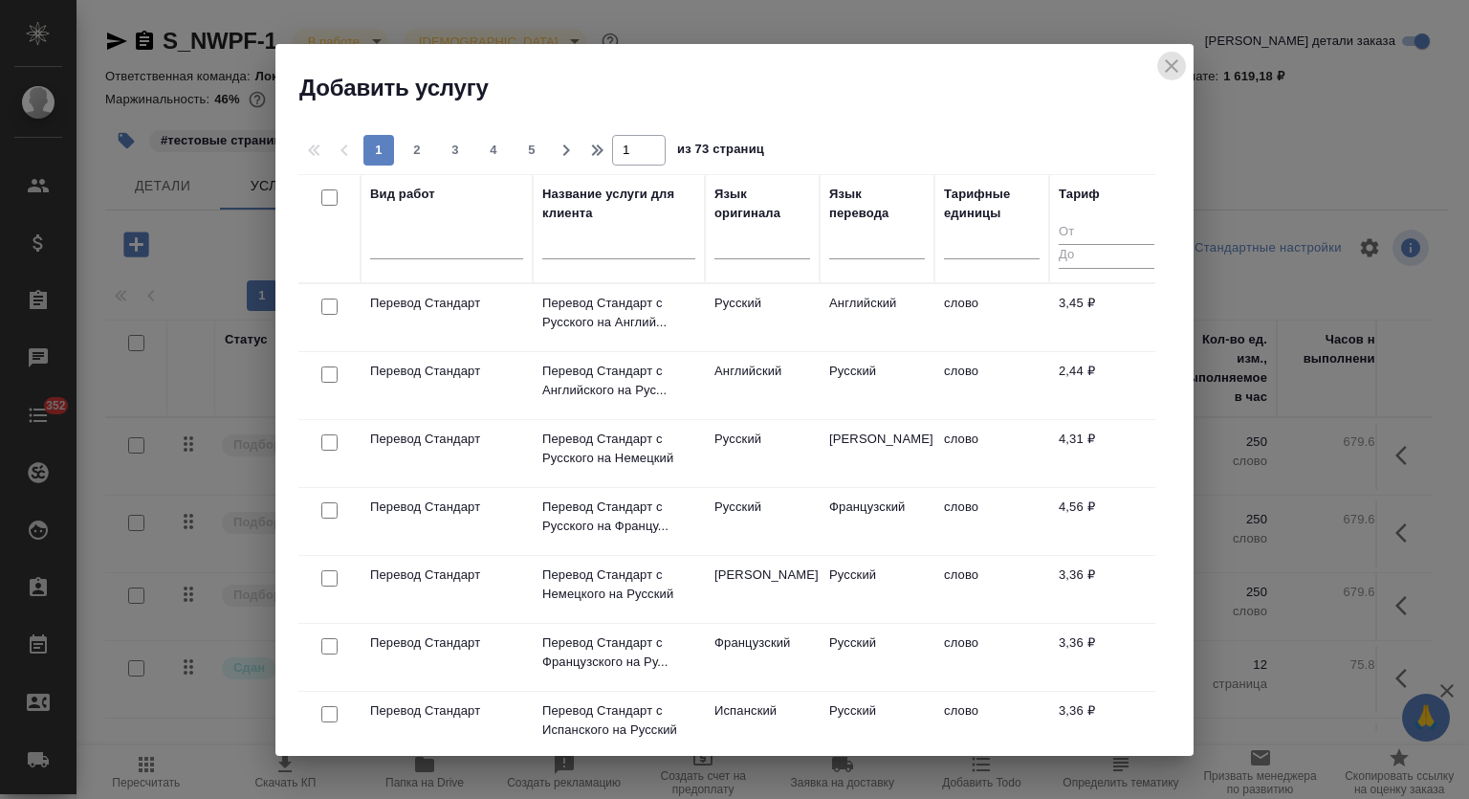
click at [1173, 64] on icon "close" at bounding box center [1171, 65] width 13 height 13
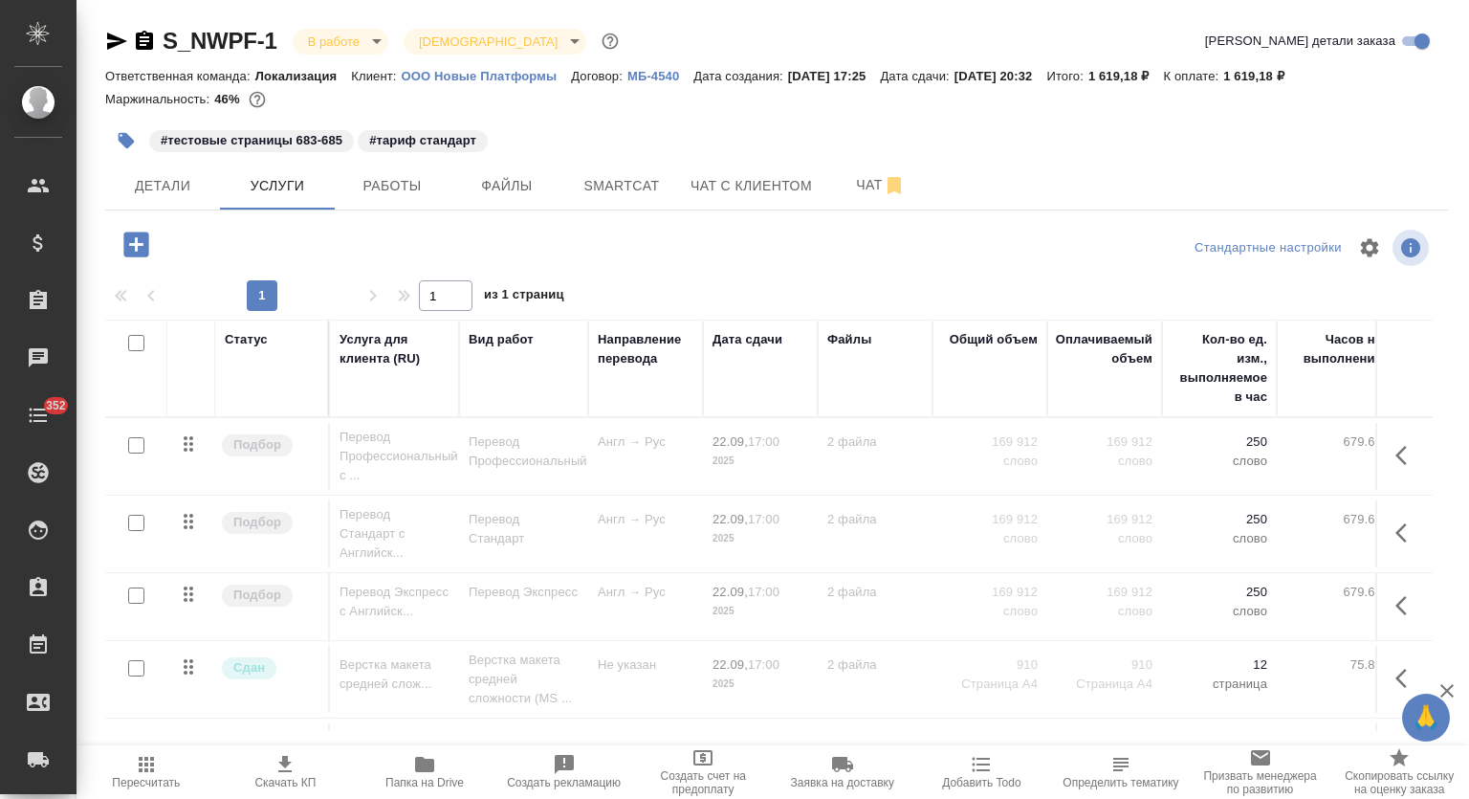
click at [136, 244] on icon "button" at bounding box center [136, 244] width 33 height 33
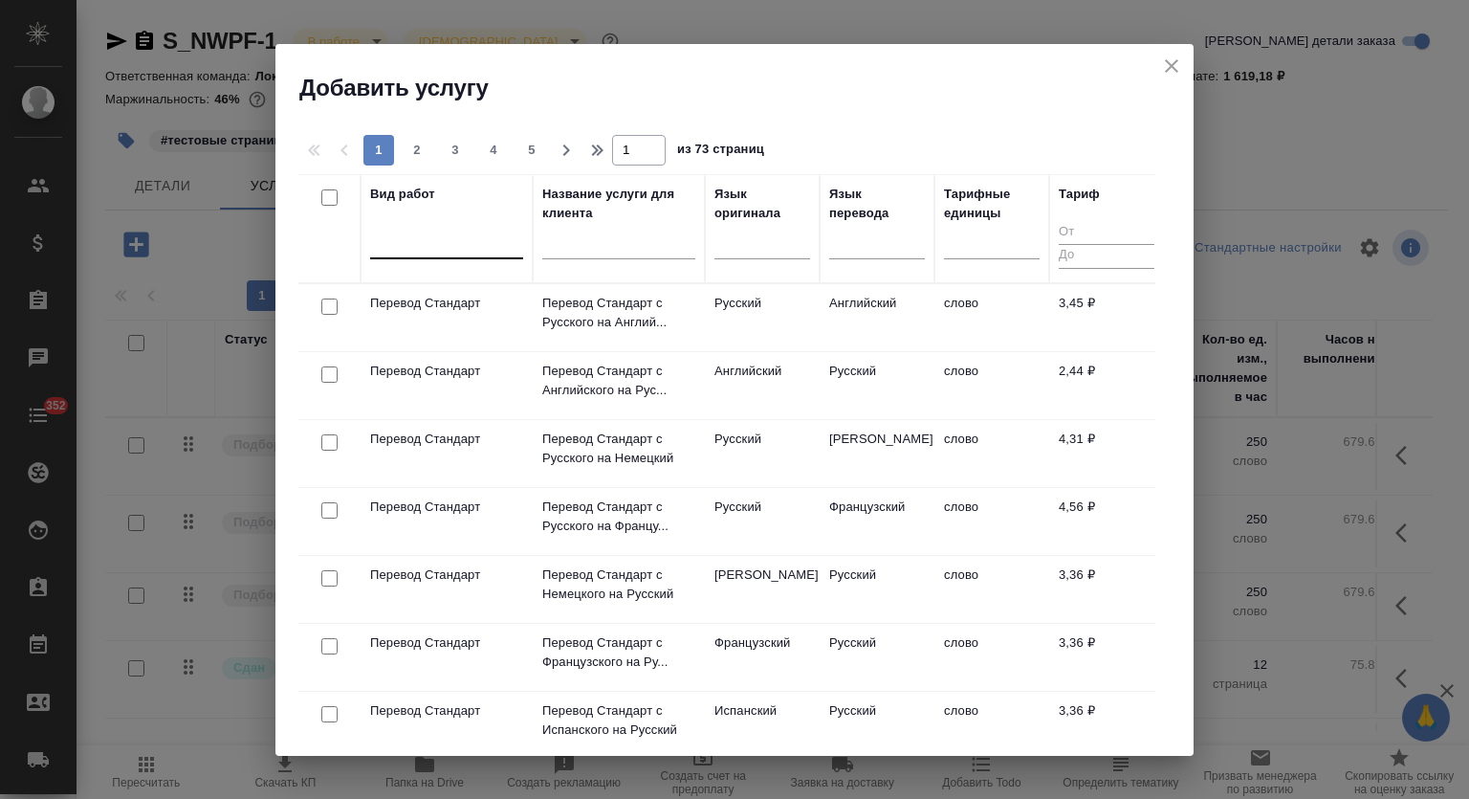
click at [387, 246] on div at bounding box center [446, 240] width 153 height 28
type input "g"
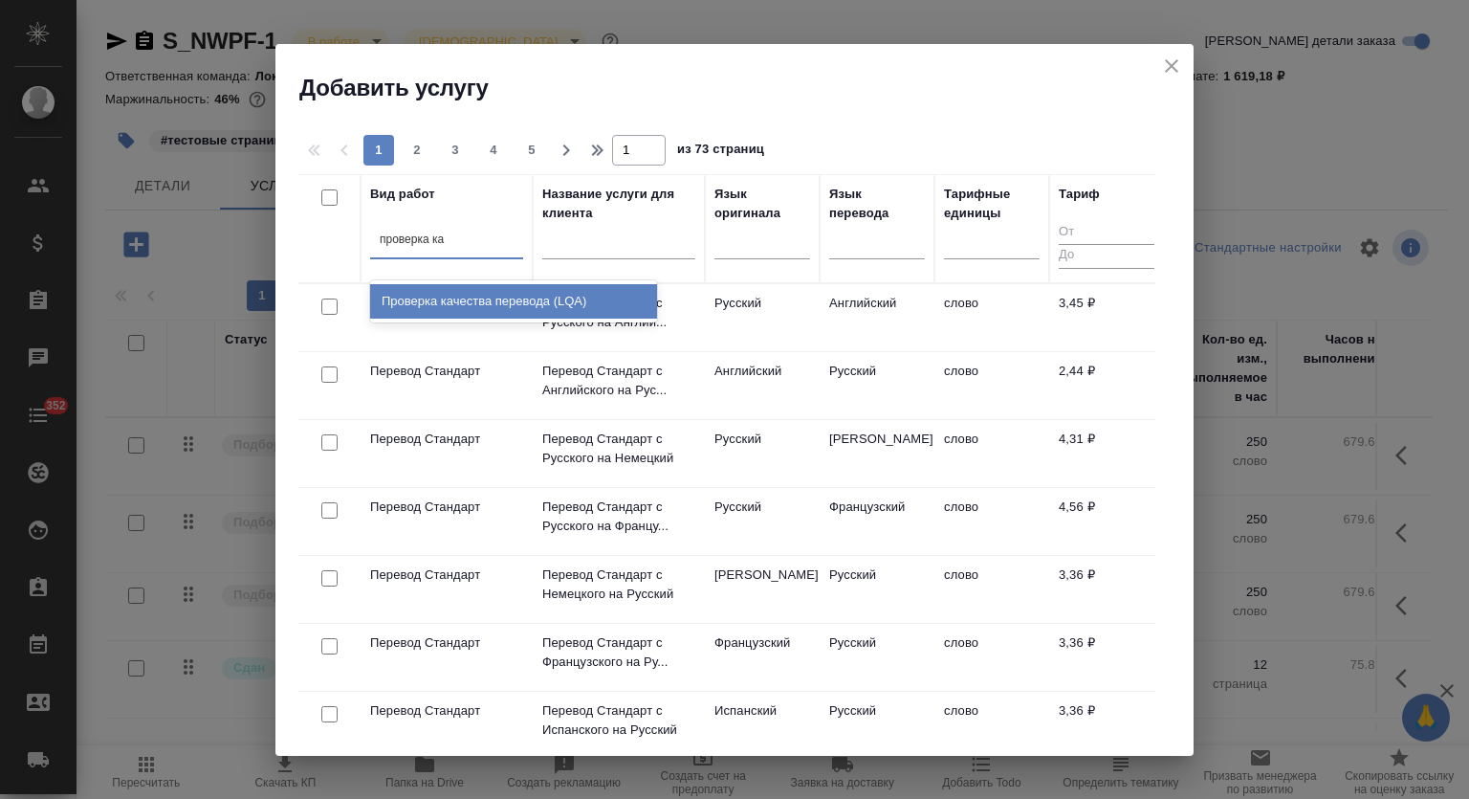
type input "проверка кач"
click at [496, 309] on div "Проверка качества перевода (LQA)" at bounding box center [513, 301] width 287 height 34
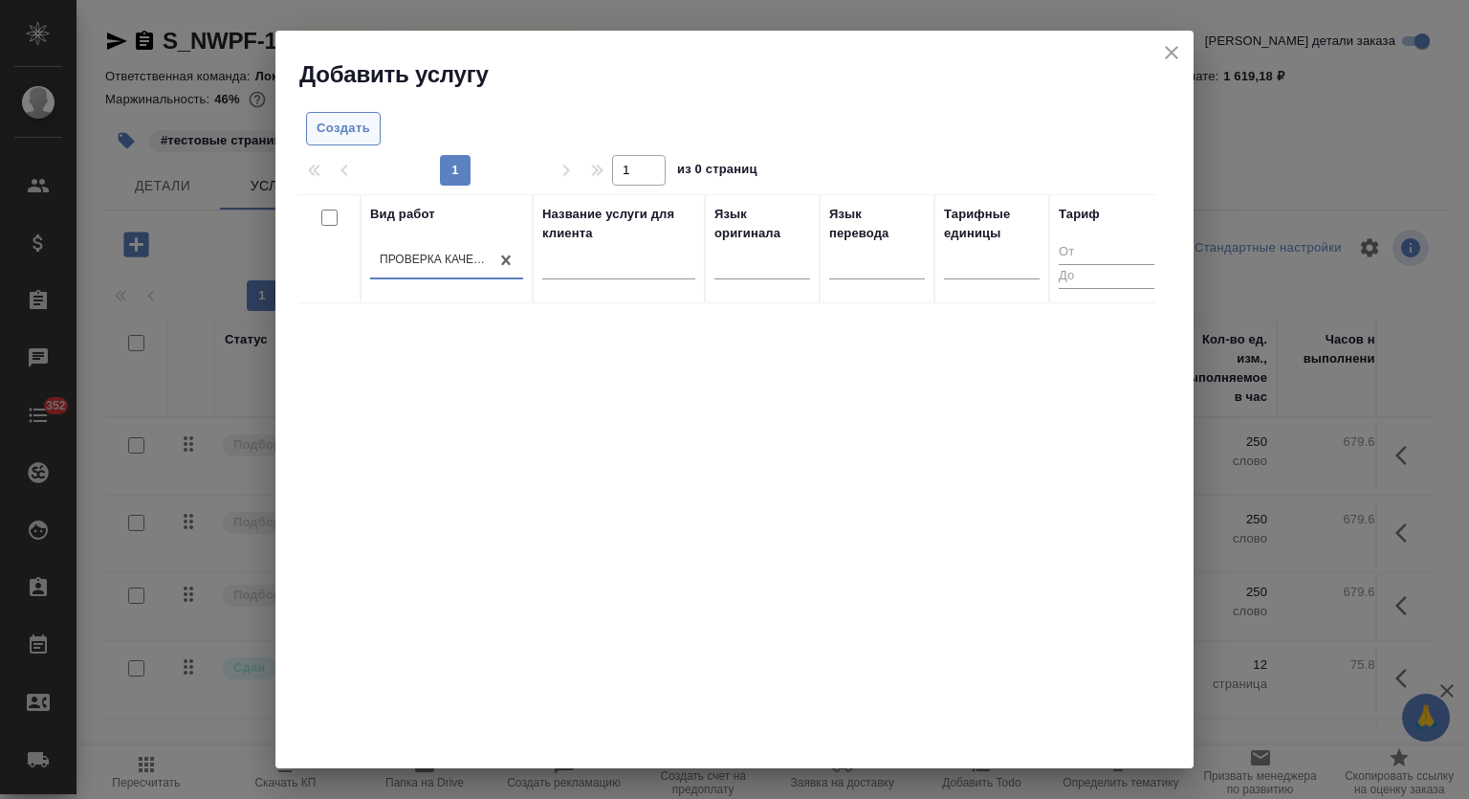
click at [323, 121] on span "Создать" at bounding box center [344, 129] width 54 height 22
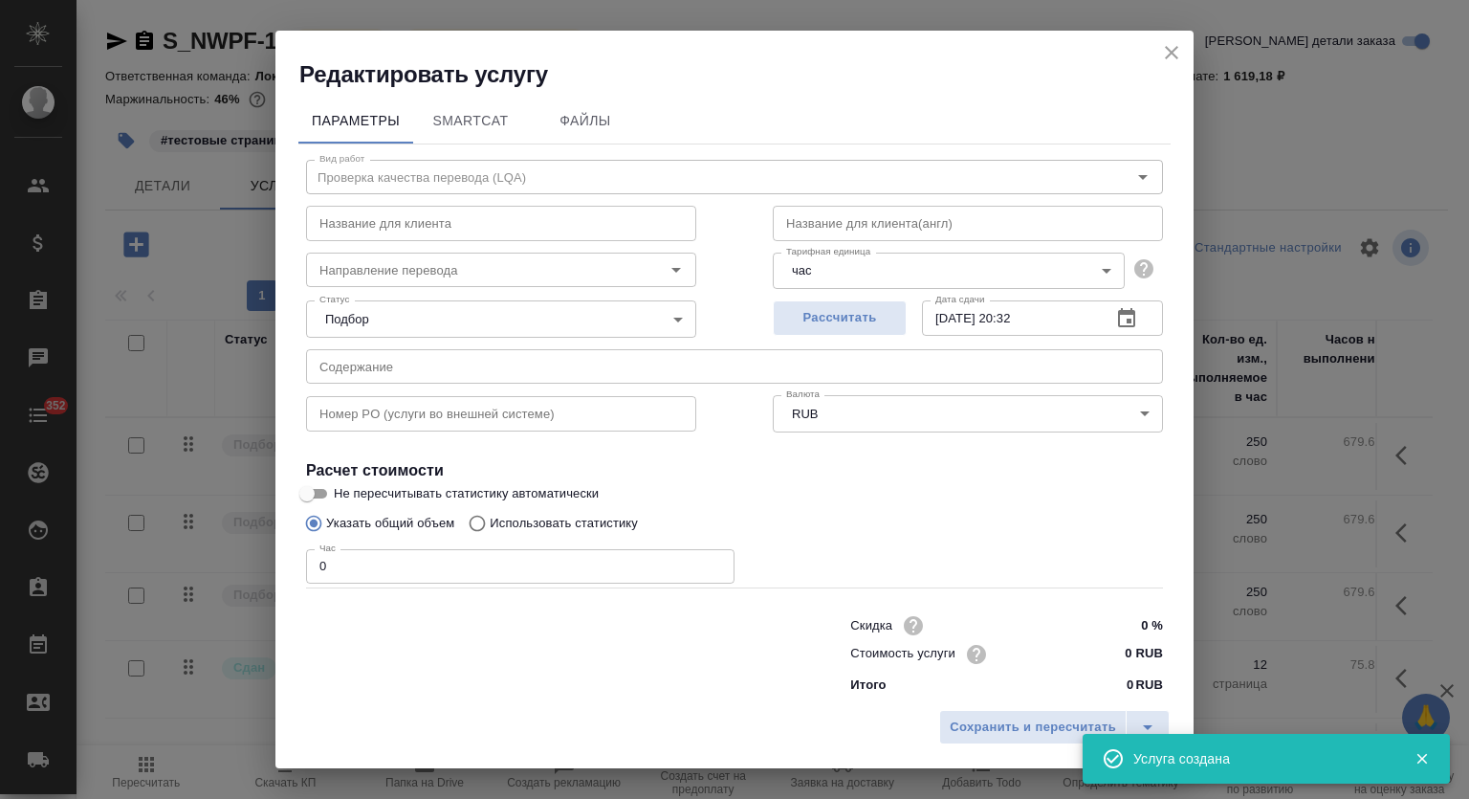
click at [1170, 55] on icon "close" at bounding box center [1171, 52] width 13 height 13
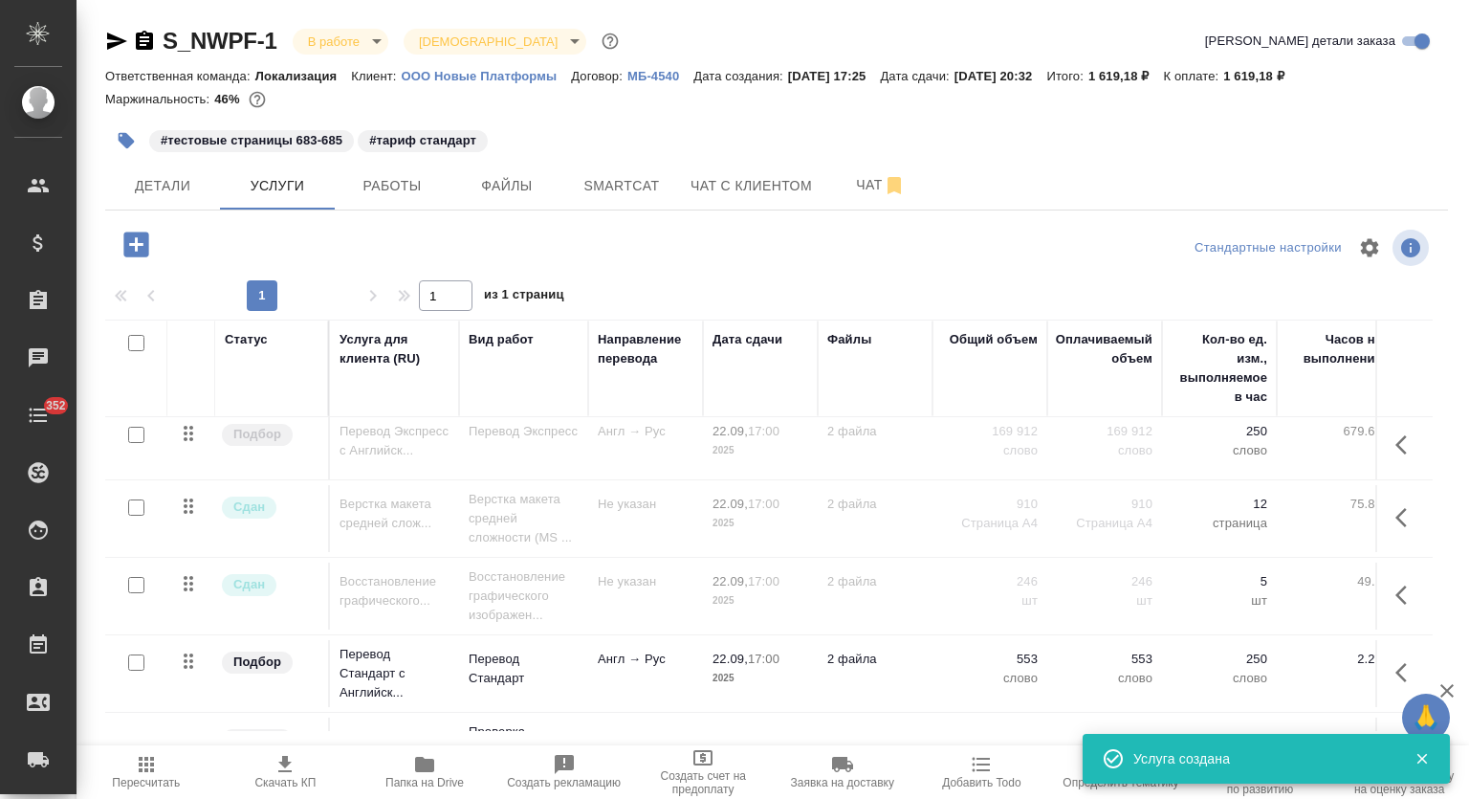
scroll to position [233, 0]
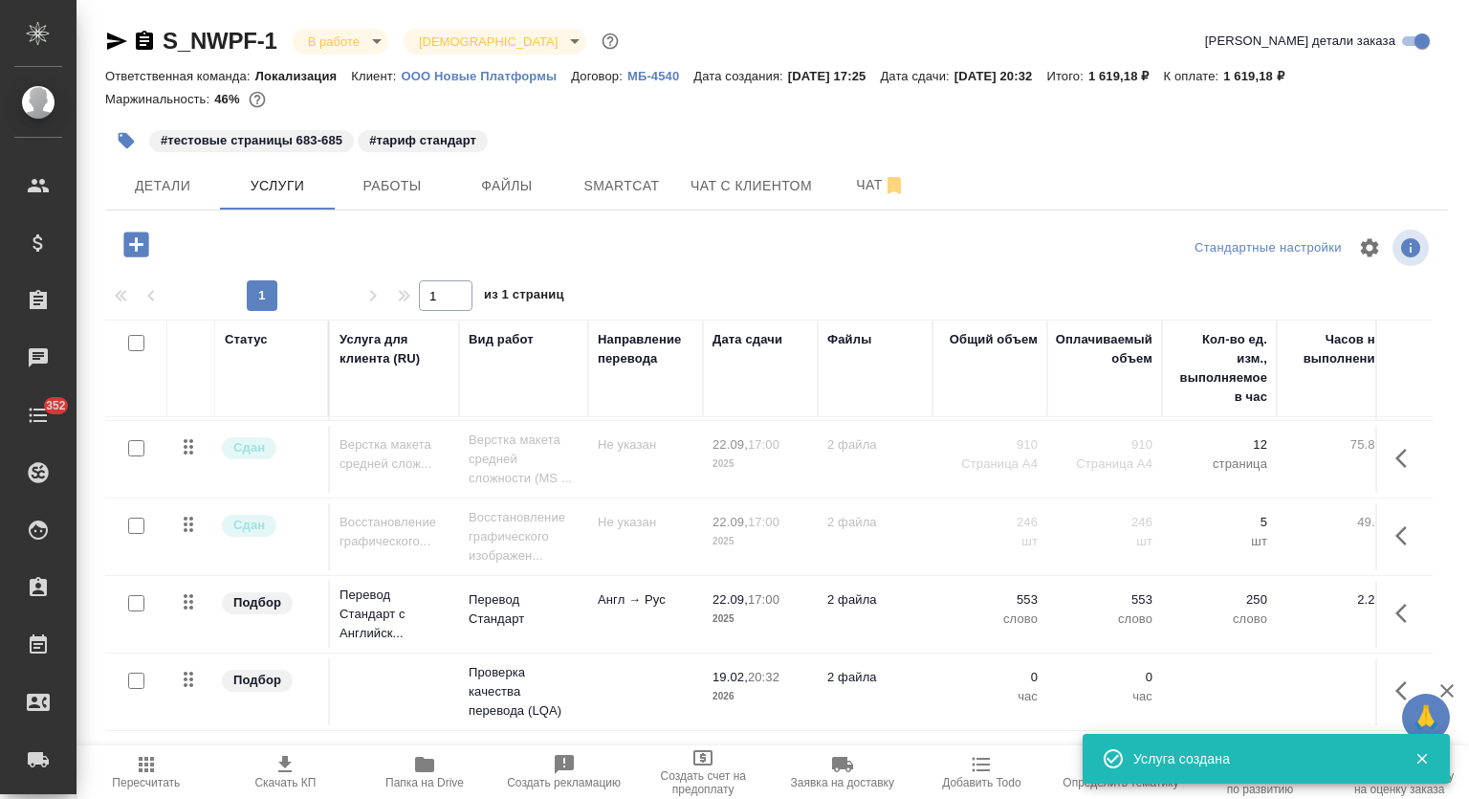
click at [1396, 679] on icon "button" at bounding box center [1407, 690] width 23 height 23
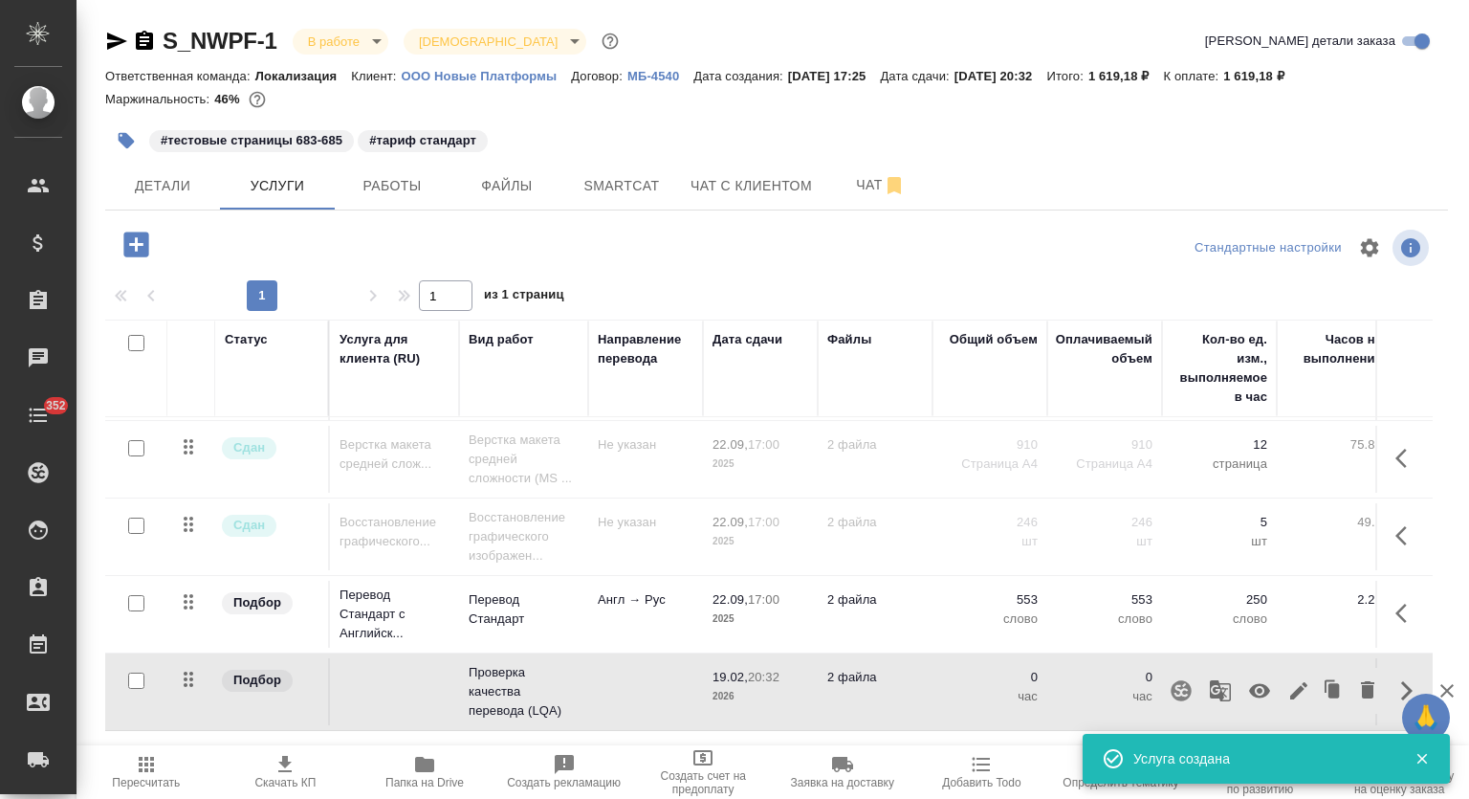
click at [1249, 684] on icon "button" at bounding box center [1259, 691] width 21 height 14
click at [381, 185] on span "Работы" at bounding box center [392, 186] width 92 height 24
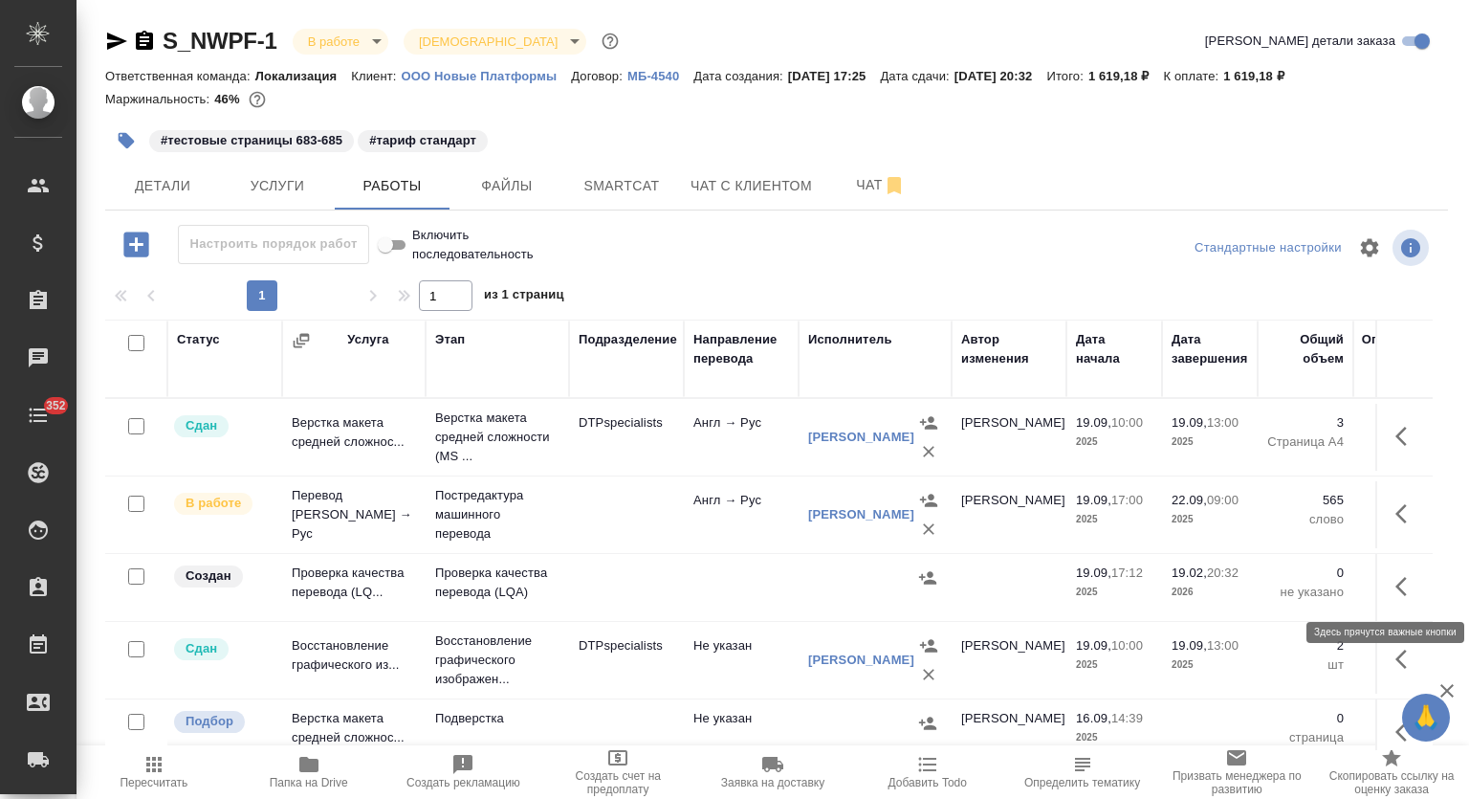
click at [1396, 587] on icon "button" at bounding box center [1407, 586] width 23 height 23
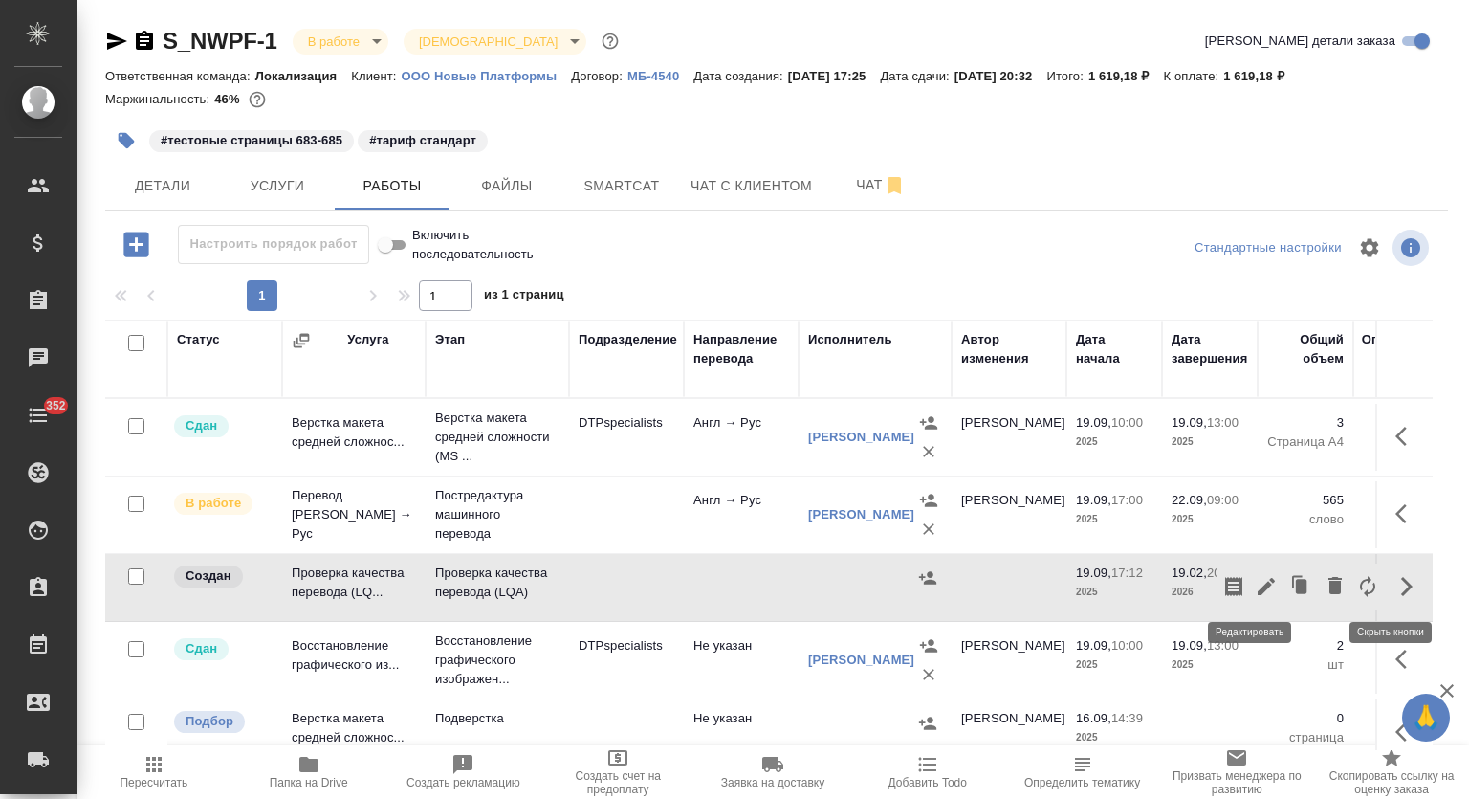
click at [1258, 587] on icon "button" at bounding box center [1266, 586] width 17 height 17
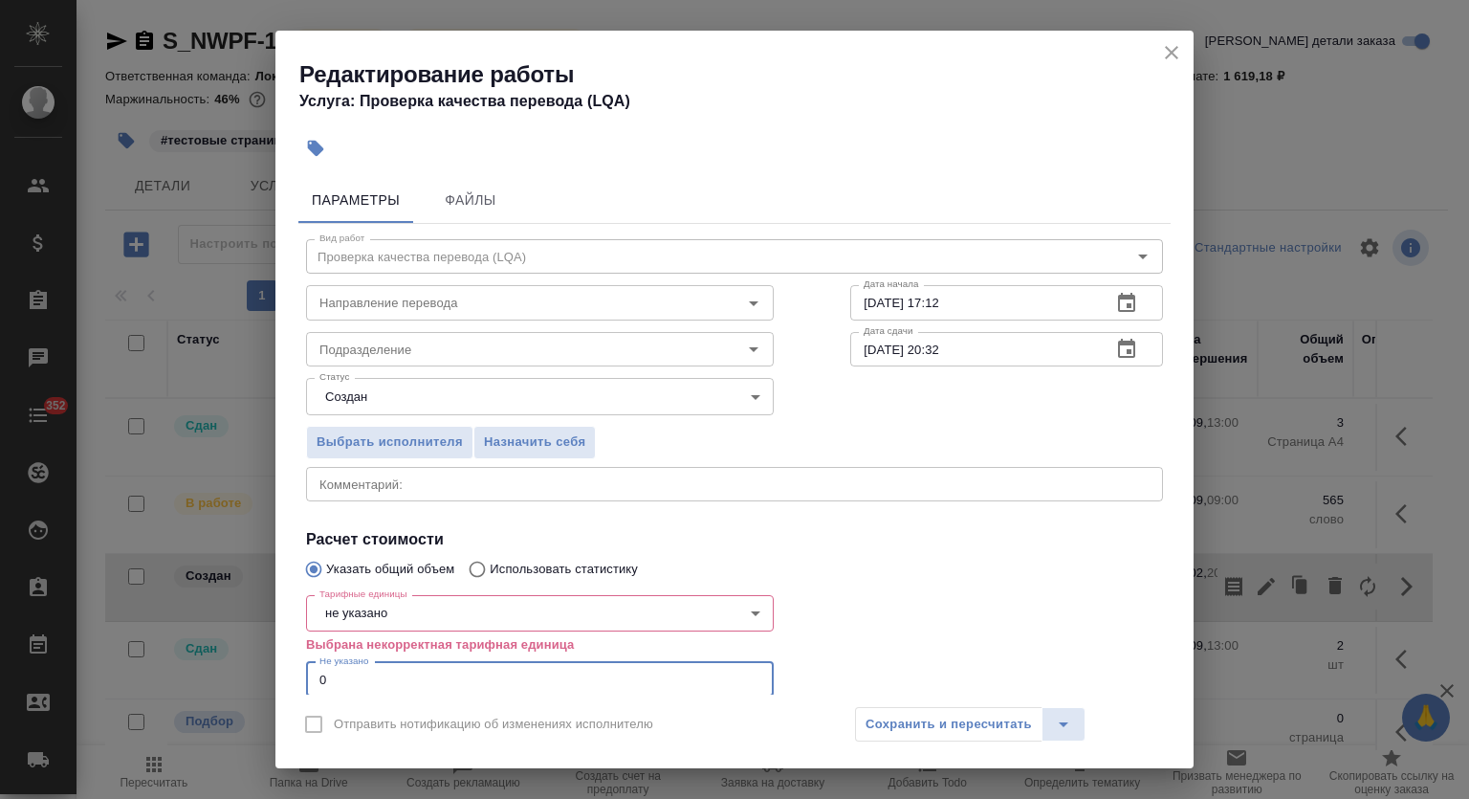
drag, startPoint x: 346, startPoint y: 672, endPoint x: 278, endPoint y: 672, distance: 67.9
click at [279, 672] on div "Параметры Файлы Вид работ Проверка качества перевода (LQA) Вид работ Направлени…" at bounding box center [734, 431] width 918 height 525
type input "0.5"
click at [451, 618] on body "🙏 .cls-1 fill:#fff; AWATERA Mutalimov Mark Клиенты Спецификации Заказы 0 Чаты 3…" at bounding box center [734, 399] width 1469 height 799
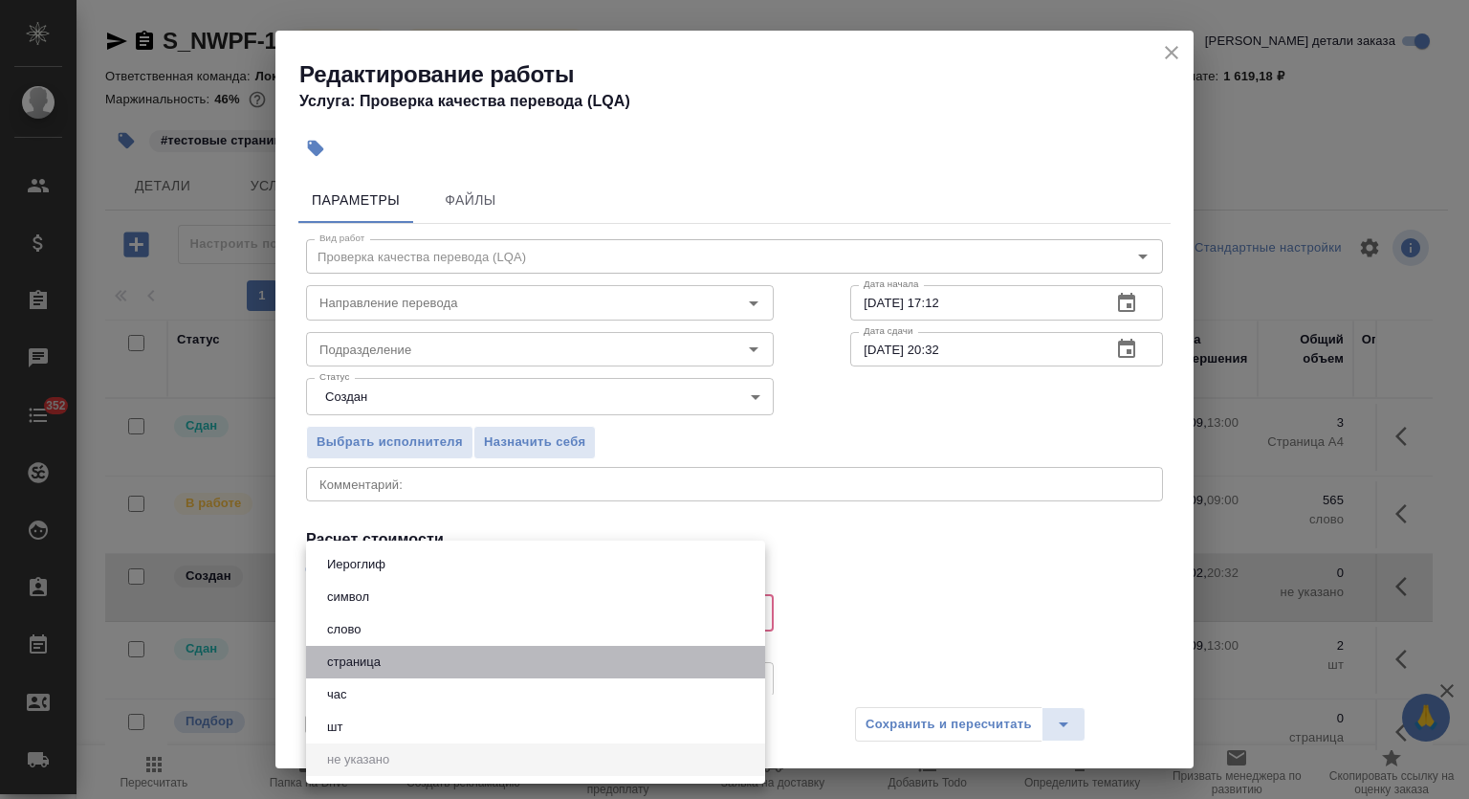
click at [442, 672] on li "страница" at bounding box center [535, 662] width 459 height 33
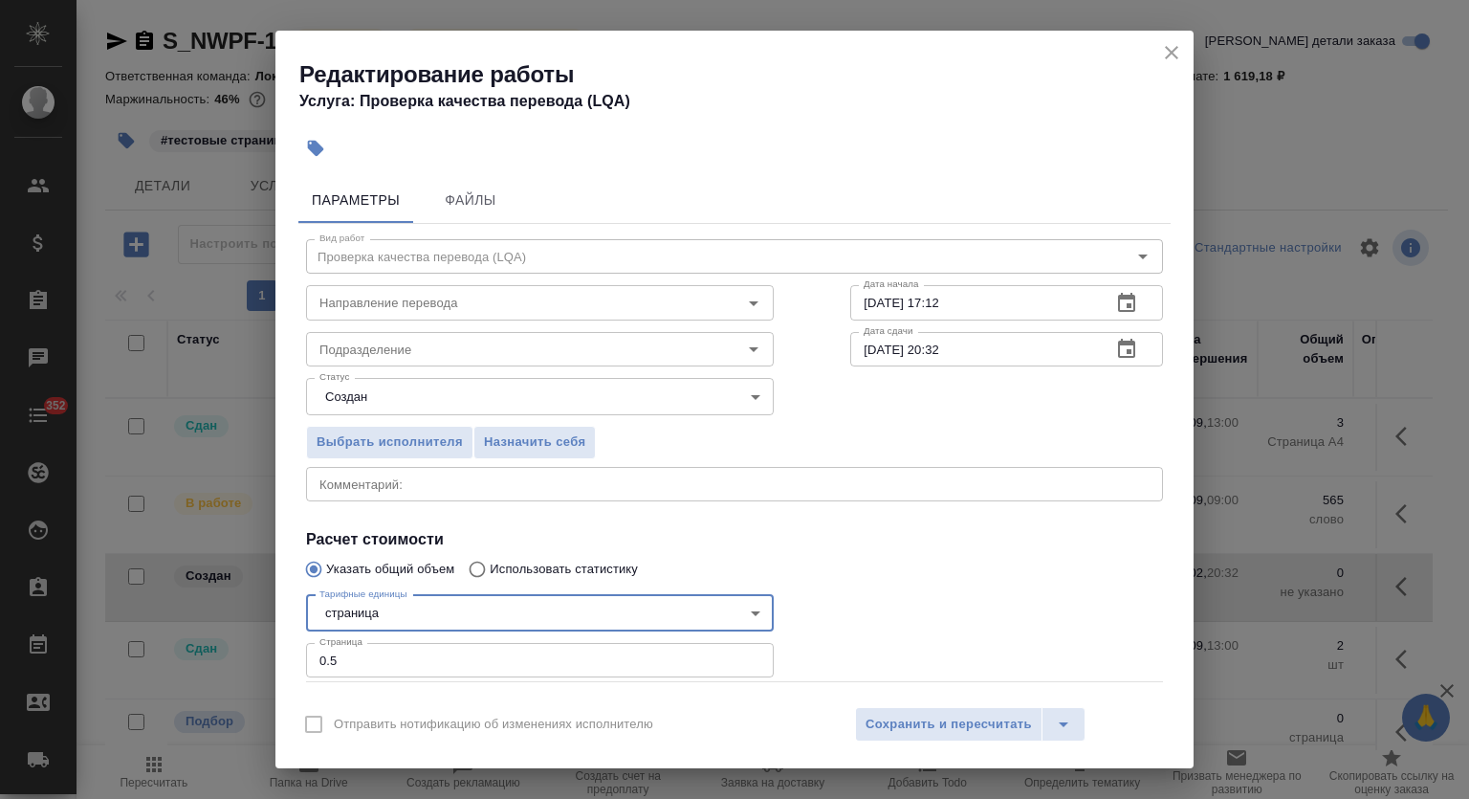
click at [480, 610] on body "🙏 .cls-1 fill:#fff; AWATERA Mutalimov Mark Клиенты Спецификации Заказы 0 Чаты 3…" at bounding box center [734, 399] width 1469 height 799
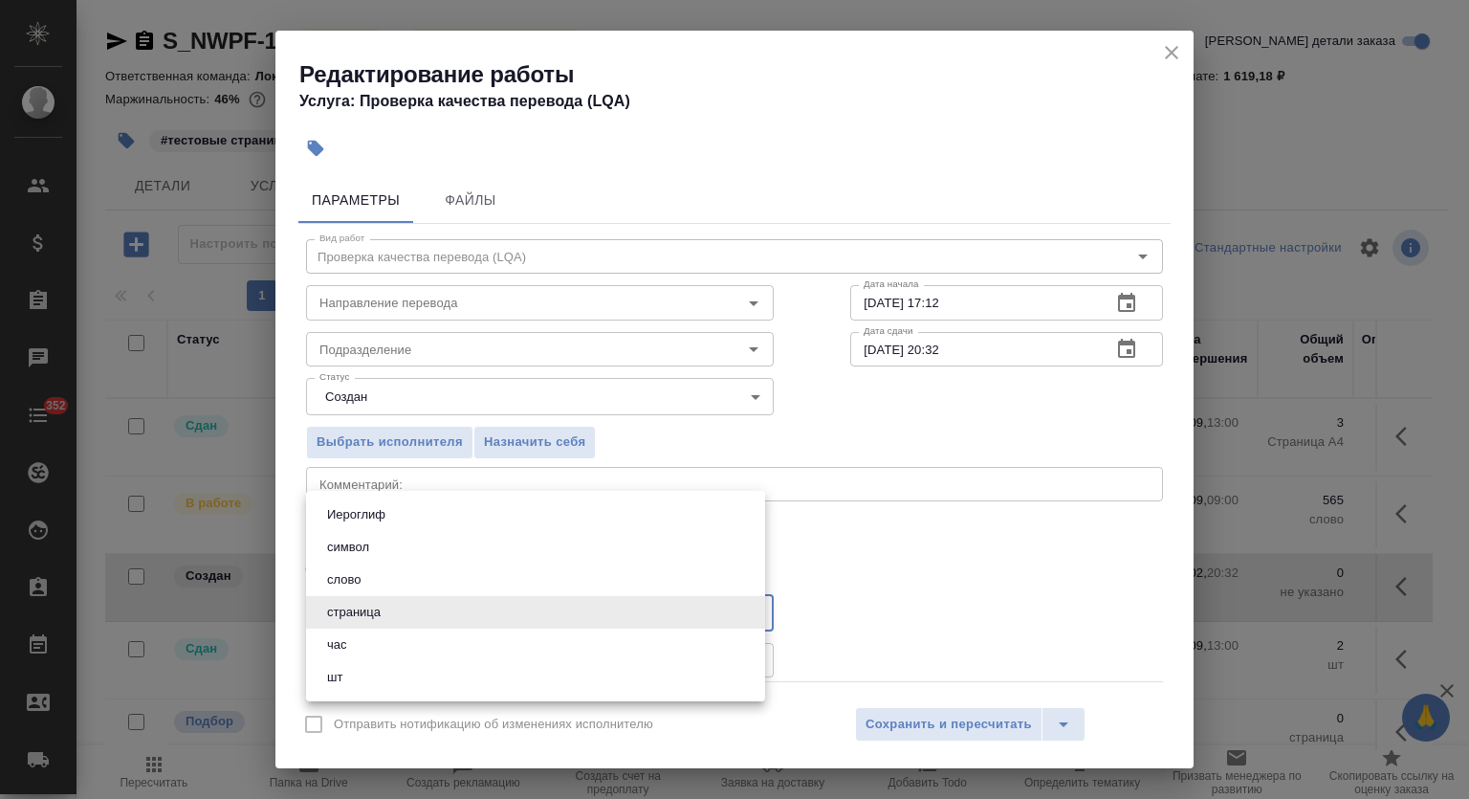
click at [420, 641] on li "час" at bounding box center [535, 644] width 459 height 33
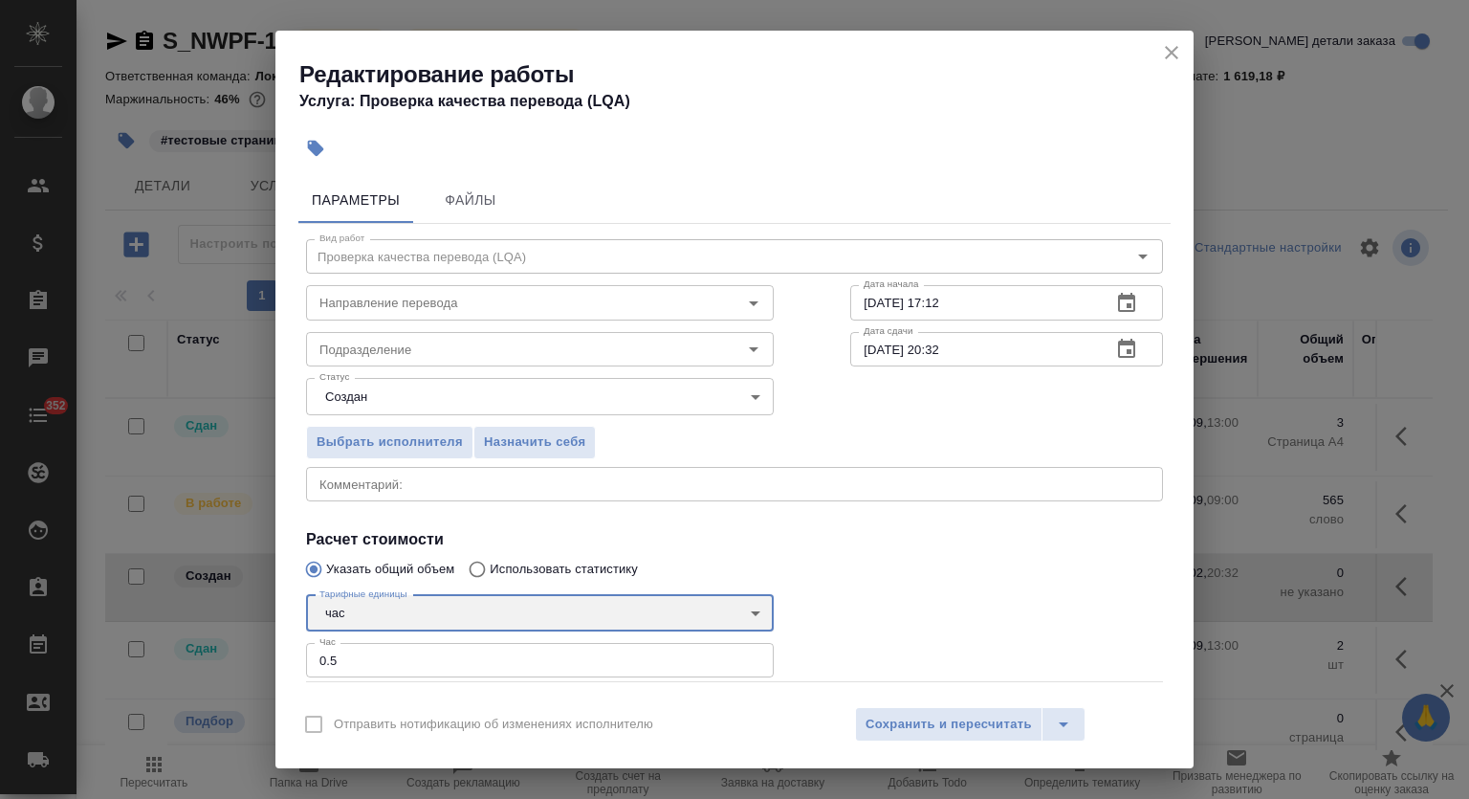
type input "5a8b1489cc6b4906c91bfd93"
click at [433, 345] on input "Подразделение" at bounding box center [508, 349] width 392 height 23
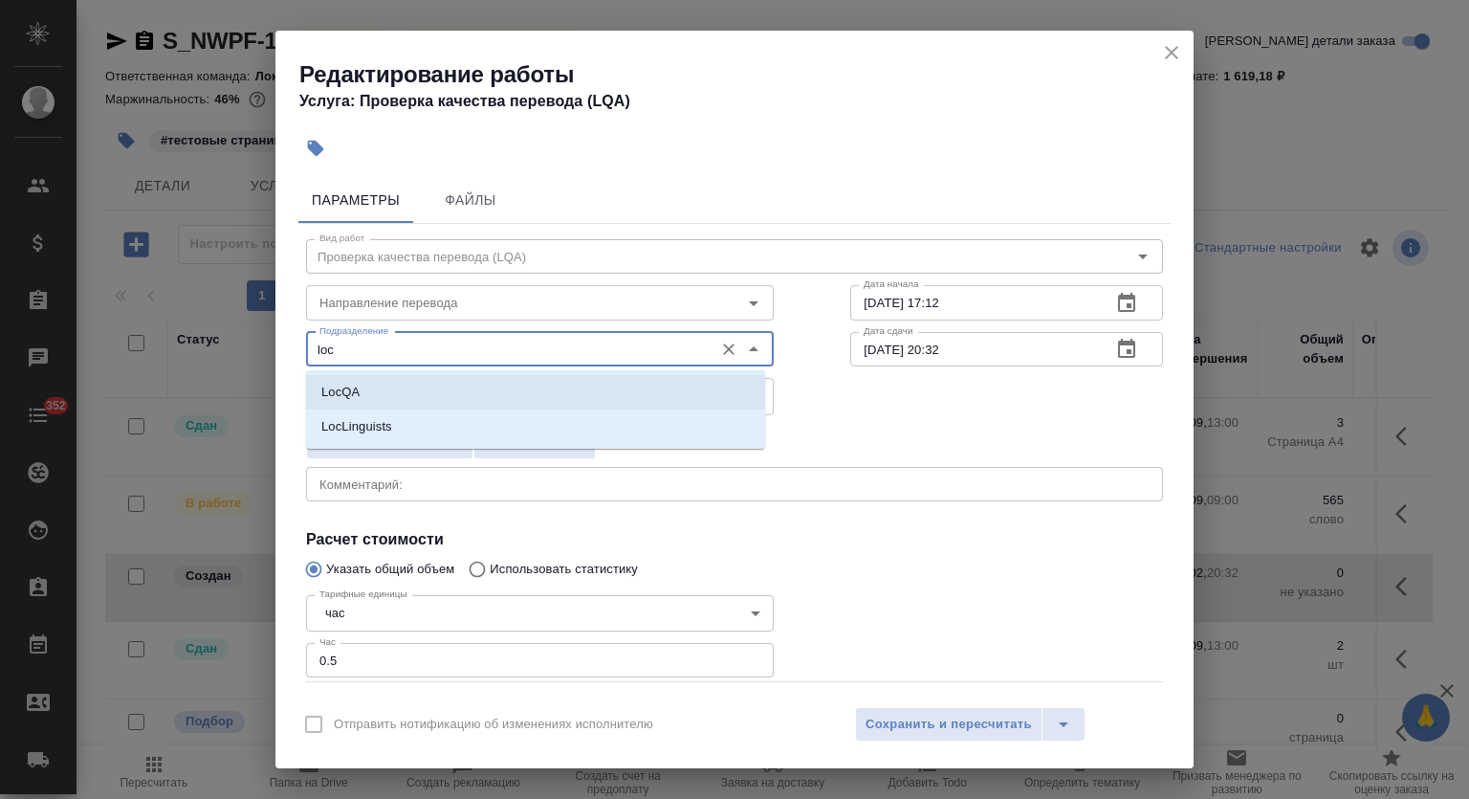
click at [541, 389] on li "LocQA" at bounding box center [535, 392] width 459 height 34
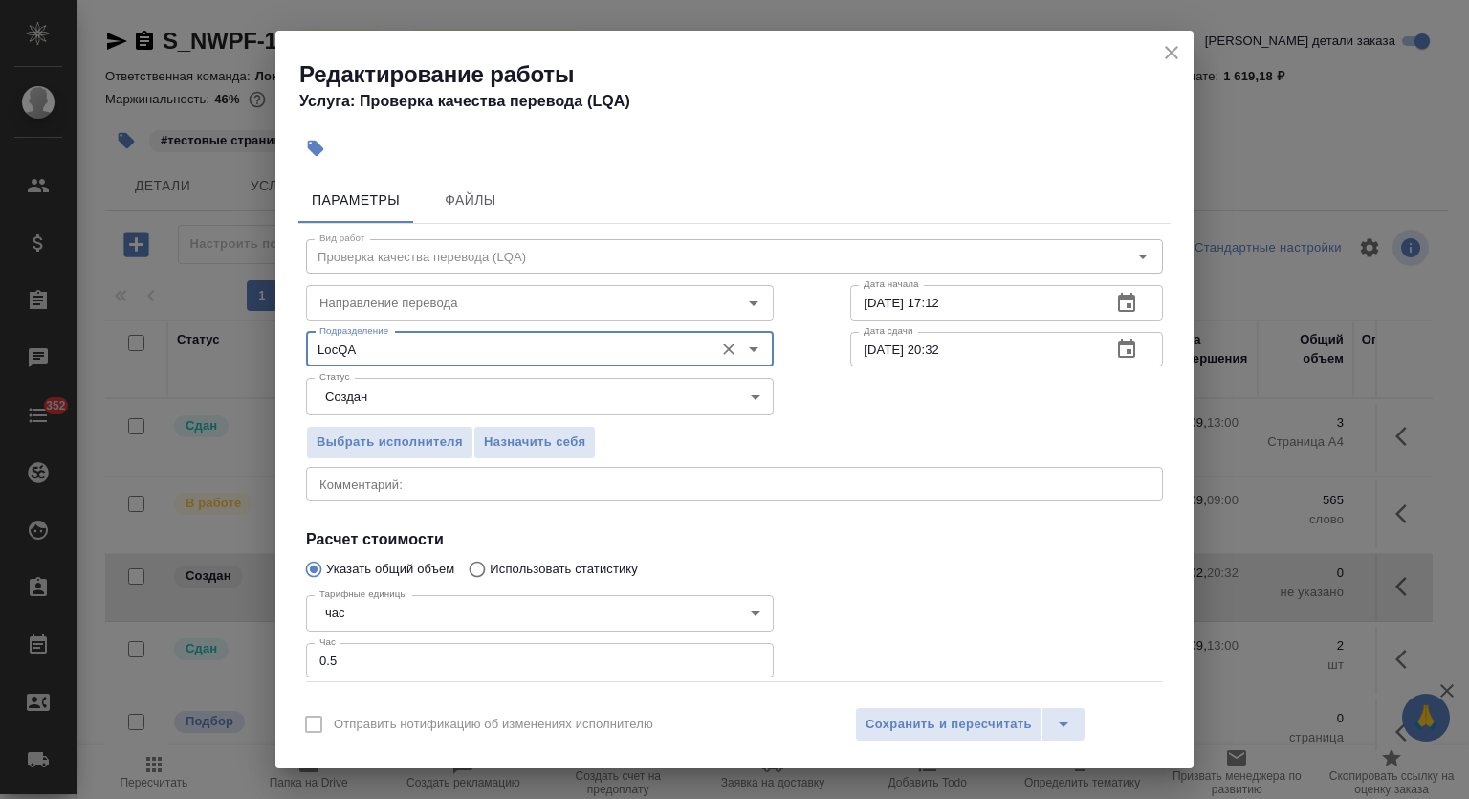
type input "LocQA"
click at [603, 400] on body "🙏 .cls-1 fill:#fff; AWATERA Mutalimov Mark Клиенты Спецификации Заказы 0 Чаты 3…" at bounding box center [734, 399] width 1469 height 799
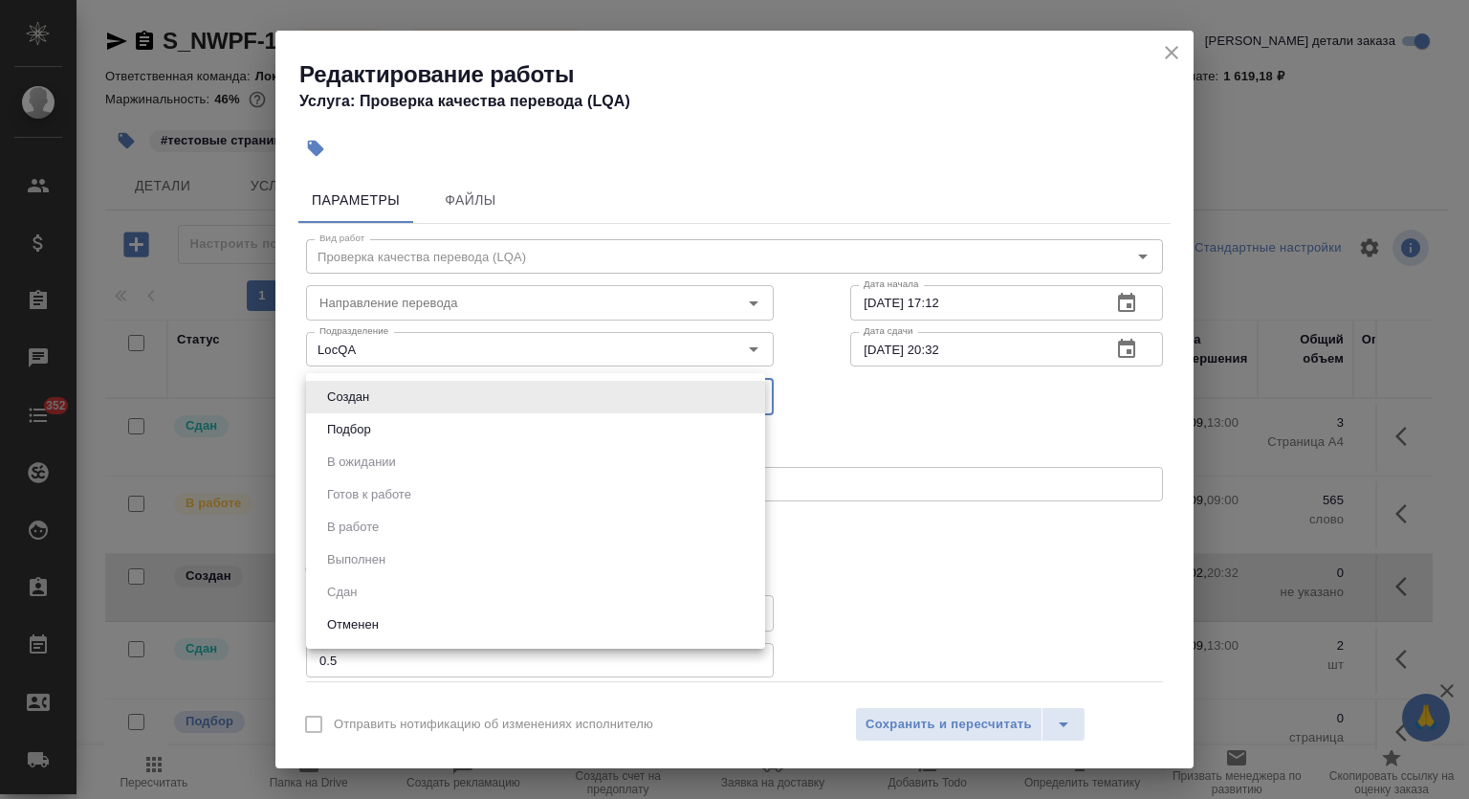
click at [532, 435] on li "Подбор" at bounding box center [535, 429] width 459 height 33
type input "recruiting"
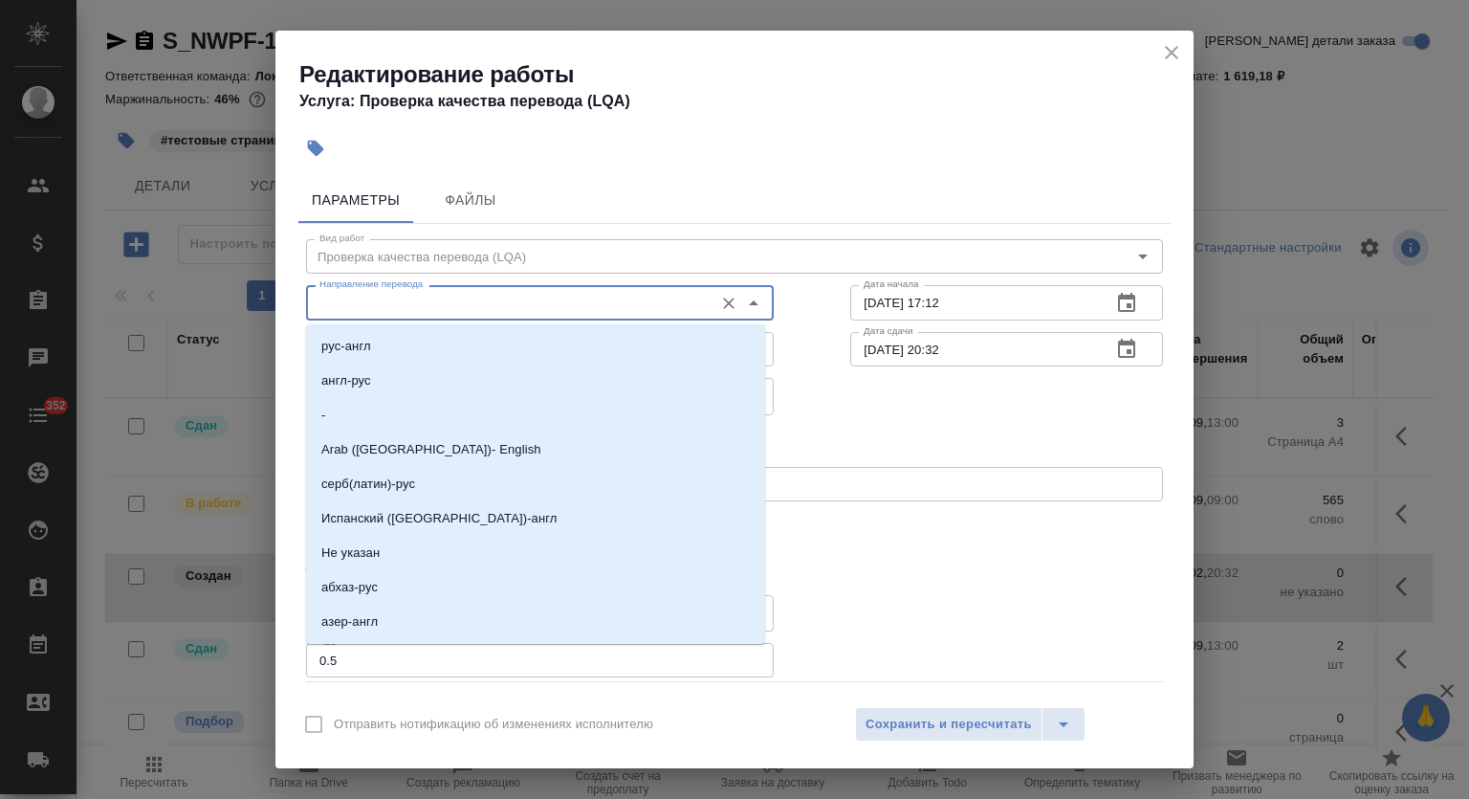
click at [601, 301] on input "Направление перевода" at bounding box center [508, 302] width 392 height 23
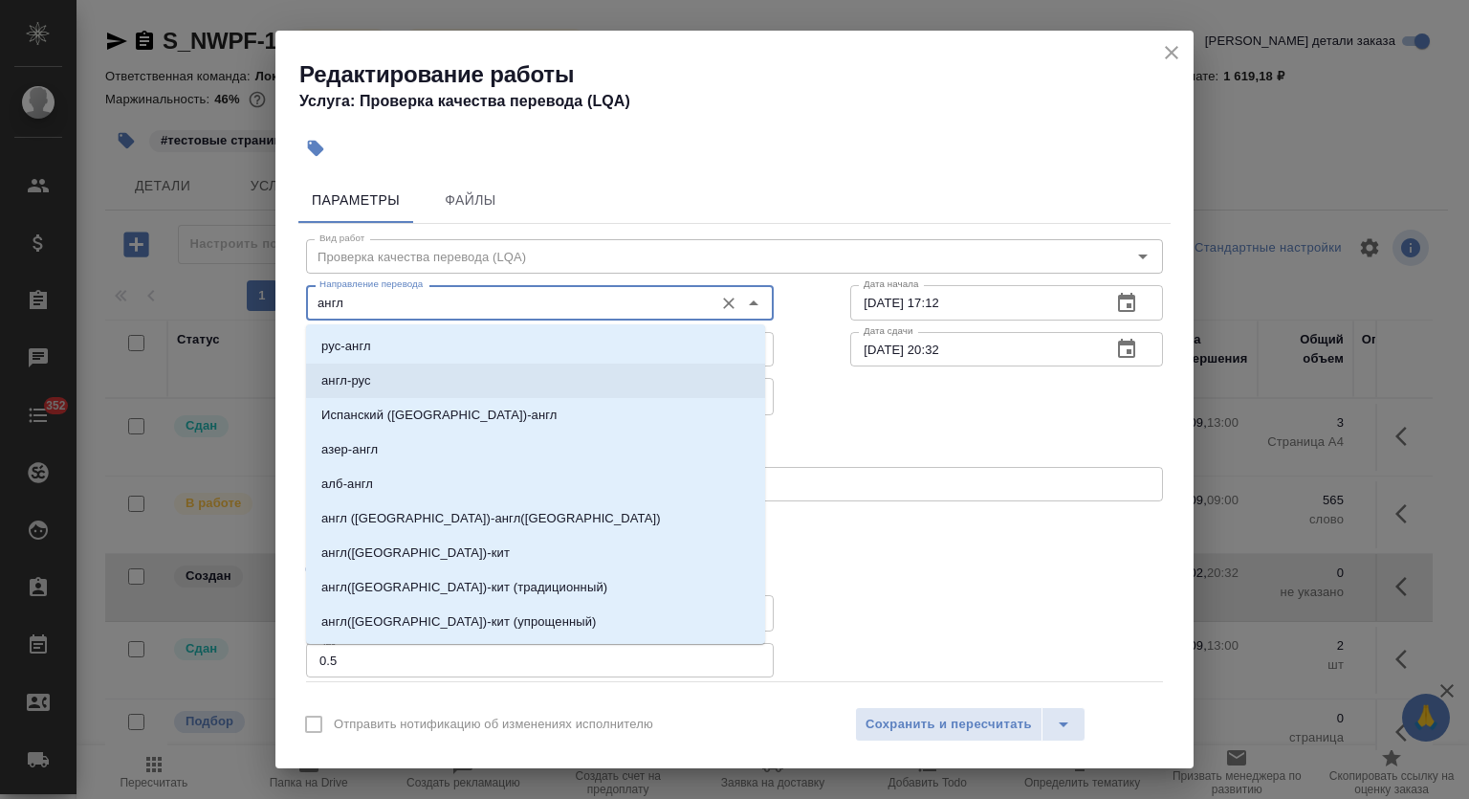
click at [618, 367] on li "англ-рус" at bounding box center [535, 381] width 459 height 34
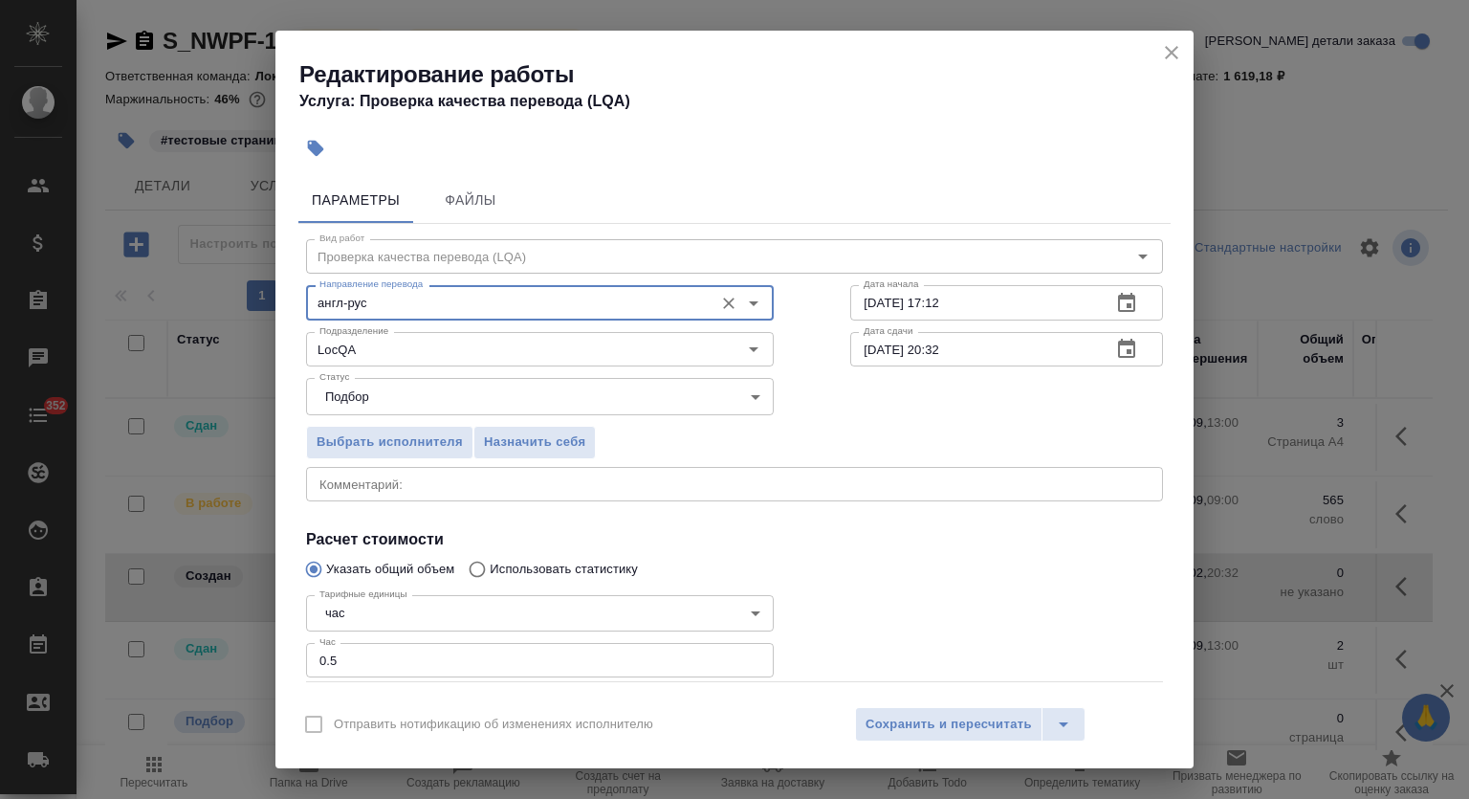
type input "англ-рус"
click at [1118, 297] on icon "button" at bounding box center [1126, 302] width 17 height 19
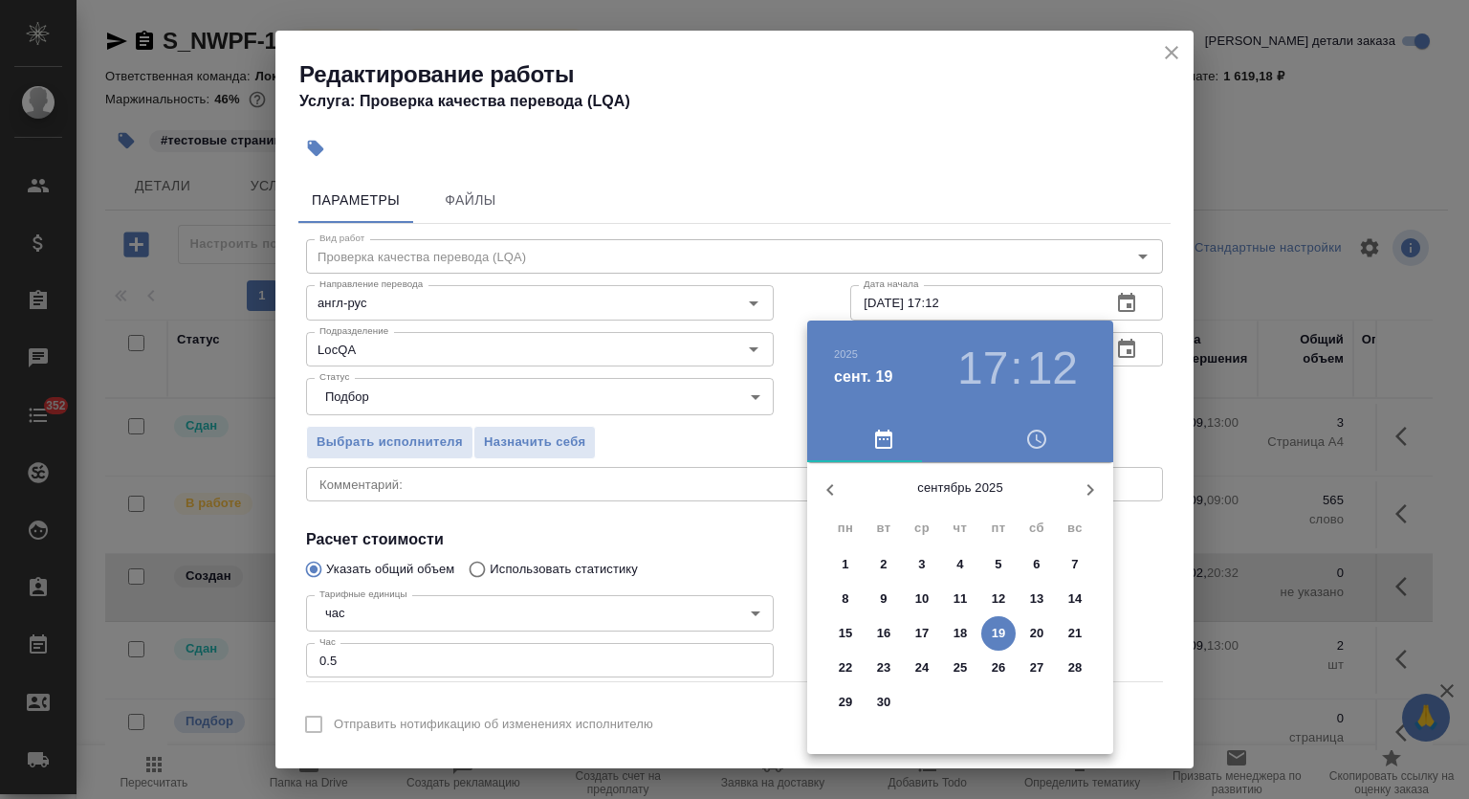
click at [849, 661] on p "22" at bounding box center [846, 667] width 14 height 19
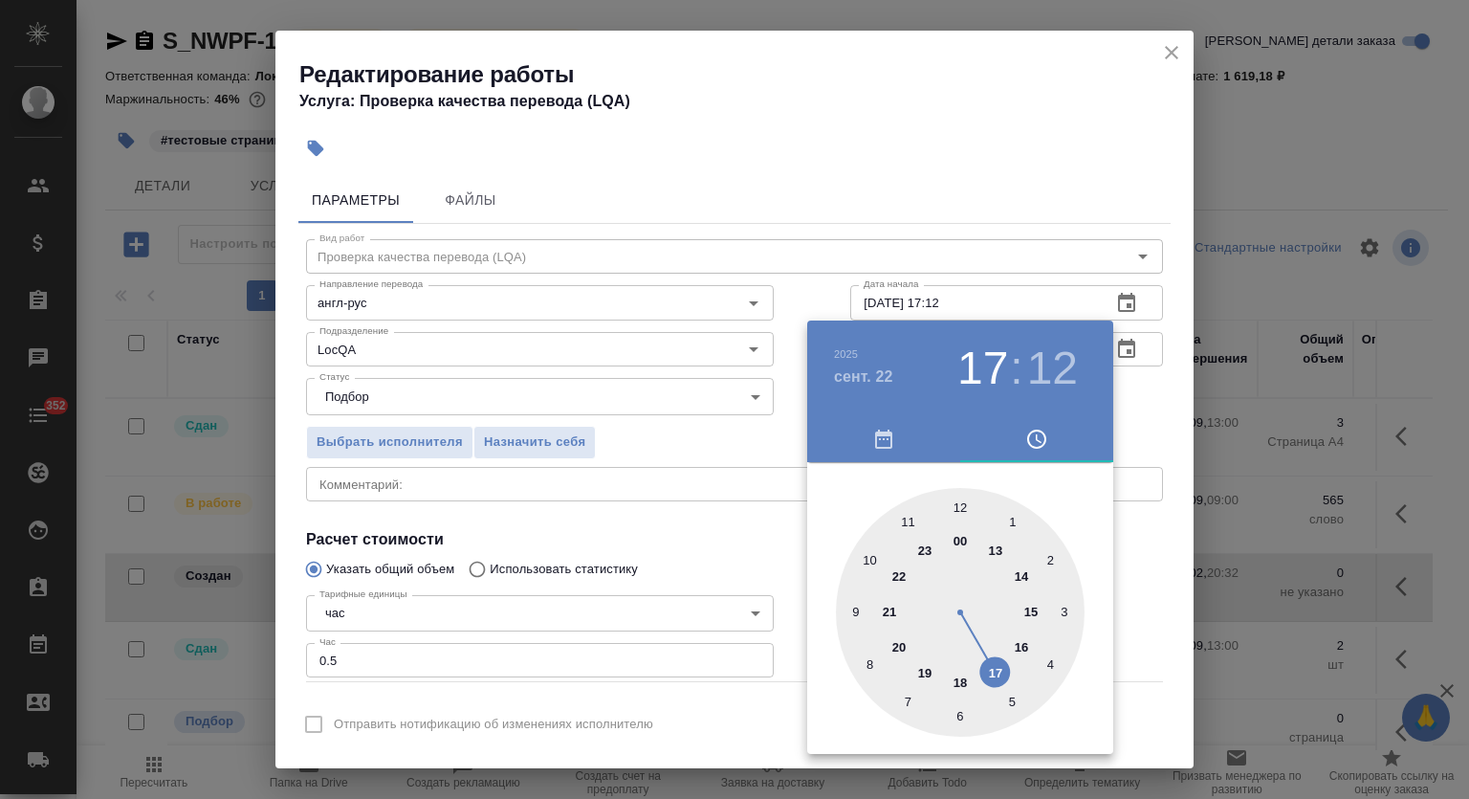
click at [857, 607] on div at bounding box center [960, 612] width 249 height 249
click at [960, 500] on div at bounding box center [960, 612] width 249 height 249
type input "22.09.2025 09:00"
drag, startPoint x: 1048, startPoint y: 135, endPoint x: 1091, endPoint y: 234, distance: 108.0
click at [1048, 133] on div at bounding box center [734, 399] width 1469 height 799
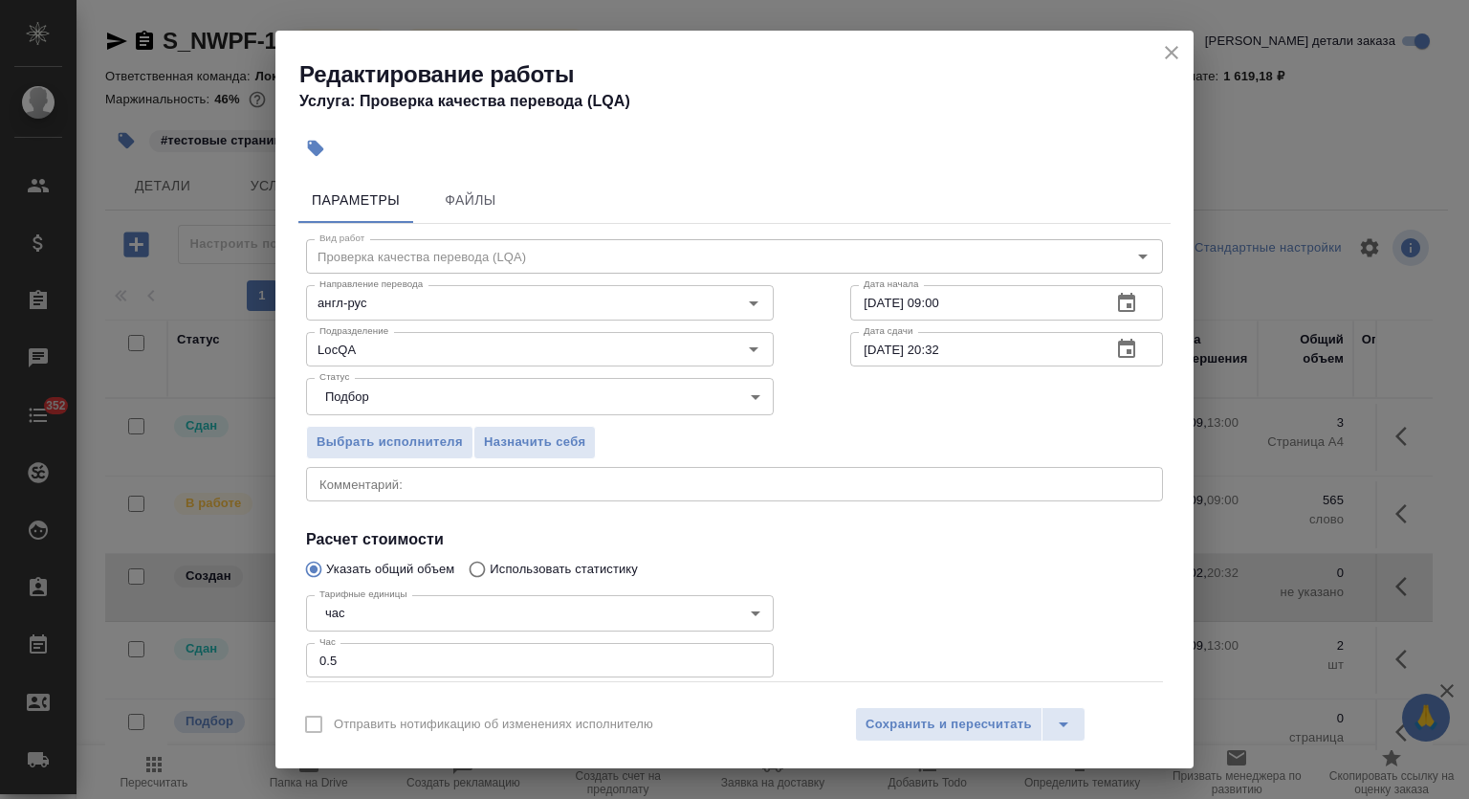
click at [1115, 340] on icon "button" at bounding box center [1126, 349] width 23 height 23
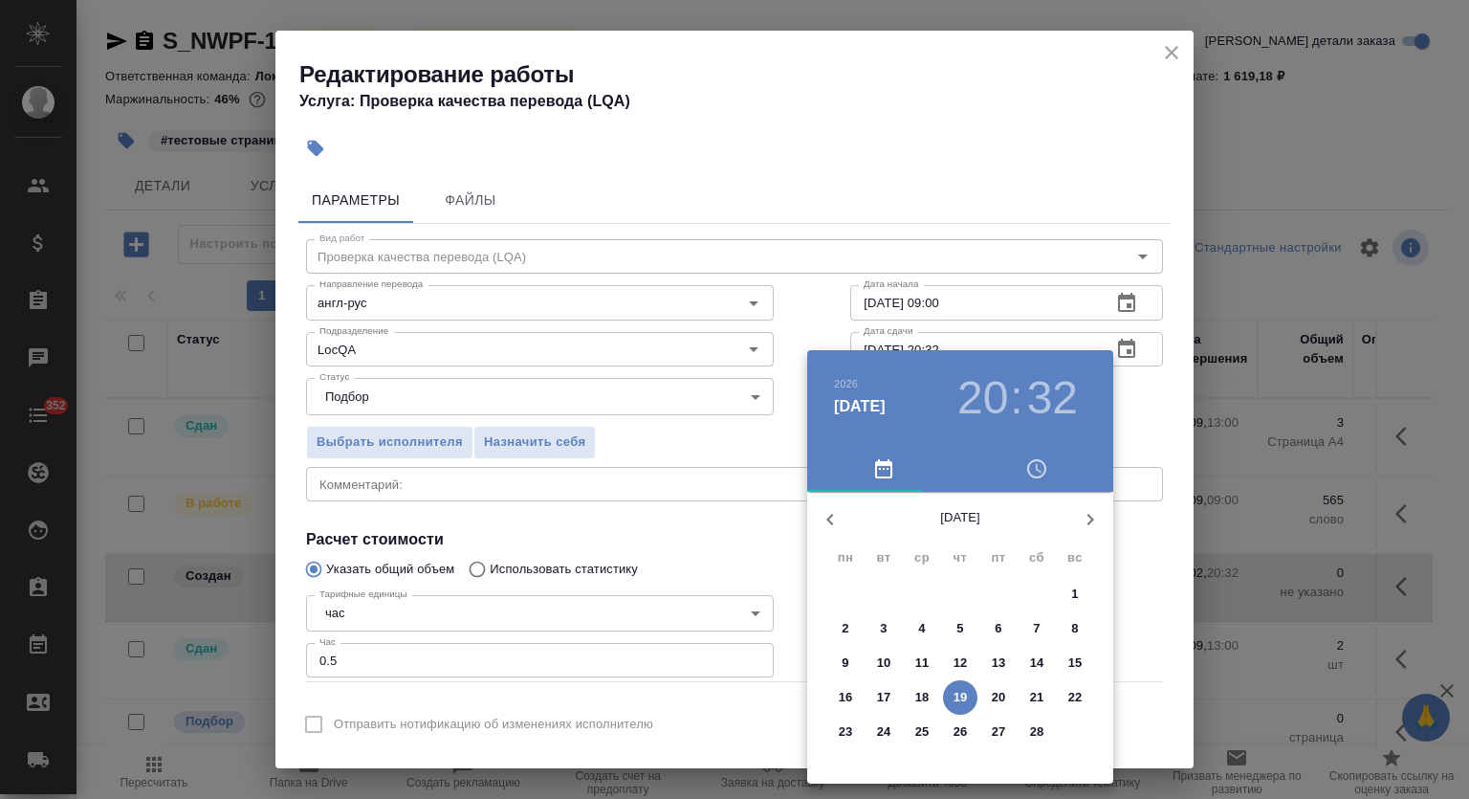
click at [830, 518] on icon "button" at bounding box center [830, 519] width 23 height 23
click at [835, 517] on icon "button" at bounding box center [830, 519] width 23 height 23
click at [836, 517] on icon "button" at bounding box center [830, 519] width 23 height 23
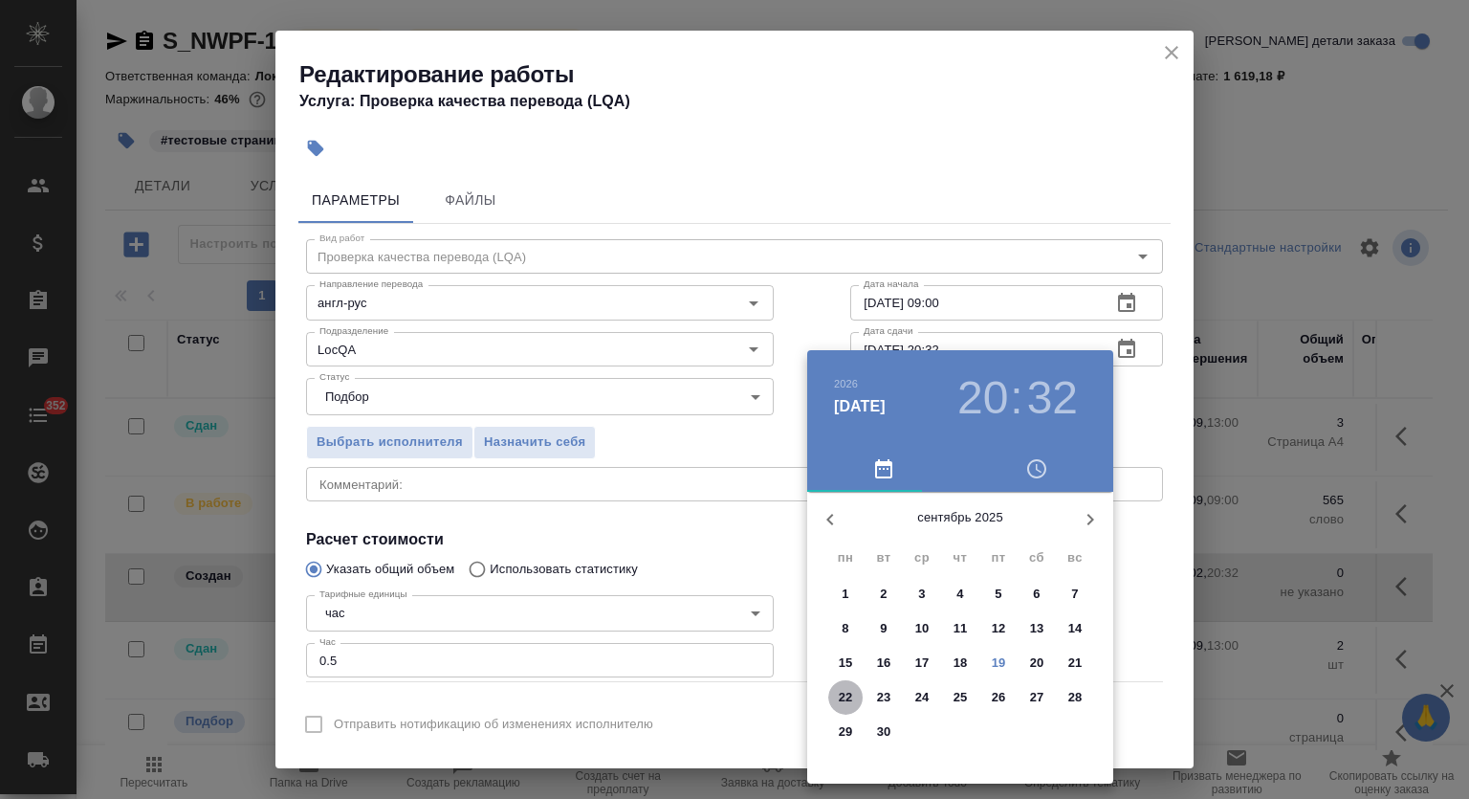
click at [847, 690] on p "22" at bounding box center [846, 697] width 14 height 19
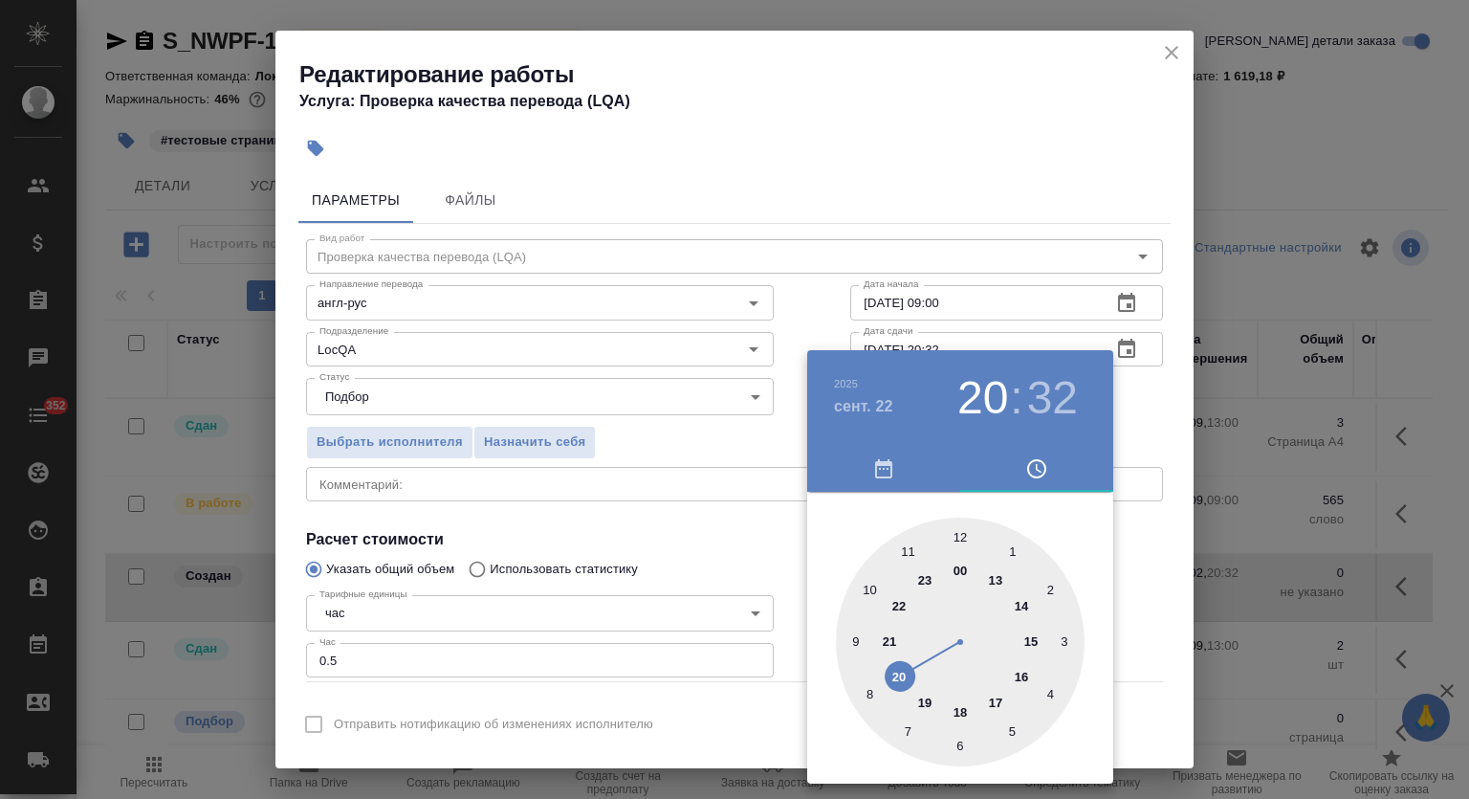
click at [1023, 607] on div at bounding box center [960, 642] width 249 height 249
click at [959, 539] on div at bounding box center [960, 642] width 249 height 249
type input "22.09.2025 14:00"
click at [989, 167] on div at bounding box center [734, 399] width 1469 height 799
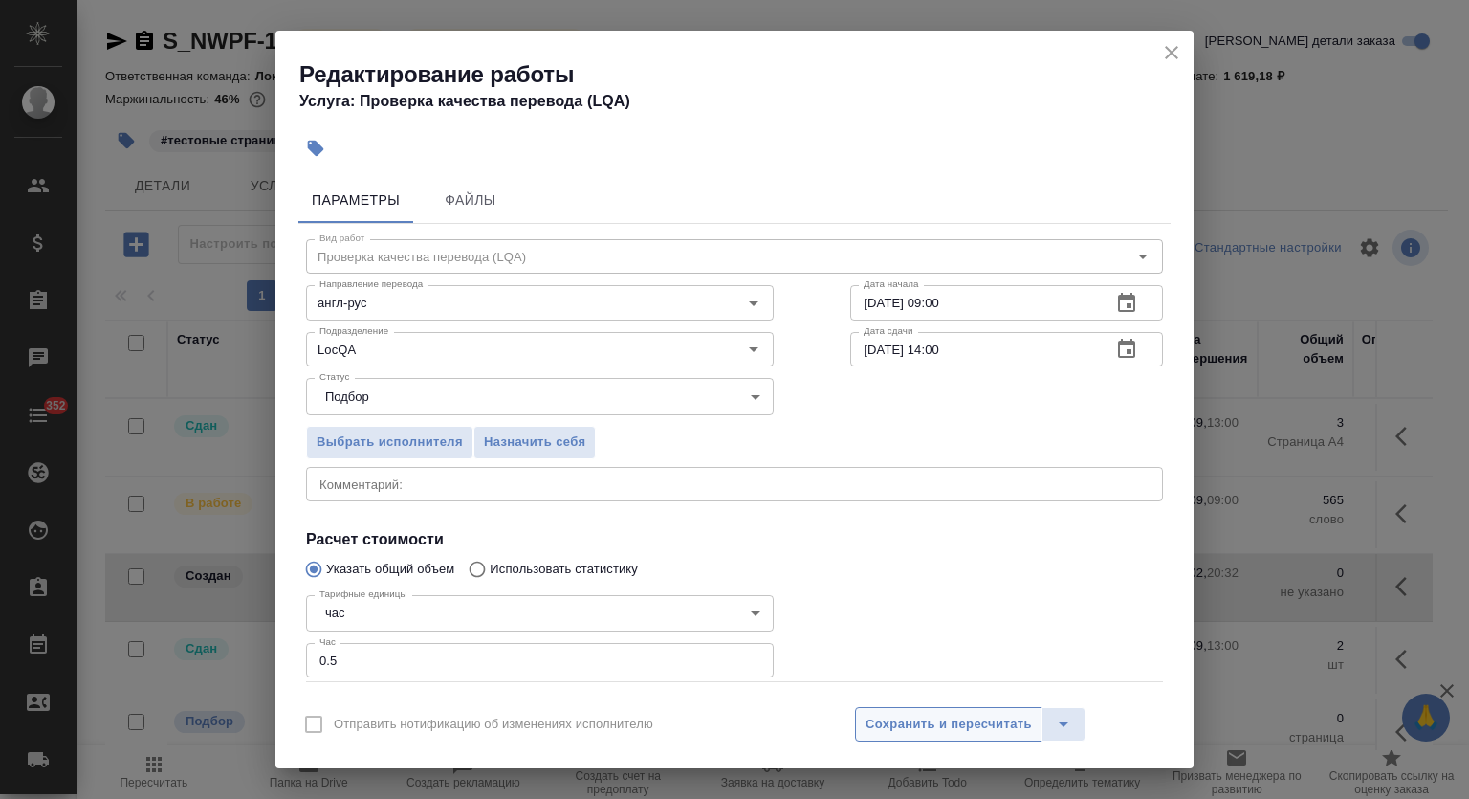
click at [923, 716] on span "Сохранить и пересчитать" at bounding box center [949, 725] width 166 height 22
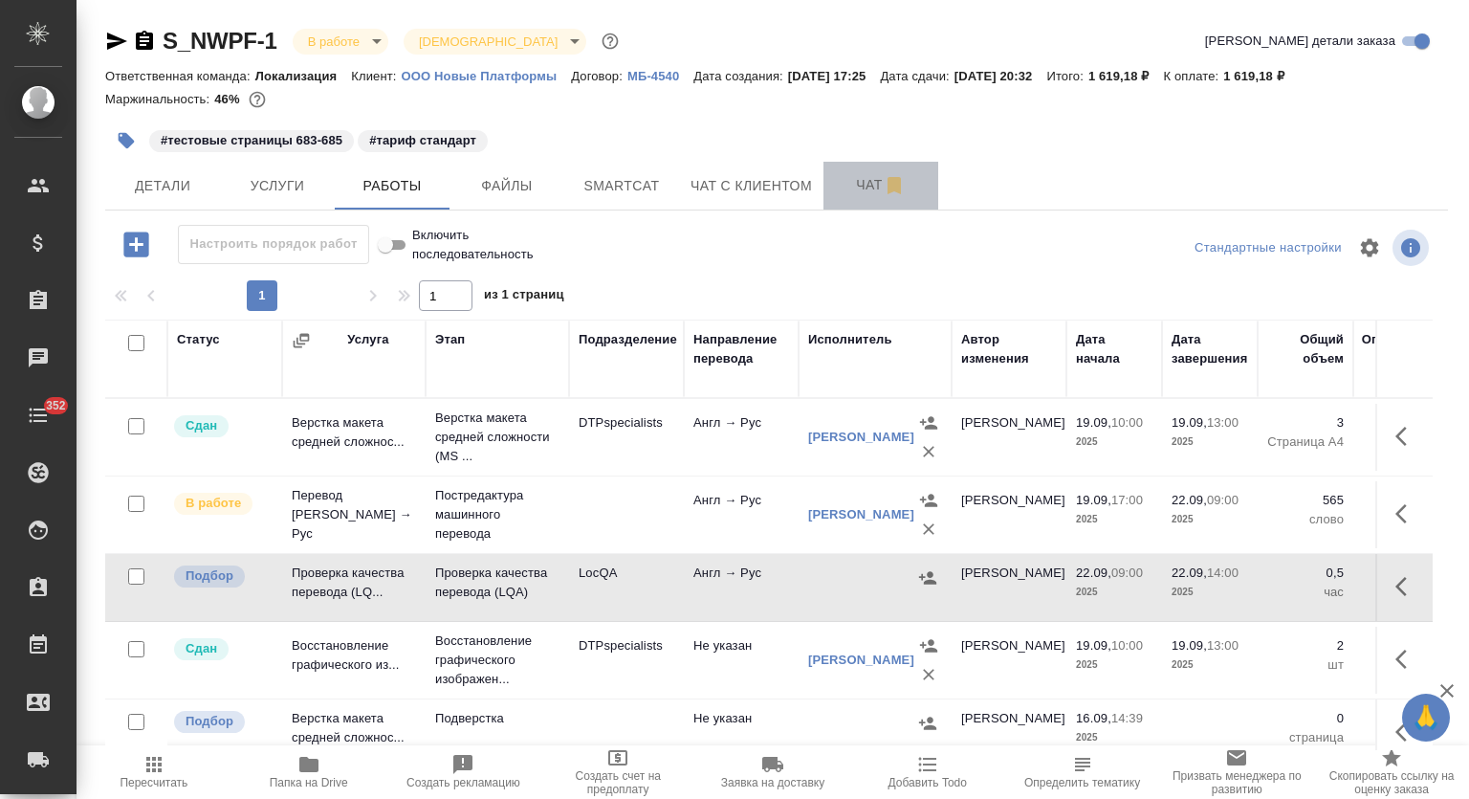
click at [854, 183] on span "Чат" at bounding box center [881, 185] width 92 height 24
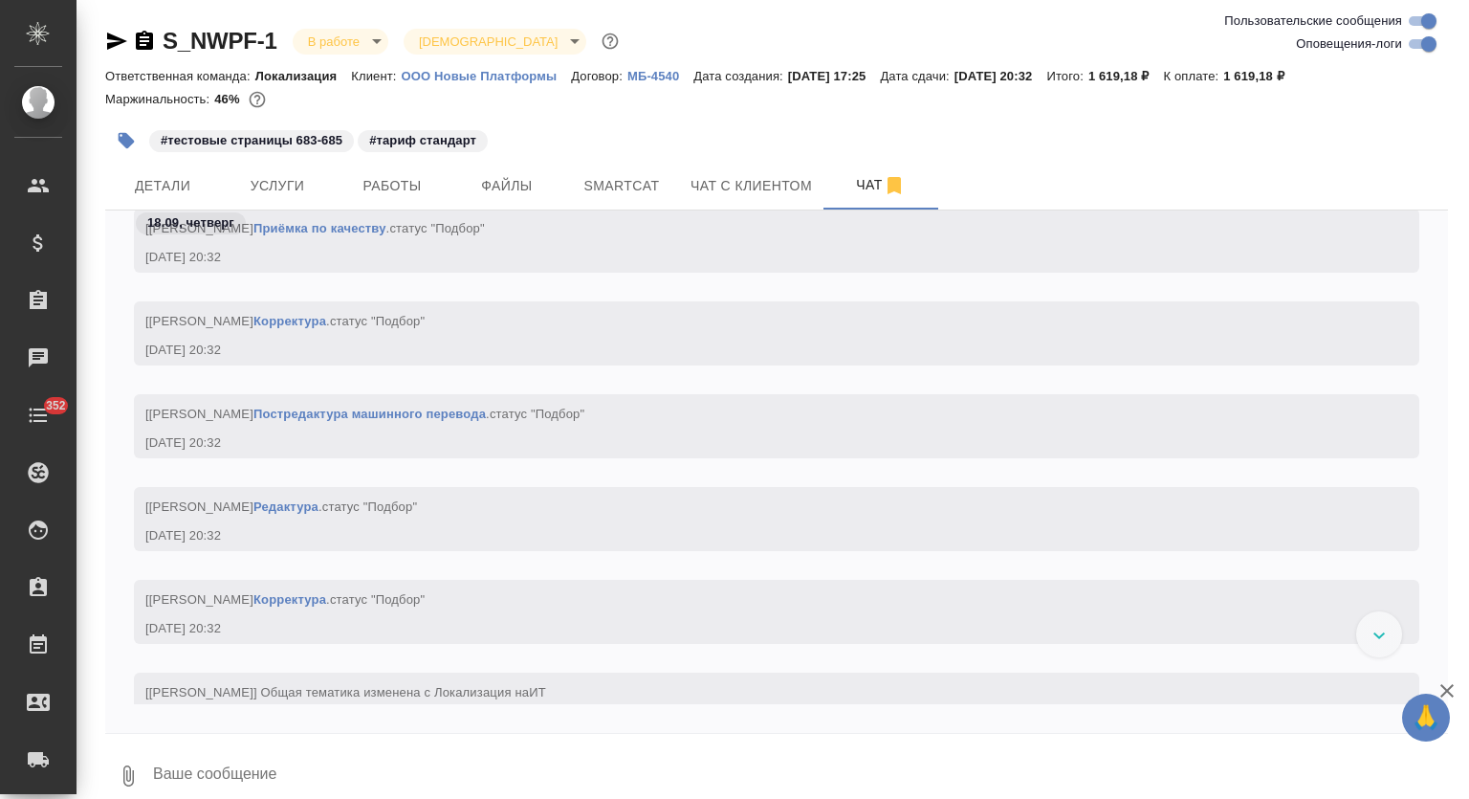
scroll to position [11301, 0]
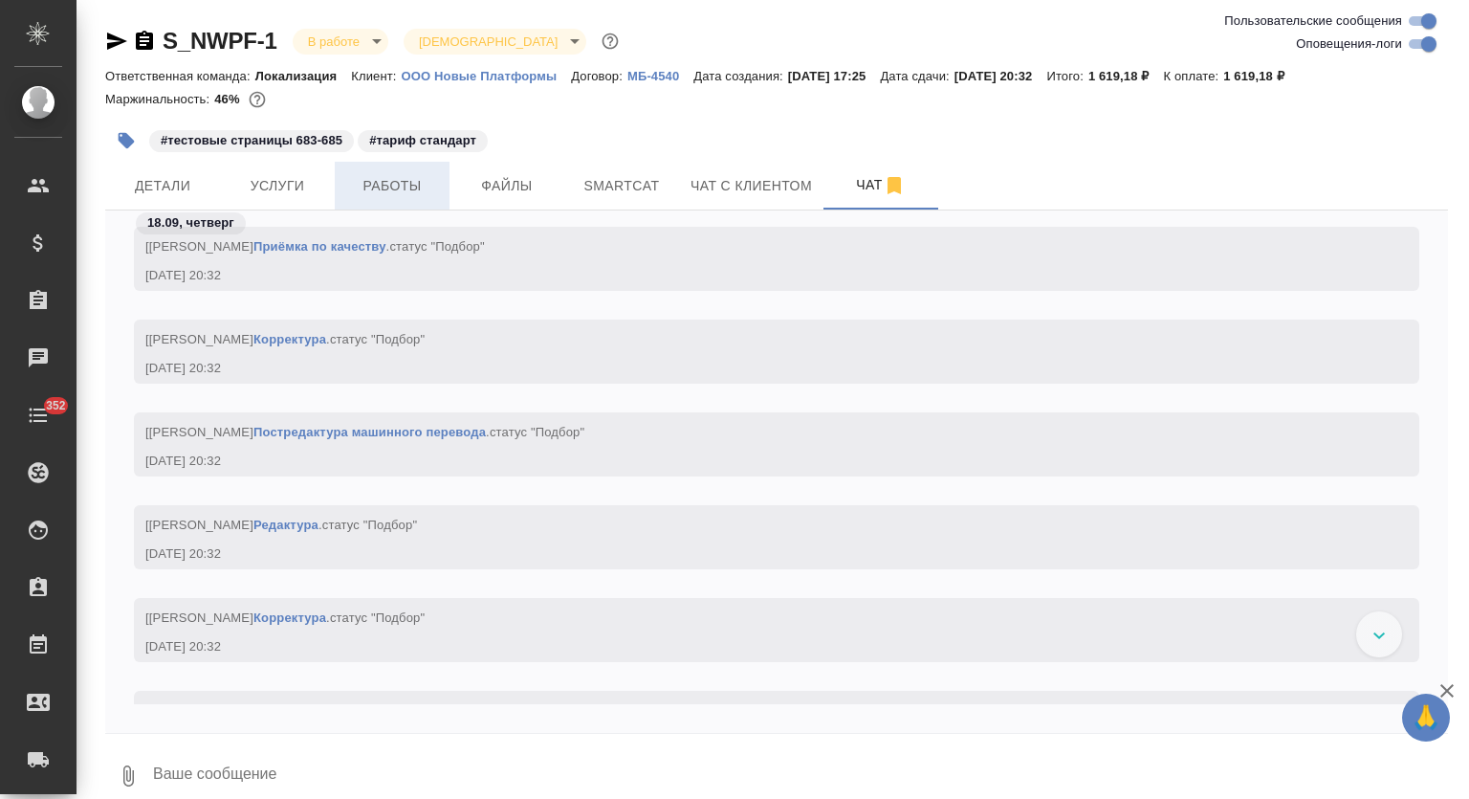
click at [364, 175] on span "Работы" at bounding box center [392, 186] width 92 height 24
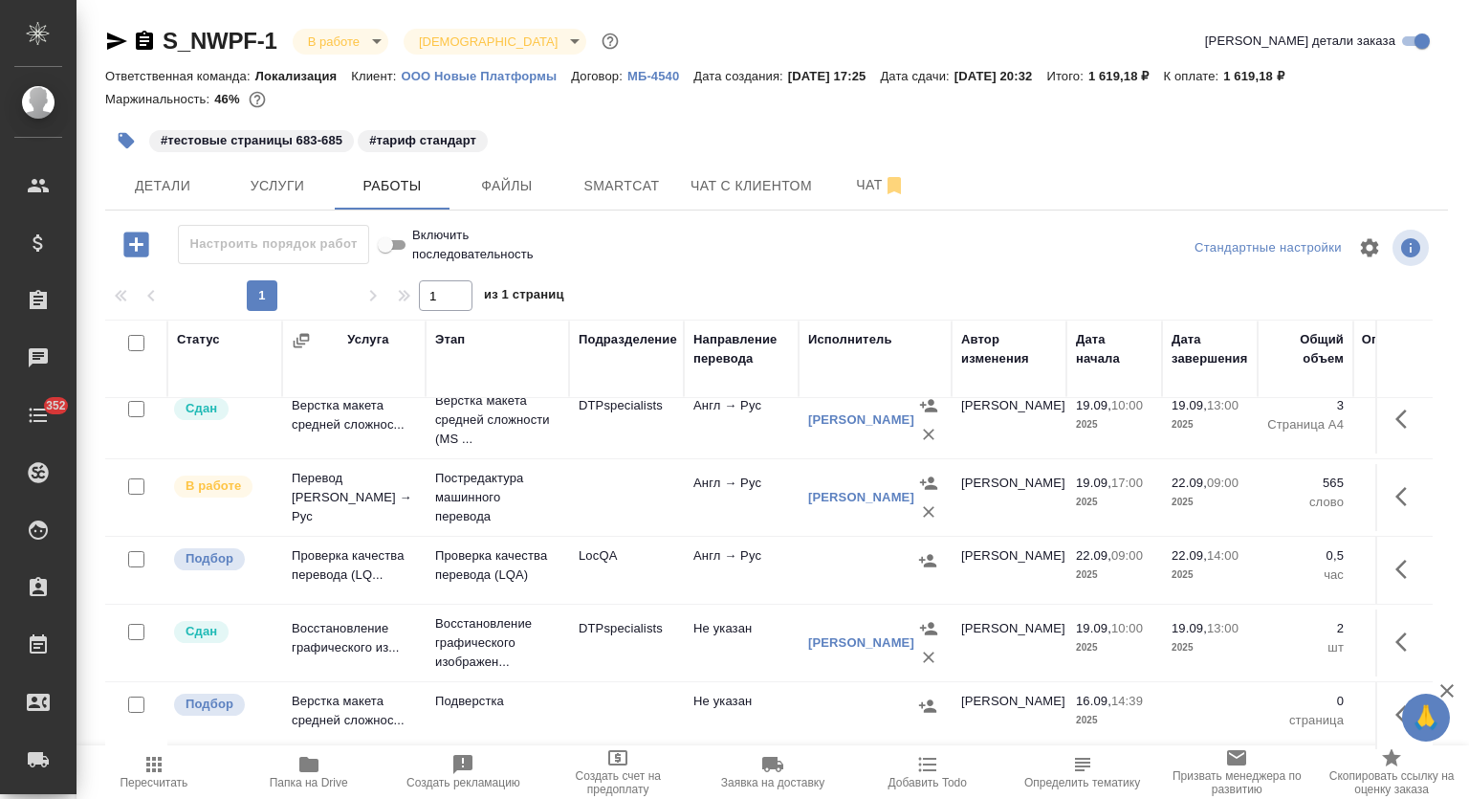
scroll to position [31, 0]
drag, startPoint x: 1386, startPoint y: 696, endPoint x: 1370, endPoint y: 715, distance: 24.4
click at [1396, 703] on icon "button" at bounding box center [1407, 714] width 23 height 23
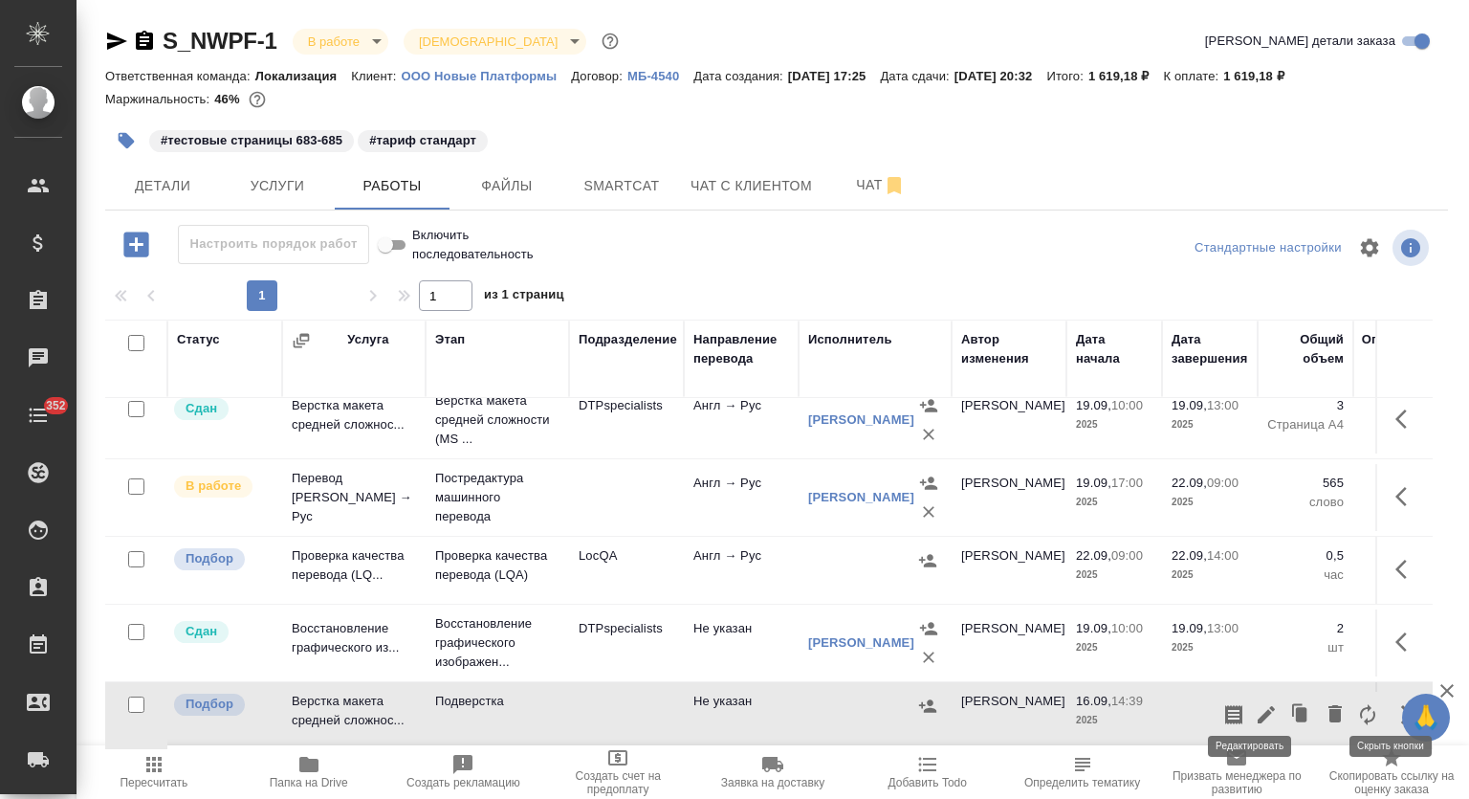
click at [1255, 703] on icon "button" at bounding box center [1266, 714] width 23 height 23
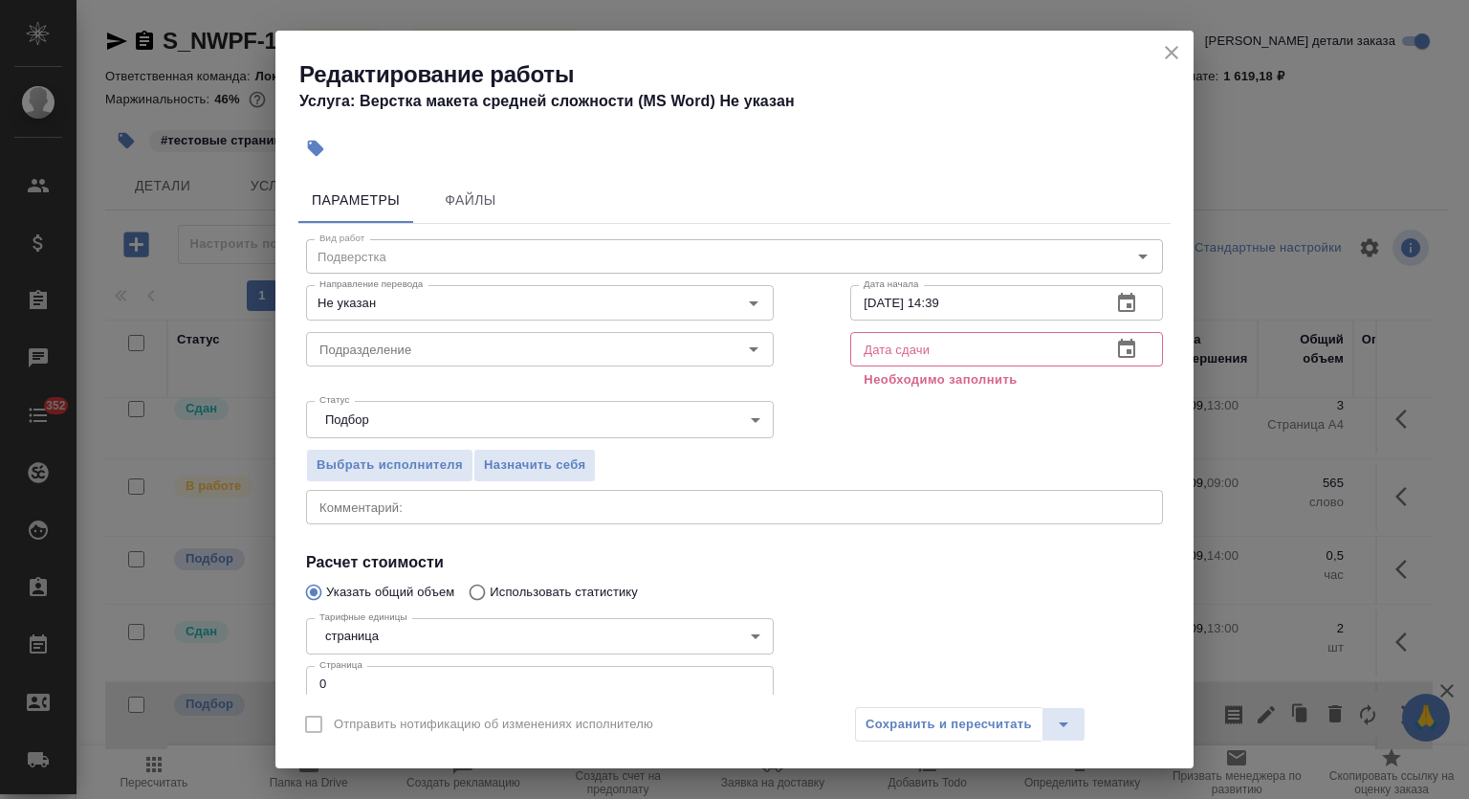
drag, startPoint x: 344, startPoint y: 672, endPoint x: 283, endPoint y: 660, distance: 62.5
click at [286, 661] on div "Параметры Файлы Вид работ Подверстка Вид работ Направление перевода Не указан Н…" at bounding box center [734, 431] width 918 height 525
type input "3"
click at [402, 347] on input "Подразделение" at bounding box center [508, 349] width 392 height 23
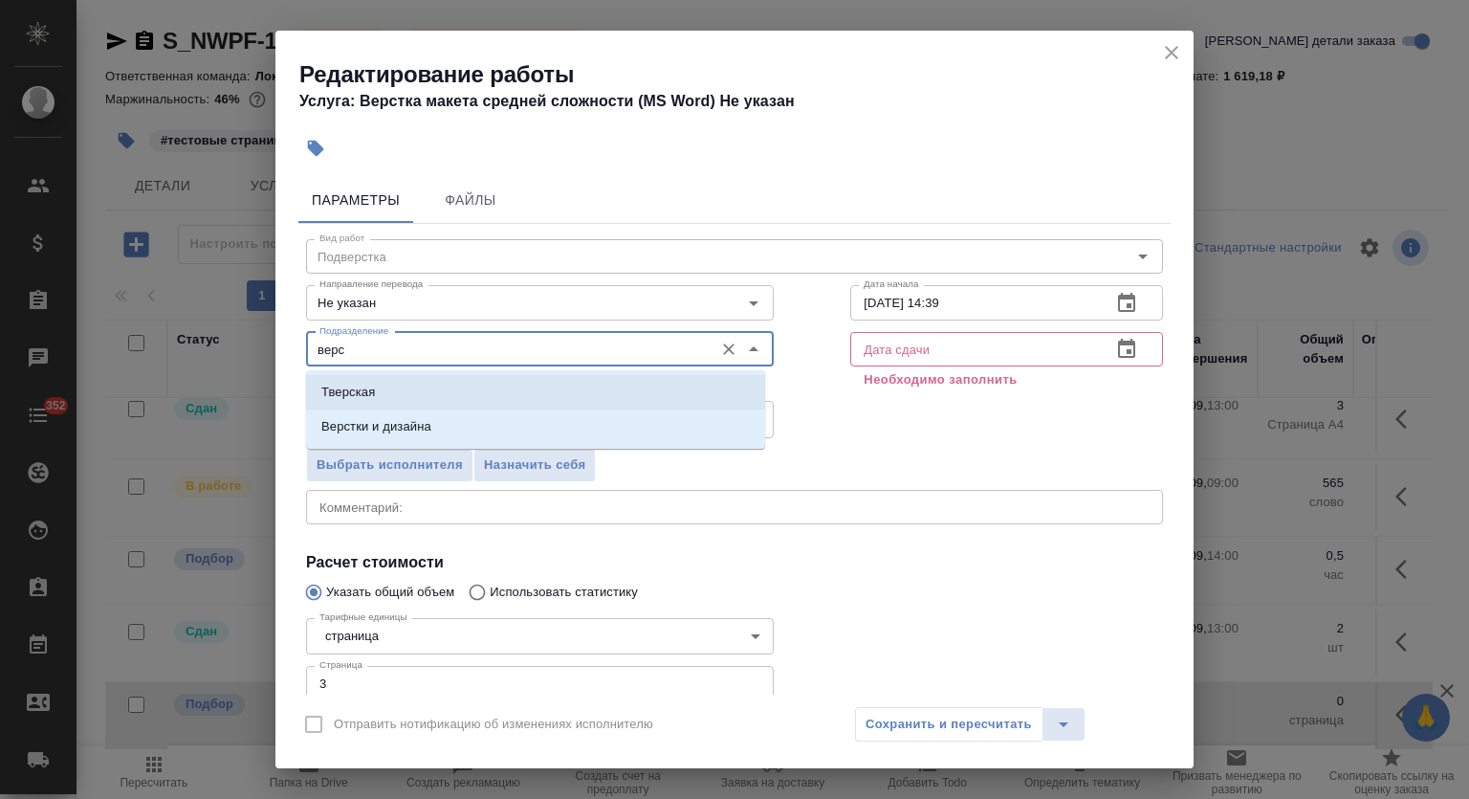
click at [444, 419] on li "Верстки и дизайна" at bounding box center [535, 426] width 459 height 34
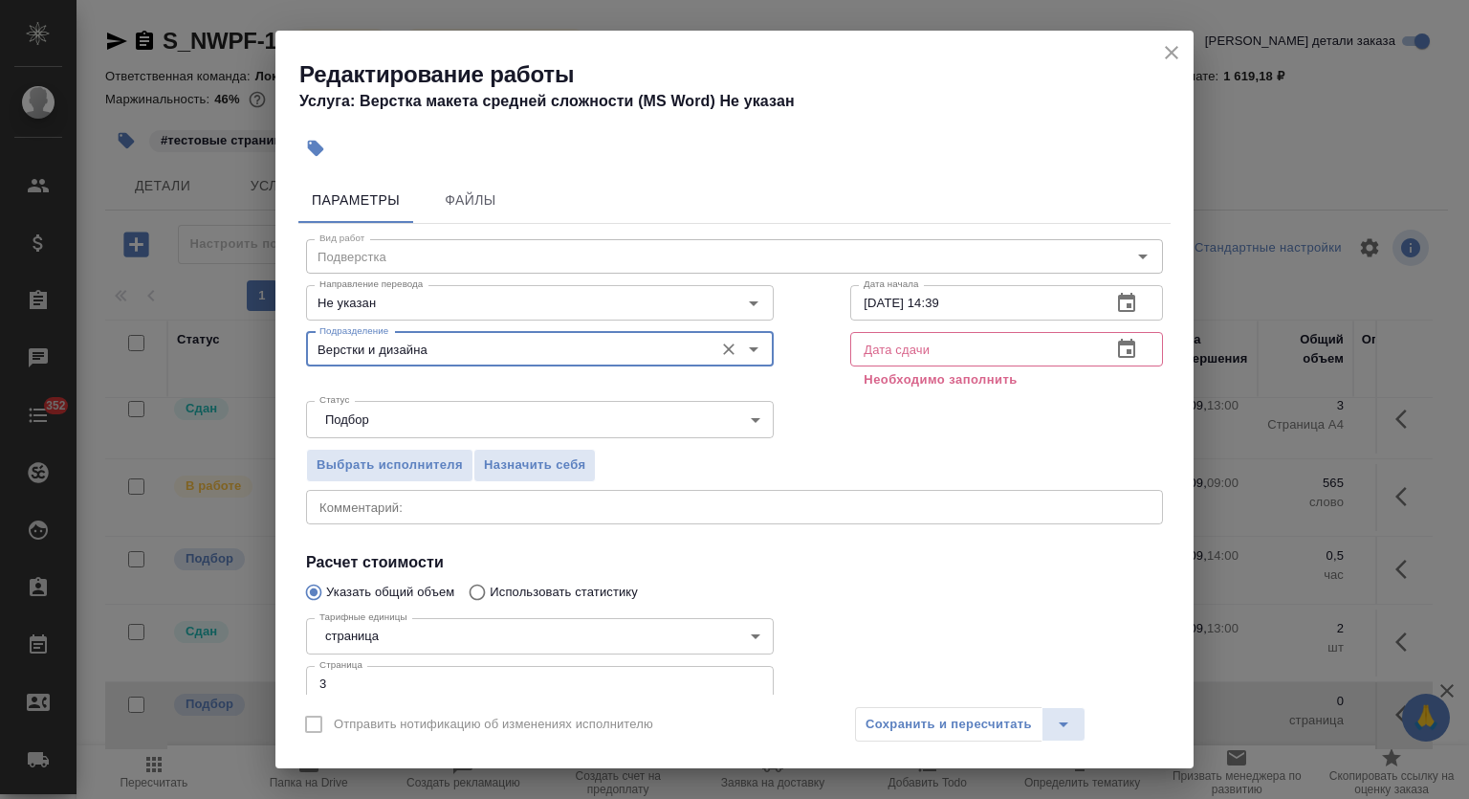
type input "Верстки и дизайна"
click at [1118, 310] on icon "button" at bounding box center [1126, 302] width 17 height 19
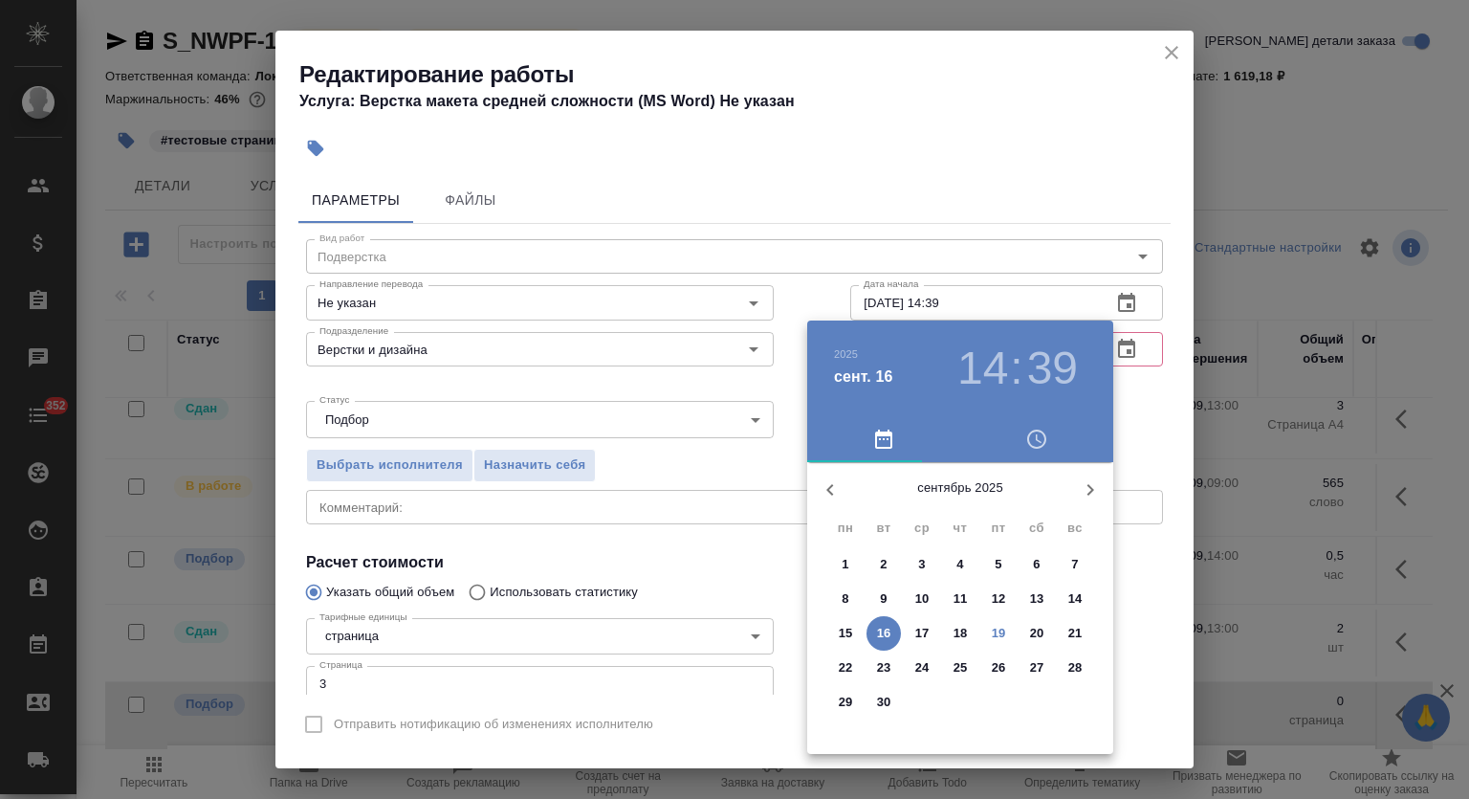
click at [845, 667] on p "22" at bounding box center [846, 667] width 14 height 19
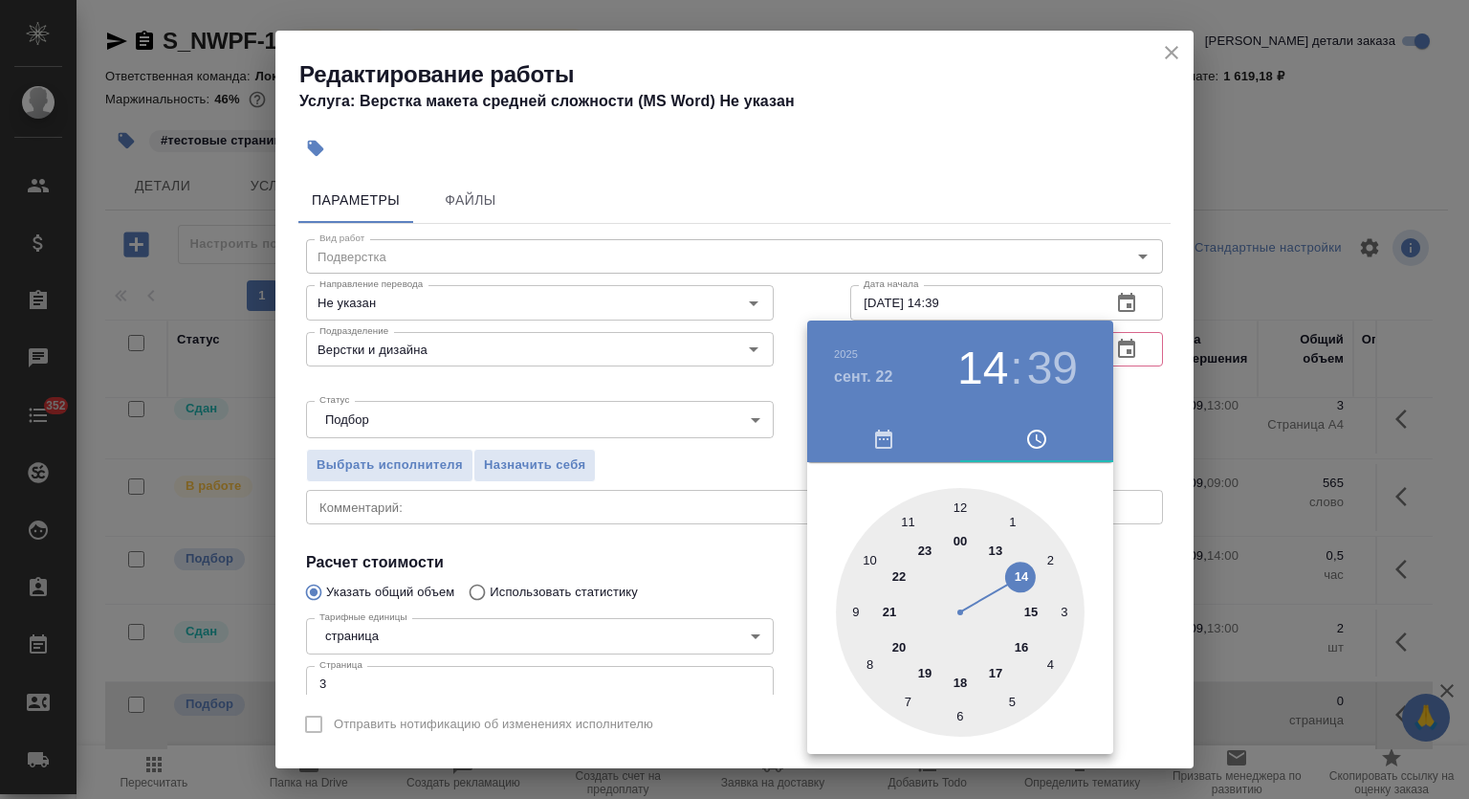
click at [1020, 577] on div at bounding box center [960, 612] width 249 height 249
click at [960, 505] on div at bounding box center [960, 612] width 249 height 249
type input "22.09.2025 14:00"
click at [1022, 186] on div at bounding box center [734, 399] width 1469 height 799
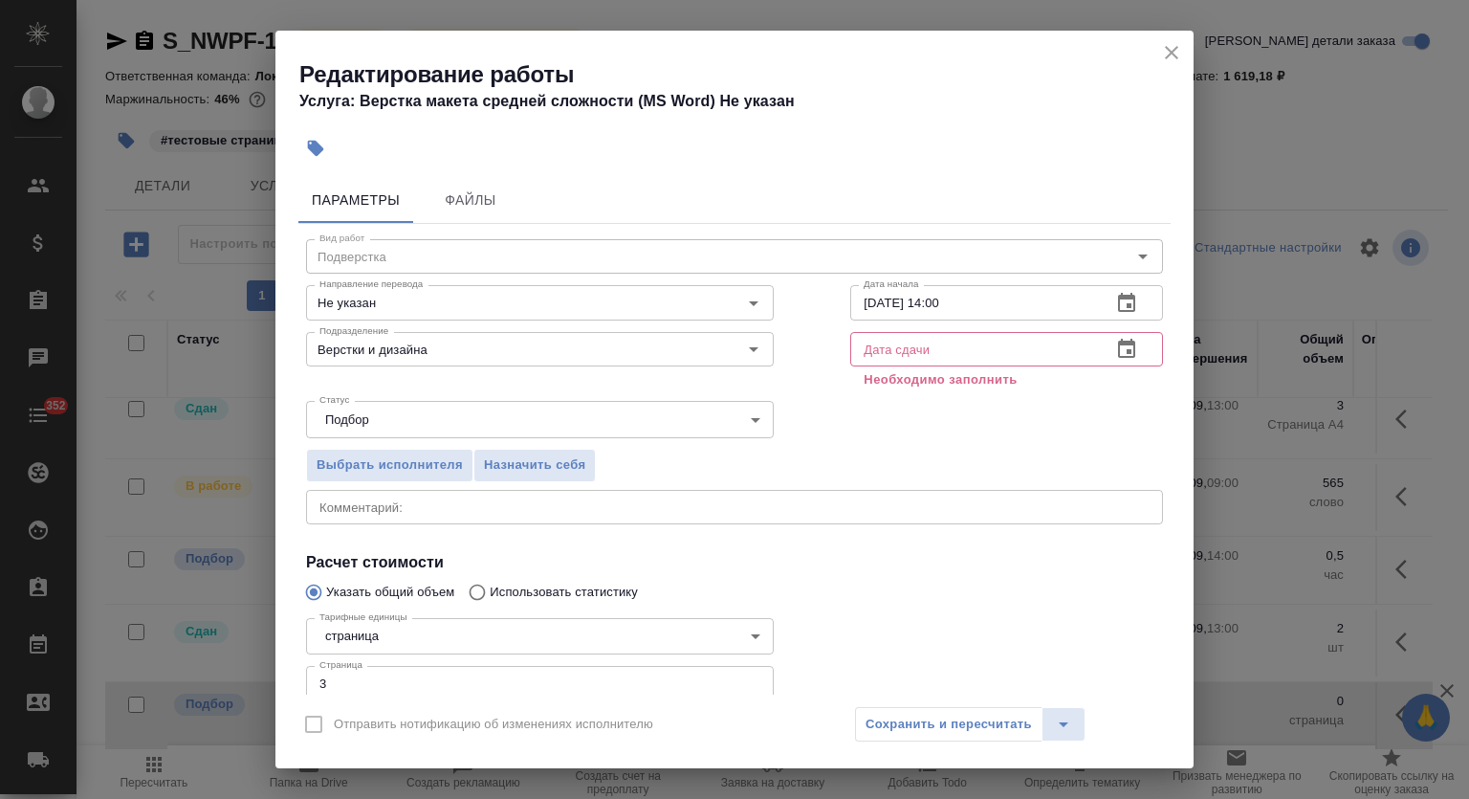
click at [1121, 344] on button "button" at bounding box center [1127, 349] width 46 height 46
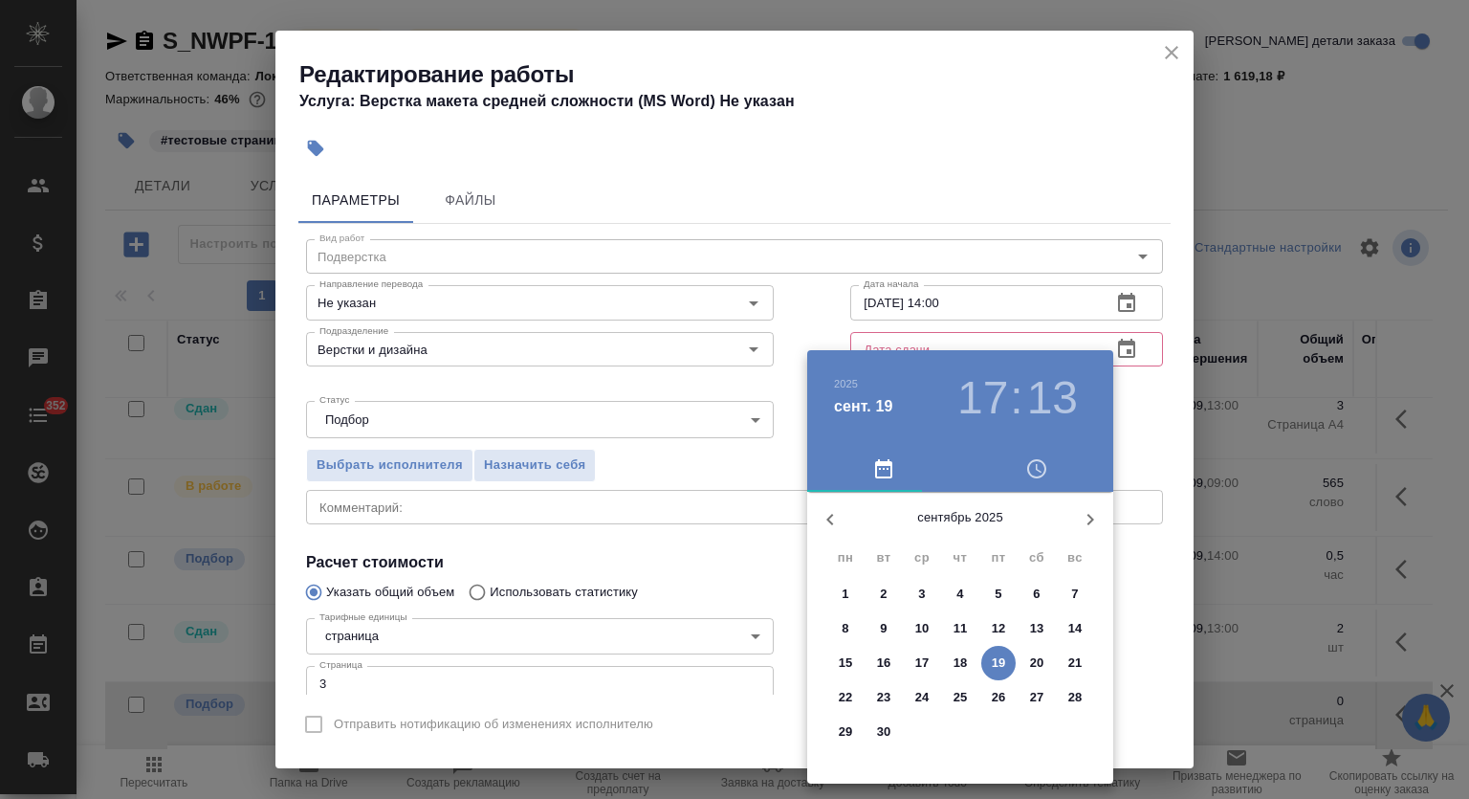
click at [850, 692] on p "22" at bounding box center [846, 697] width 14 height 19
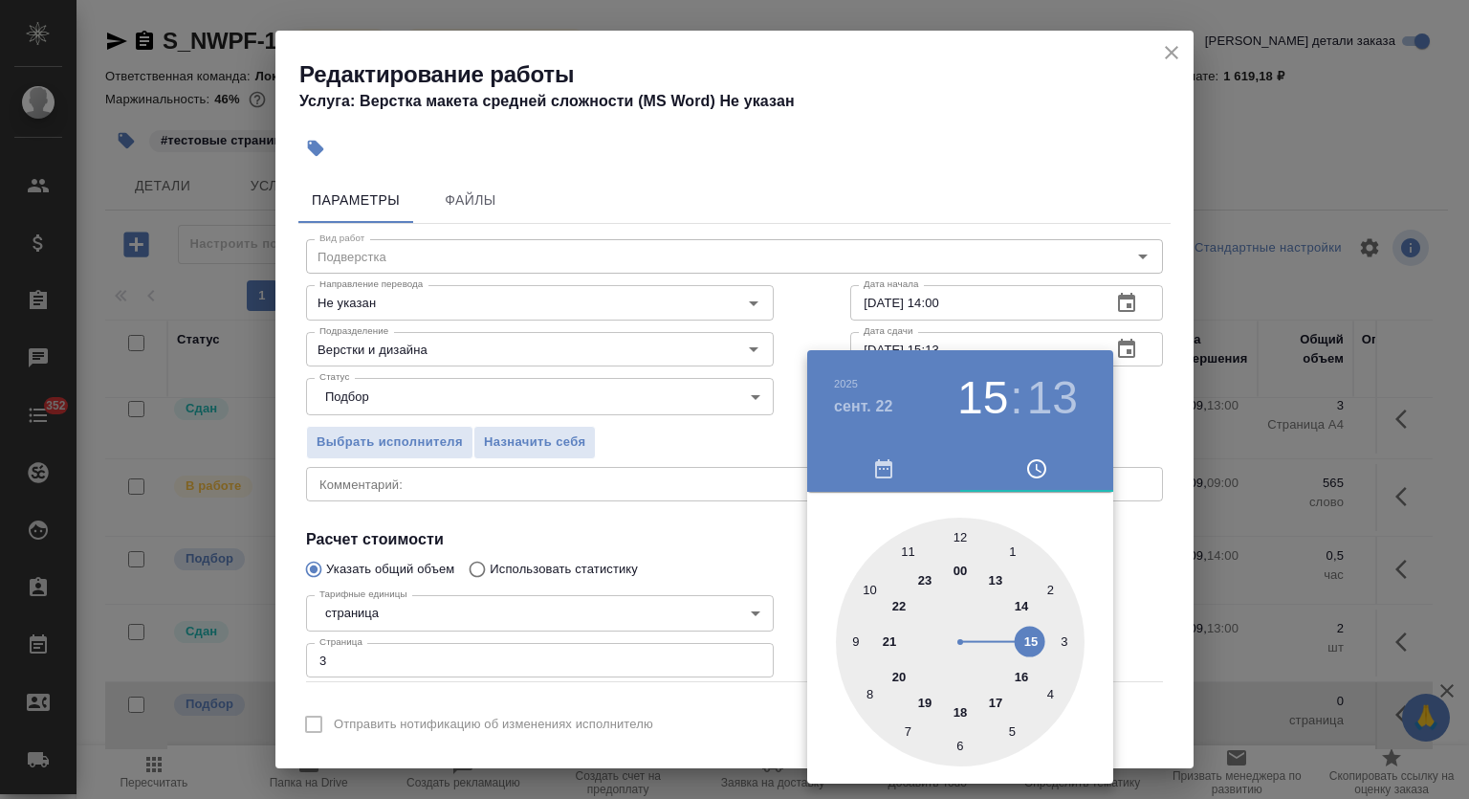
click at [1035, 640] on div at bounding box center [960, 642] width 249 height 249
click at [967, 528] on div at bounding box center [960, 642] width 249 height 249
click at [965, 120] on div at bounding box center [734, 399] width 1469 height 799
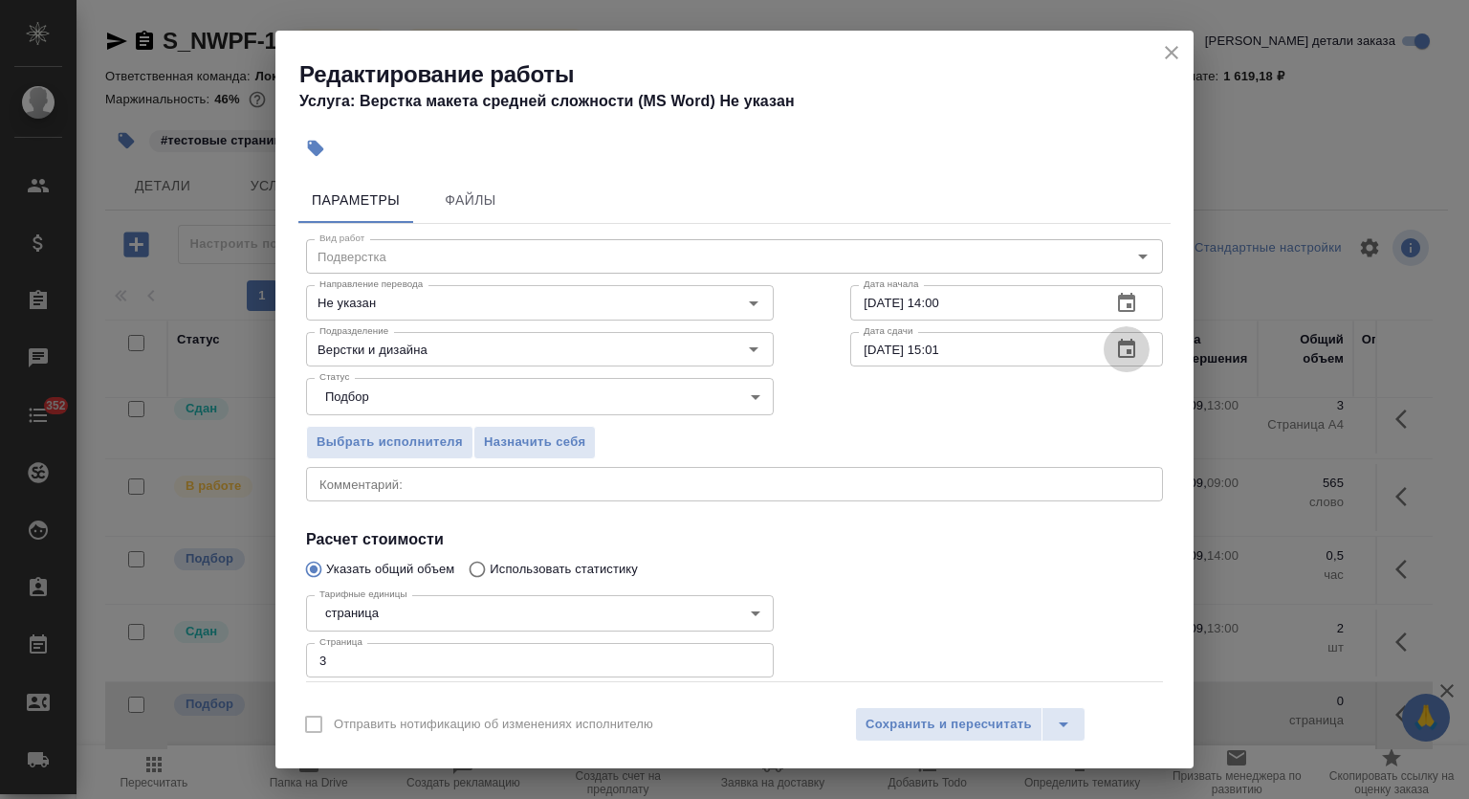
click at [1115, 356] on icon "button" at bounding box center [1126, 349] width 23 height 23
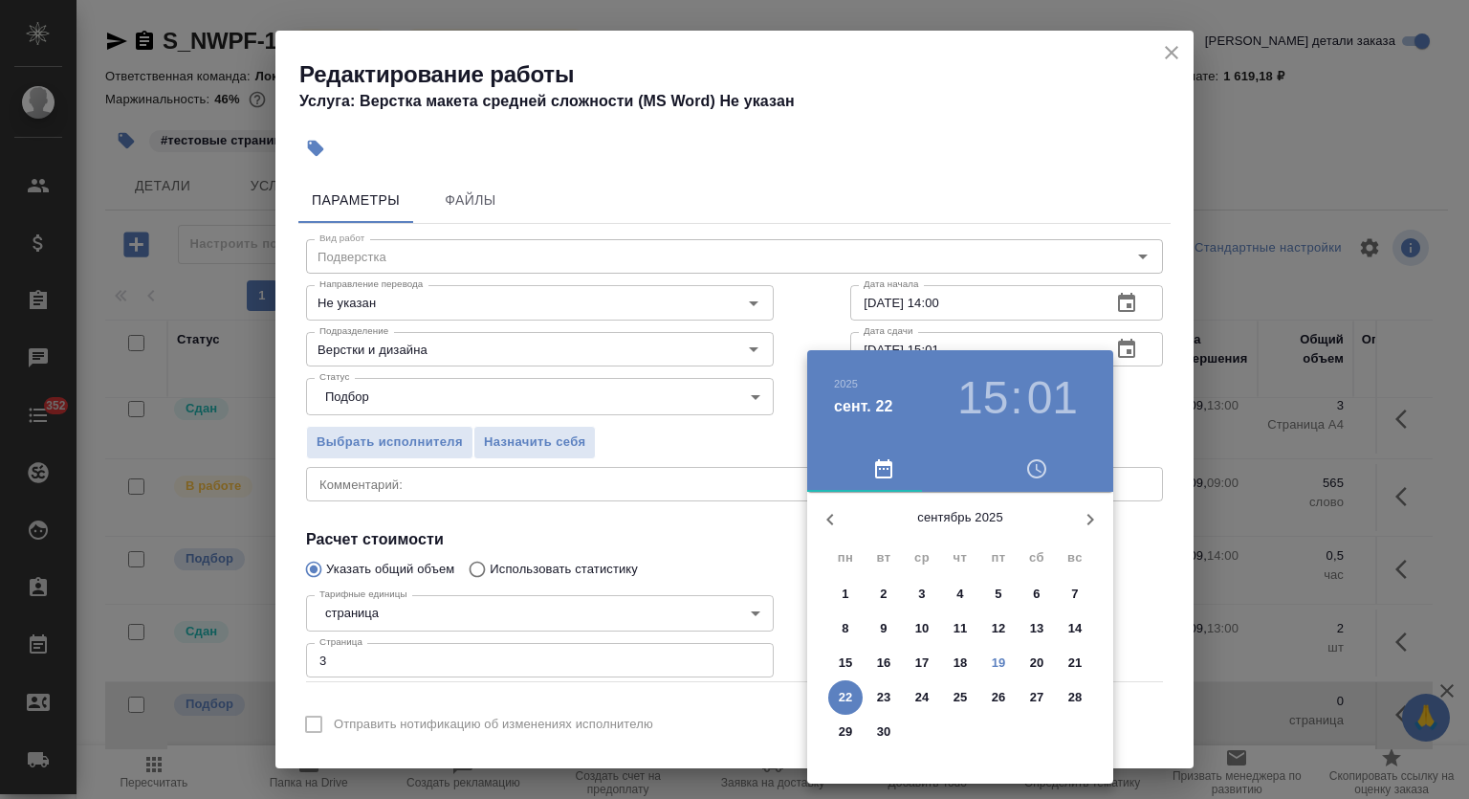
click at [848, 692] on p "22" at bounding box center [846, 697] width 14 height 19
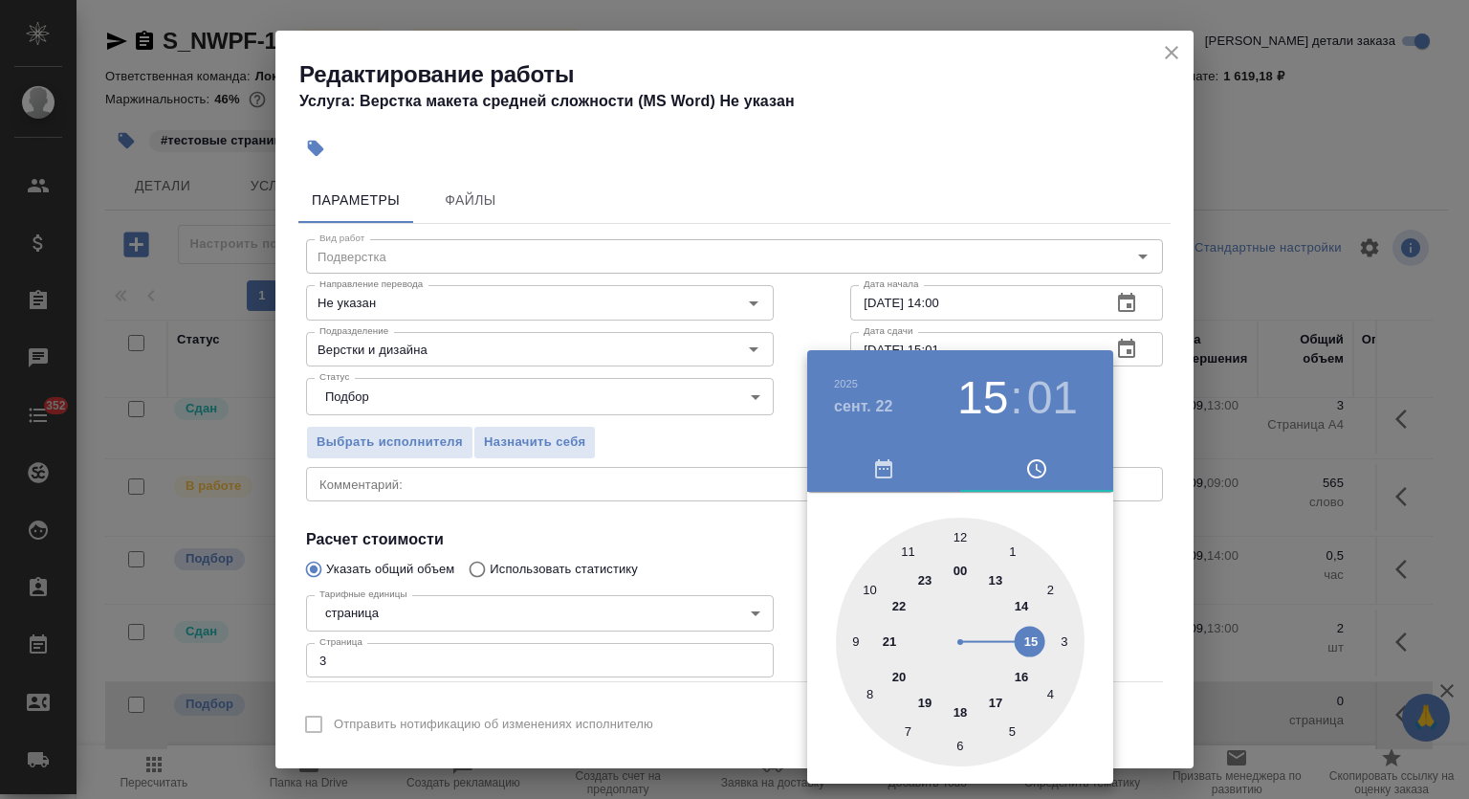
click at [1036, 638] on div at bounding box center [960, 642] width 249 height 249
click at [957, 525] on div at bounding box center [960, 642] width 249 height 249
type input "22.09.2025 15:00"
click at [1059, 197] on div at bounding box center [734, 399] width 1469 height 799
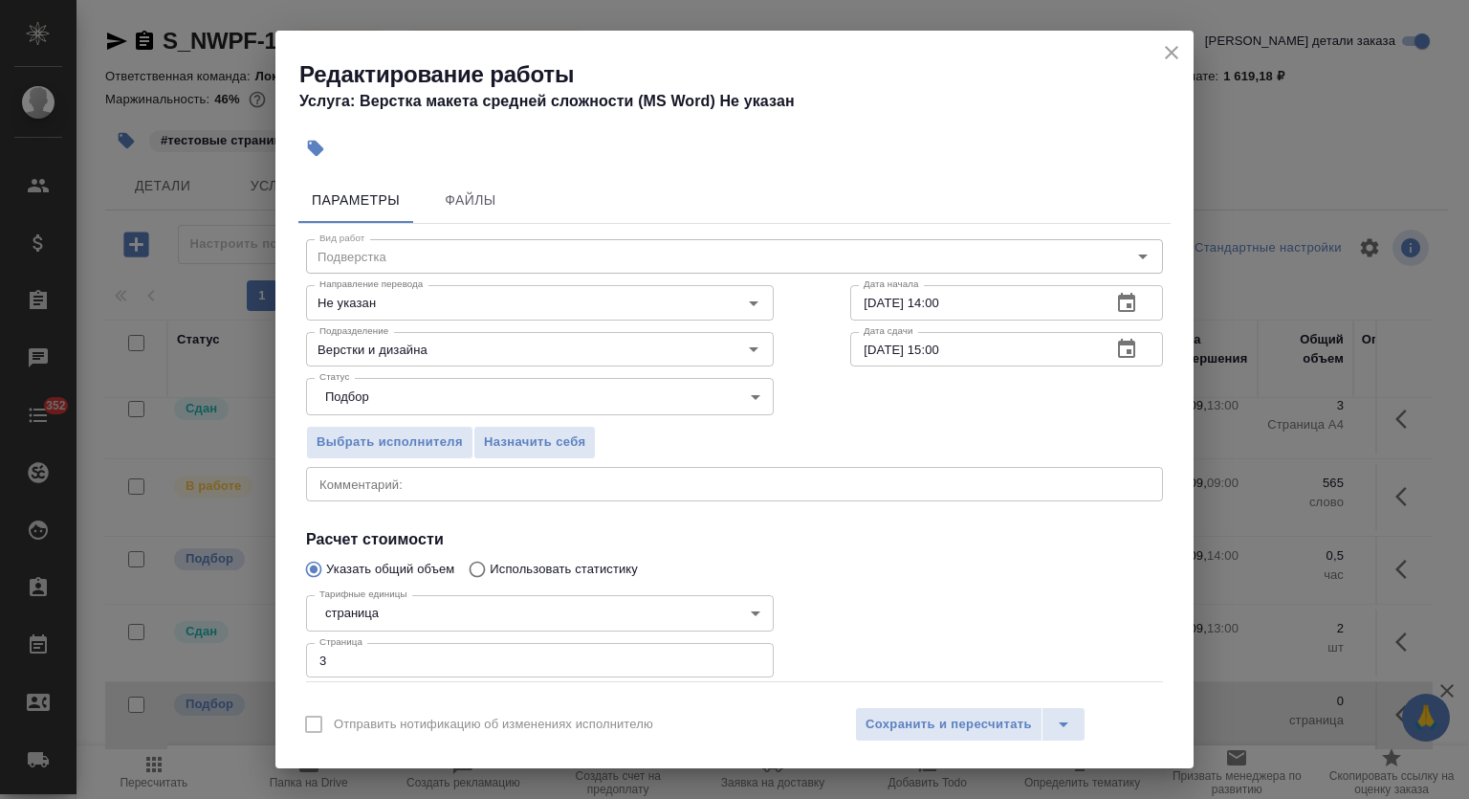
click at [922, 752] on div "Отправить нотификацию об изменениях исполнителю Сохранить и пересчитать" at bounding box center [734, 731] width 918 height 74
drag, startPoint x: 921, startPoint y: 713, endPoint x: 1001, endPoint y: 694, distance: 81.7
click at [923, 712] on button "Сохранить и пересчитать" at bounding box center [948, 724] width 187 height 34
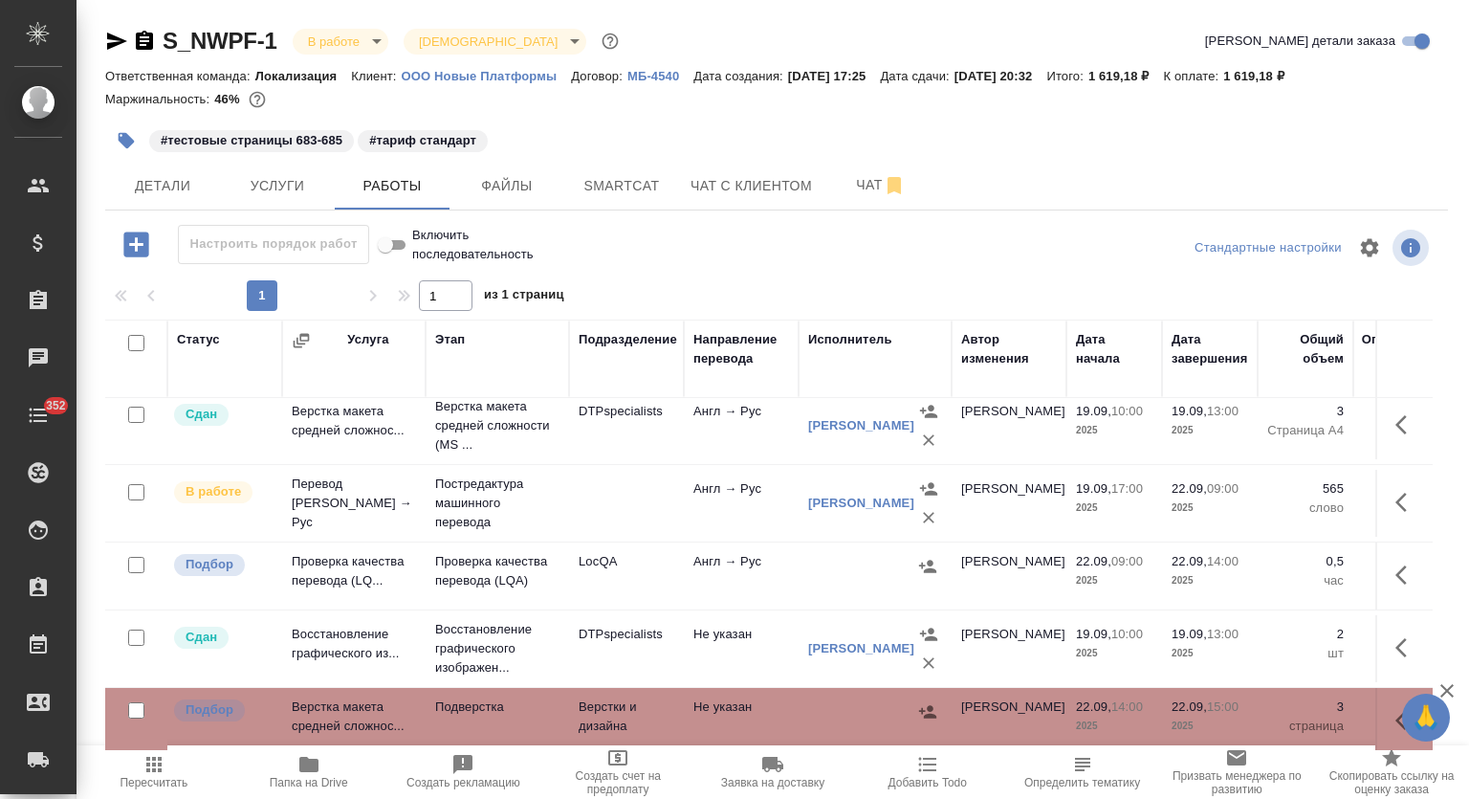
scroll to position [0, 0]
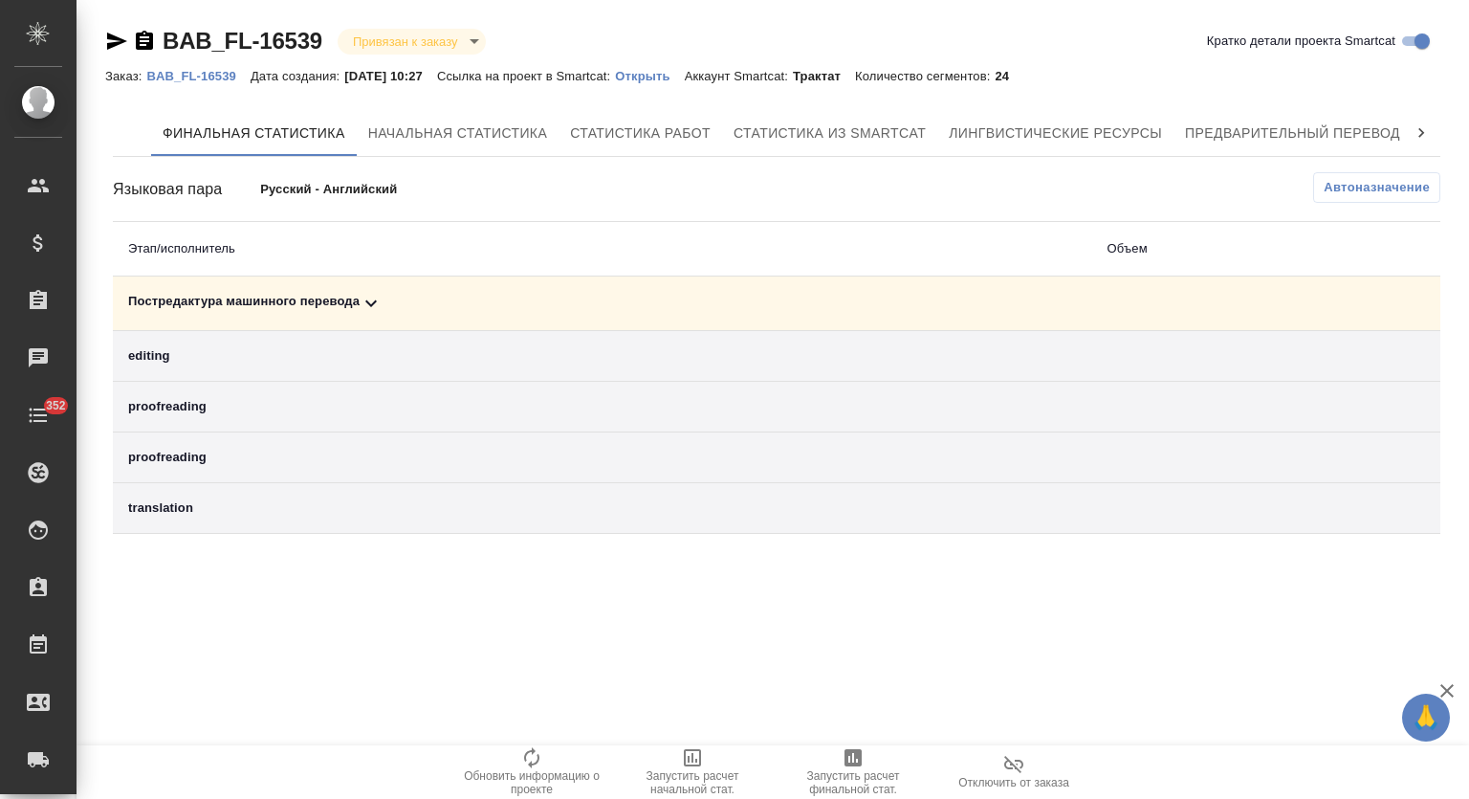
drag, startPoint x: 474, startPoint y: 298, endPoint x: 1175, endPoint y: 300, distance: 701.2
click at [474, 298] on div "Постредактура машинного перевода" at bounding box center [602, 303] width 949 height 23
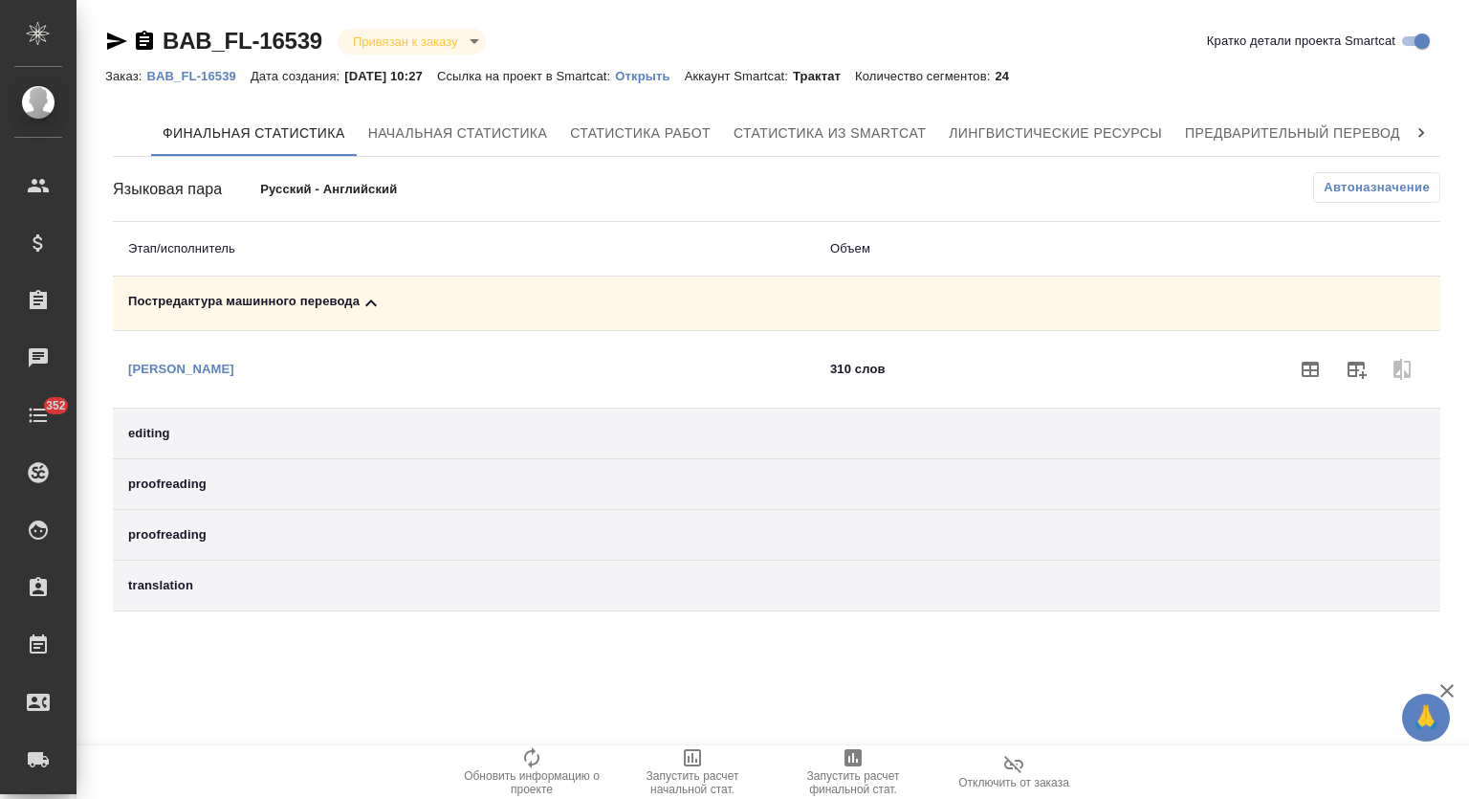
click at [1354, 369] on icon "button" at bounding box center [1357, 370] width 19 height 17
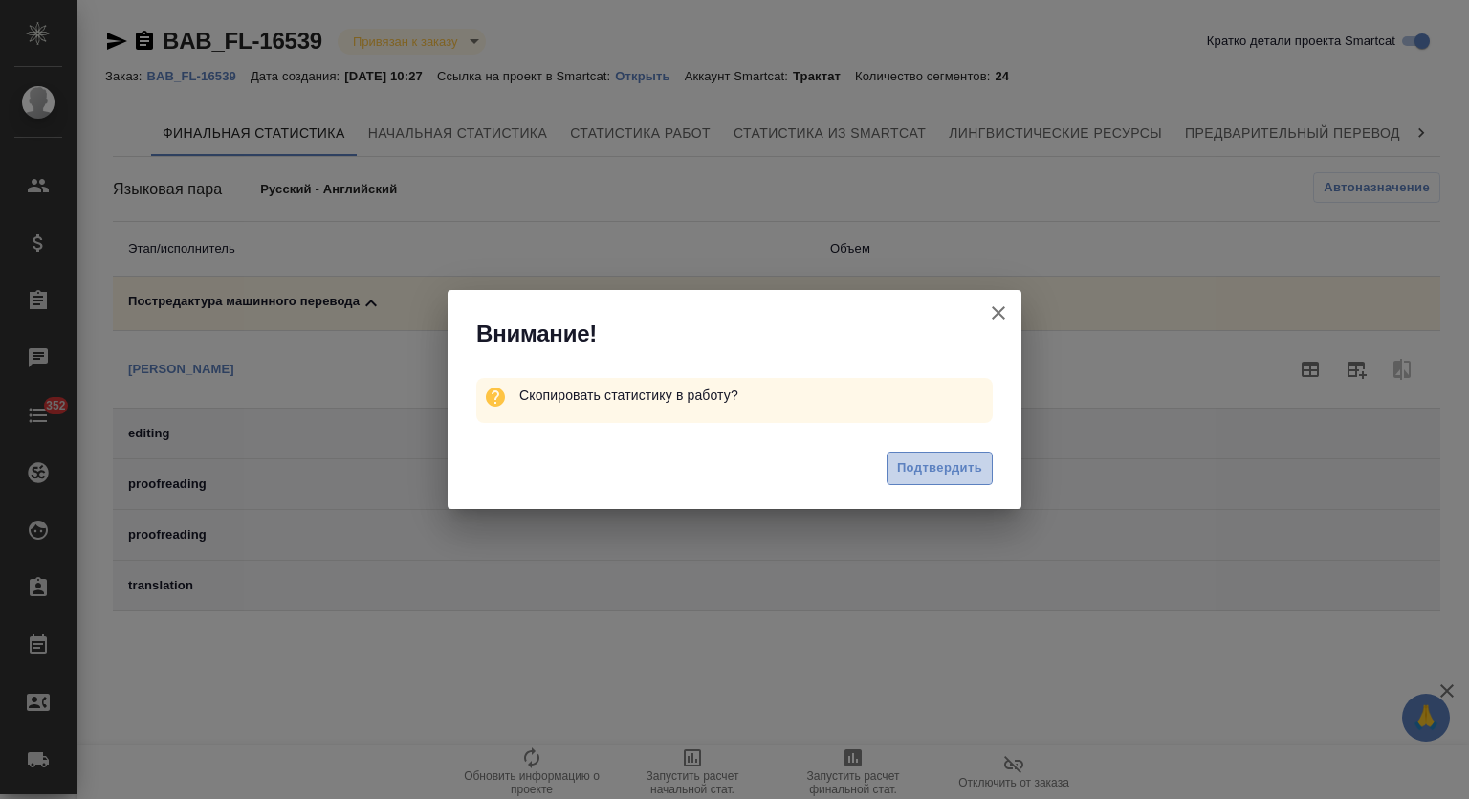
drag, startPoint x: 967, startPoint y: 482, endPoint x: 970, endPoint y: 382, distance: 100.5
click at [966, 481] on button "Подтвердить" at bounding box center [940, 468] width 106 height 33
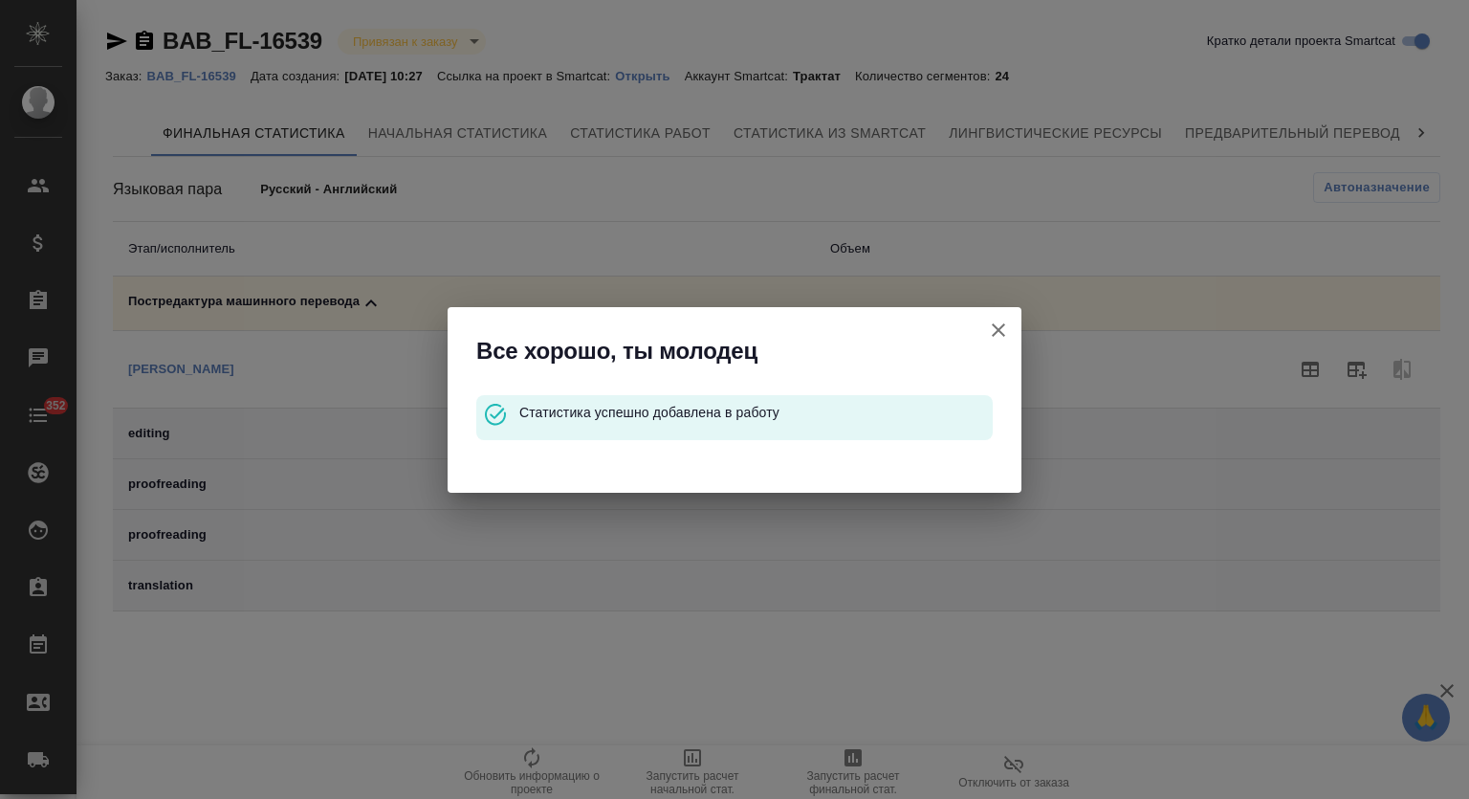
drag, startPoint x: 999, startPoint y: 329, endPoint x: 990, endPoint y: 305, distance: 25.4
click at [999, 322] on icon "button" at bounding box center [998, 330] width 23 height 23
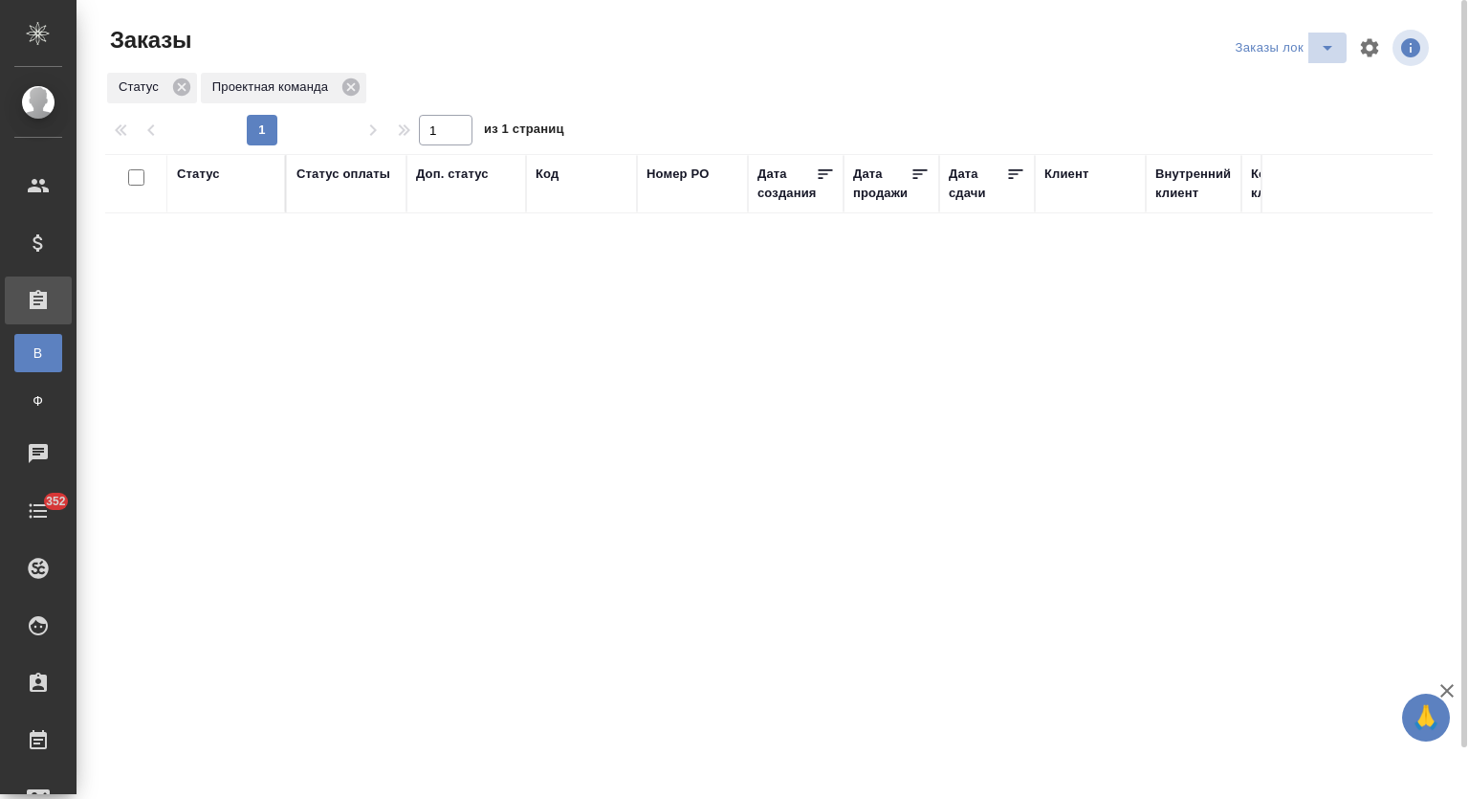
click at [1325, 49] on icon "split button" at bounding box center [1327, 47] width 23 height 23
click at [1272, 121] on li "без статы" at bounding box center [1288, 116] width 116 height 31
click at [1328, 53] on icon "split button" at bounding box center [1327, 47] width 23 height 23
click at [1280, 82] on li "Мои заказы" at bounding box center [1293, 86] width 107 height 31
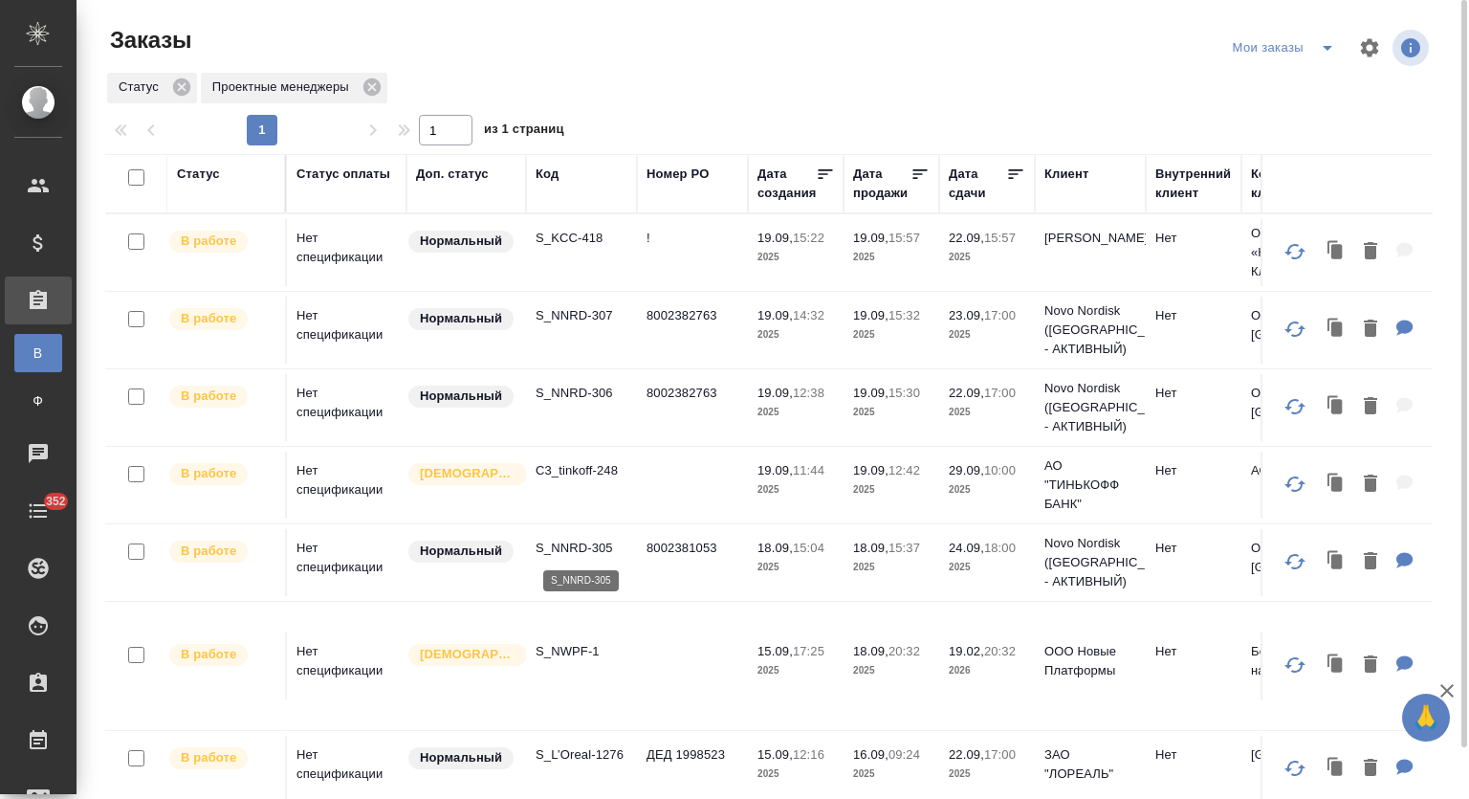
click at [582, 546] on p "S_NNRD-305" at bounding box center [582, 548] width 92 height 19
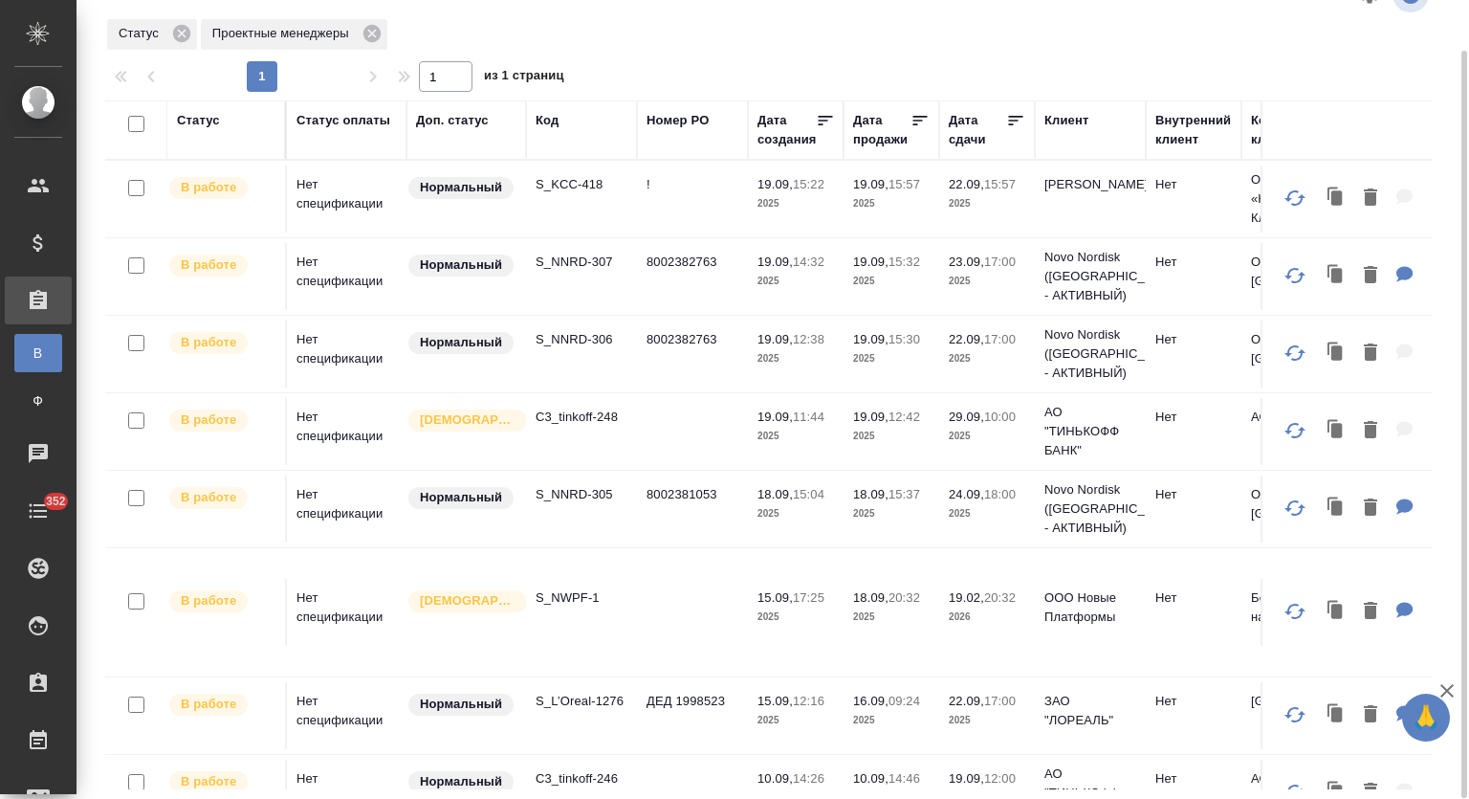
scroll to position [275, 0]
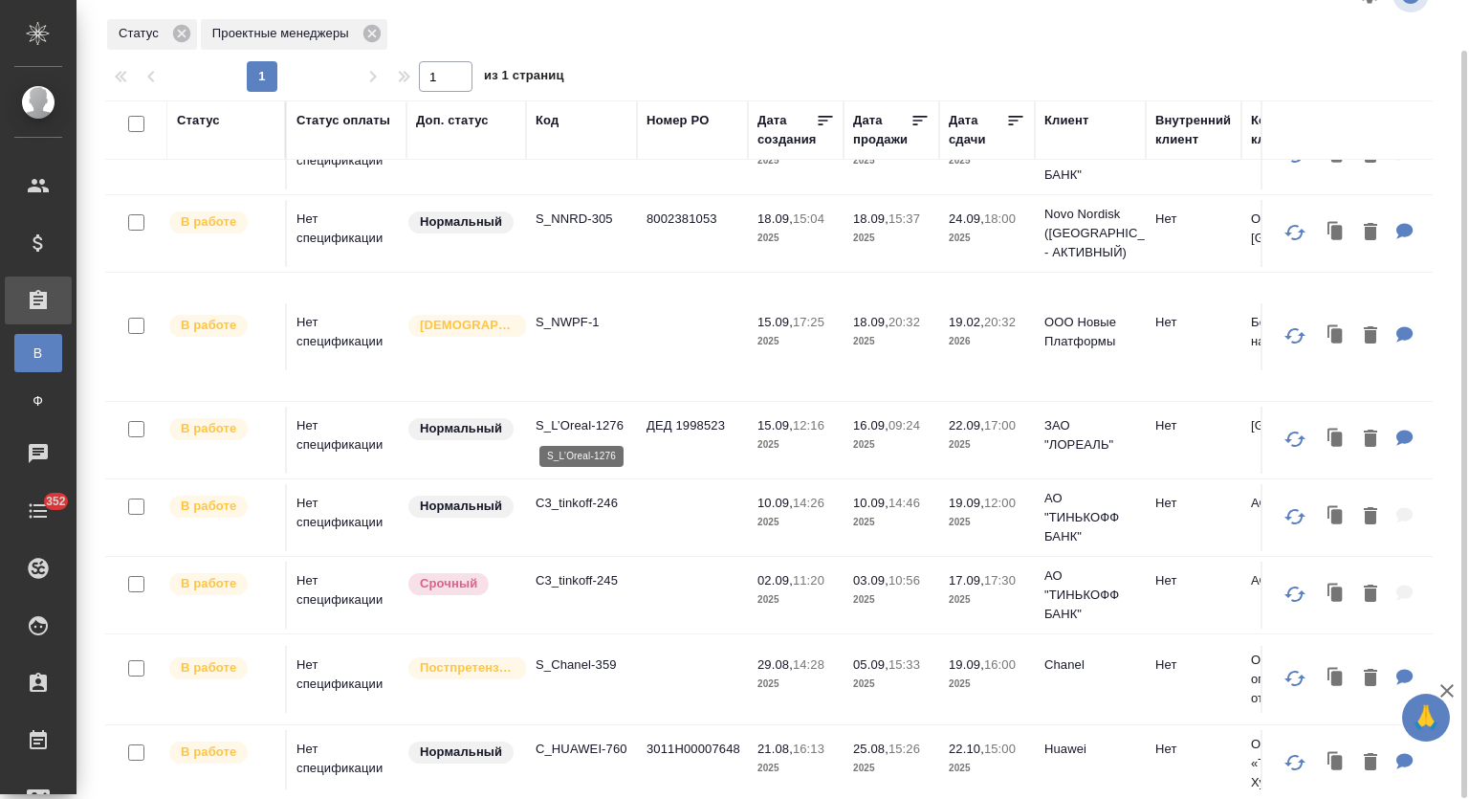
click at [578, 424] on p "S_L’Oreal-1276" at bounding box center [582, 425] width 92 height 19
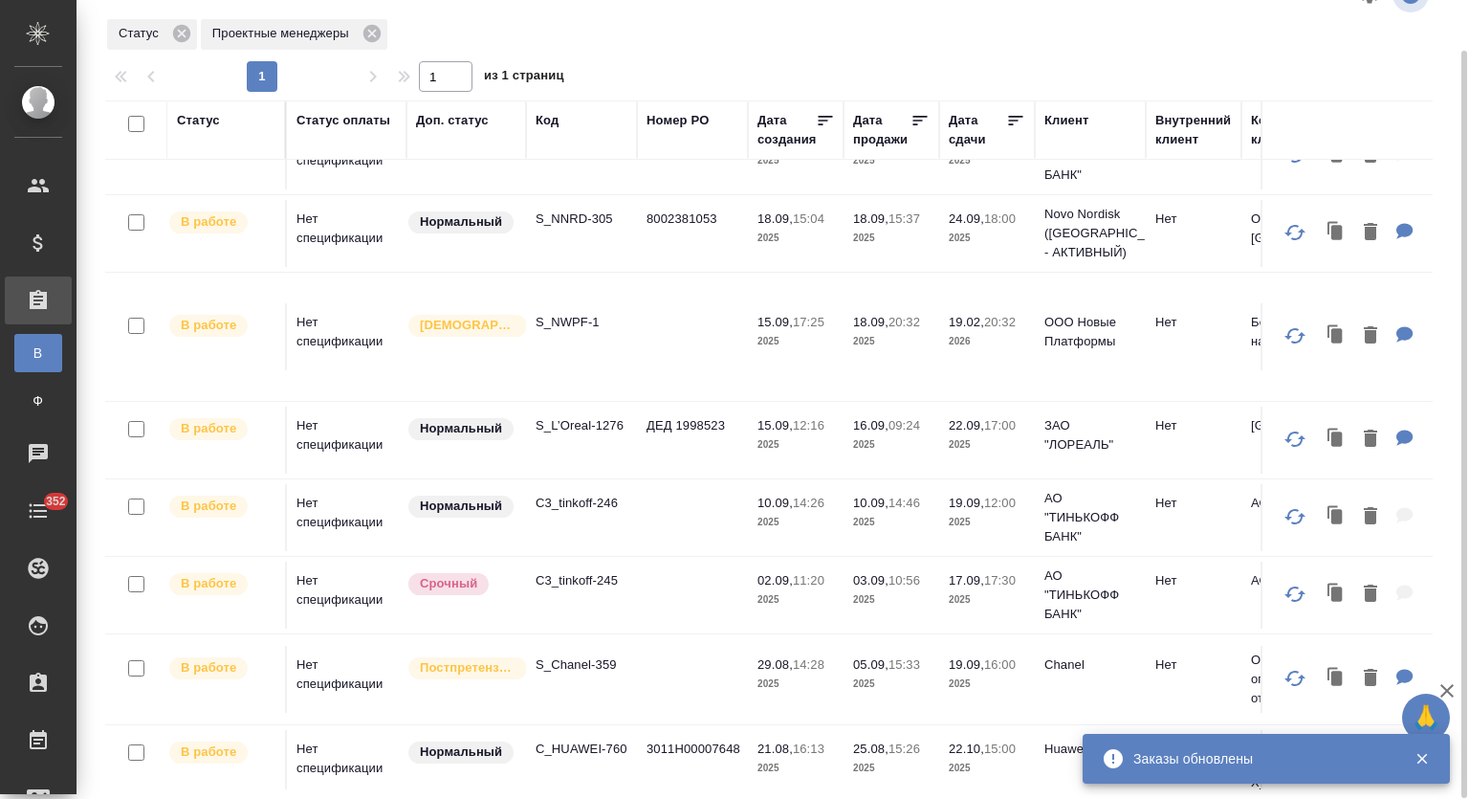
click at [568, 667] on p "S_Chanel-359" at bounding box center [582, 664] width 92 height 19
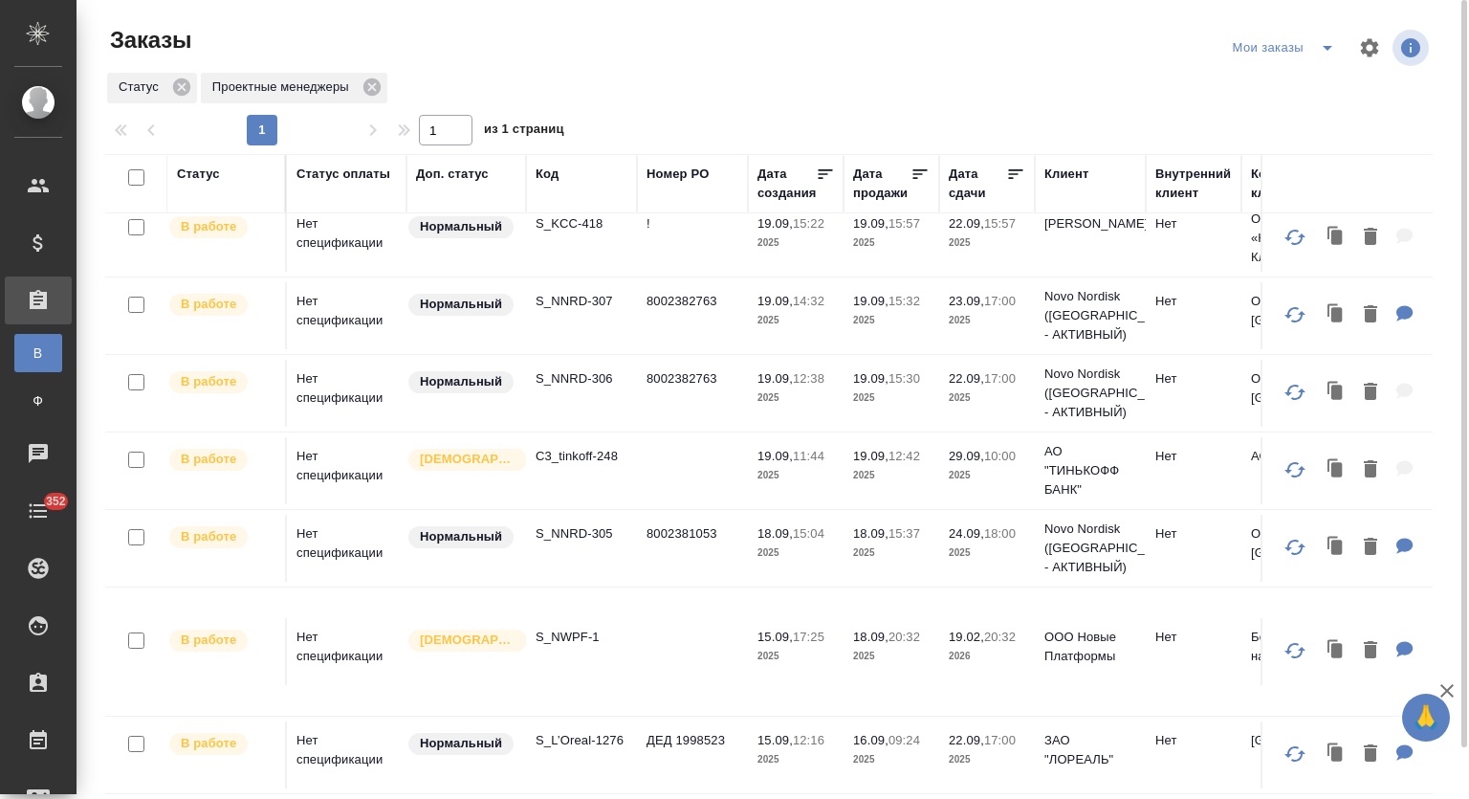
scroll to position [0, 0]
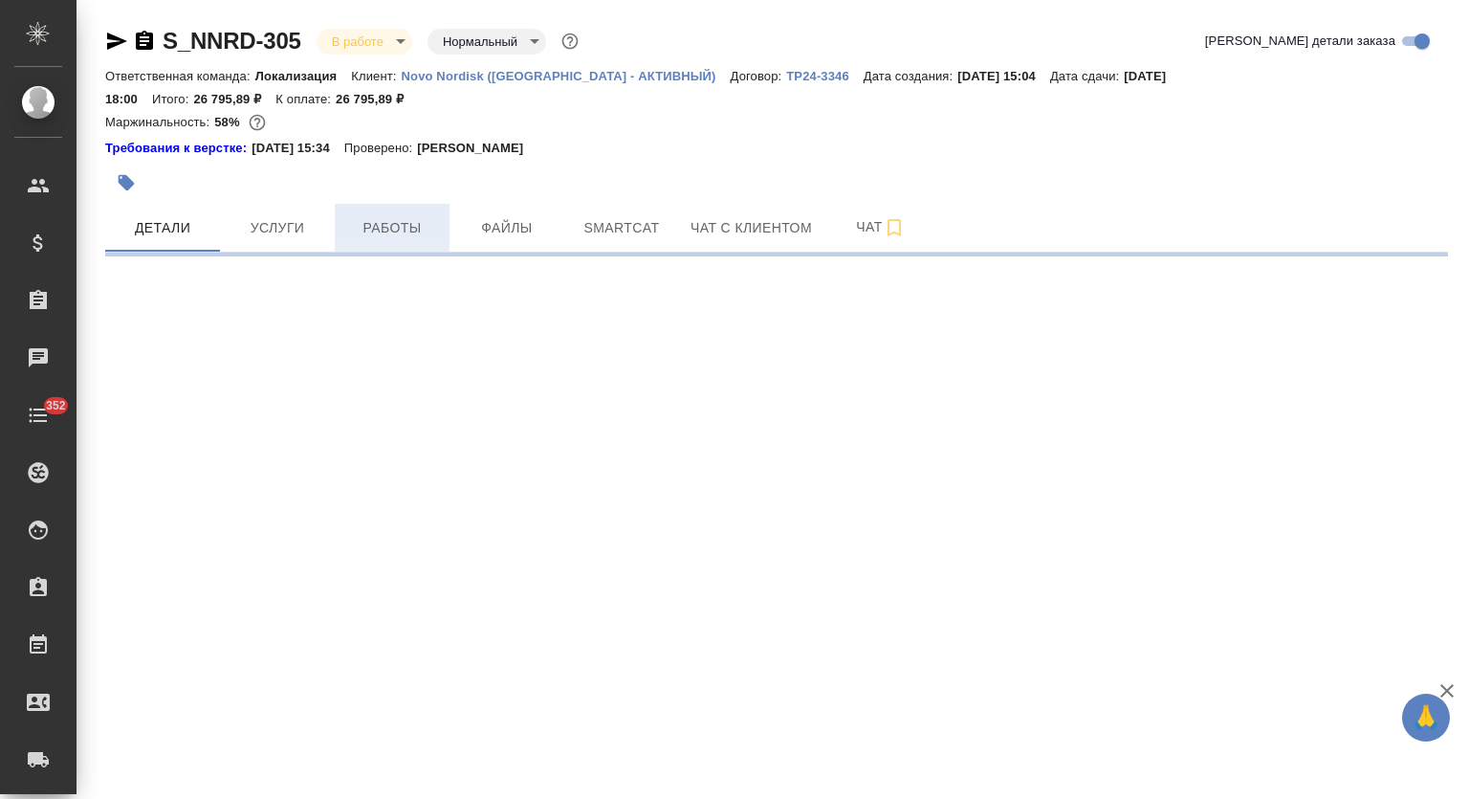
click at [398, 216] on span "Работы" at bounding box center [392, 228] width 92 height 24
select select "RU"
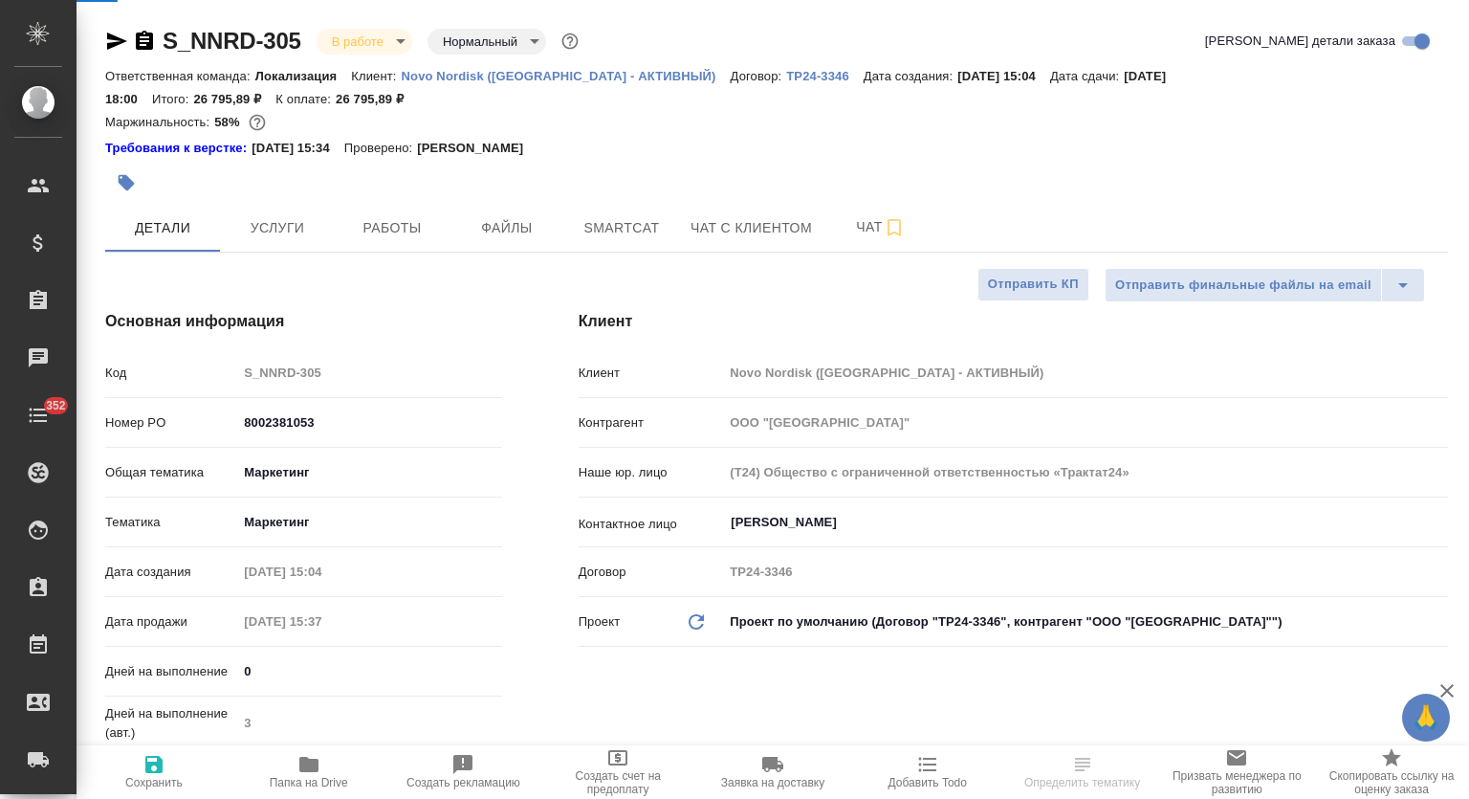
type textarea "x"
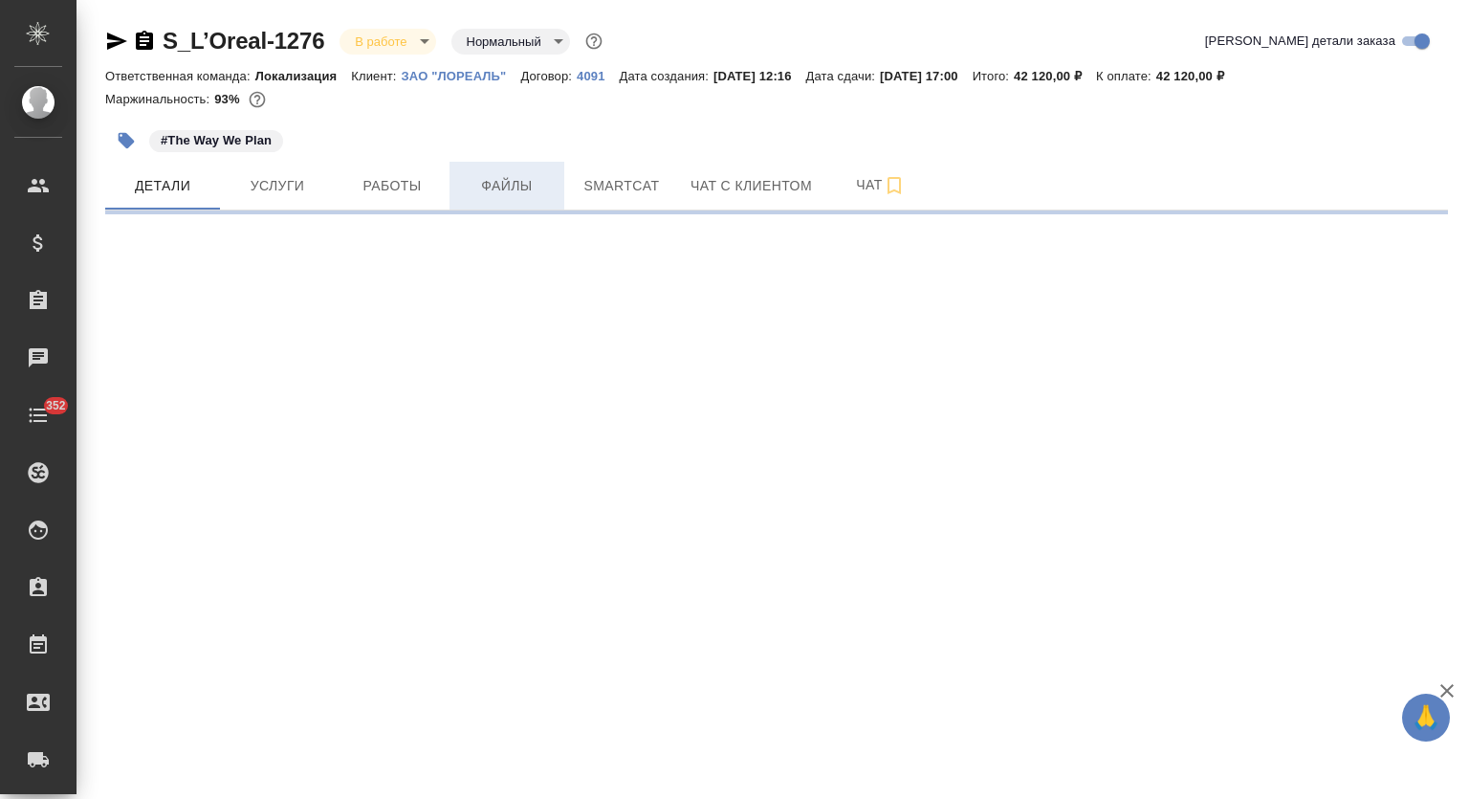
select select "RU"
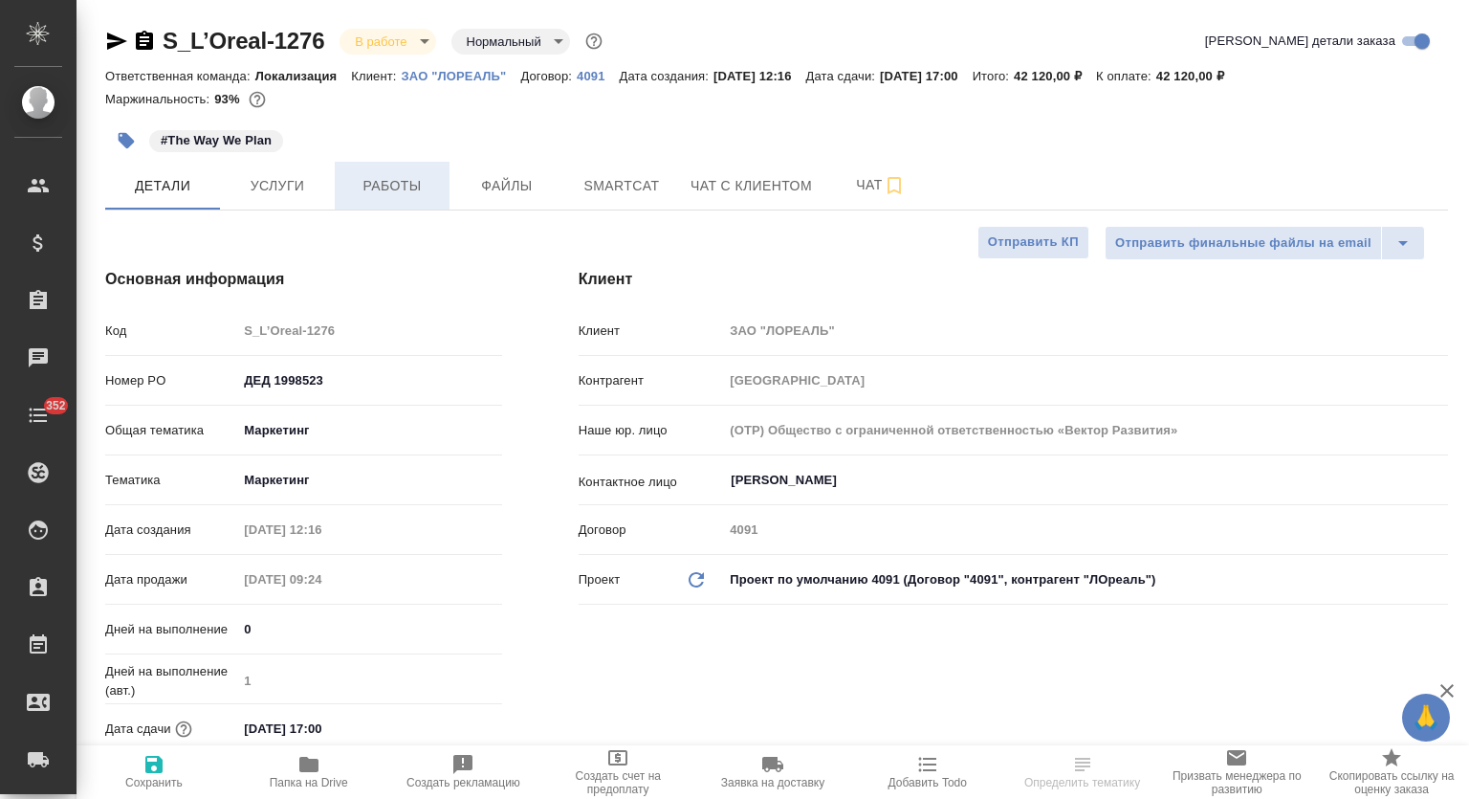
type textarea "x"
click at [386, 185] on span "Работы" at bounding box center [392, 186] width 92 height 24
type textarea "x"
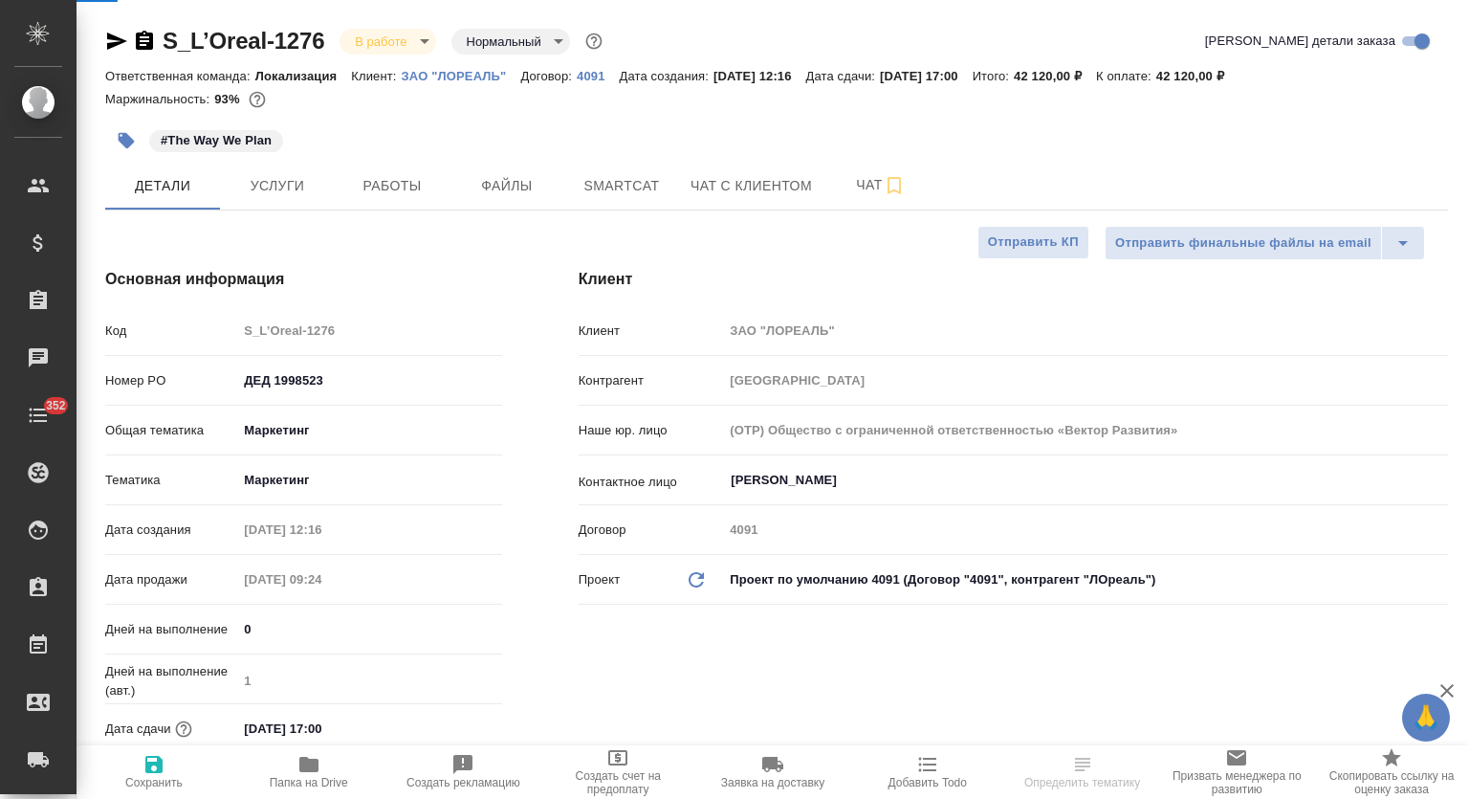
type textarea "x"
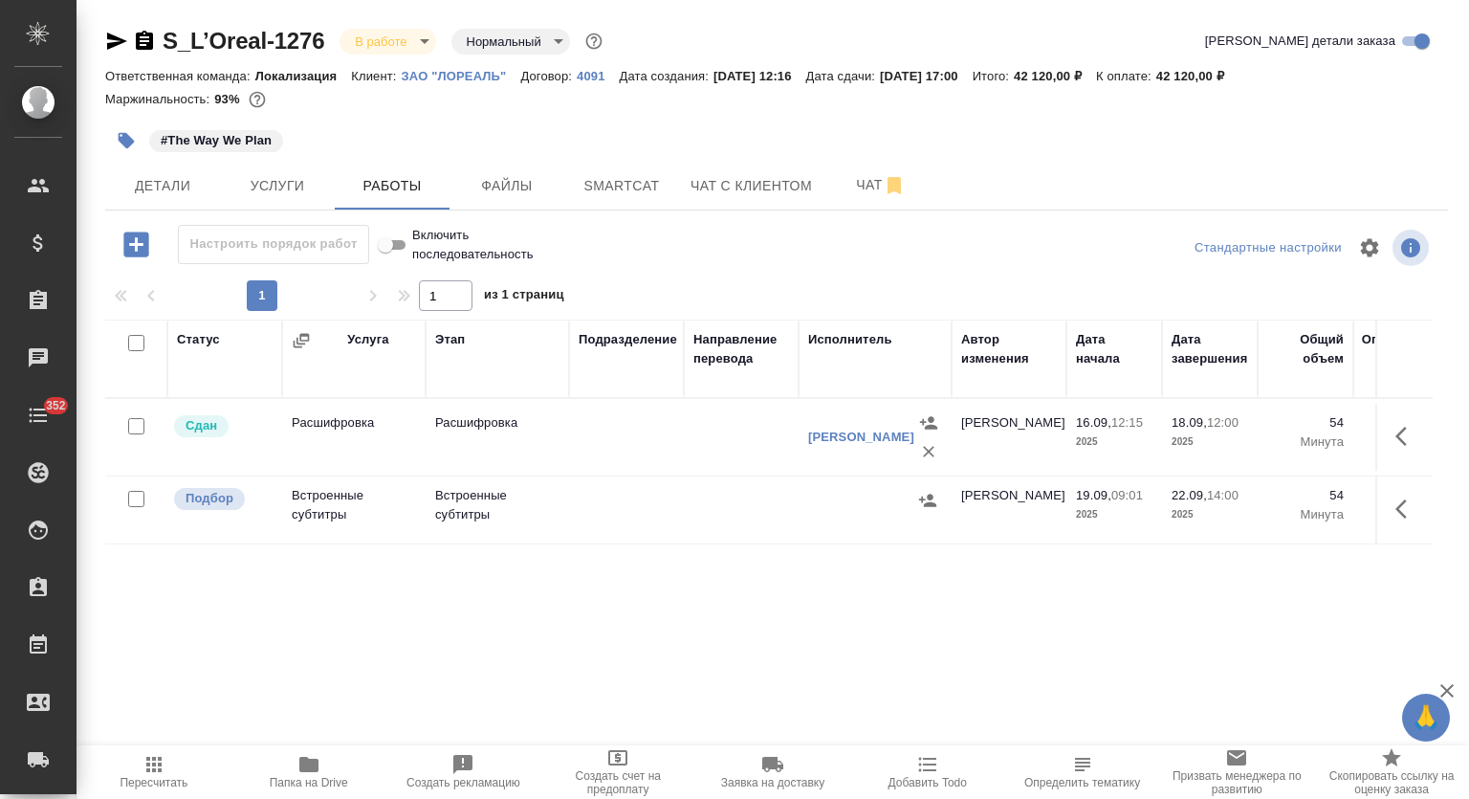
click at [142, 42] on icon "button" at bounding box center [144, 40] width 17 height 19
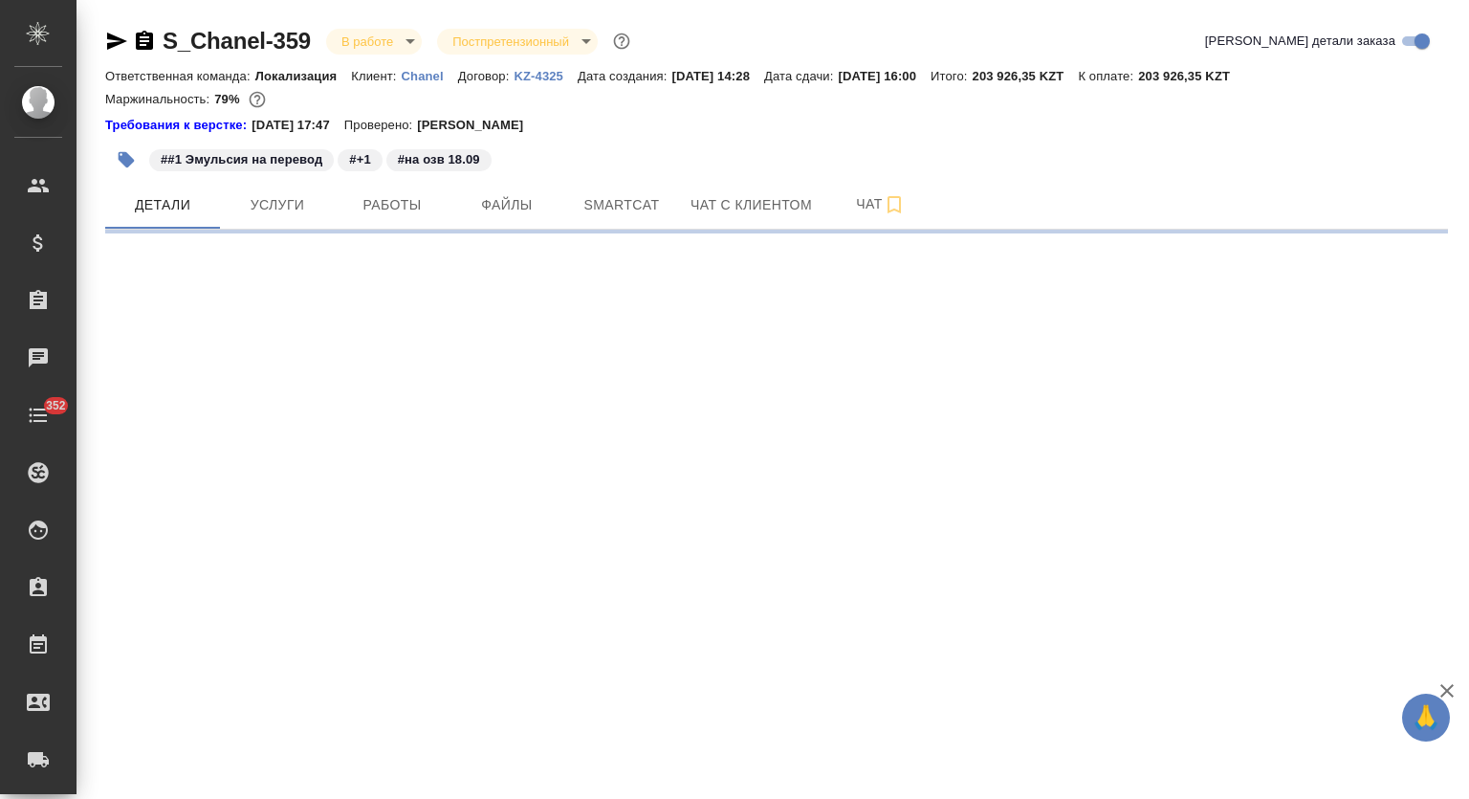
select select "RU"
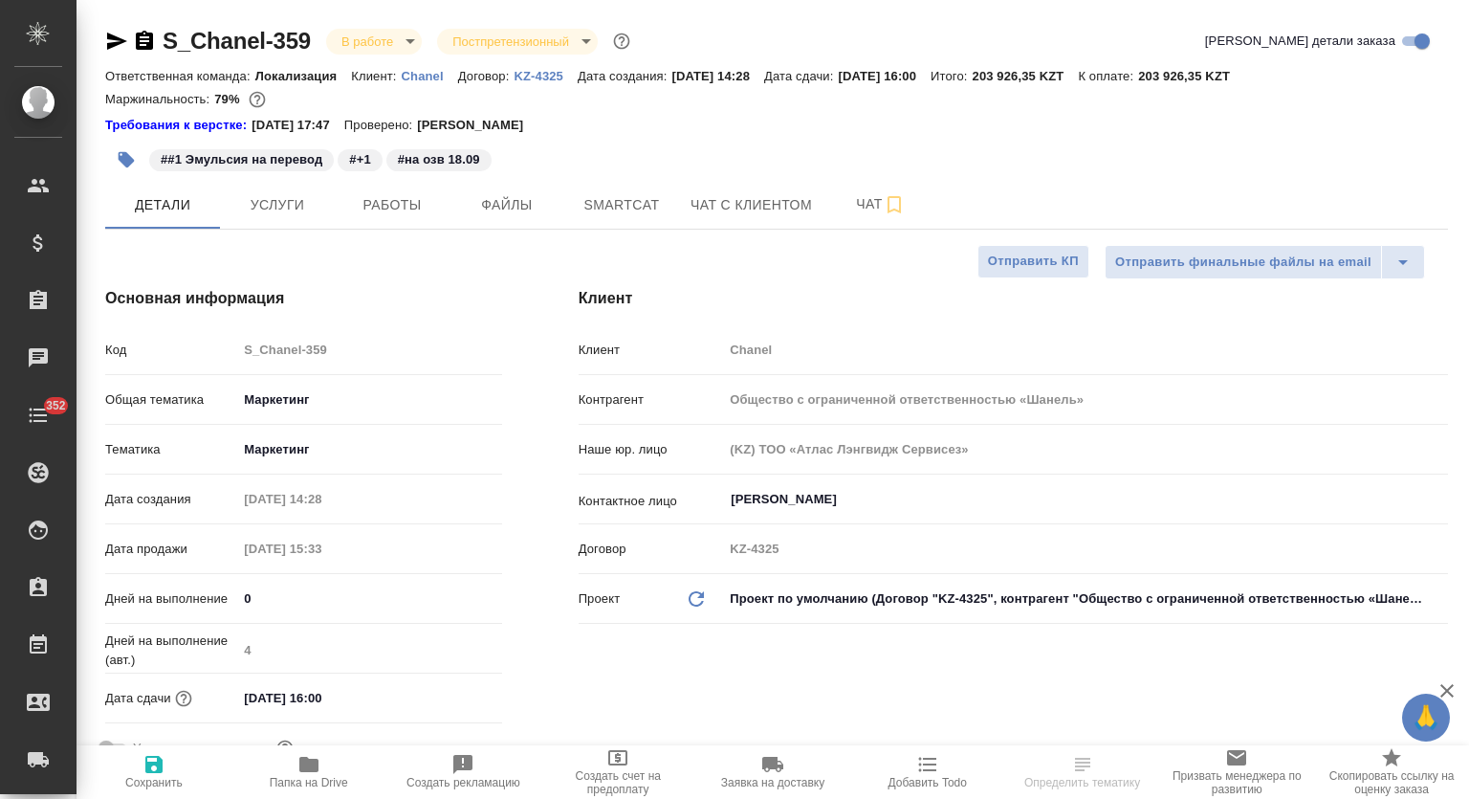
type textarea "x"
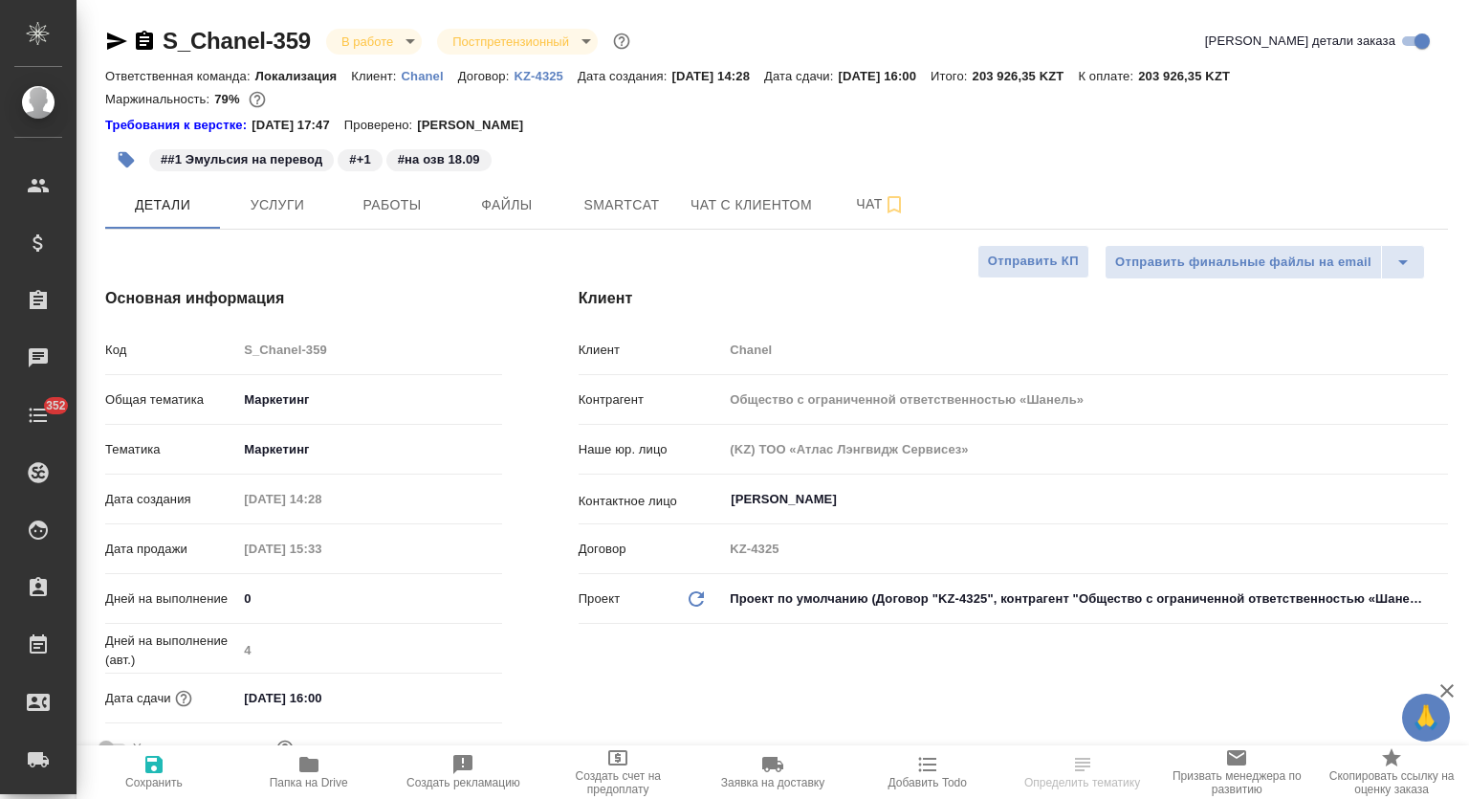
type textarea "x"
click at [390, 209] on span "Работы" at bounding box center [392, 205] width 92 height 24
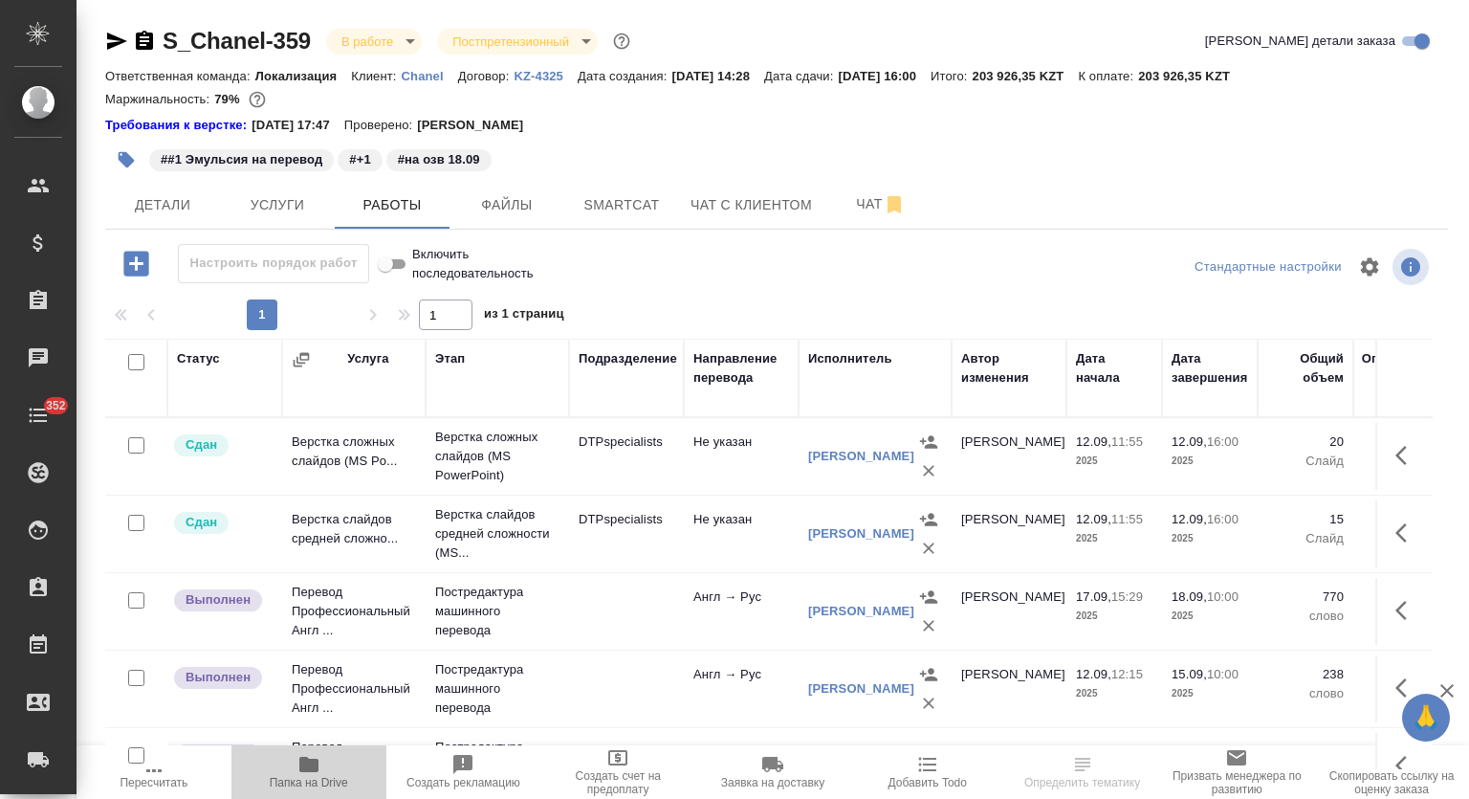
click at [303, 772] on icon "button" at bounding box center [308, 764] width 19 height 15
click at [622, 213] on span "Smartcat" at bounding box center [622, 205] width 92 height 24
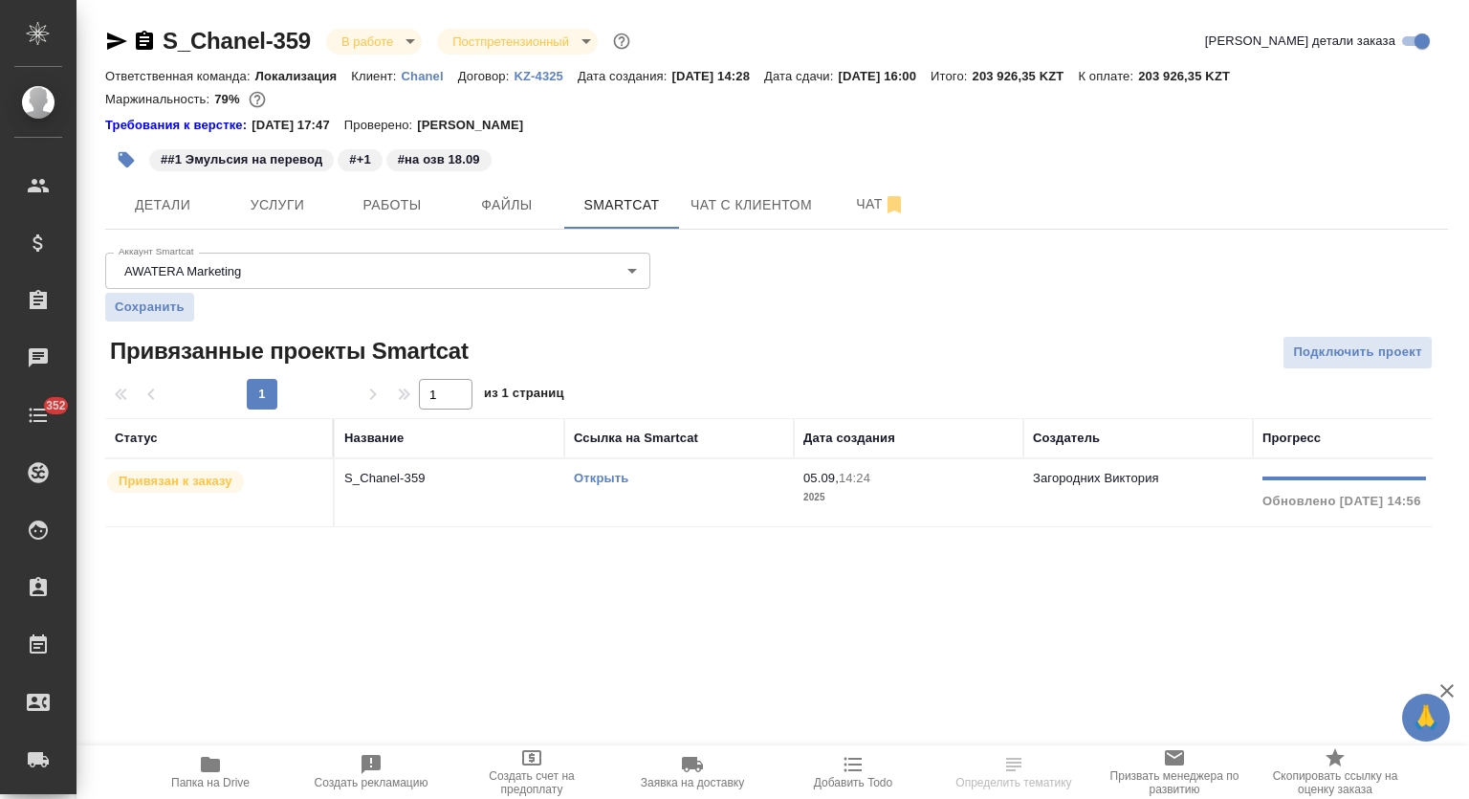
click at [419, 480] on p "S_Chanel-359" at bounding box center [449, 478] width 210 height 19
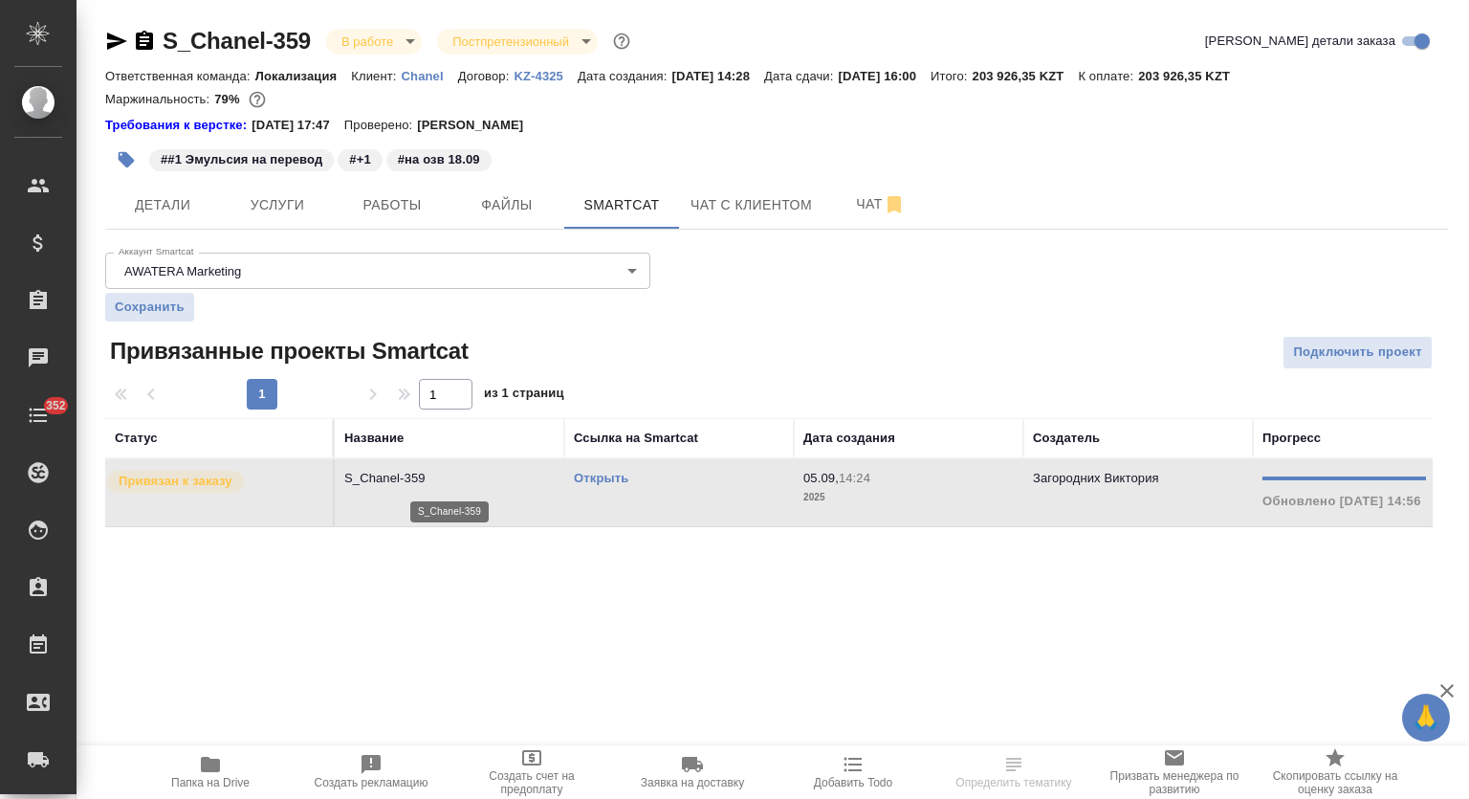
click at [419, 480] on p "S_Chanel-359" at bounding box center [449, 478] width 210 height 19
click at [362, 187] on button "Работы" at bounding box center [392, 205] width 115 height 48
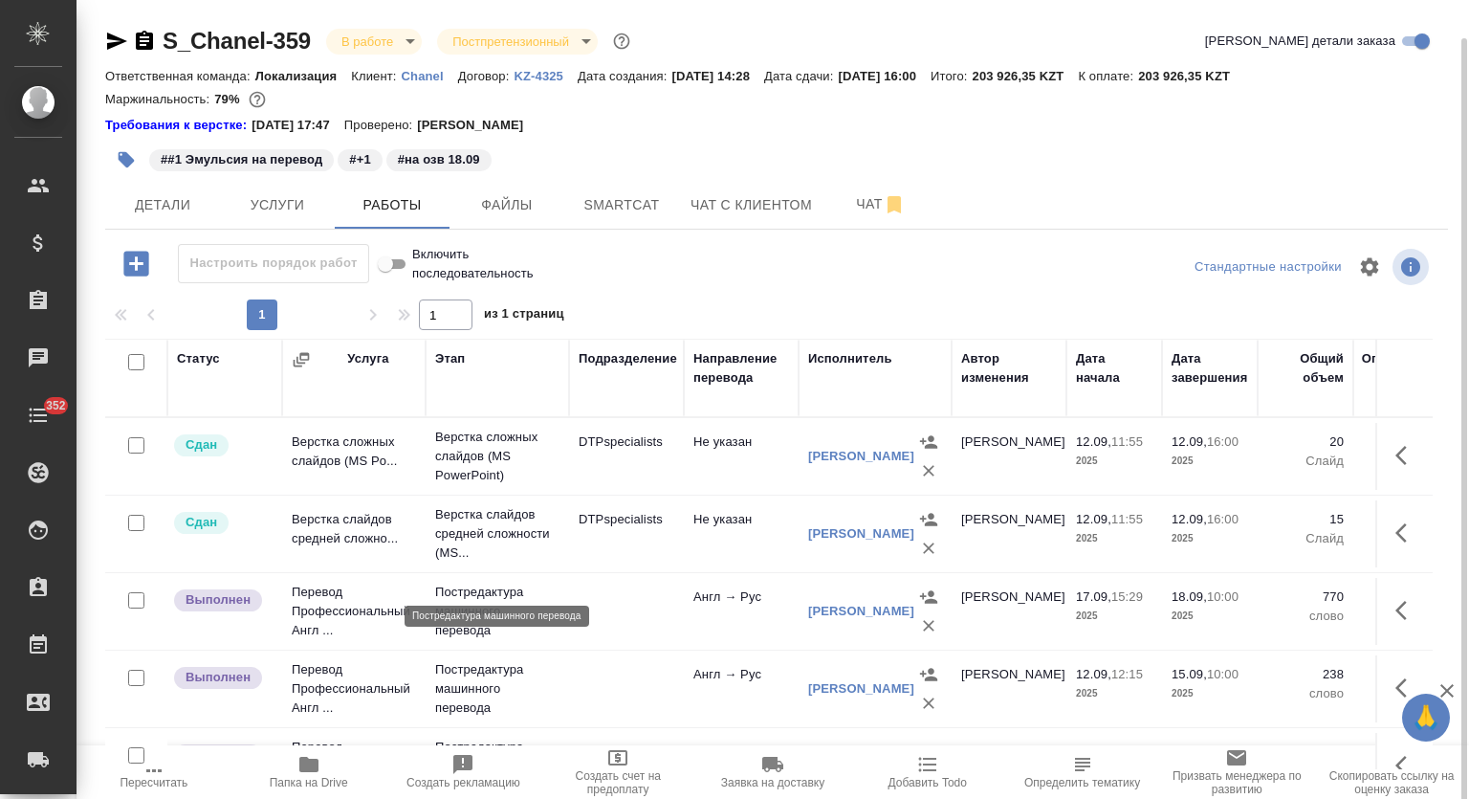
scroll to position [127, 0]
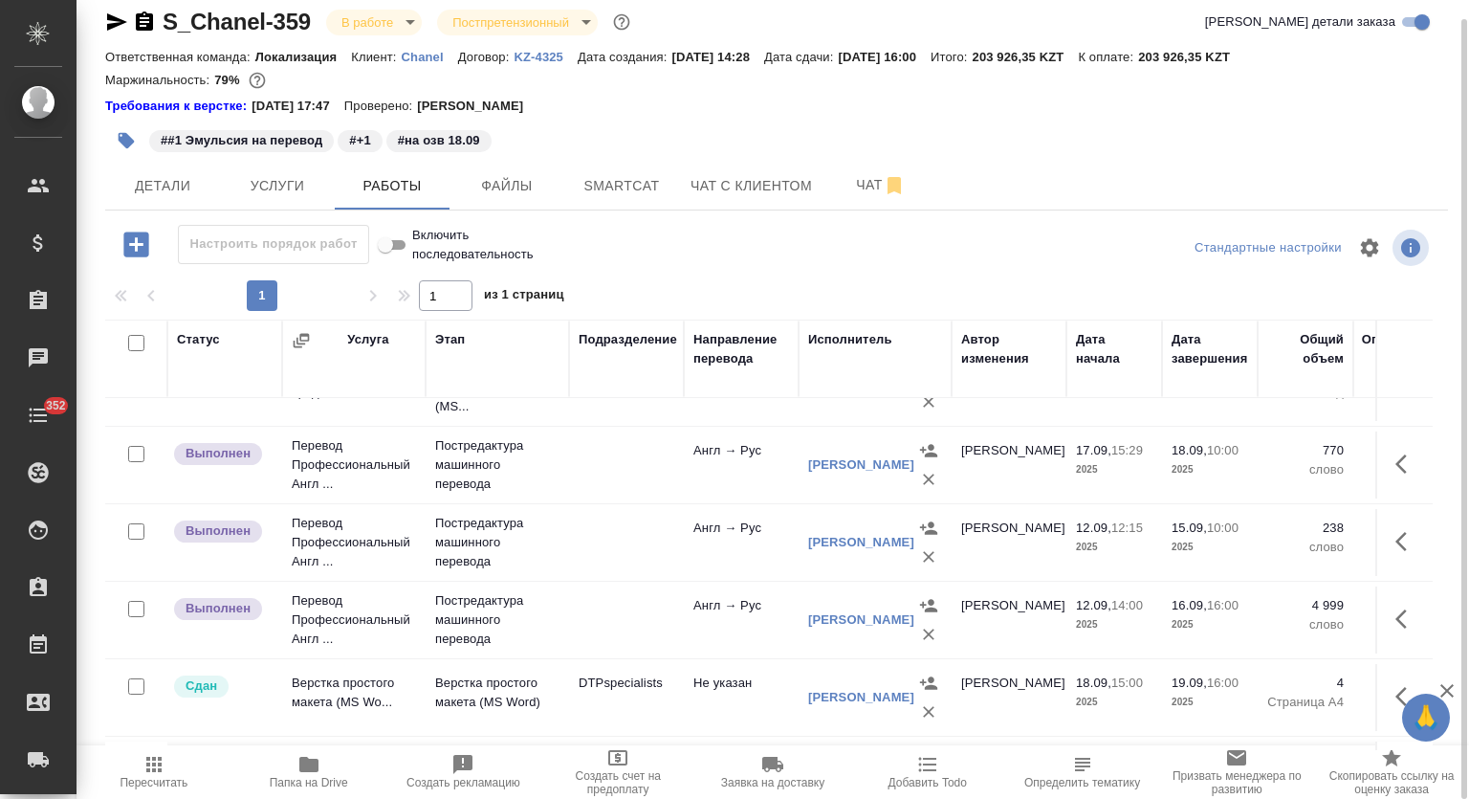
click at [162, 768] on icon "button" at bounding box center [154, 764] width 23 height 23
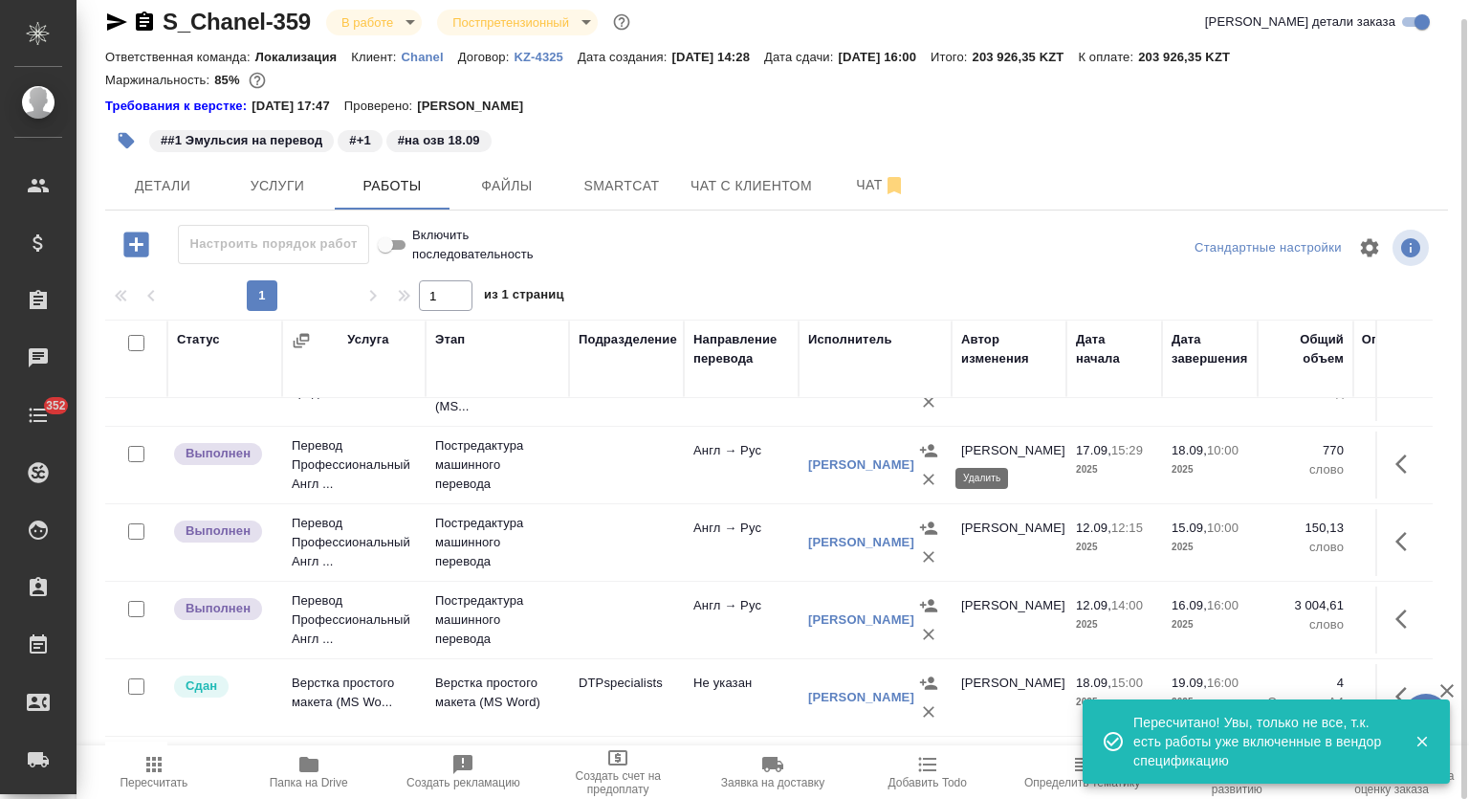
click at [924, 479] on icon "button" at bounding box center [928, 479] width 19 height 19
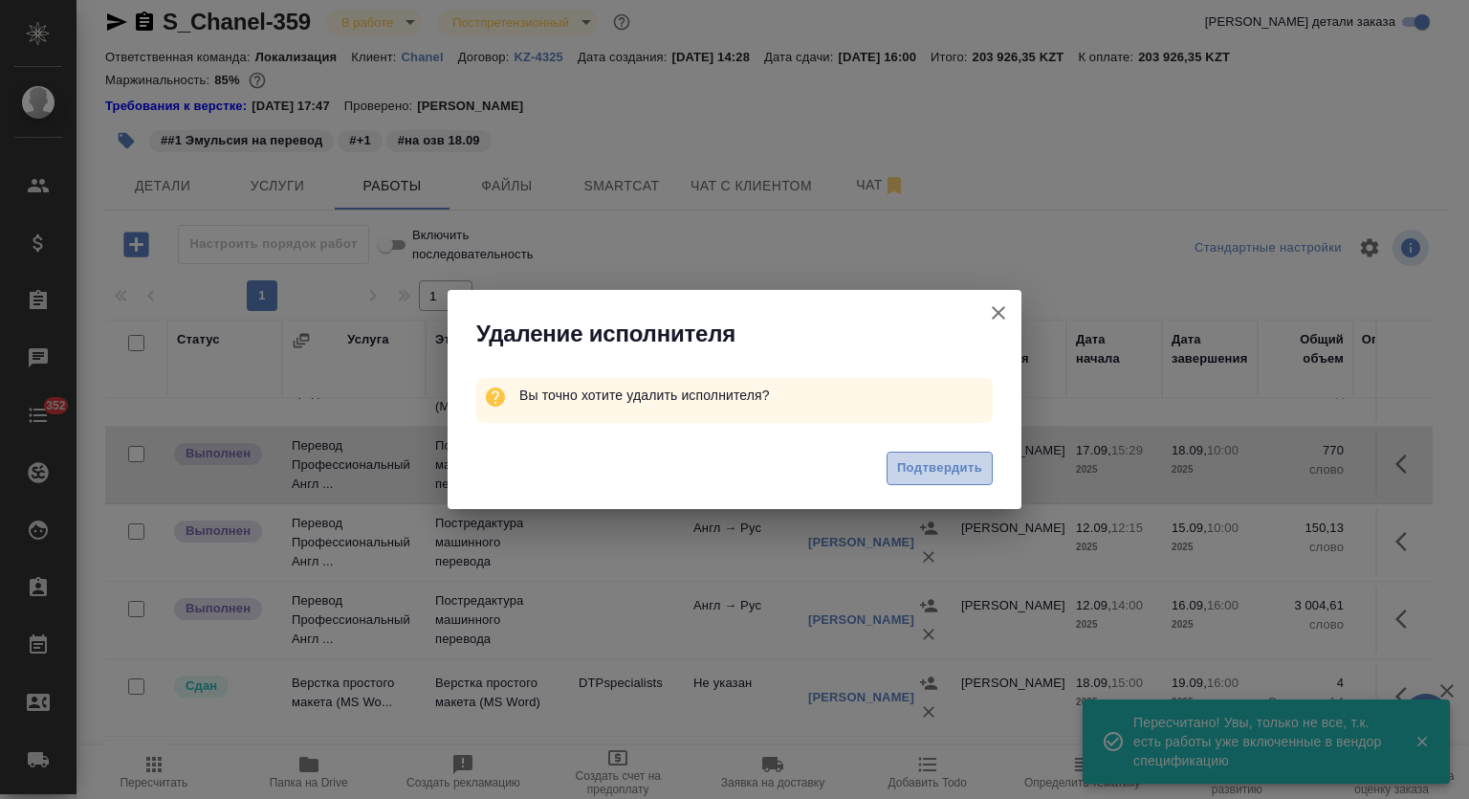
click at [927, 473] on span "Подтвердить" at bounding box center [939, 468] width 85 height 22
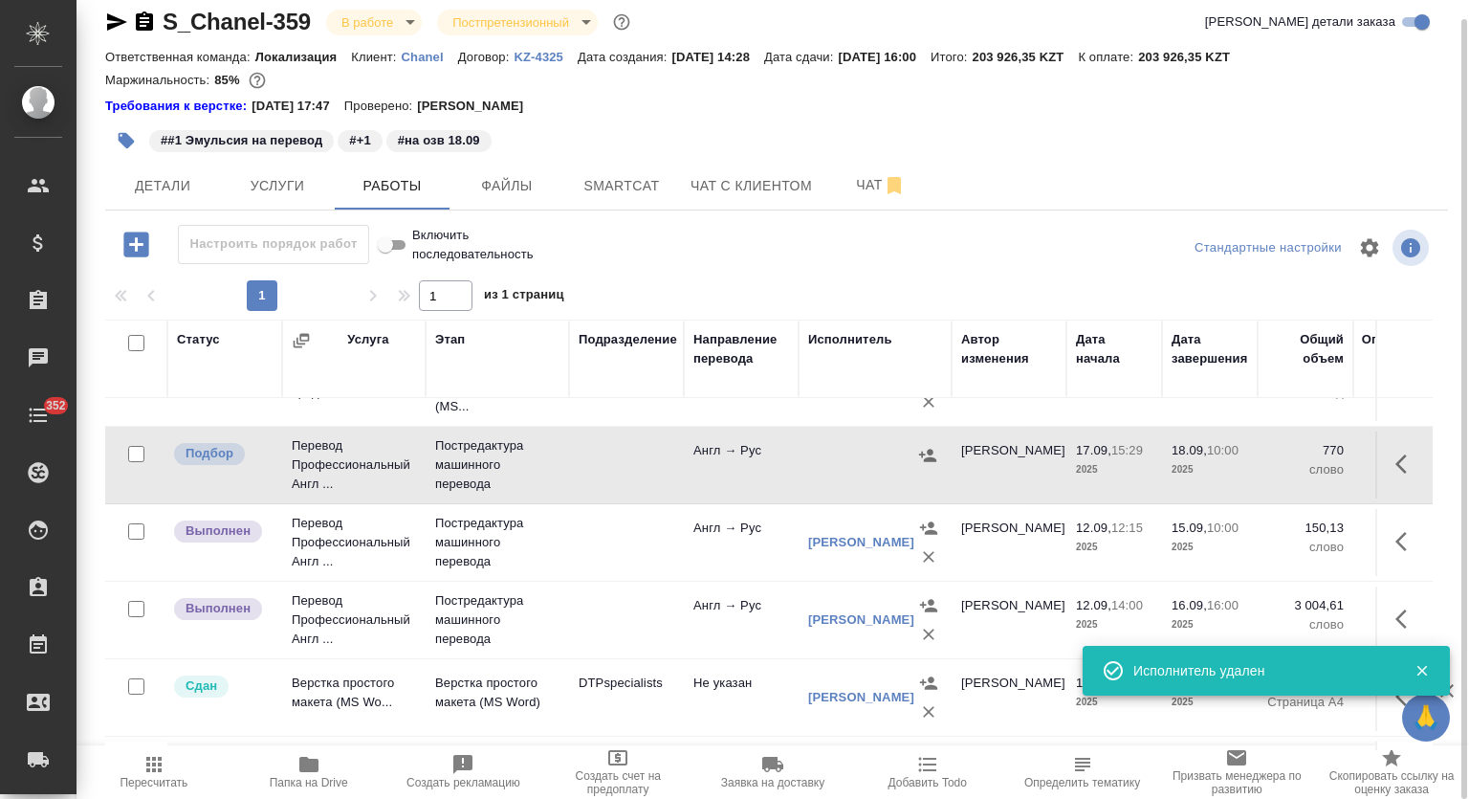
click at [1396, 458] on icon "button" at bounding box center [1407, 463] width 23 height 23
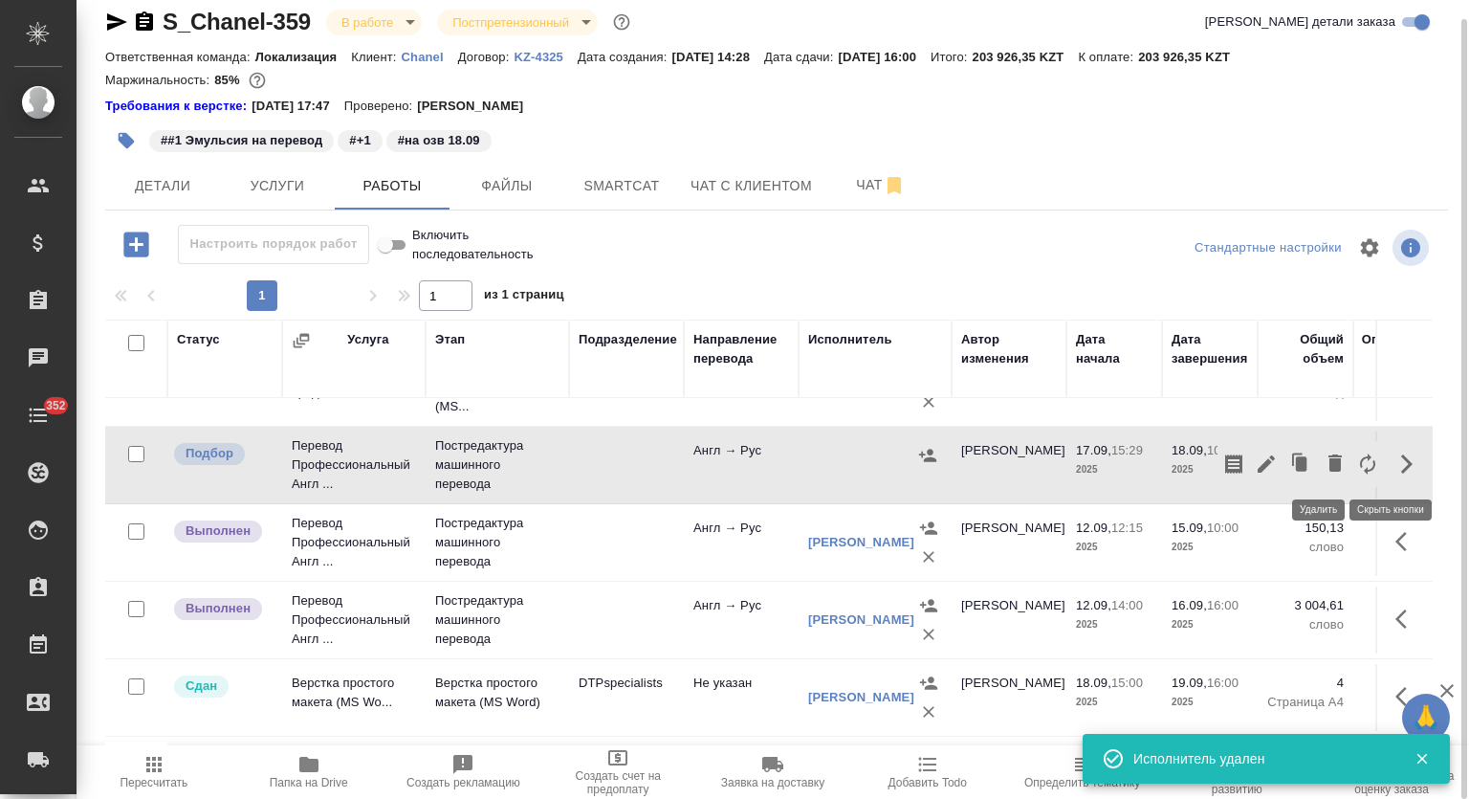
click at [1329, 466] on icon "button" at bounding box center [1335, 462] width 13 height 17
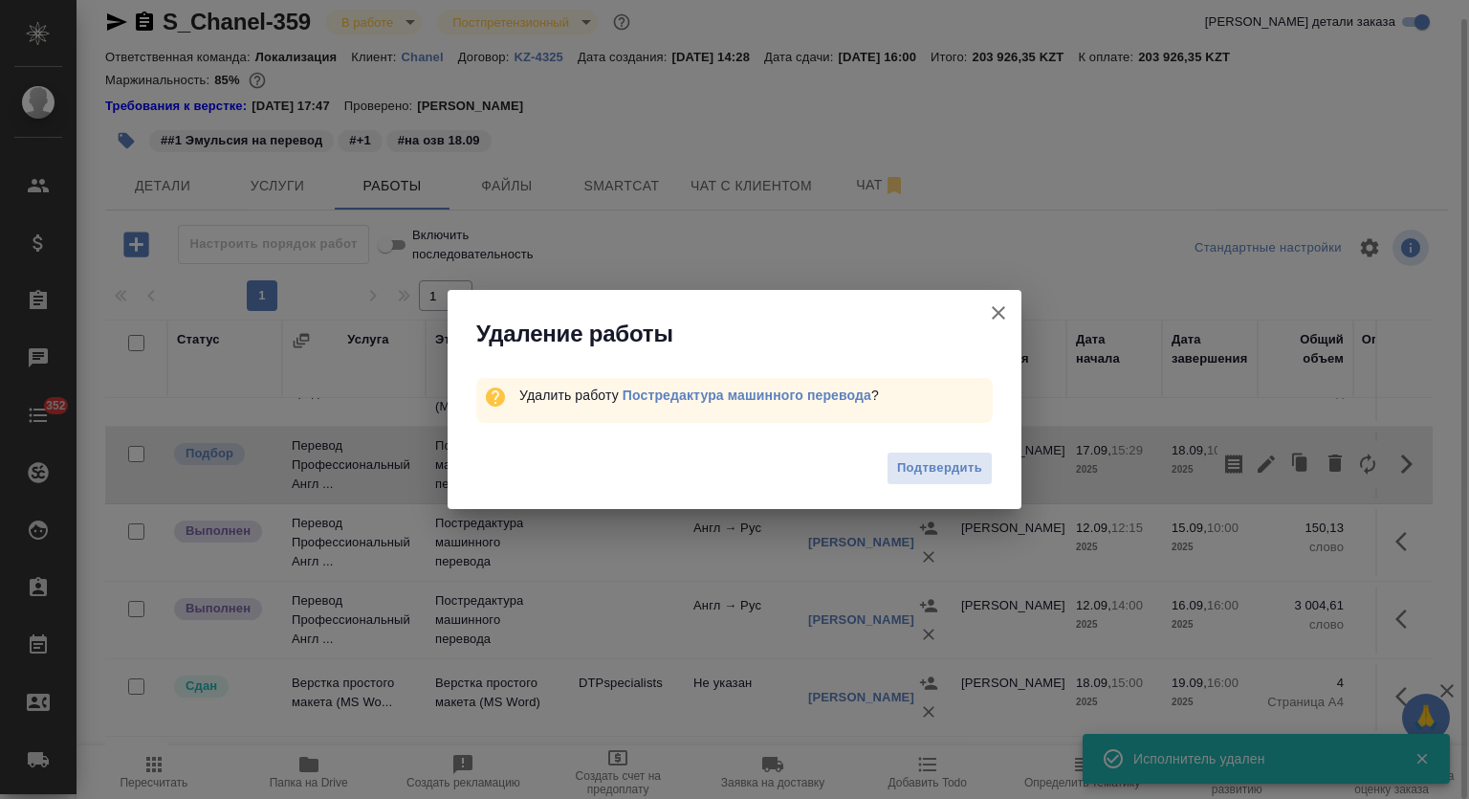
click at [965, 468] on span "Подтвердить" at bounding box center [939, 468] width 85 height 22
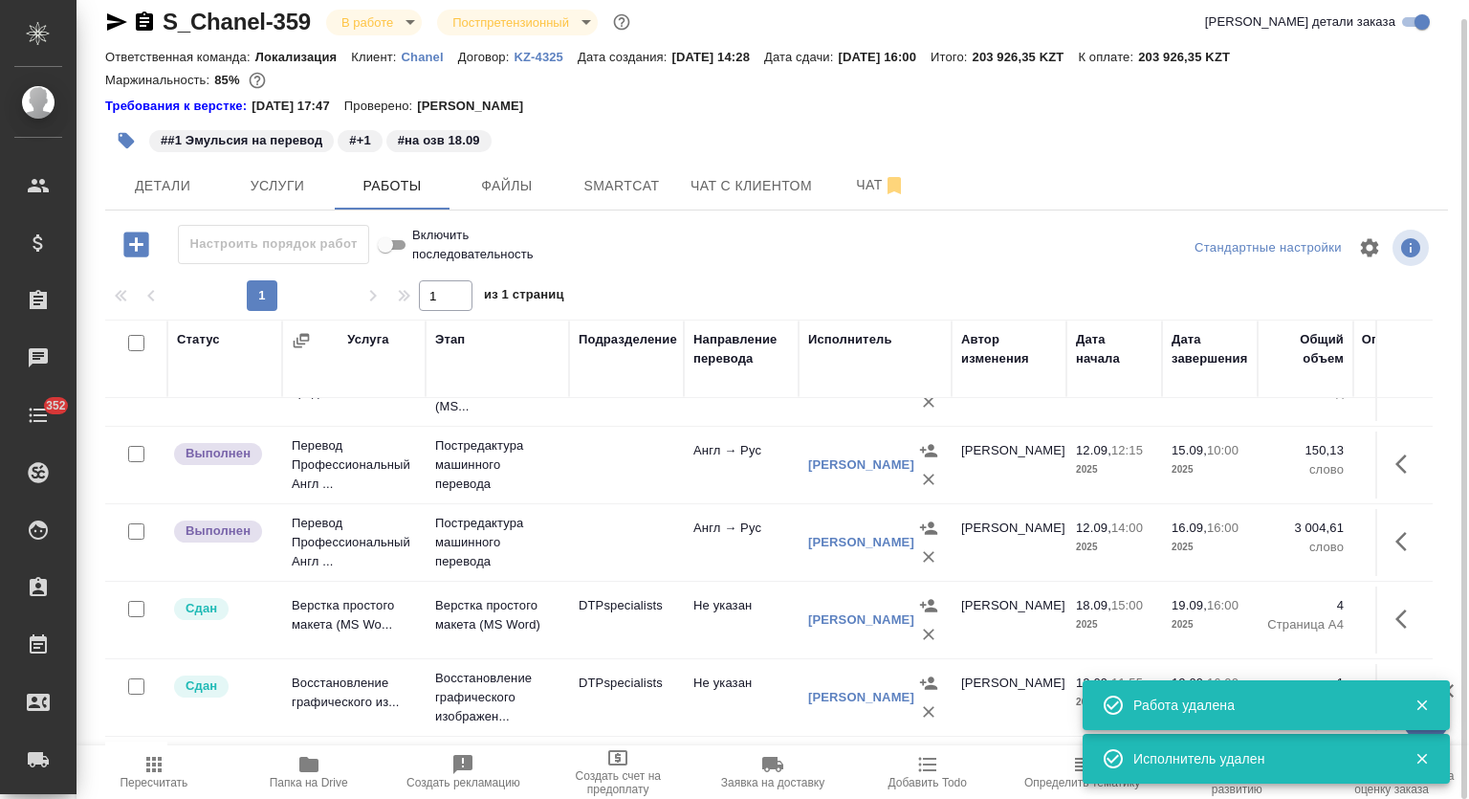
scroll to position [0, 0]
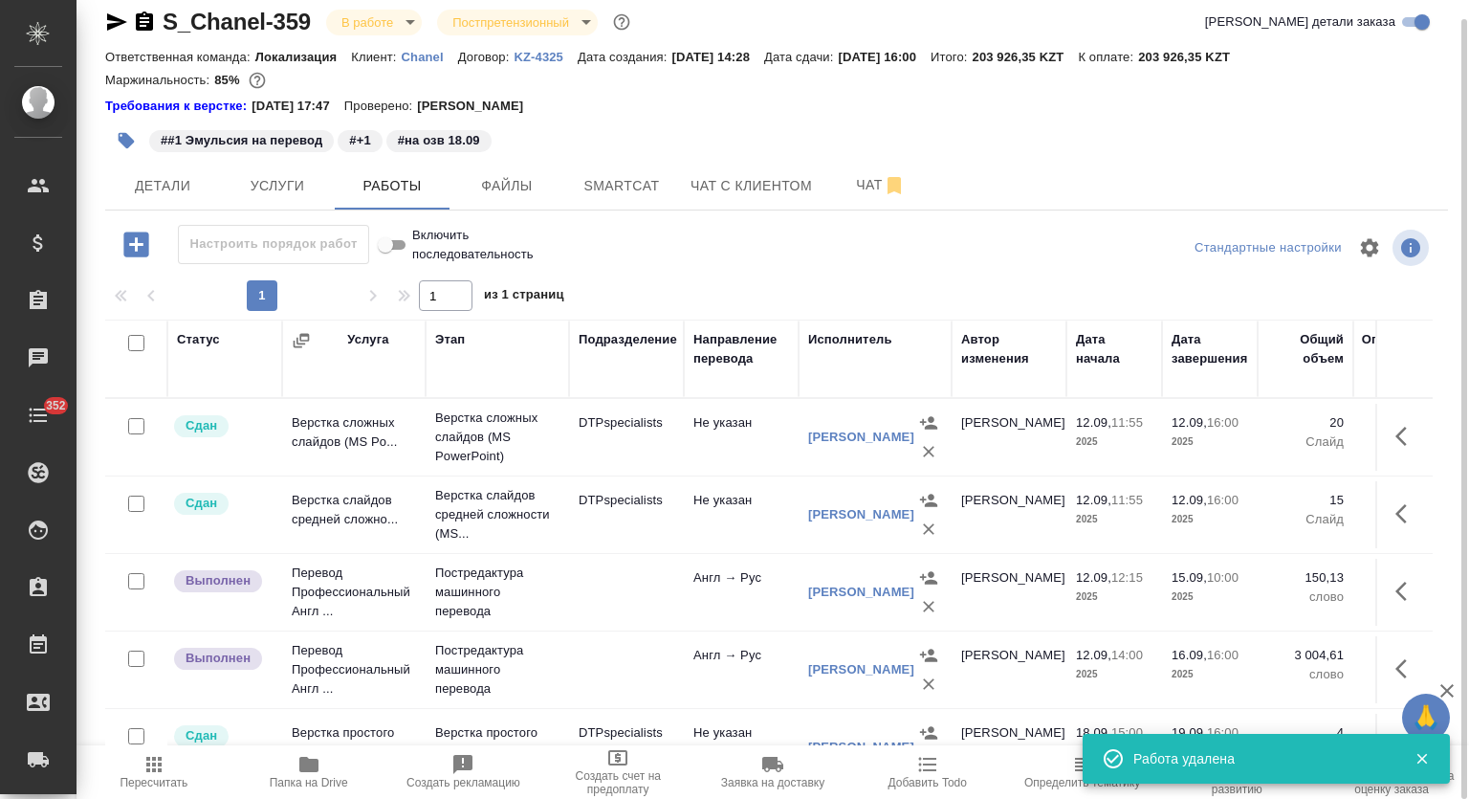
click at [139, 653] on input "checkbox" at bounding box center [136, 658] width 16 height 16
checkbox input "true"
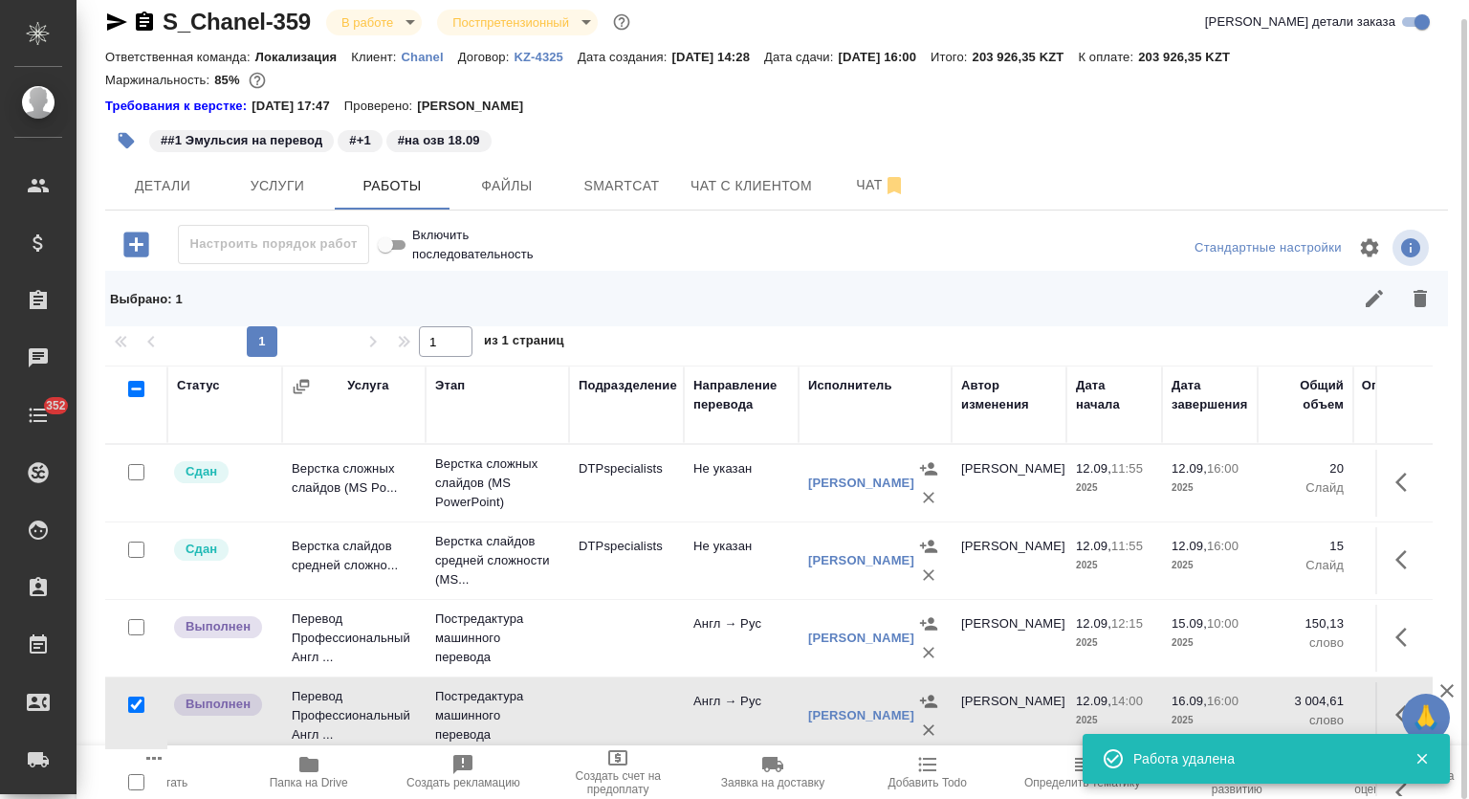
click at [136, 626] on input "checkbox" at bounding box center [136, 627] width 16 height 16
checkbox input "true"
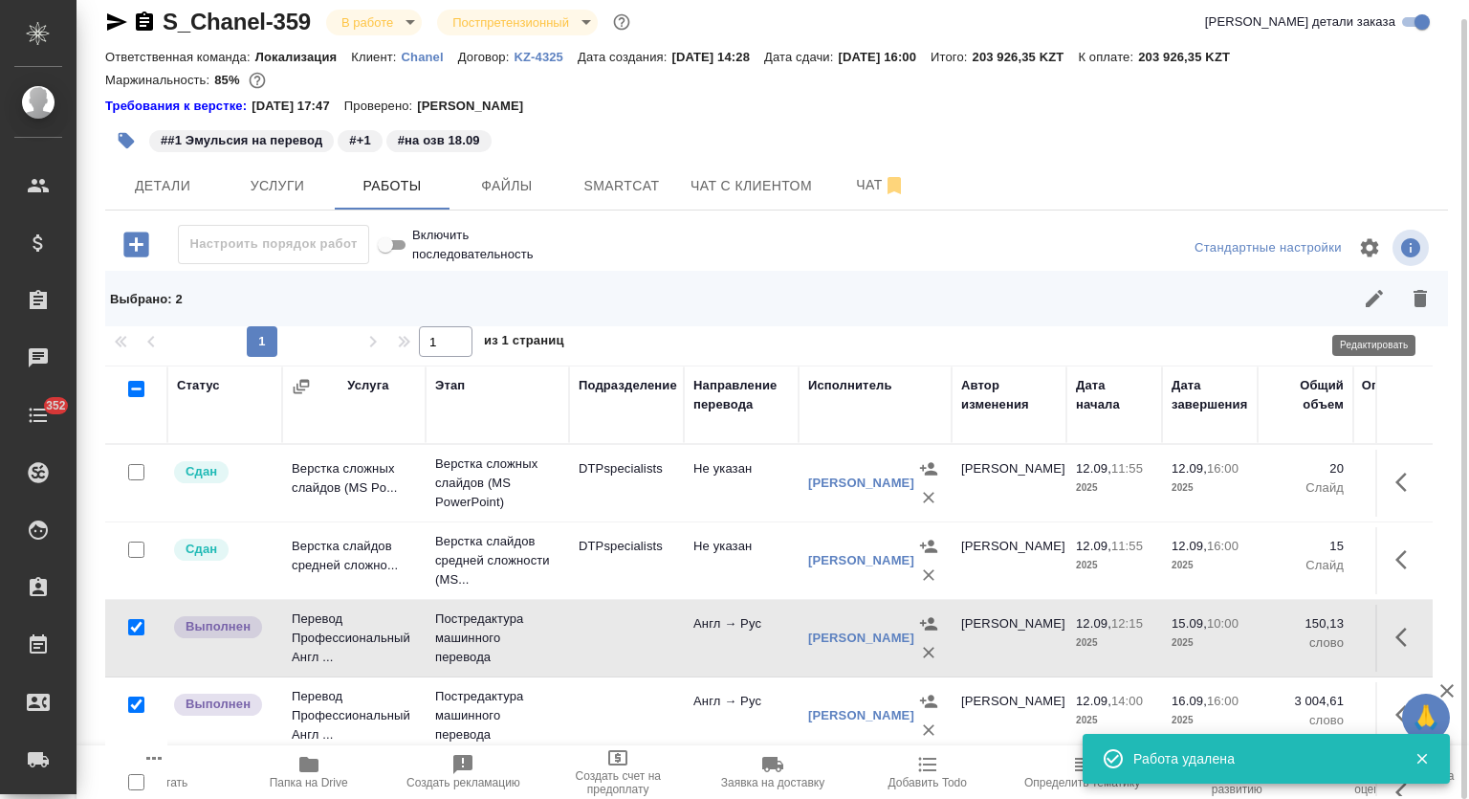
click at [1379, 291] on icon "button" at bounding box center [1374, 298] width 17 height 17
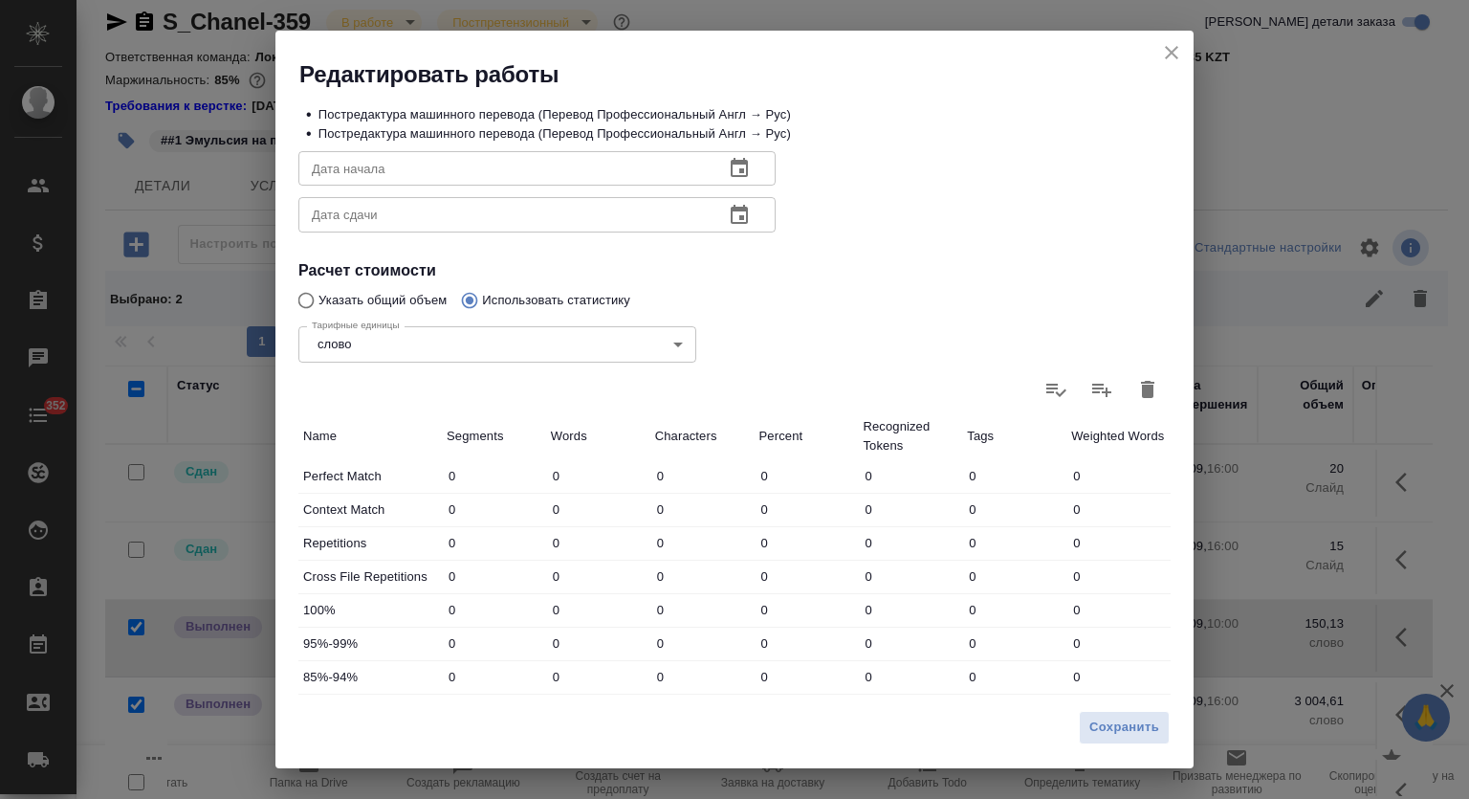
scroll to position [210, 0]
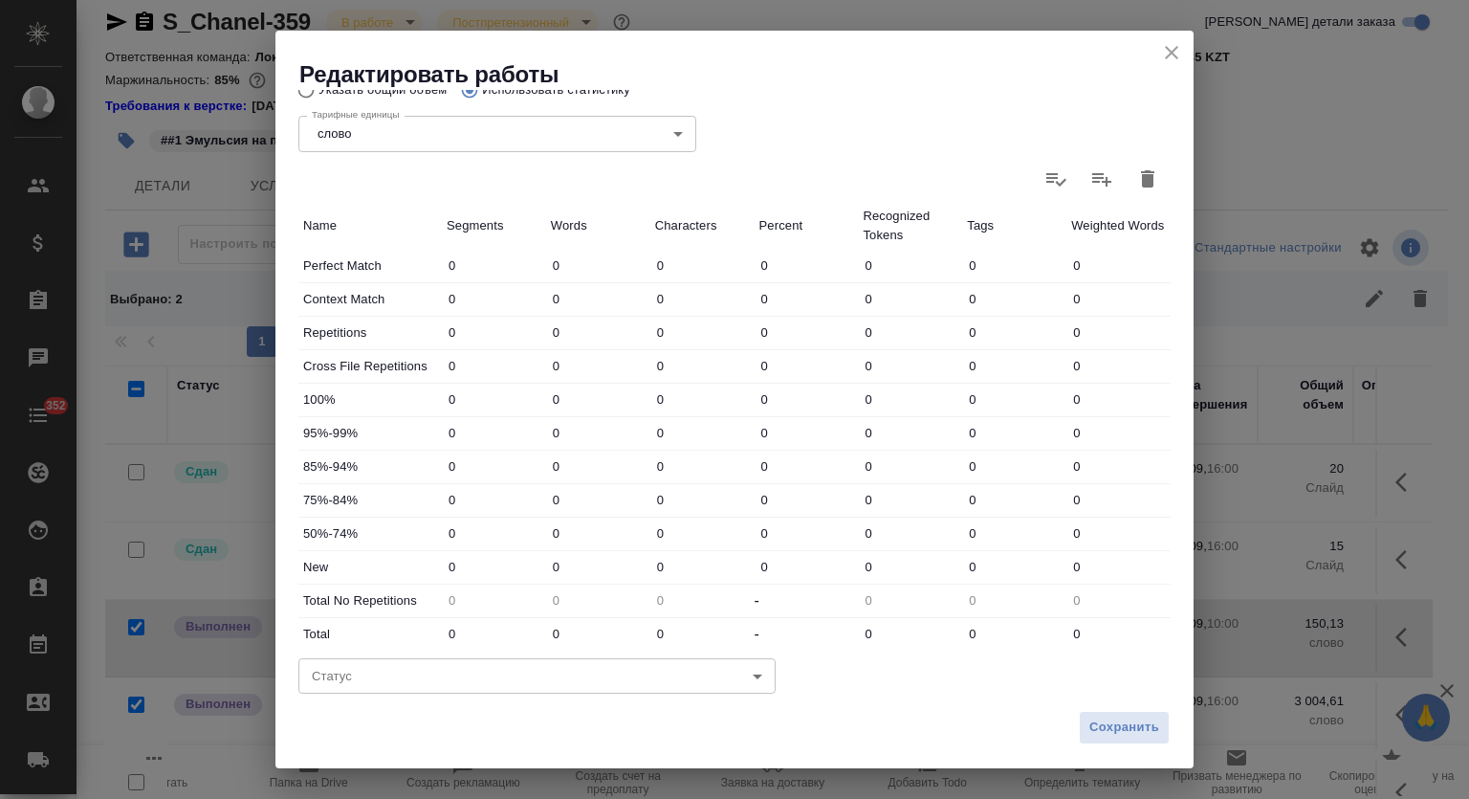
click at [387, 665] on body "🙏 .cls-1 fill:#fff; AWATERA Mutalimov Mark Клиенты Спецификации Заказы 0 Чаты 3…" at bounding box center [734, 399] width 1469 height 799
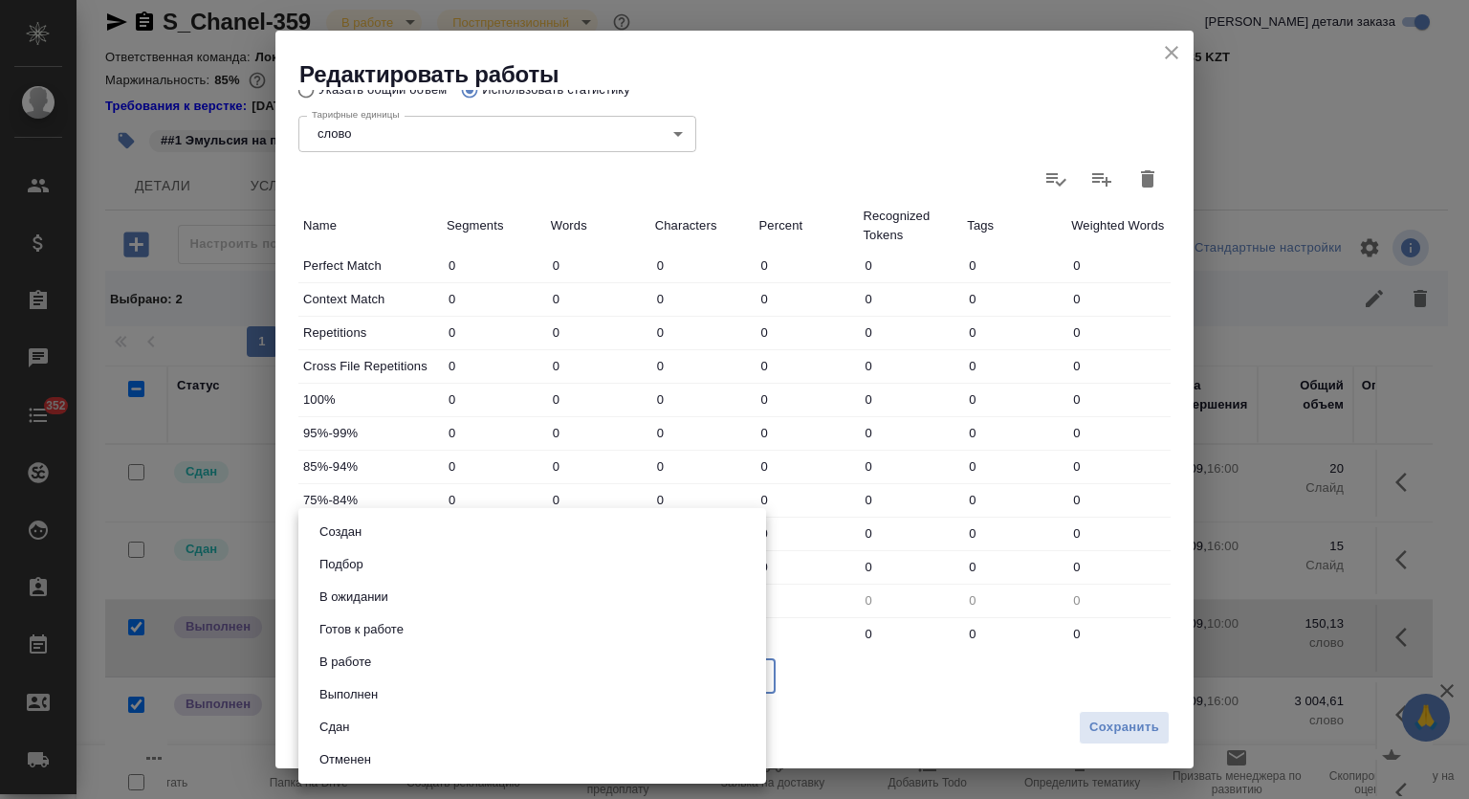
click at [364, 726] on li "Сдан" at bounding box center [532, 727] width 468 height 33
type input "closed"
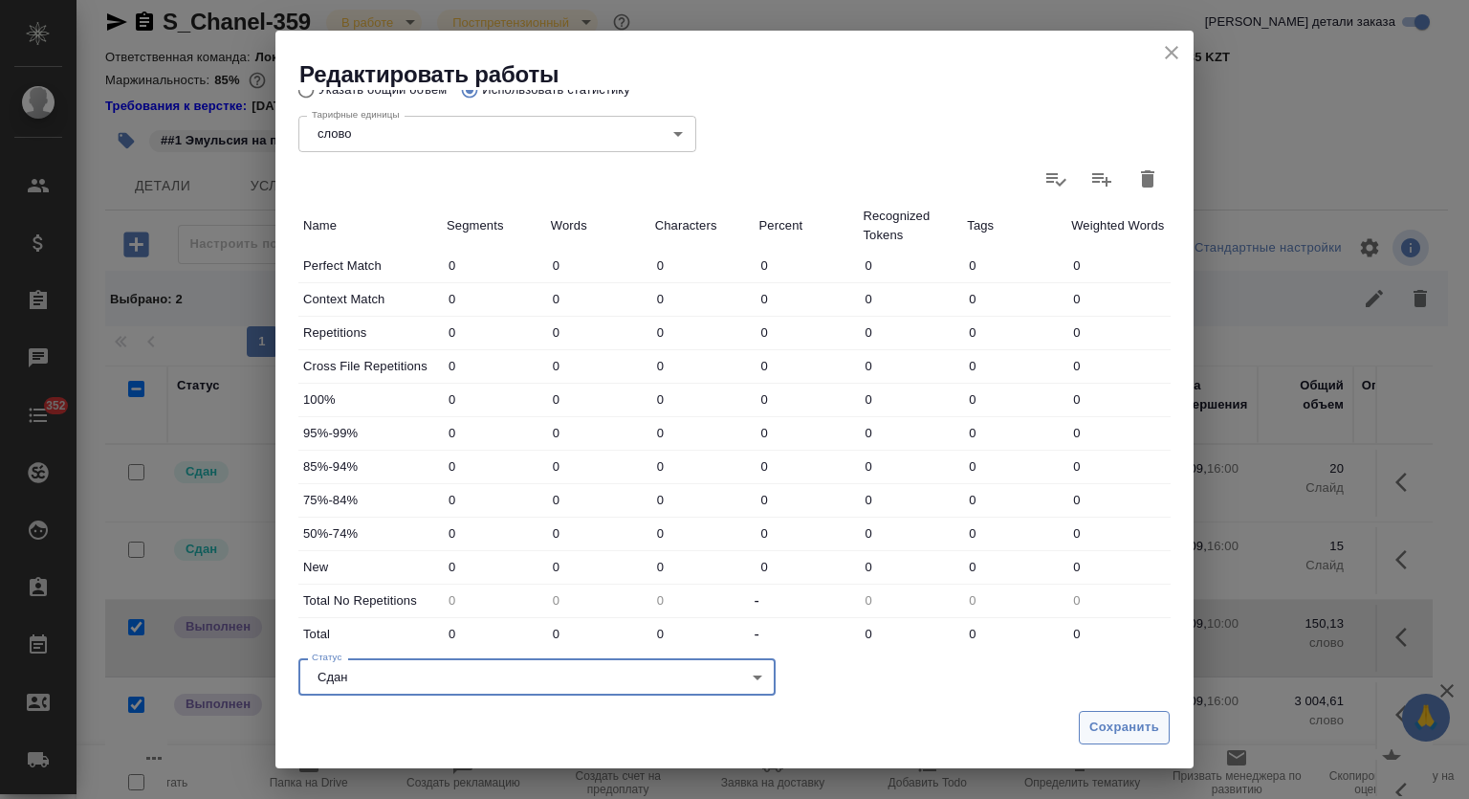
click at [1105, 729] on span "Сохранить" at bounding box center [1125, 727] width 70 height 22
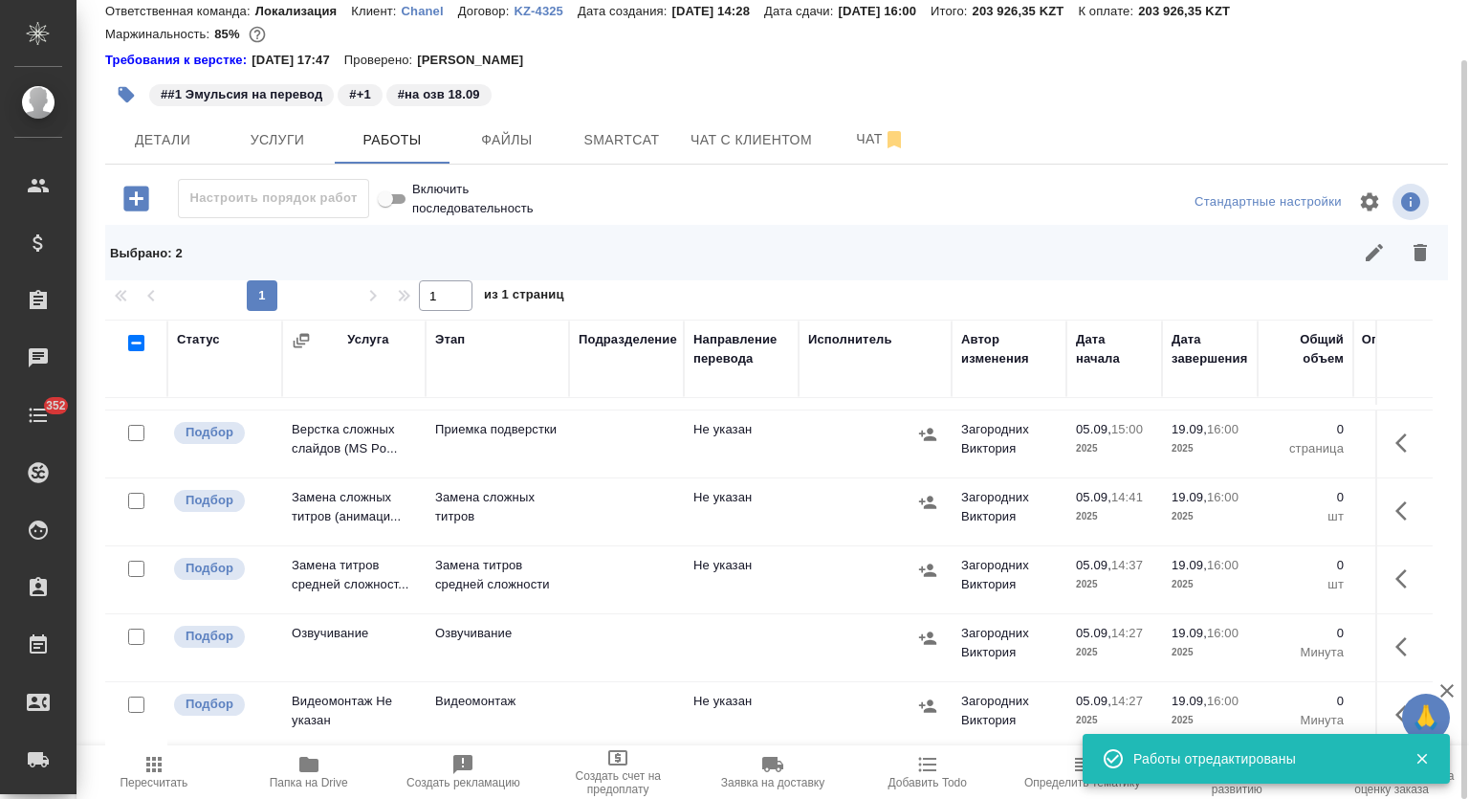
scroll to position [416, 0]
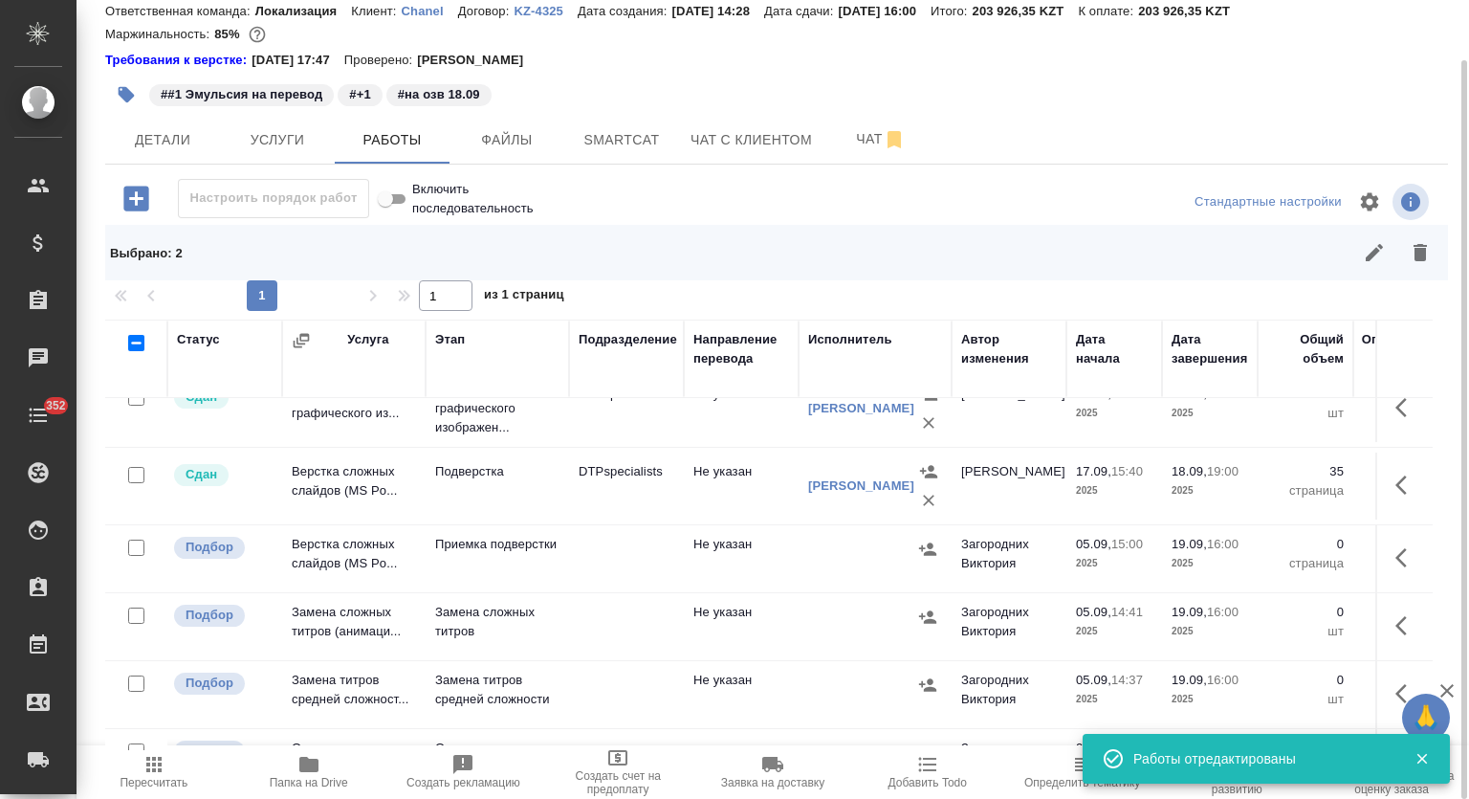
click at [1396, 546] on icon "button" at bounding box center [1407, 557] width 23 height 23
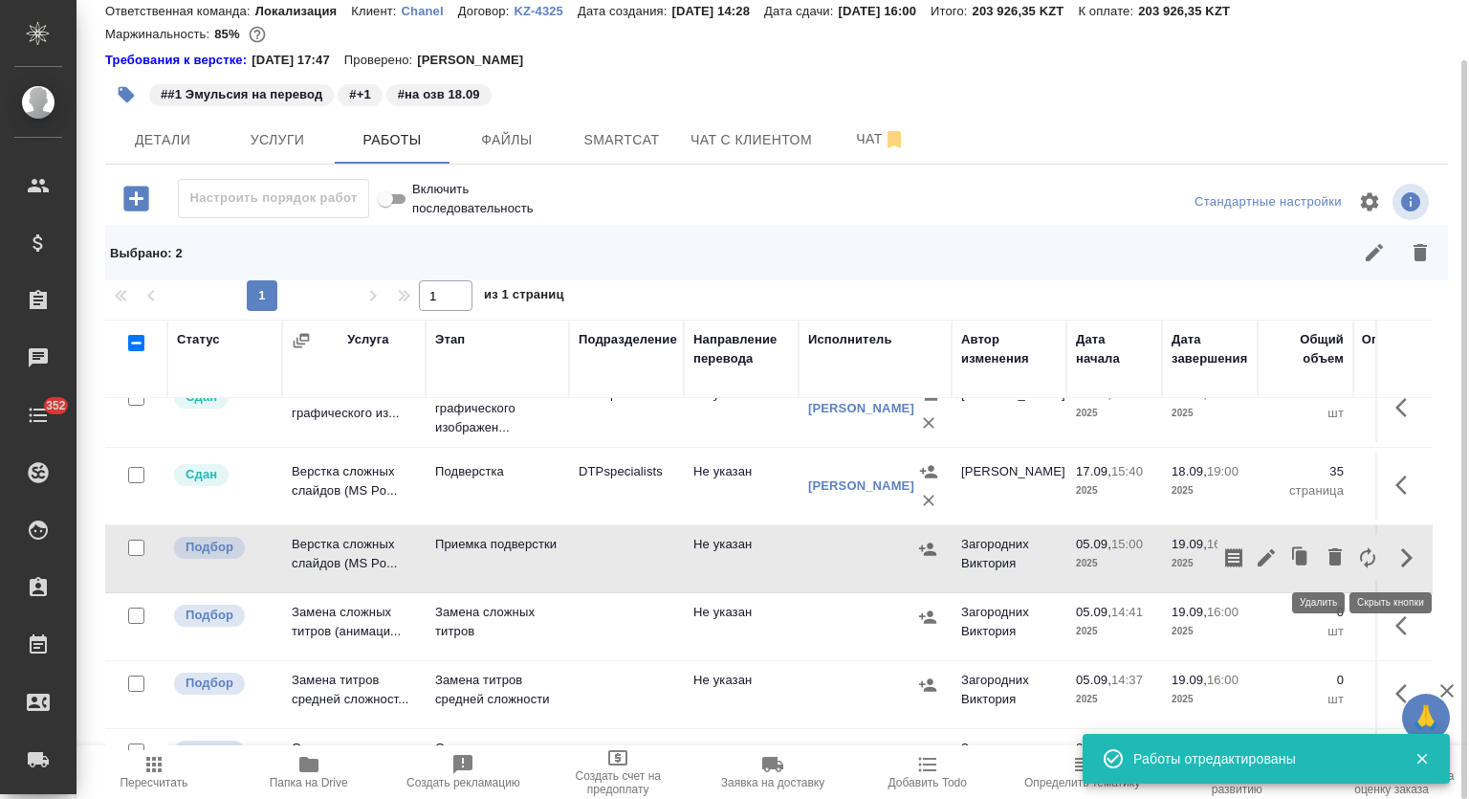
click at [1329, 555] on icon "button" at bounding box center [1335, 556] width 13 height 17
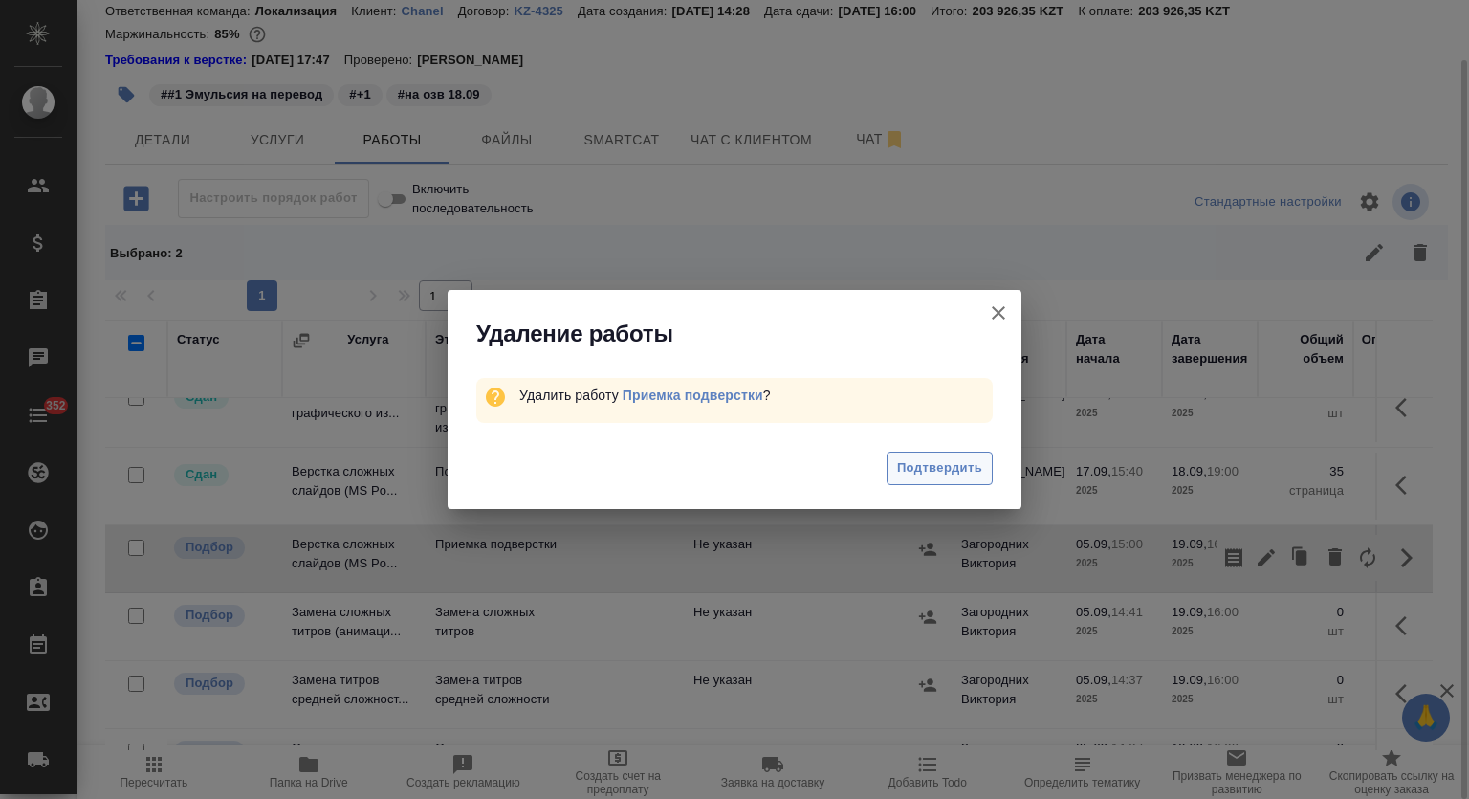
click at [970, 470] on span "Подтвердить" at bounding box center [939, 468] width 85 height 22
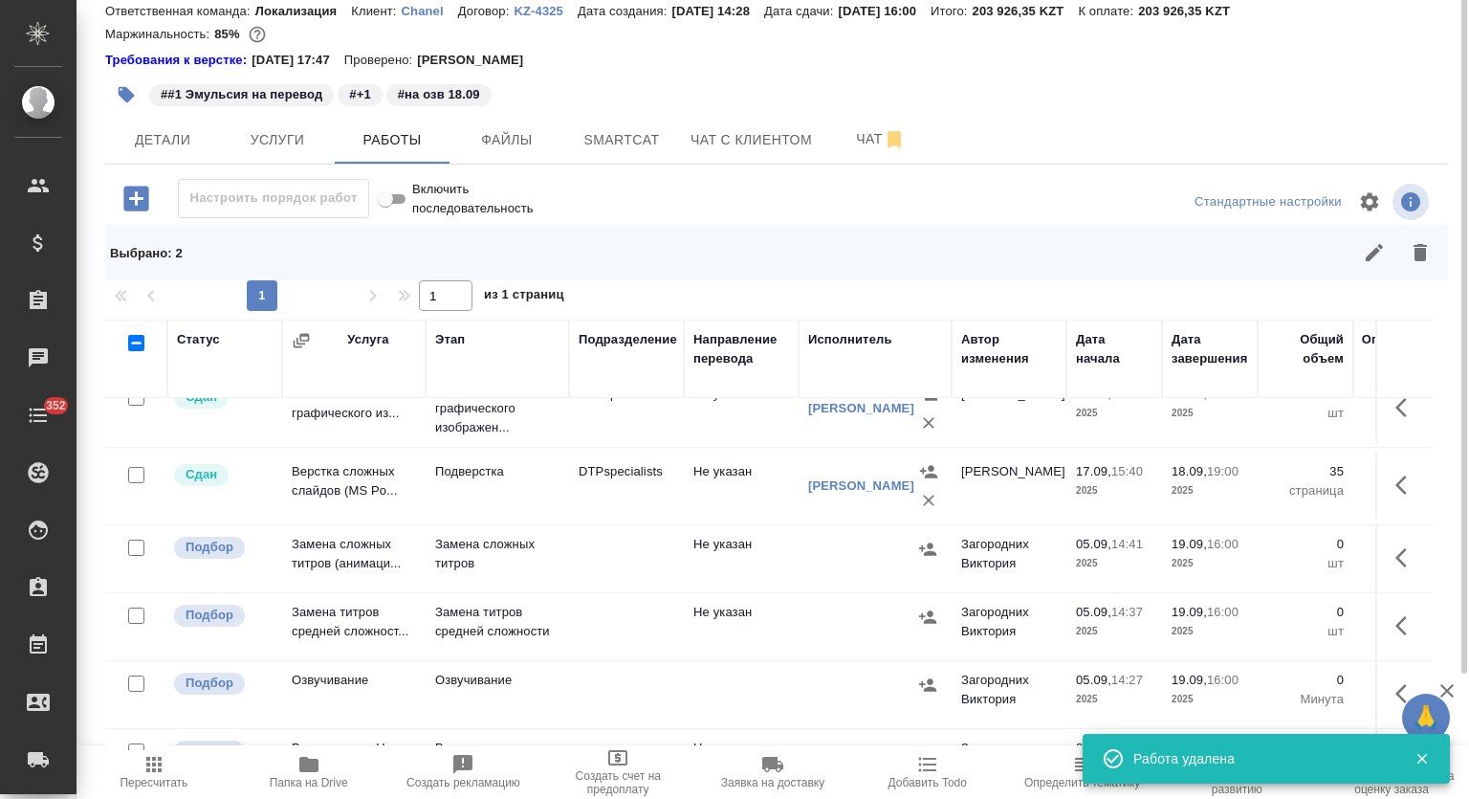
scroll to position [0, 0]
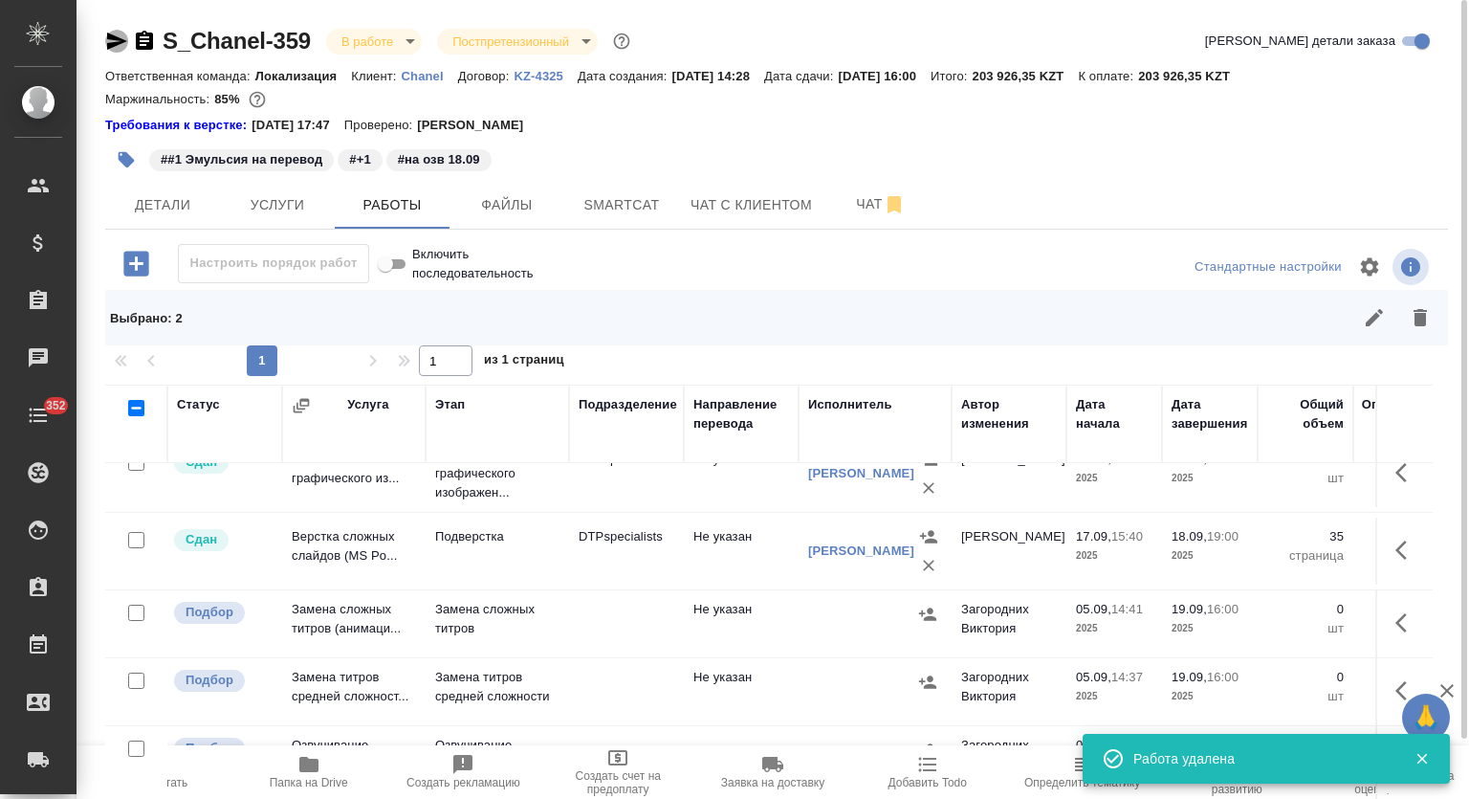
click at [118, 35] on icon "button" at bounding box center [116, 41] width 23 height 23
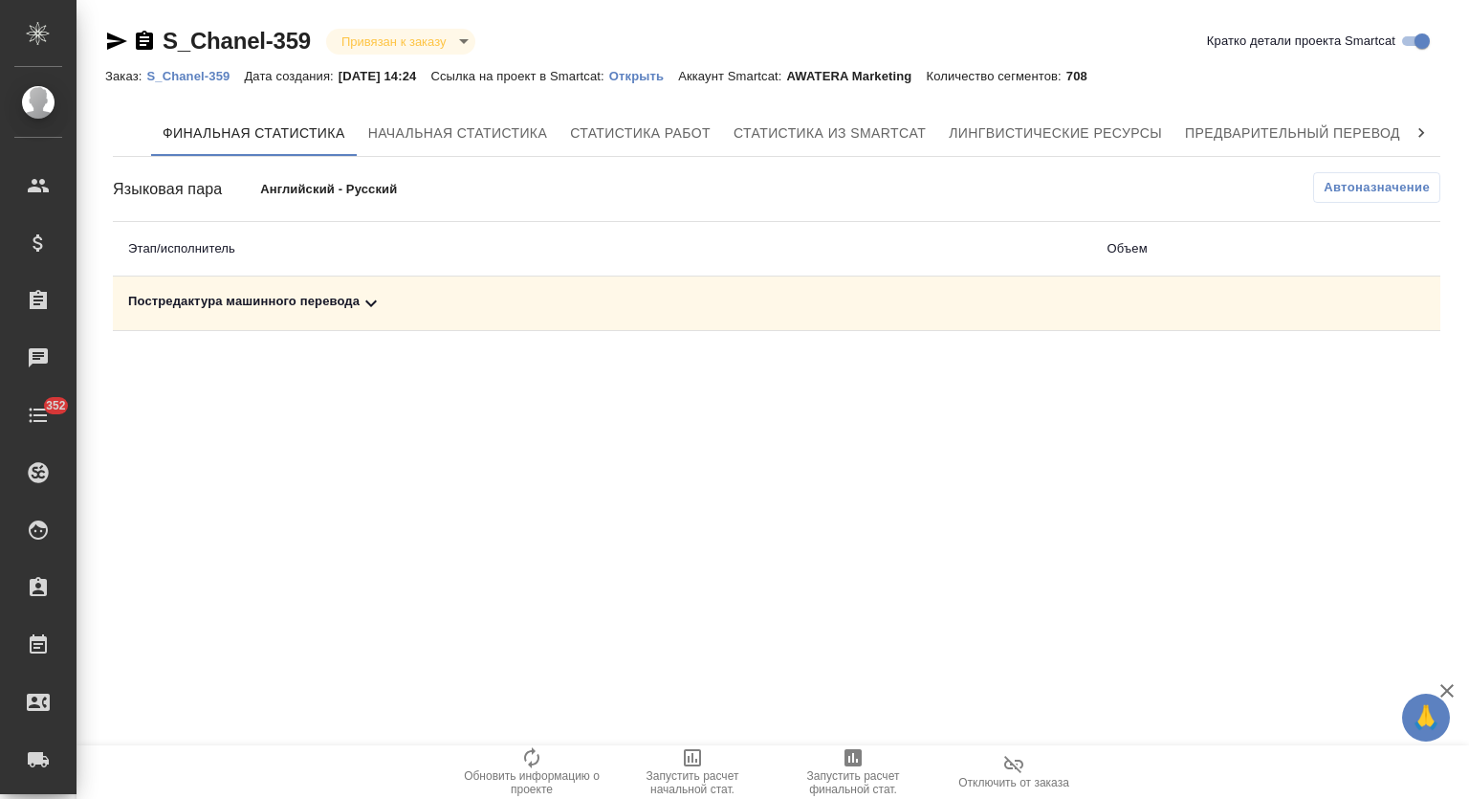
click at [407, 305] on div "Постредактура машинного перевода" at bounding box center [602, 303] width 949 height 23
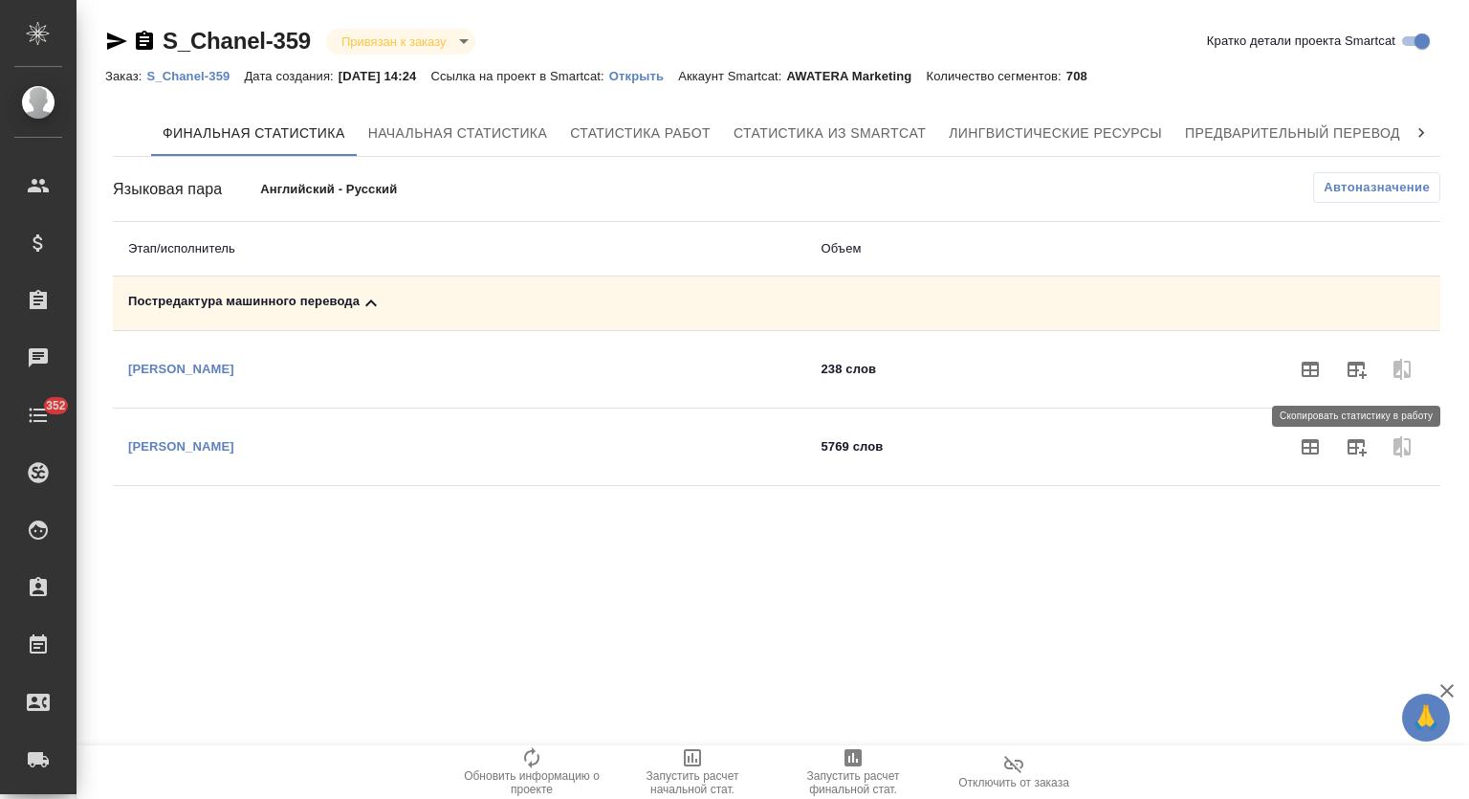
click at [1361, 373] on icon "button" at bounding box center [1356, 369] width 23 height 23
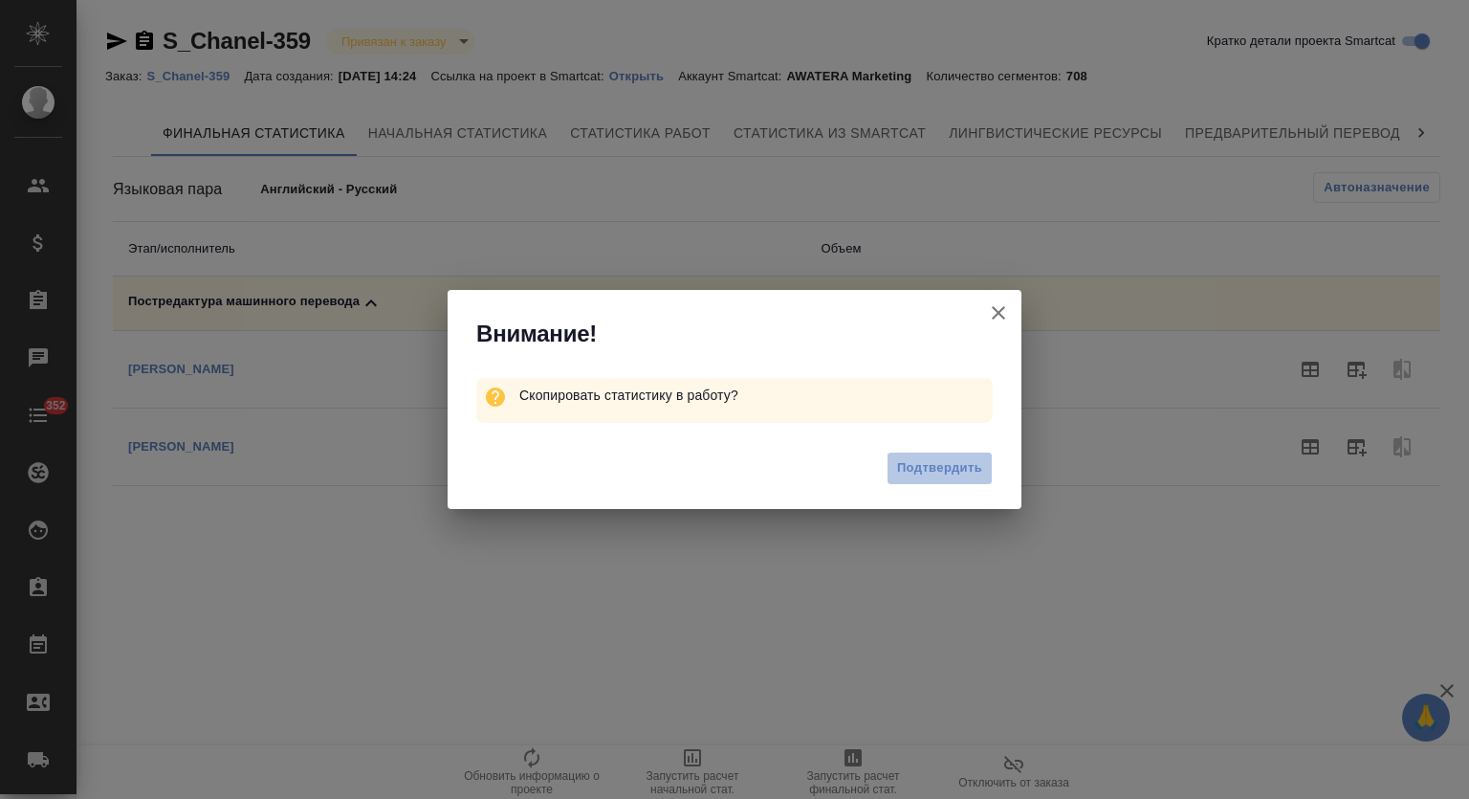
drag, startPoint x: 918, startPoint y: 460, endPoint x: 961, endPoint y: 404, distance: 71.0
click at [919, 459] on span "Подтвердить" at bounding box center [939, 468] width 85 height 22
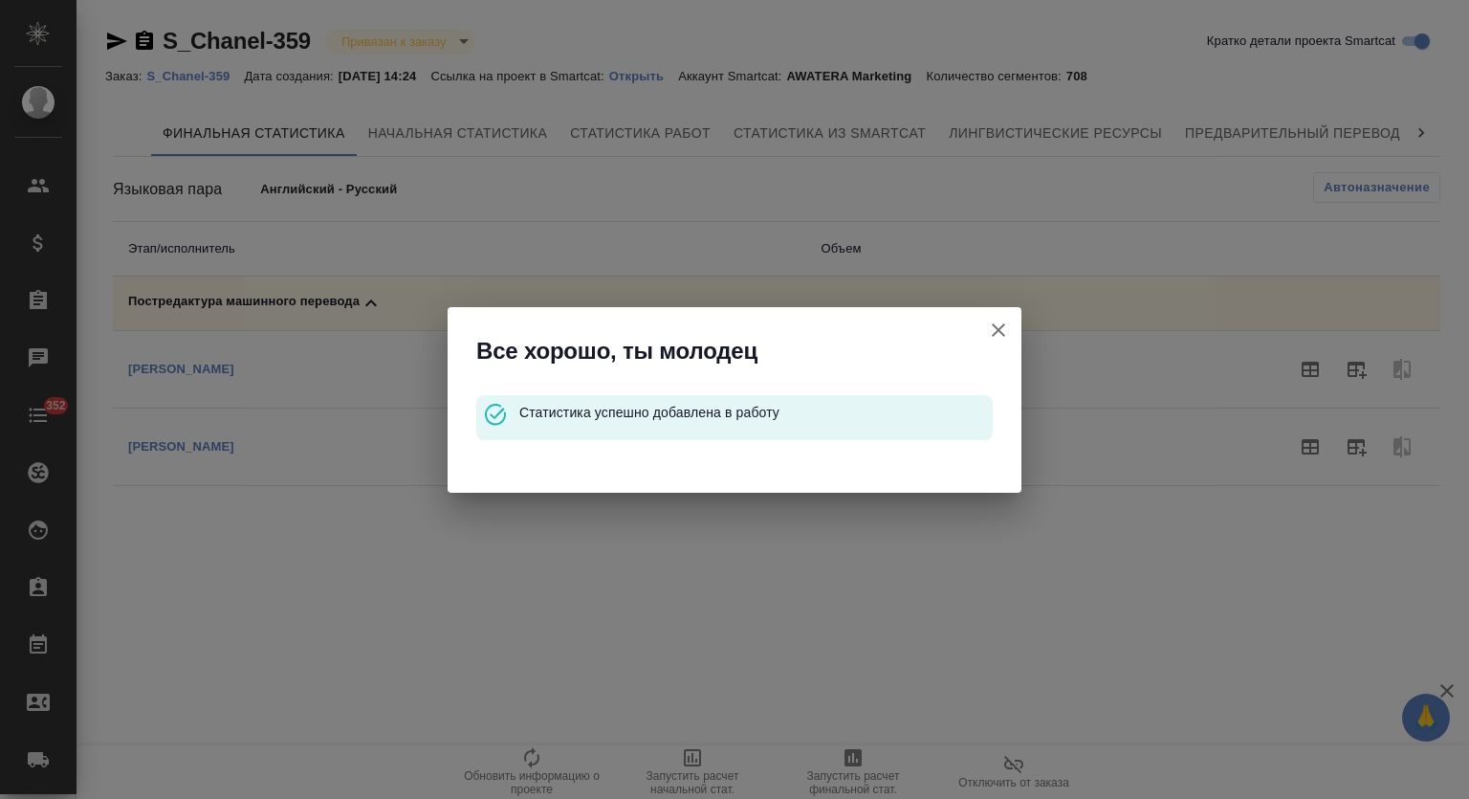
click at [990, 323] on icon "button" at bounding box center [998, 330] width 23 height 23
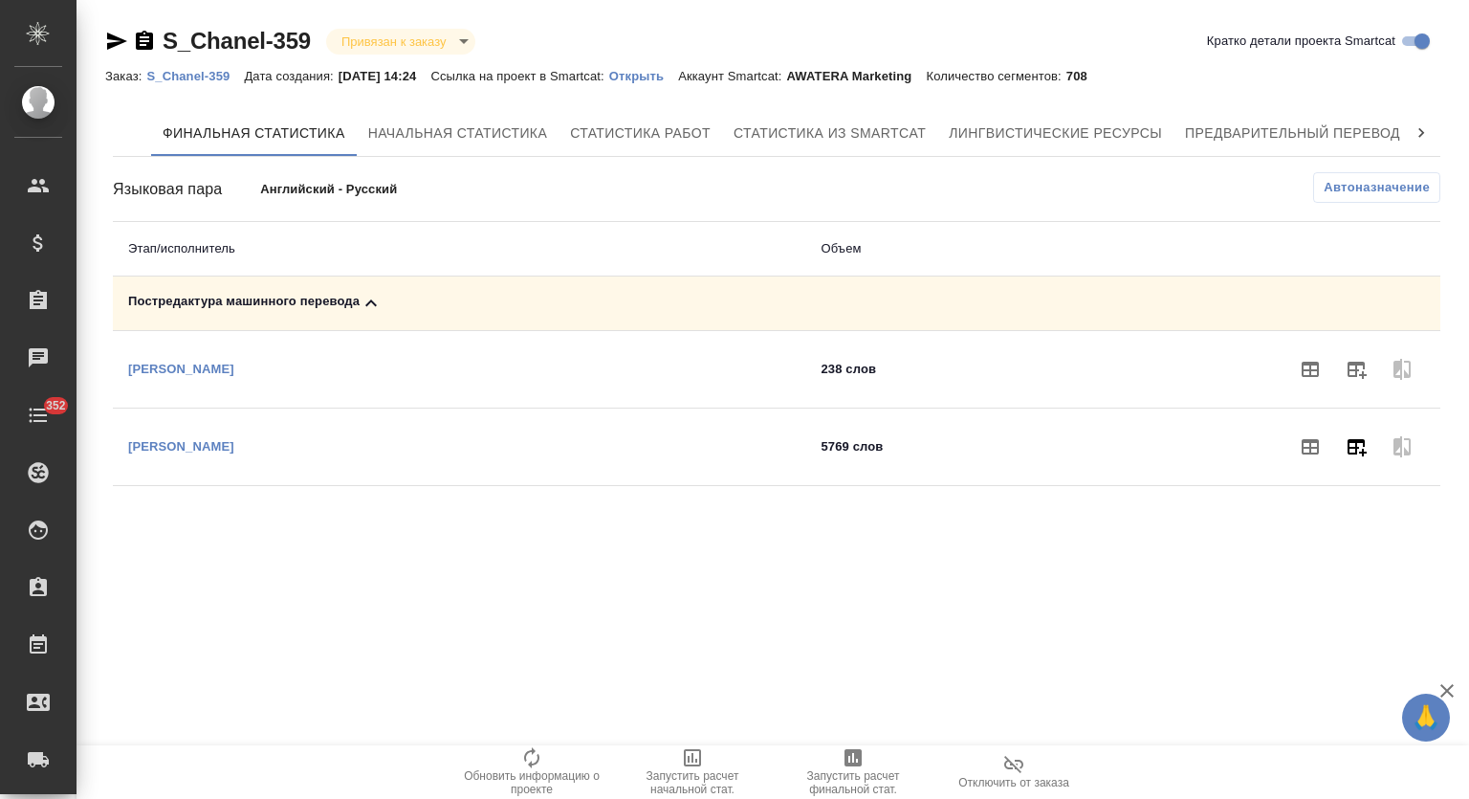
click at [1347, 443] on icon "button" at bounding box center [1356, 446] width 23 height 23
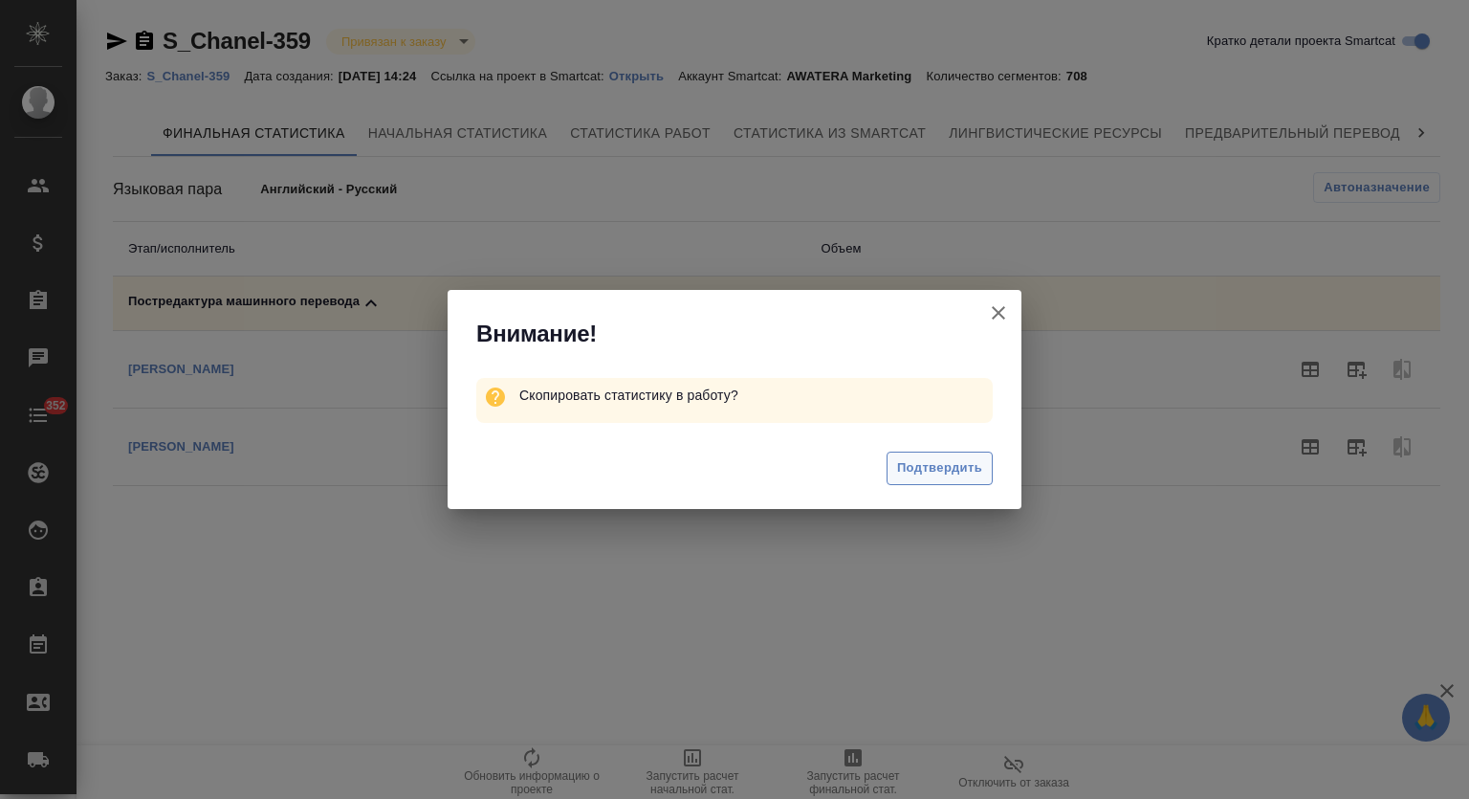
click at [928, 476] on span "Подтвердить" at bounding box center [939, 468] width 85 height 22
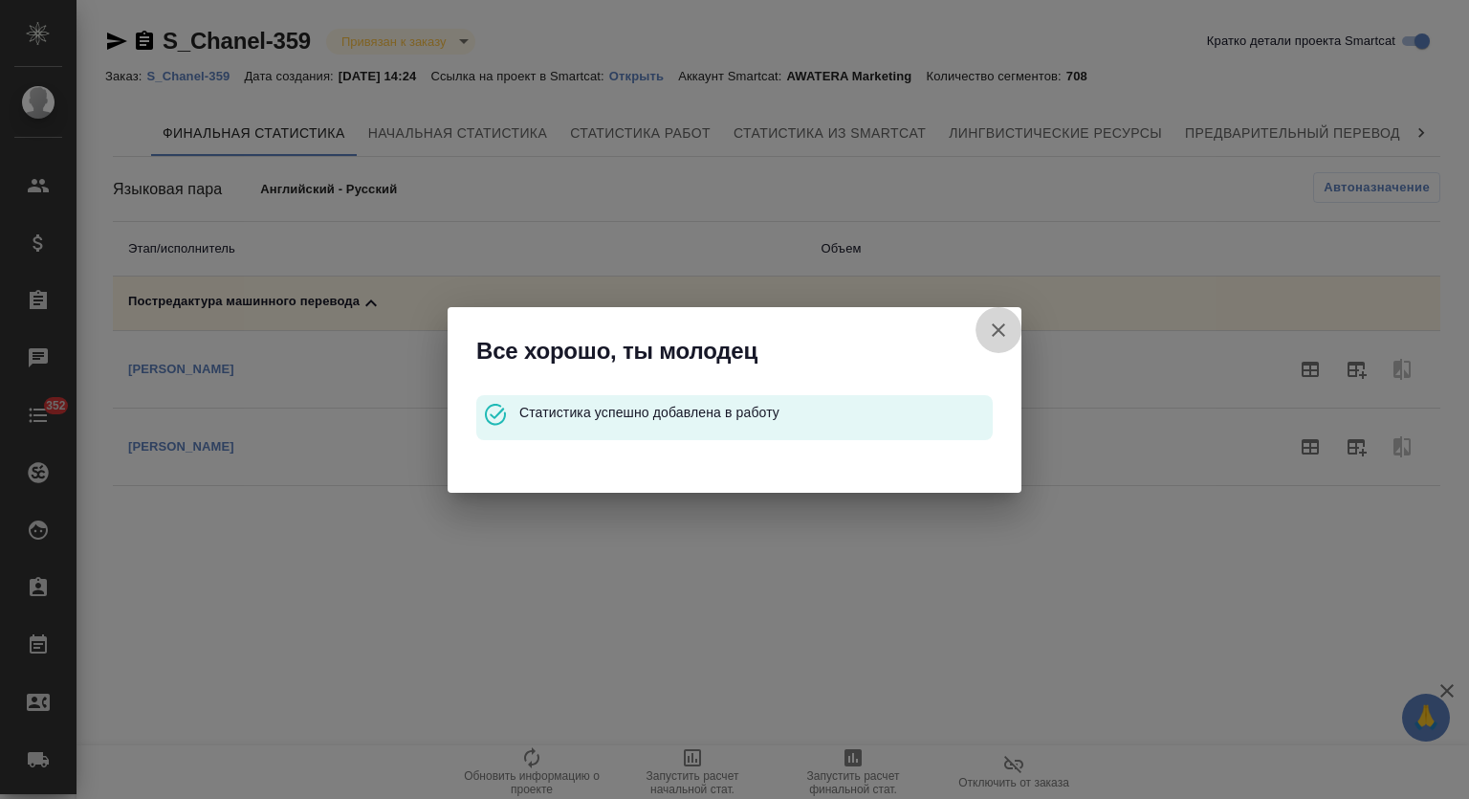
click at [996, 321] on icon "button" at bounding box center [998, 330] width 23 height 23
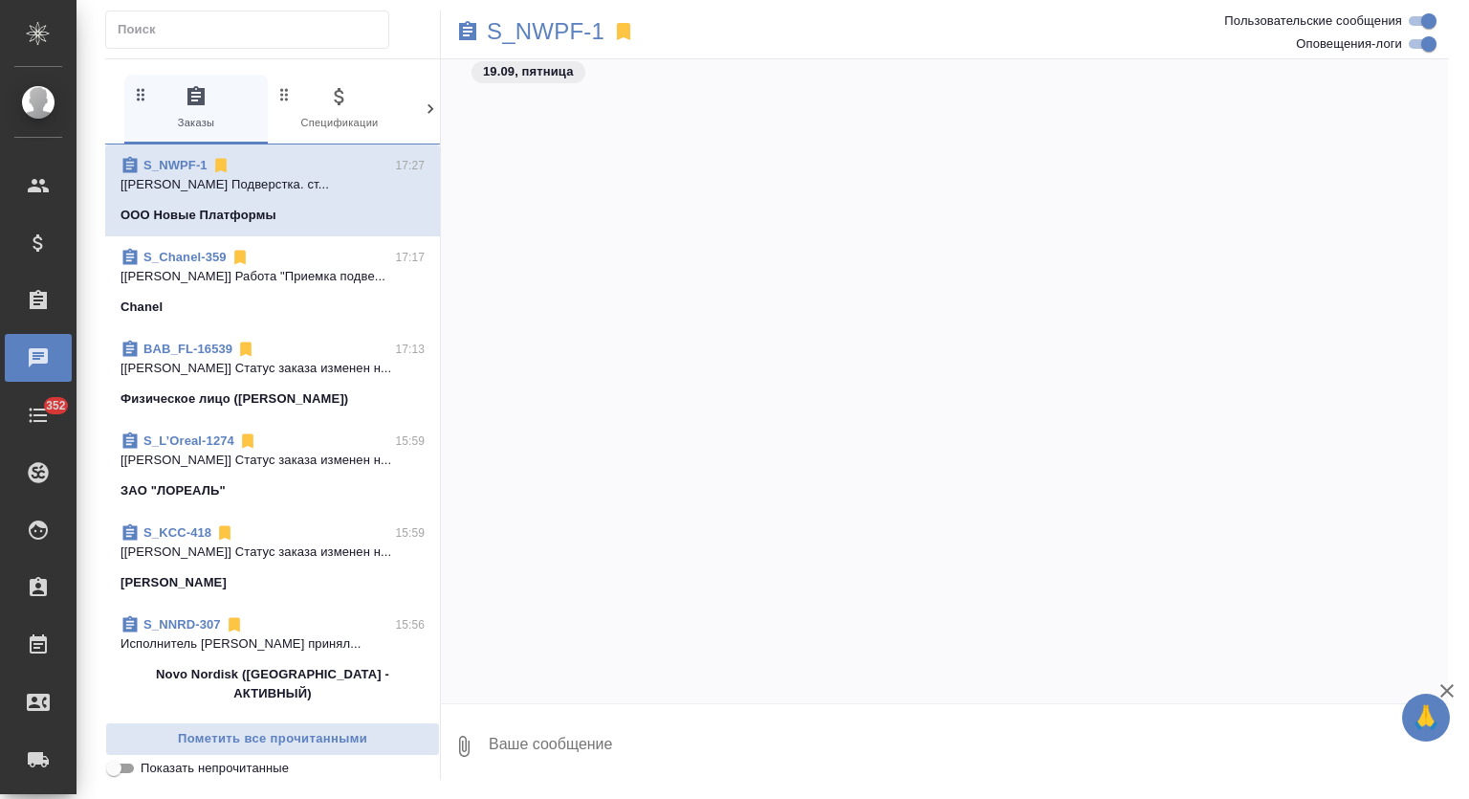
scroll to position [12395, 0]
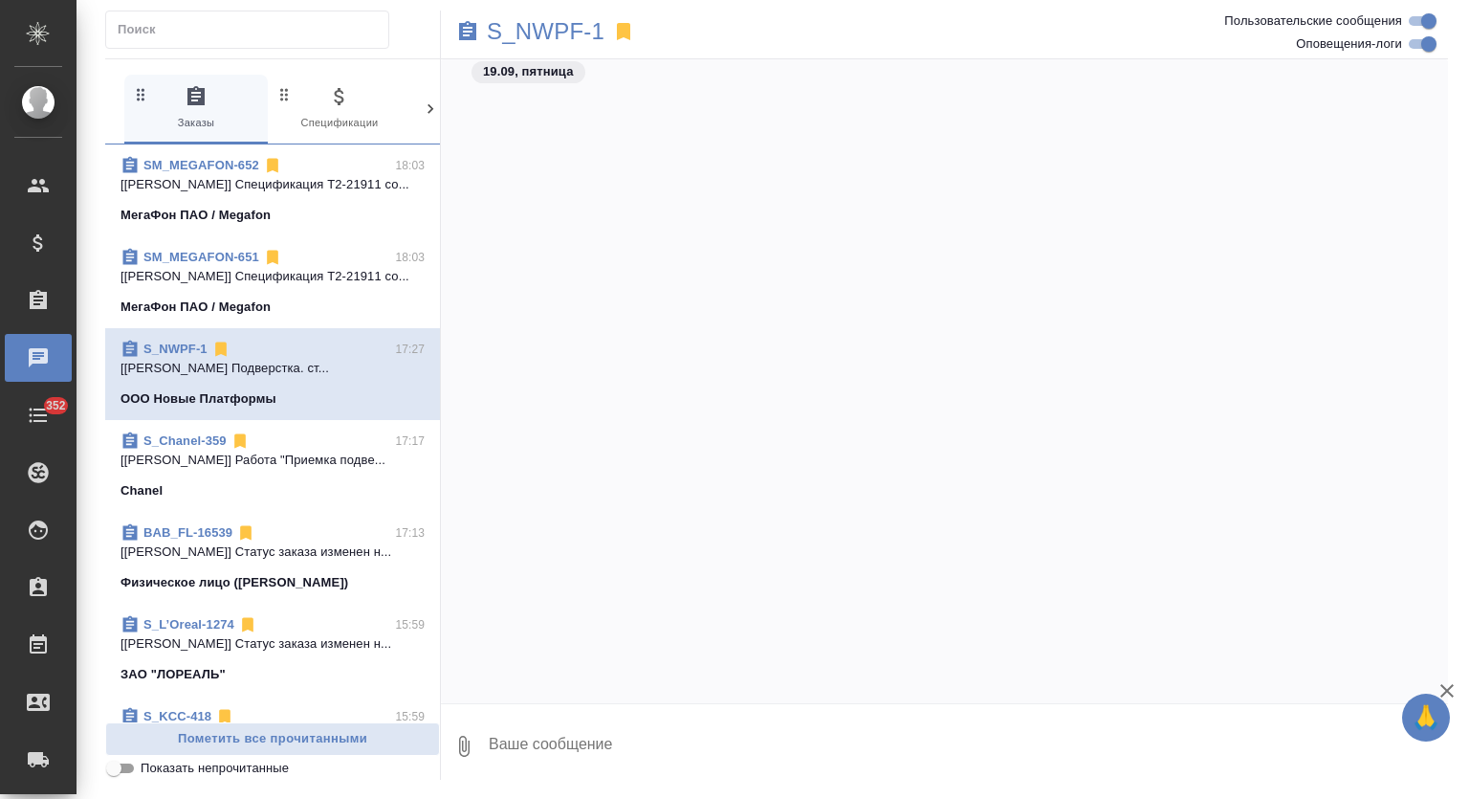
scroll to position [12395, 0]
